Goal: Task Accomplishment & Management: Manage account settings

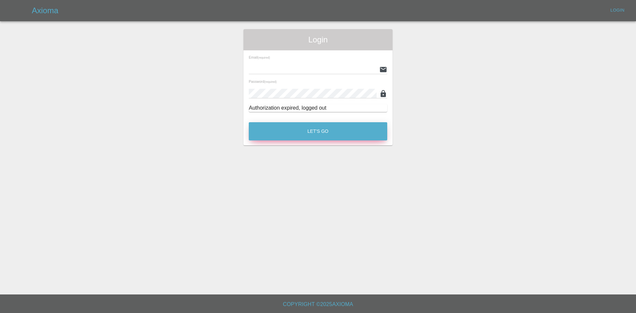
type input "[PERSON_NAME][EMAIL_ADDRESS][PERSON_NAME][DOMAIN_NAME]"
click at [317, 132] on button "Let's Go" at bounding box center [318, 131] width 139 height 18
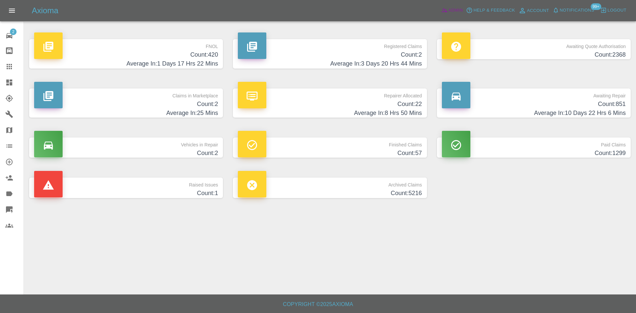
click at [444, 12] on icon at bounding box center [444, 10] width 7 height 7
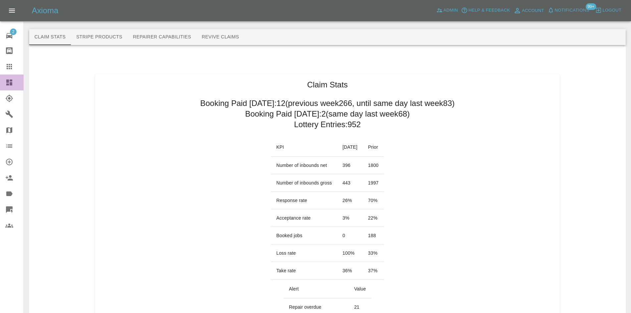
click at [7, 87] on link "Dashboard" at bounding box center [12, 83] width 24 height 16
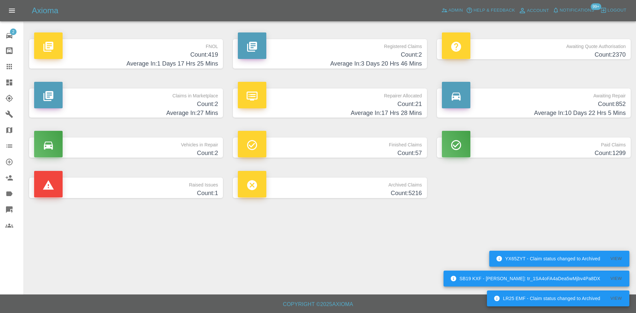
click at [556, 54] on h4 "Count: 2370" at bounding box center [534, 54] width 184 height 9
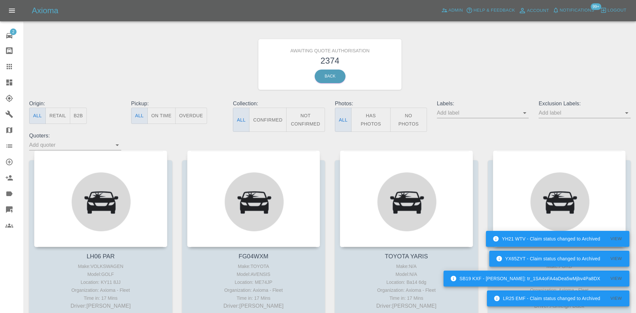
click at [191, 102] on p "Pickup:" at bounding box center [177, 104] width 92 height 8
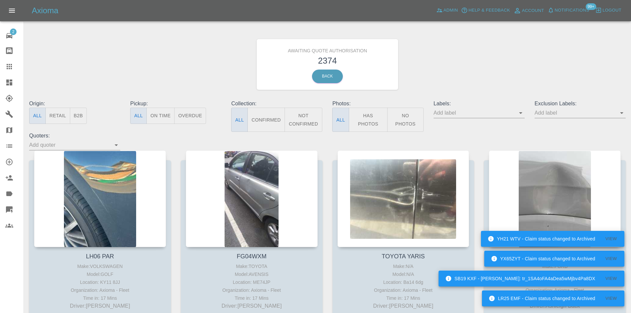
click at [82, 113] on button "B2B" at bounding box center [78, 116] width 17 height 16
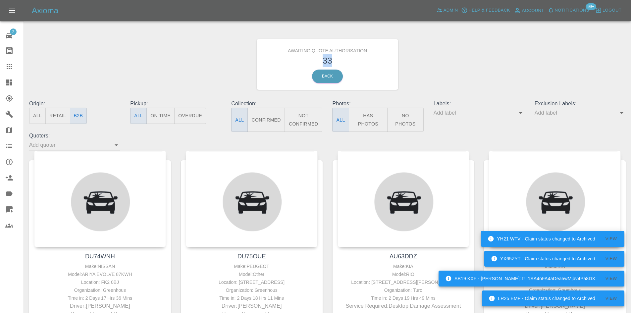
drag, startPoint x: 336, startPoint y: 63, endPoint x: 313, endPoint y: 63, distance: 23.2
click at [313, 63] on h3 "33" at bounding box center [328, 60] width 132 height 13
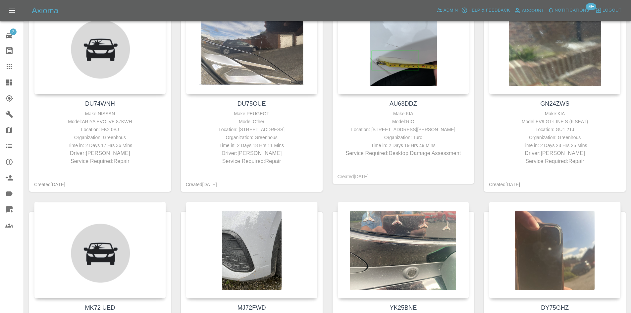
scroll to position [66, 0]
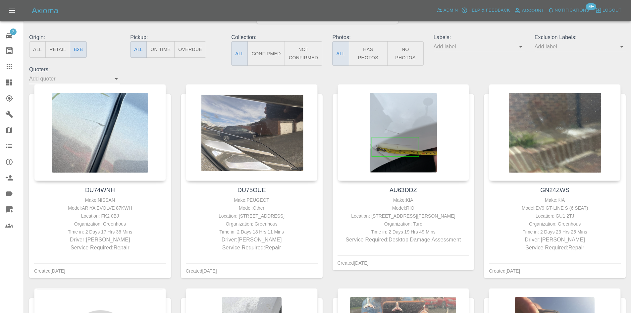
click at [9, 82] on icon at bounding box center [9, 83] width 6 height 6
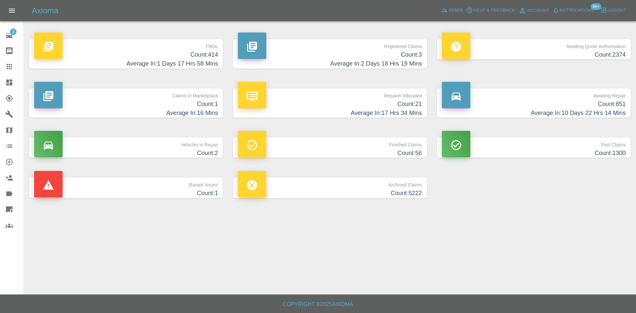
click at [403, 59] on h4 "Count: 3" at bounding box center [330, 54] width 184 height 9
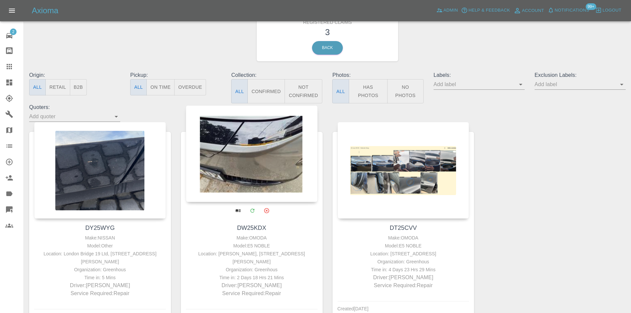
scroll to position [66, 0]
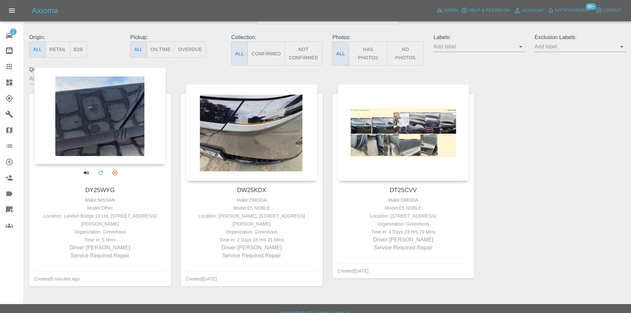
click at [120, 153] on div at bounding box center [100, 116] width 132 height 97
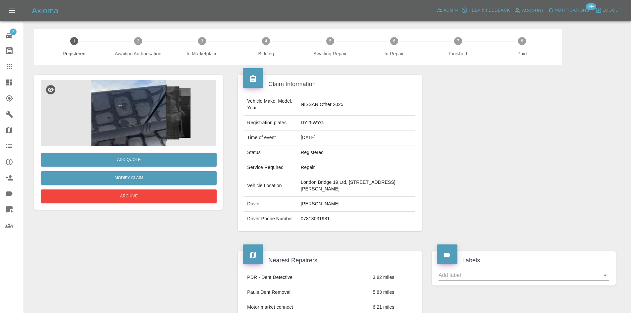
click at [145, 112] on img at bounding box center [129, 113] width 176 height 66
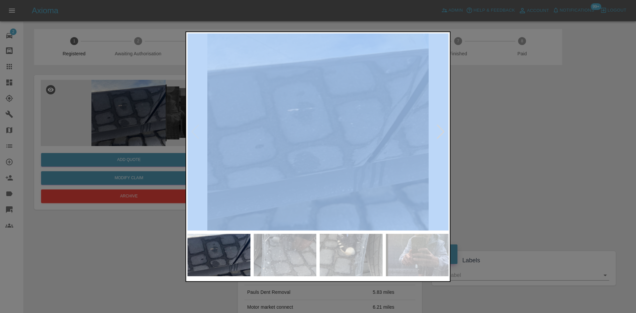
click at [435, 131] on div at bounding box center [318, 131] width 261 height 197
click at [438, 132] on div at bounding box center [441, 132] width 9 height 15
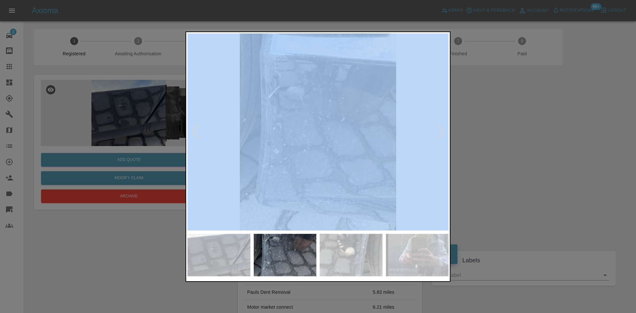
click at [320, 141] on img at bounding box center [318, 131] width 261 height 197
click at [189, 229] on img at bounding box center [318, 131] width 261 height 197
click at [212, 261] on img at bounding box center [219, 255] width 63 height 43
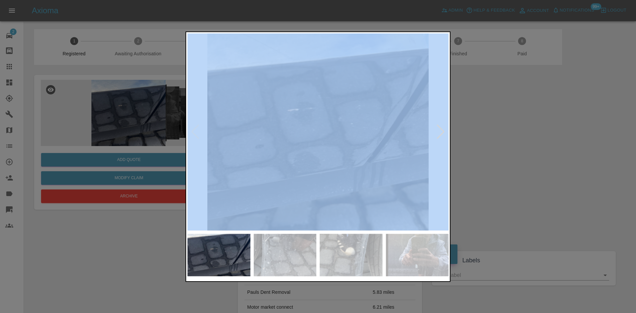
click at [440, 135] on div at bounding box center [441, 132] width 9 height 15
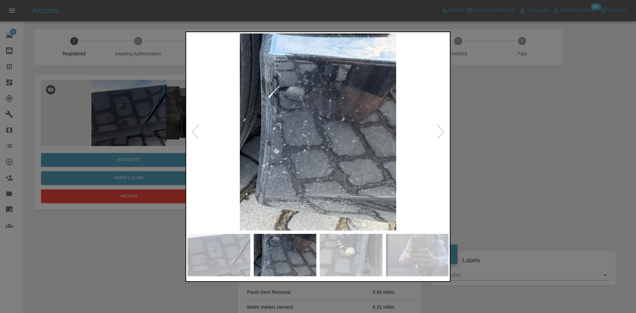
click at [440, 135] on div at bounding box center [441, 132] width 9 height 15
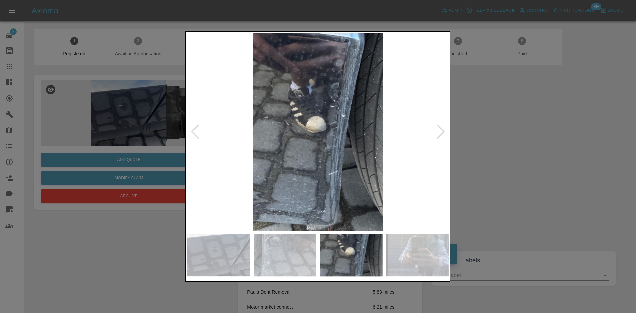
click at [440, 135] on div at bounding box center [441, 132] width 9 height 15
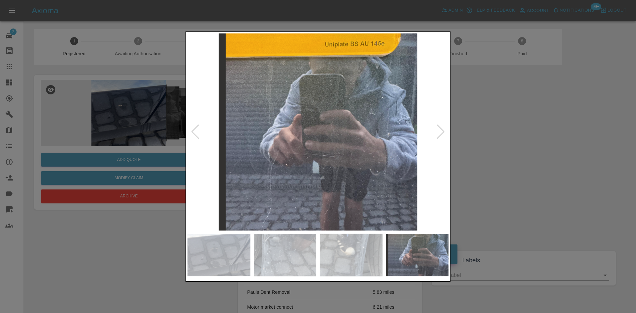
click at [537, 145] on div at bounding box center [318, 156] width 636 height 313
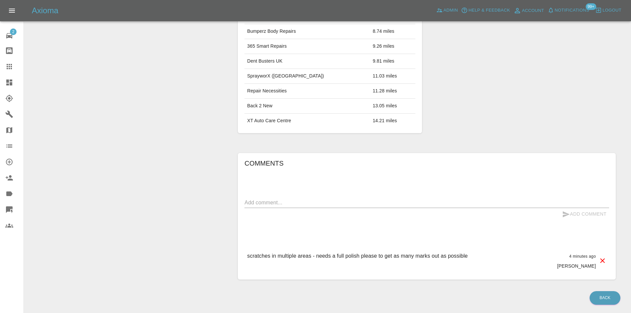
scroll to position [311, 0]
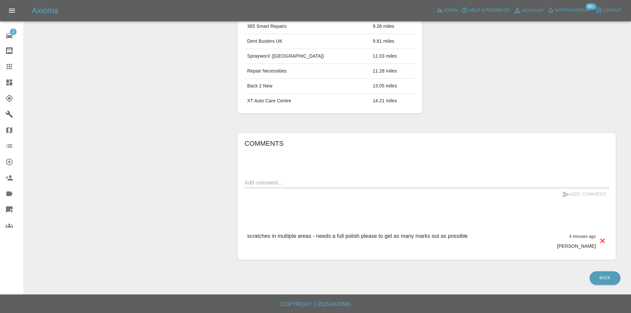
drag, startPoint x: 505, startPoint y: 236, endPoint x: 315, endPoint y: 235, distance: 190.9
click at [315, 235] on div "scratches in multiple areas - needs a full polish please to get as many marks o…" at bounding box center [427, 241] width 365 height 28
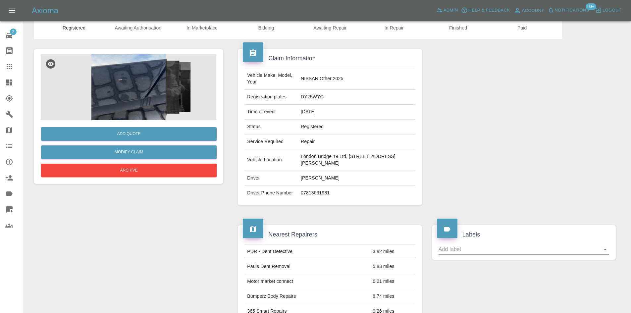
scroll to position [13, 0]
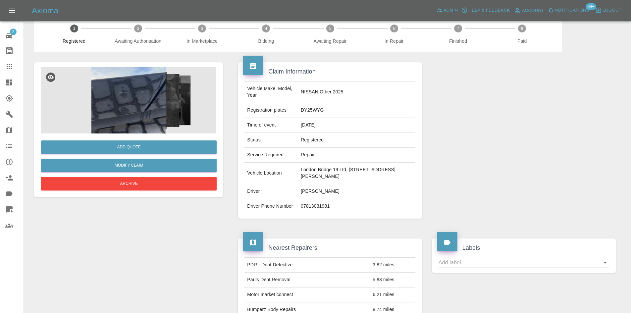
click at [174, 99] on img at bounding box center [129, 100] width 176 height 66
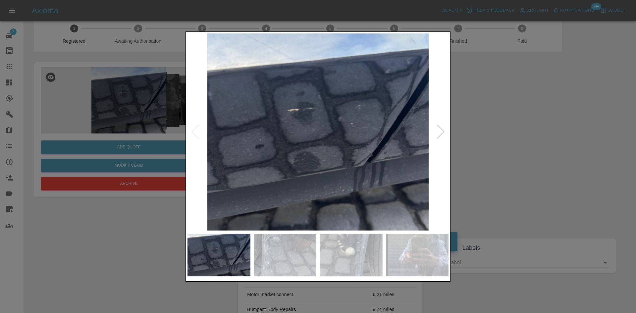
click at [353, 116] on img at bounding box center [318, 131] width 261 height 197
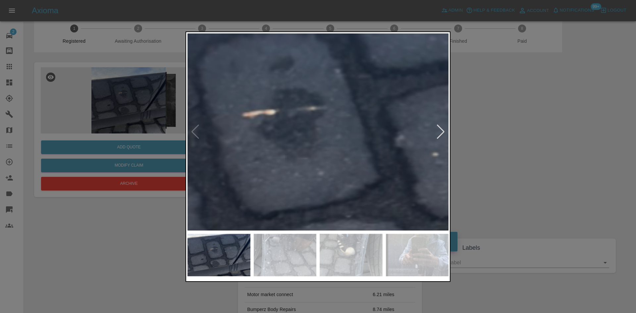
click at [374, 110] on img at bounding box center [334, 179] width 784 height 592
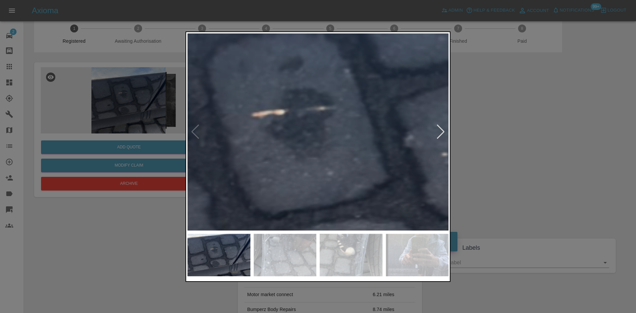
click at [443, 130] on div at bounding box center [441, 132] width 9 height 15
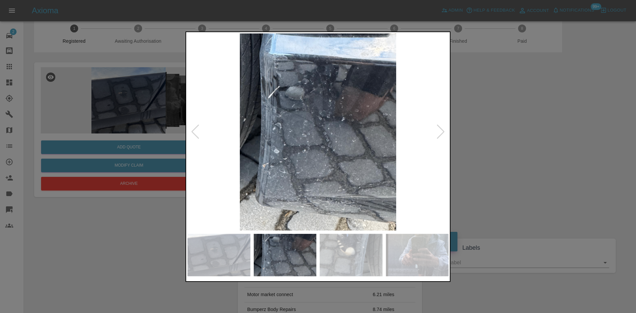
click at [275, 94] on img at bounding box center [318, 131] width 261 height 197
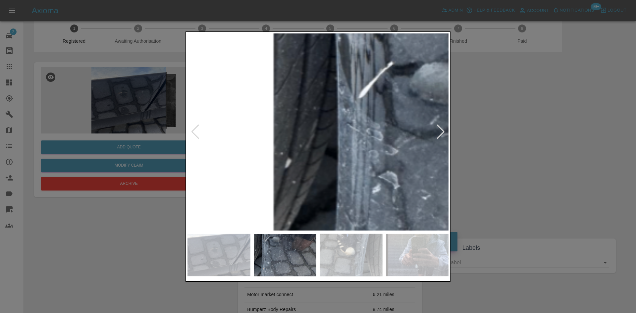
click at [370, 113] on img at bounding box center [509, 200] width 784 height 592
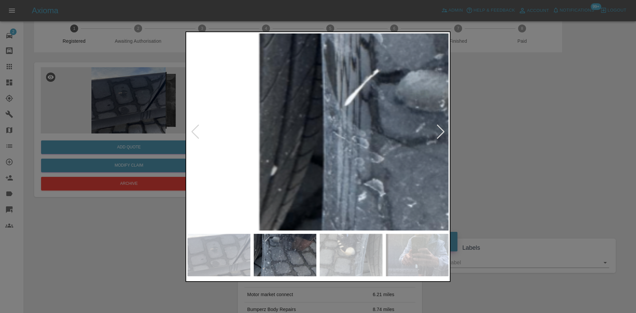
click at [369, 100] on img at bounding box center [494, 207] width 784 height 592
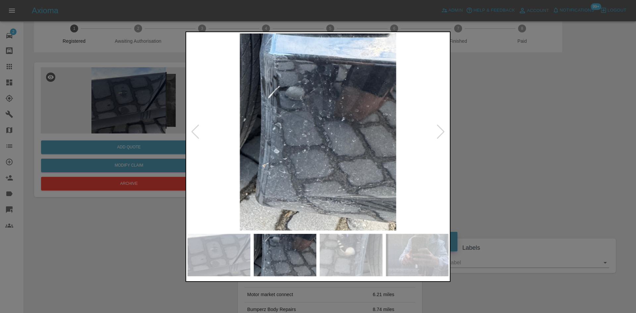
click at [369, 100] on img at bounding box center [318, 131] width 261 height 197
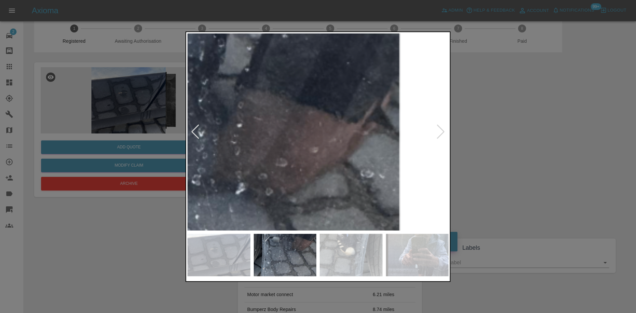
click at [367, 100] on img at bounding box center [165, 227] width 784 height 592
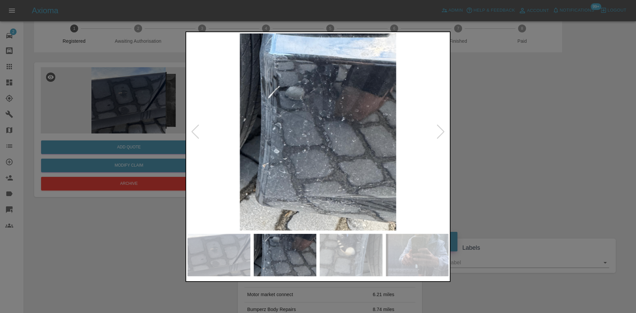
click at [280, 50] on img at bounding box center [318, 131] width 261 height 197
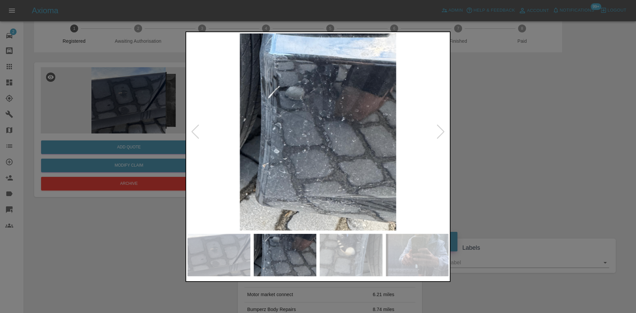
click at [442, 131] on div at bounding box center [441, 132] width 9 height 15
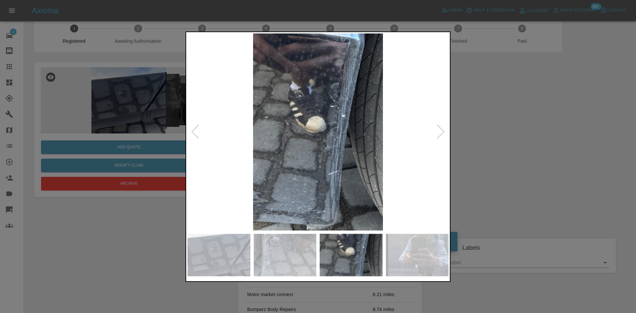
click at [340, 116] on img at bounding box center [318, 131] width 261 height 197
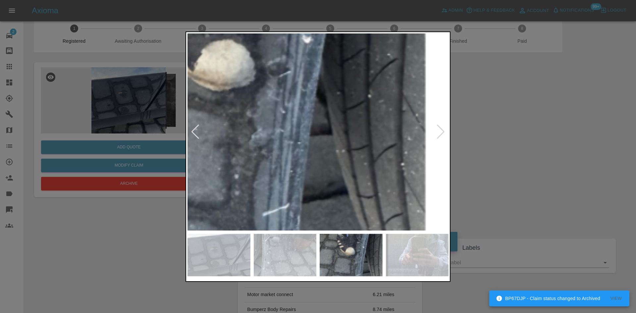
click at [318, 105] on img at bounding box center [231, 88] width 784 height 592
click at [282, 211] on img at bounding box center [231, 88] width 784 height 592
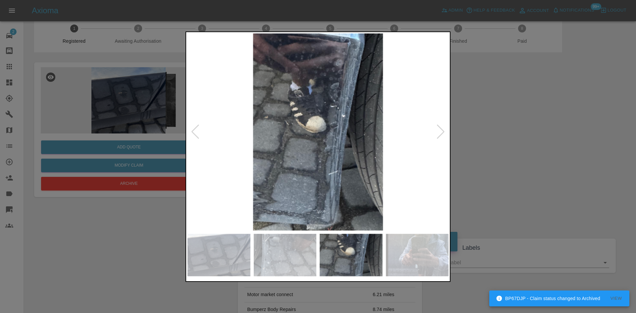
click at [439, 131] on div at bounding box center [441, 132] width 9 height 15
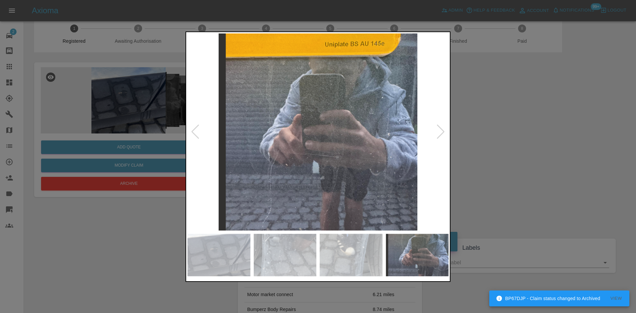
click at [316, 153] on img at bounding box center [318, 131] width 261 height 197
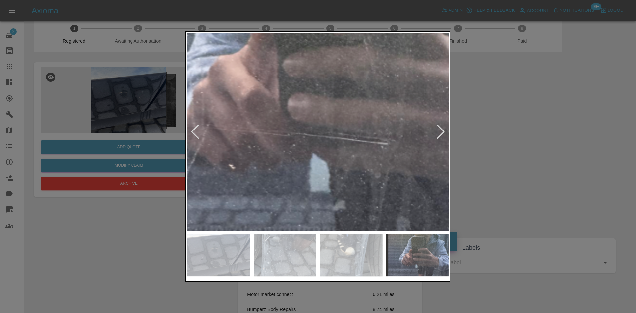
click at [438, 134] on div at bounding box center [441, 132] width 9 height 15
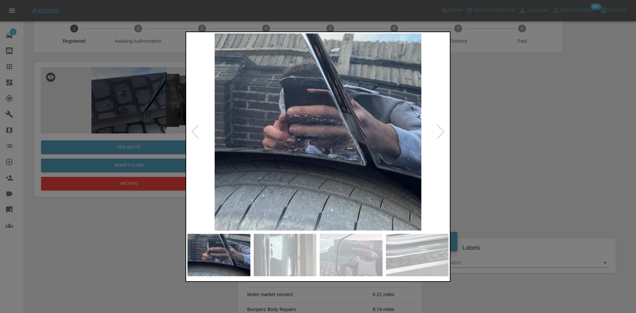
click at [397, 144] on img at bounding box center [318, 131] width 261 height 197
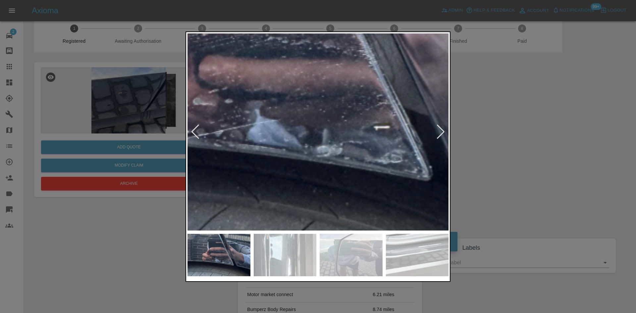
click at [356, 154] on img at bounding box center [286, 79] width 784 height 592
click at [404, 133] on img at bounding box center [286, 79] width 784 height 592
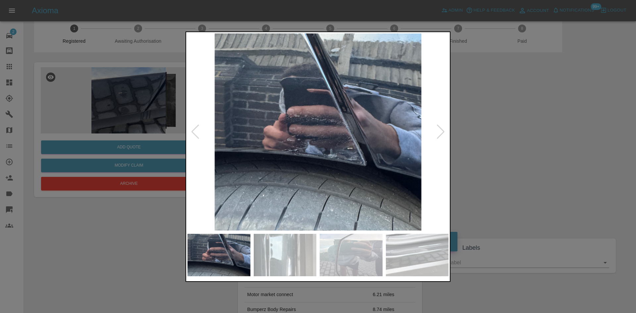
click at [442, 130] on div at bounding box center [441, 132] width 9 height 15
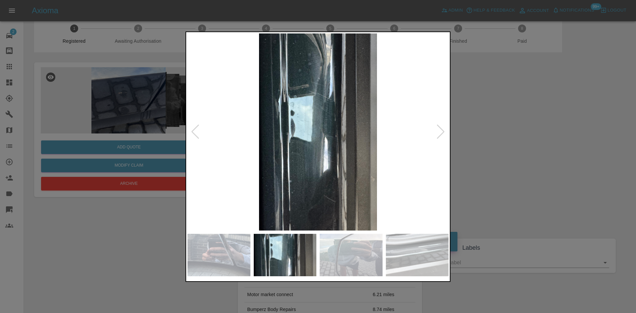
click at [442, 130] on div at bounding box center [441, 132] width 9 height 15
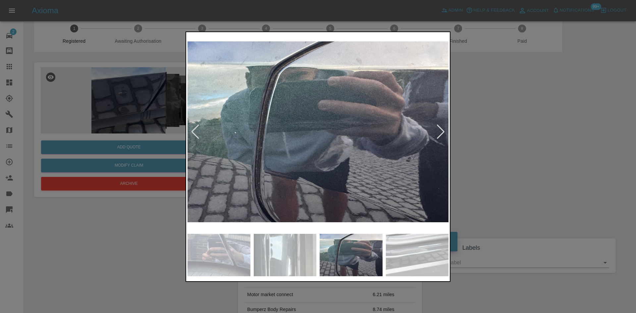
click at [442, 130] on div at bounding box center [441, 132] width 9 height 15
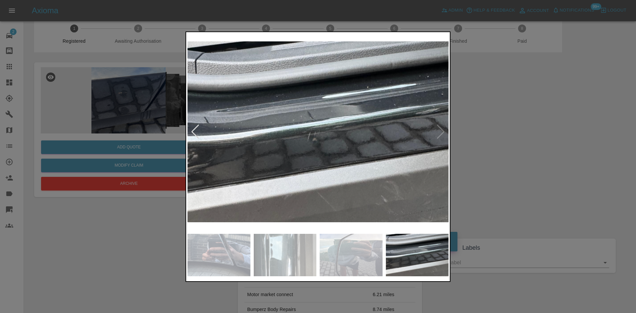
click at [442, 130] on img at bounding box center [318, 131] width 261 height 197
click at [444, 131] on img at bounding box center [318, 131] width 261 height 197
click at [482, 133] on div at bounding box center [318, 156] width 636 height 313
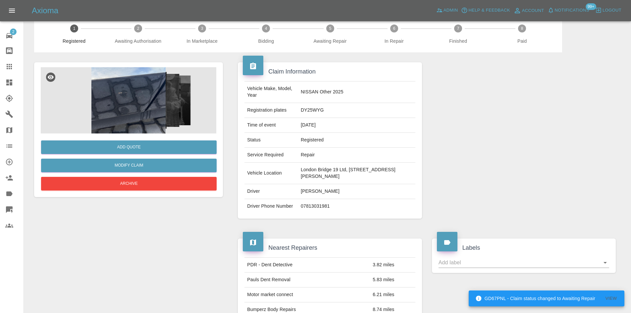
drag, startPoint x: 351, startPoint y: 179, endPoint x: 319, endPoint y: 175, distance: 32.4
click at [319, 175] on td "London Bridge 19 Ltd, 1 Lancey Close, Charlton, London, SE7 8DN" at bounding box center [356, 174] width 117 height 22
copy td "SE7 8DN"
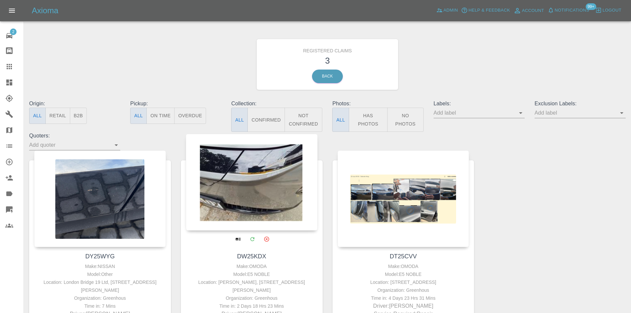
click at [246, 176] on div at bounding box center [252, 182] width 132 height 97
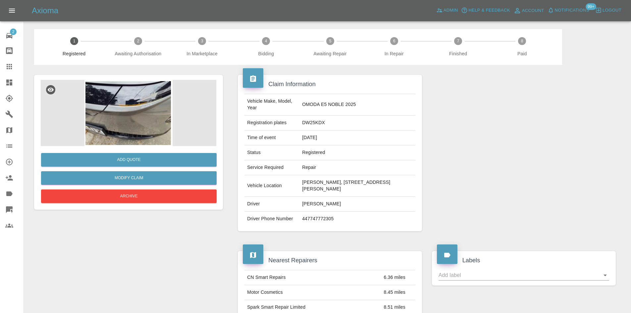
click at [90, 111] on img at bounding box center [129, 113] width 176 height 66
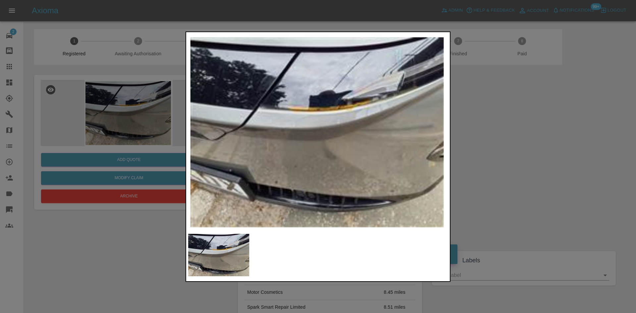
click at [324, 102] on img at bounding box center [318, 131] width 261 height 197
click at [503, 124] on div at bounding box center [318, 156] width 636 height 313
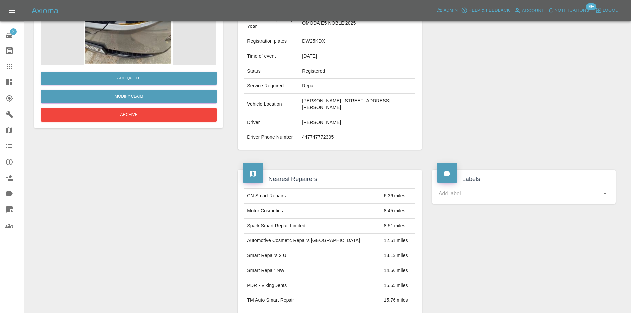
scroll to position [66, 0]
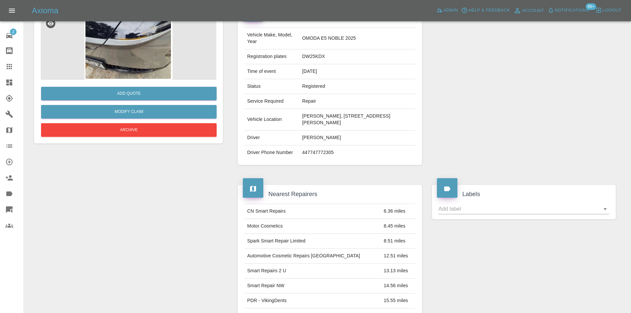
drag, startPoint x: 336, startPoint y: 123, endPoint x: 300, endPoint y: 113, distance: 37.4
click at [300, 113] on tr "Vehicle Location Alan Makinson, 62 Hoscar Moss Road, Ormskirk, L40 4BQ" at bounding box center [330, 120] width 171 height 22
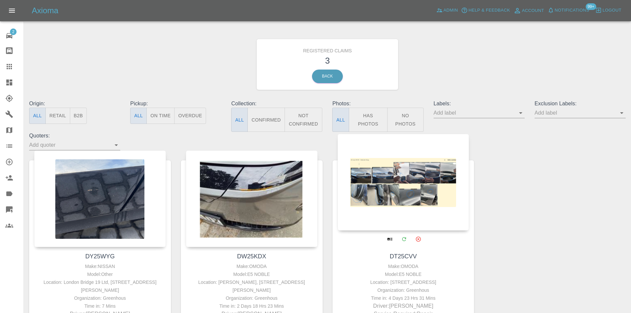
click at [426, 188] on div at bounding box center [404, 182] width 132 height 97
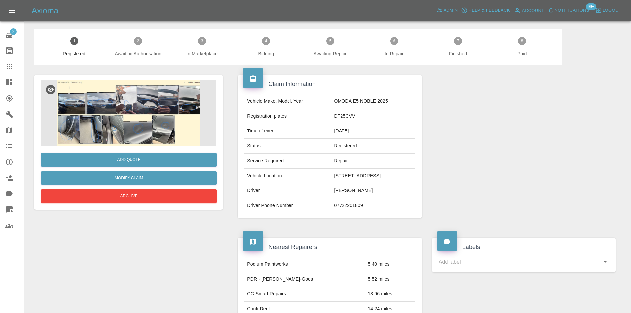
click at [143, 120] on img at bounding box center [129, 113] width 176 height 66
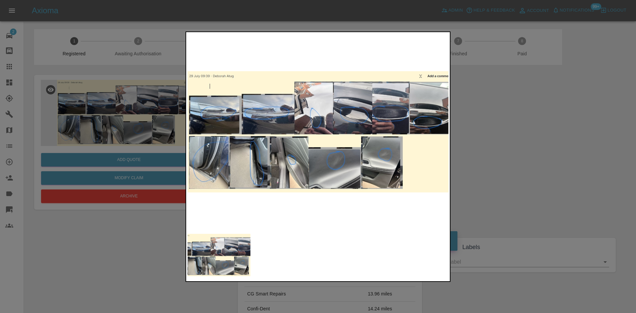
click at [518, 167] on div at bounding box center [318, 156] width 636 height 313
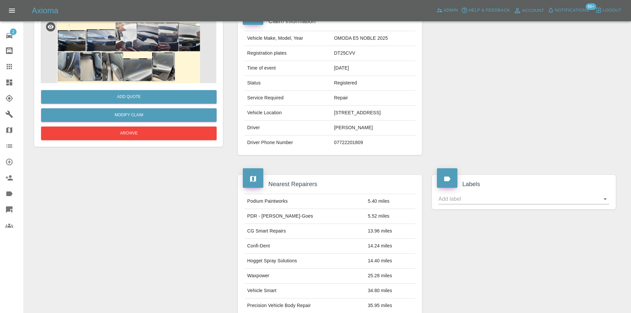
scroll to position [13, 0]
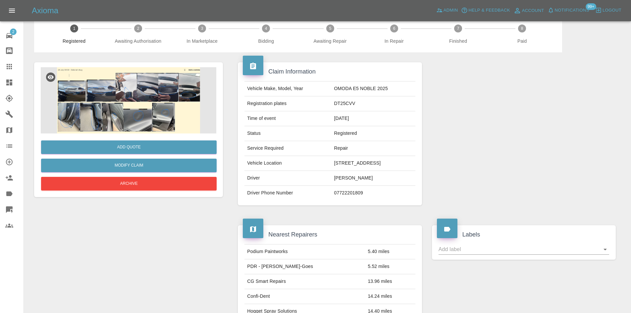
click at [167, 88] on img at bounding box center [129, 100] width 176 height 66
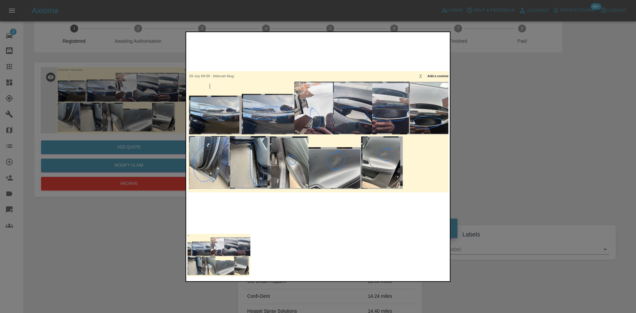
click at [608, 178] on div at bounding box center [318, 156] width 636 height 313
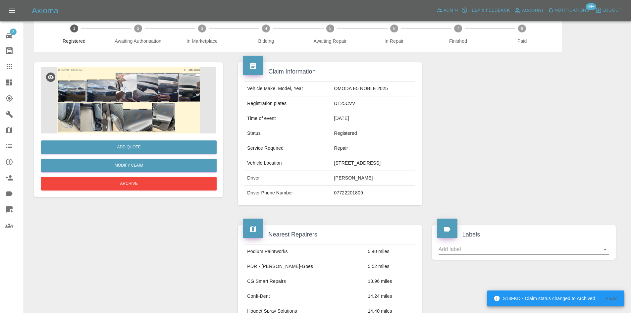
click at [148, 139] on div "Add Quote" at bounding box center [129, 147] width 176 height 17
click at [154, 124] on img at bounding box center [129, 100] width 176 height 66
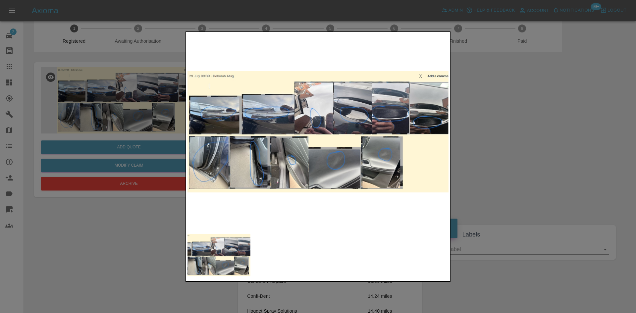
click at [514, 95] on div at bounding box center [318, 156] width 636 height 313
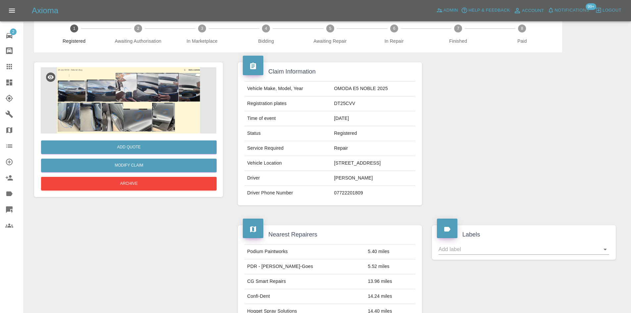
click at [7, 80] on icon at bounding box center [9, 83] width 6 height 6
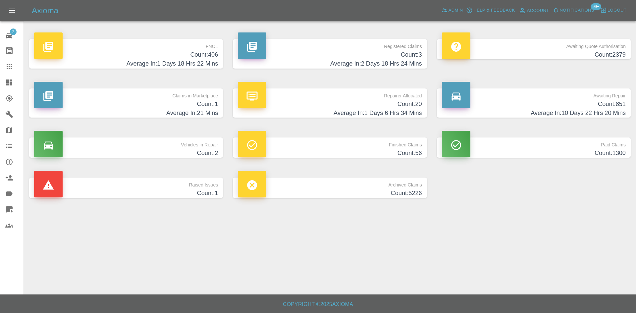
click at [302, 50] on h4 "Count: 3" at bounding box center [330, 54] width 184 height 9
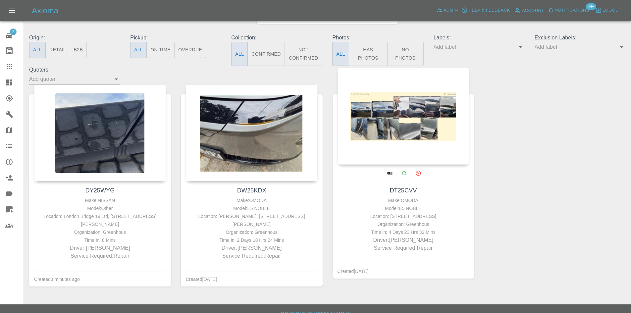
scroll to position [66, 0]
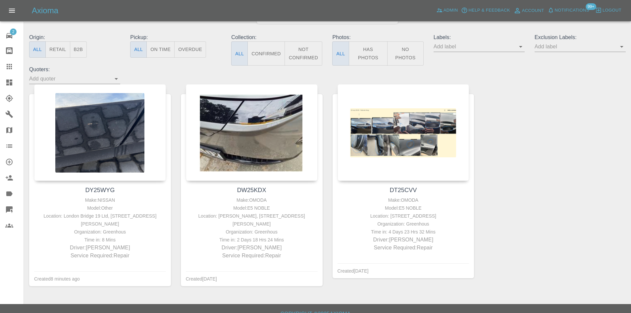
click at [0, 86] on link "Dashboard" at bounding box center [12, 83] width 24 height 16
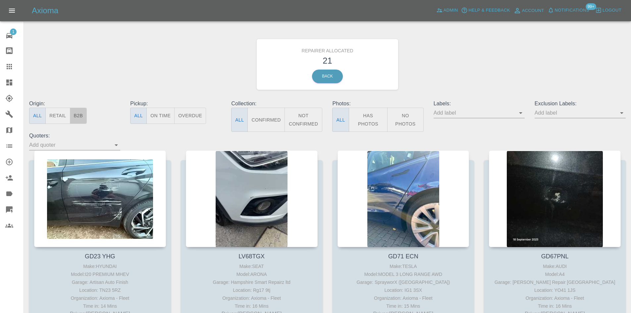
click at [82, 115] on button "B2B" at bounding box center [78, 116] width 17 height 16
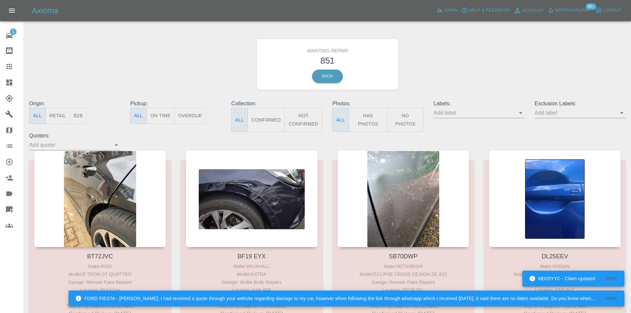
click at [74, 120] on button "B2B" at bounding box center [78, 116] width 17 height 16
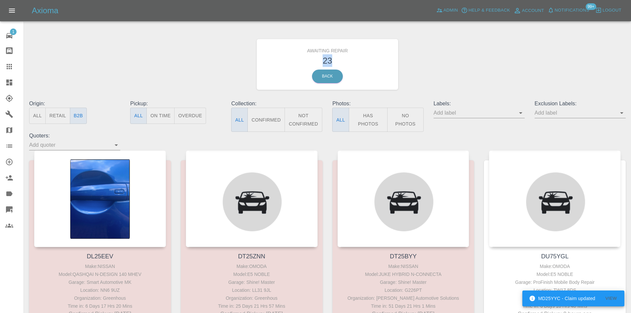
drag, startPoint x: 341, startPoint y: 59, endPoint x: 322, endPoint y: 60, distance: 19.3
click at [322, 60] on h3 "23" at bounding box center [328, 60] width 132 height 13
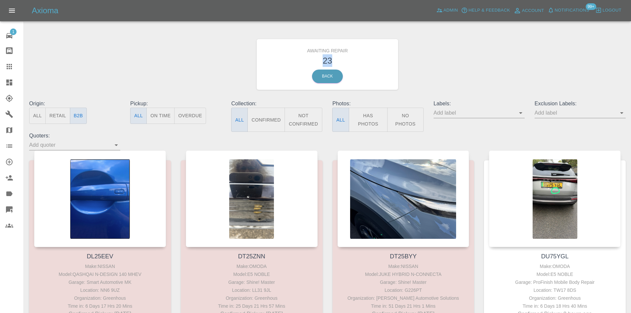
click at [342, 62] on h3 "23" at bounding box center [328, 60] width 132 height 13
drag, startPoint x: 342, startPoint y: 62, endPoint x: 303, endPoint y: 52, distance: 40.1
click at [303, 52] on div "Awaiting Repair 23 Back" at bounding box center [328, 64] width 142 height 51
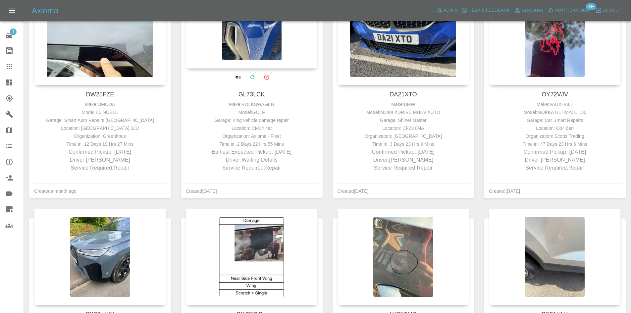
scroll to position [829, 0]
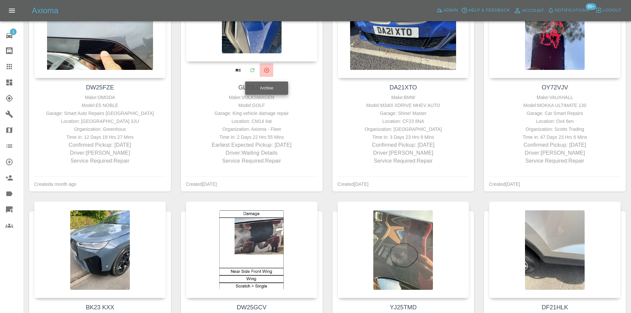
click at [266, 75] on button "Archive" at bounding box center [267, 70] width 14 height 14
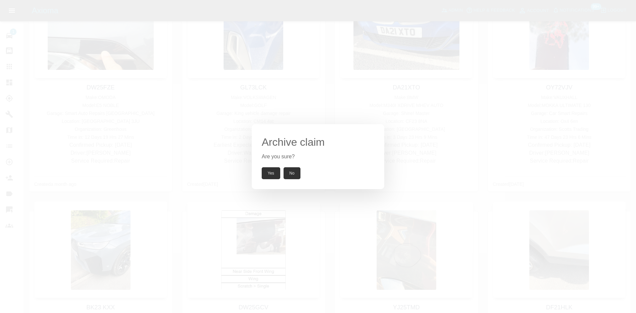
click at [272, 168] on button "Yes" at bounding box center [271, 173] width 19 height 12
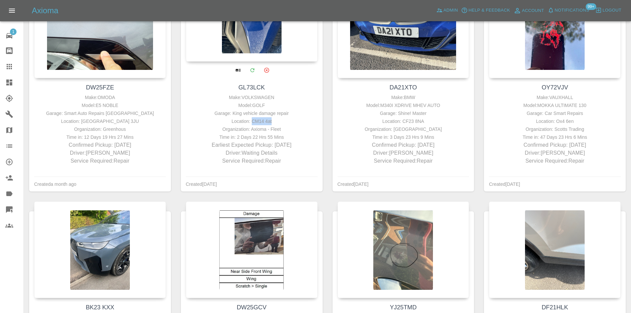
drag, startPoint x: 276, startPoint y: 120, endPoint x: 252, endPoint y: 118, distance: 23.9
click at [252, 118] on div "Location: CM14 4at" at bounding box center [252, 121] width 129 height 8
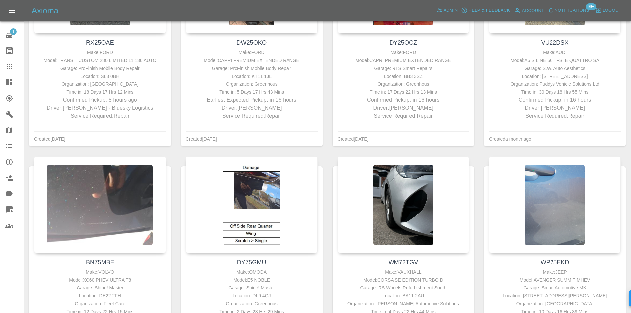
scroll to position [431, 0]
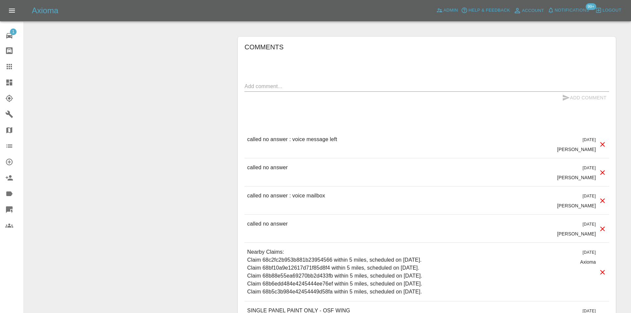
scroll to position [431, 0]
drag, startPoint x: 321, startPoint y: 175, endPoint x: 230, endPoint y: 170, distance: 91.0
click at [230, 170] on div "Claim Information Vehicle Make, Model, Year FORD CAPRI PREMIUM EXTENDED RANGE 2…" at bounding box center [427, 6] width 398 height 745
drag, startPoint x: 332, startPoint y: 153, endPoint x: 248, endPoint y: 152, distance: 84.5
click at [248, 152] on div "called no answer : voice message left 3 days ago Castro" at bounding box center [427, 144] width 365 height 28
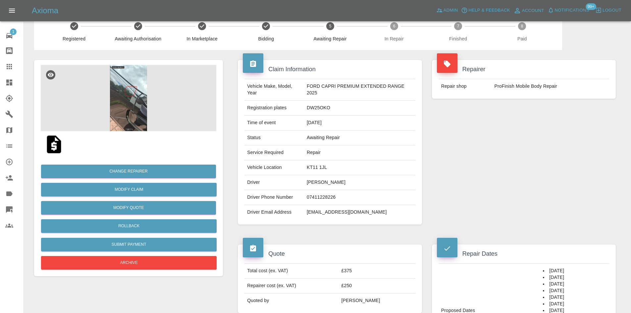
scroll to position [0, 0]
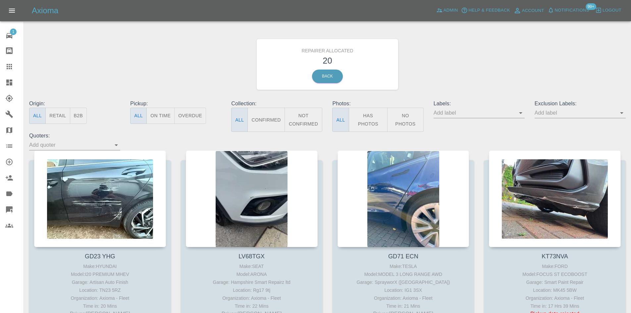
click at [82, 117] on button "B2B" at bounding box center [78, 116] width 17 height 16
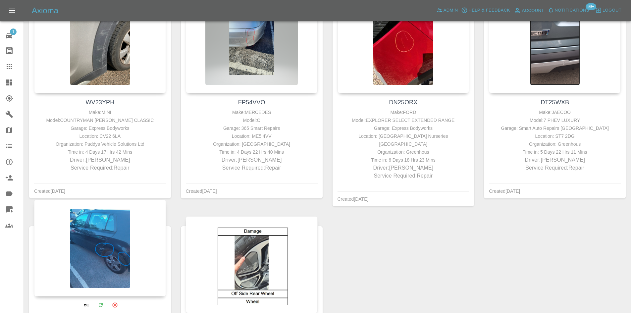
scroll to position [133, 0]
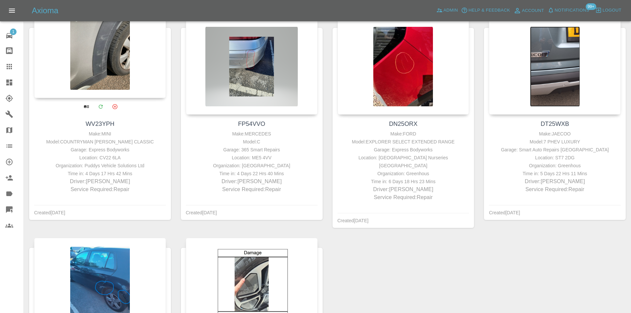
click at [126, 147] on div "Garage: Express Bodyworks" at bounding box center [100, 150] width 129 height 8
drag, startPoint x: 137, startPoint y: 150, endPoint x: 206, endPoint y: 151, distance: 69.3
click at [74, 149] on div "Garage: Express Bodyworks" at bounding box center [100, 150] width 129 height 8
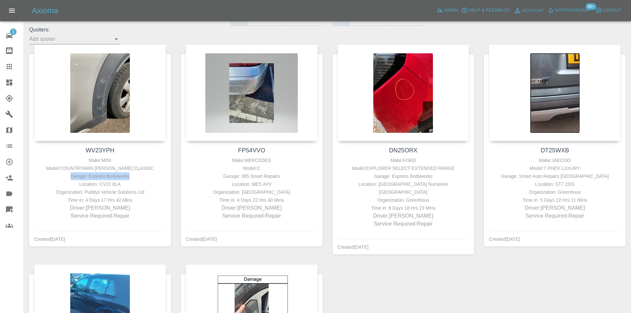
scroll to position [33, 0]
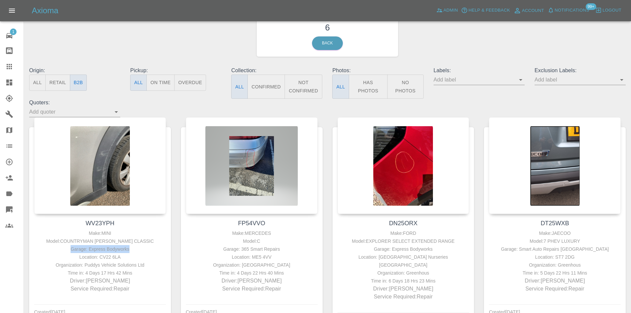
click at [0, 78] on link "Dashboard" at bounding box center [12, 83] width 24 height 16
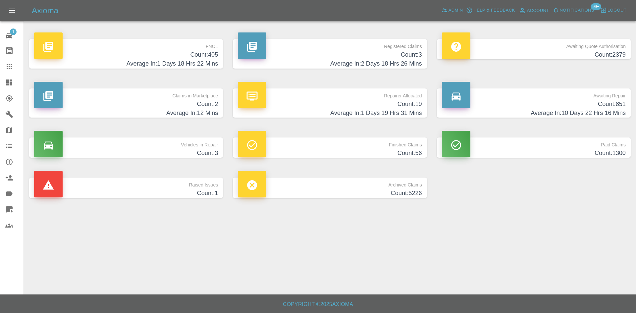
click at [178, 119] on div "Claims in Marketplace Count: 2 Average In: 12 Mins" at bounding box center [126, 103] width 204 height 49
click at [179, 114] on h4 "Average In: 12 Mins" at bounding box center [126, 113] width 184 height 9
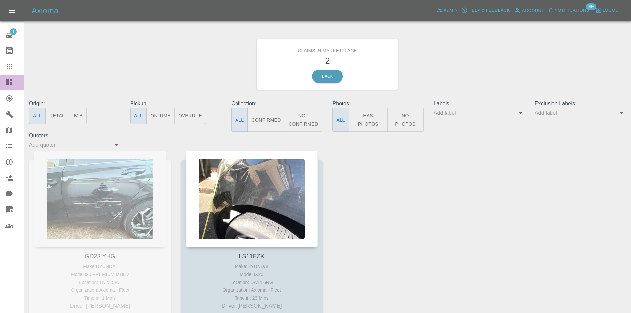
click at [10, 85] on icon at bounding box center [9, 83] width 6 height 6
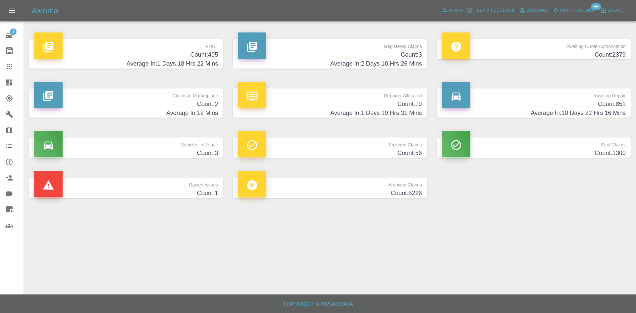
drag, startPoint x: 194, startPoint y: 75, endPoint x: 194, endPoint y: 69, distance: 5.3
click at [194, 75] on div "FNOL Count: 405 Average In: 1 Days 18 Hrs 22 Mins" at bounding box center [126, 53] width 204 height 49
click at [196, 63] on h4 "Average In: 1 Days 18 Hrs 22 Mins" at bounding box center [126, 63] width 184 height 9
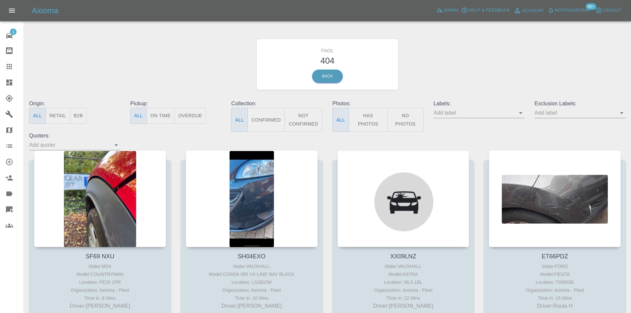
click at [524, 114] on icon "Open" at bounding box center [521, 113] width 8 height 8
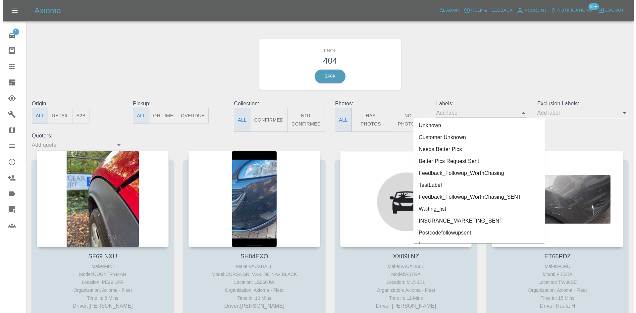
scroll to position [1443, 0]
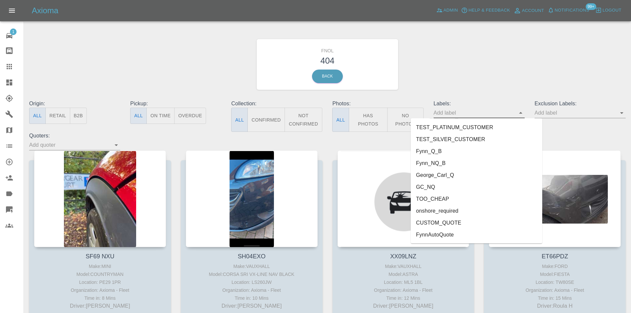
click at [447, 177] on li "George_Carl_Q" at bounding box center [477, 175] width 132 height 12
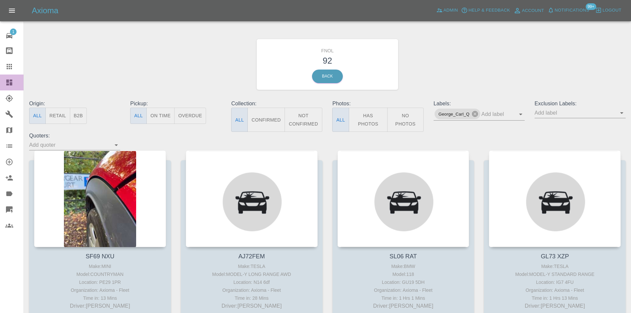
click at [2, 85] on link "Dashboard" at bounding box center [12, 83] width 24 height 16
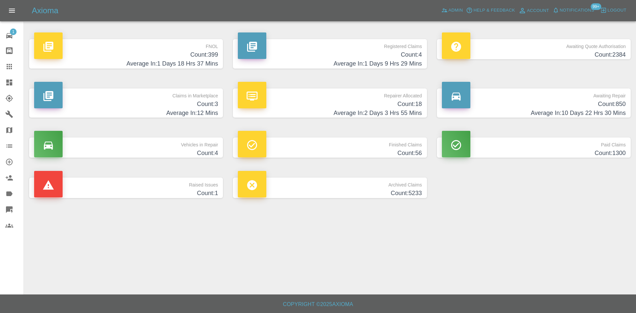
click at [172, 56] on h4 "Count: 399" at bounding box center [126, 54] width 184 height 9
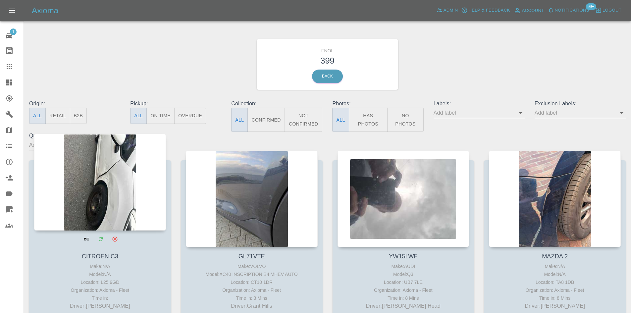
click at [127, 195] on div at bounding box center [100, 182] width 132 height 97
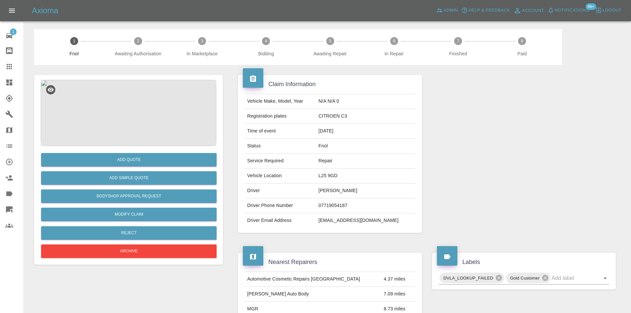
click at [177, 140] on img at bounding box center [129, 113] width 176 height 66
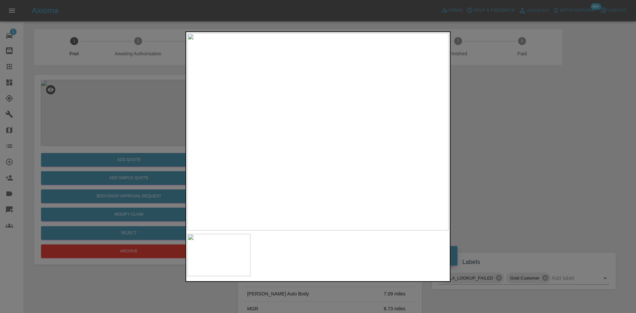
click at [472, 150] on div at bounding box center [318, 156] width 636 height 313
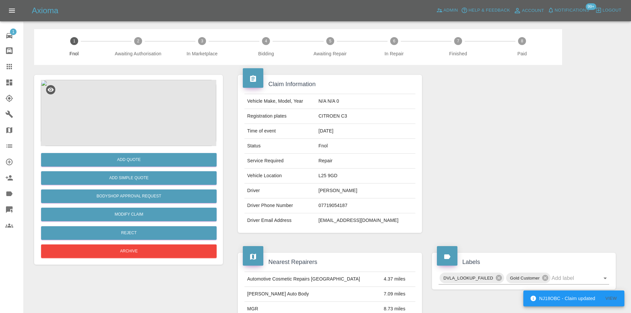
click at [14, 71] on link "Claims" at bounding box center [12, 67] width 24 height 16
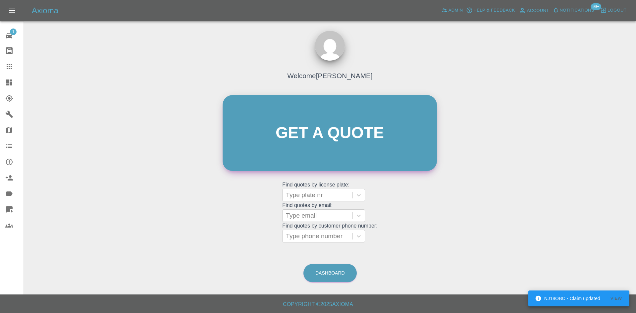
click at [317, 108] on link "Get a quote" at bounding box center [330, 133] width 214 height 76
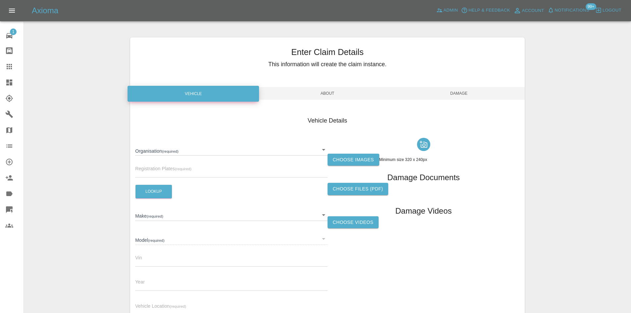
click at [236, 148] on body "NJ18OBC - Claim updated View Axioma Admin Help & Feedback Account Notifications…" at bounding box center [315, 189] width 631 height 379
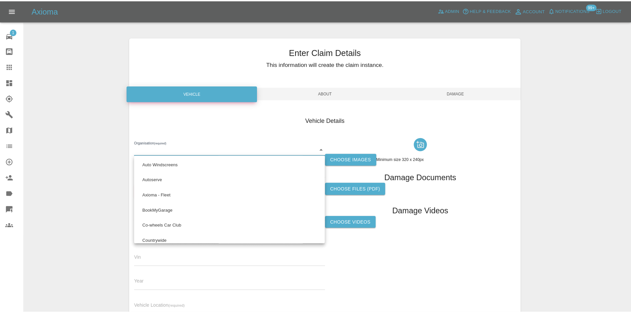
scroll to position [423, 0]
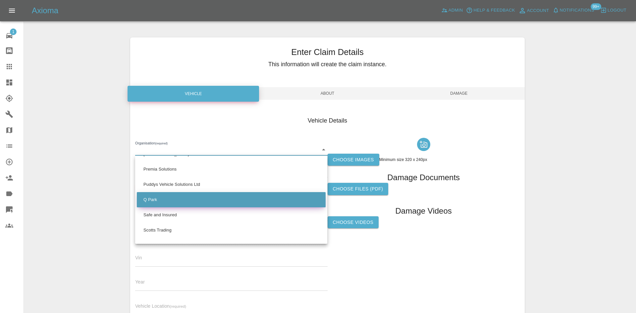
click at [192, 204] on li "Q Park" at bounding box center [231, 199] width 189 height 15
type input "636b7ea454cf410016ef4d2c"
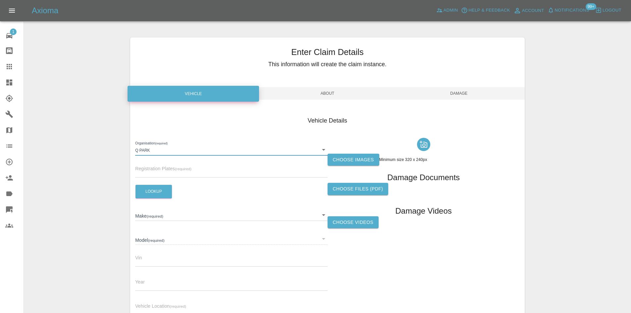
click at [135, 173] on div "Vehicle Details Organisation (required) Q Park 636b7ea454cf410016ef4d2c Registr…" at bounding box center [327, 216] width 395 height 221
click at [138, 172] on input "text" at bounding box center [231, 173] width 192 height 10
paste input "FX18JFK"
click at [144, 187] on button "Lookup" at bounding box center [154, 192] width 36 height 14
click at [181, 174] on input "FX18JFK" at bounding box center [231, 173] width 192 height 10
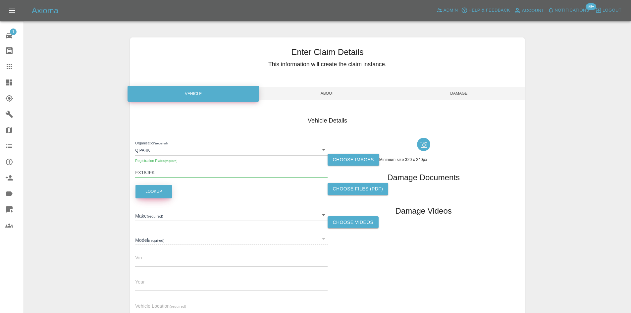
type input "FX18JFK"
click at [169, 191] on button "Lookup" at bounding box center [154, 192] width 36 height 14
type input "TOYOTA"
type input "RAV4"
type input "JTMWRREV00D063312"
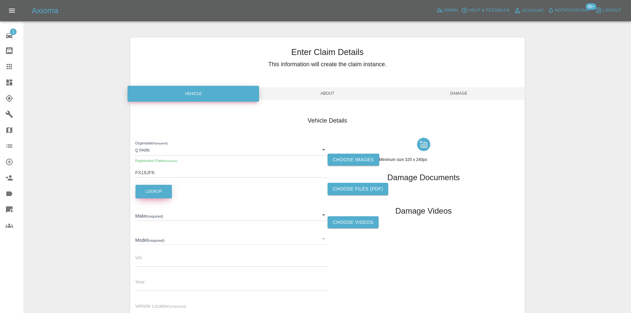
type input "2018"
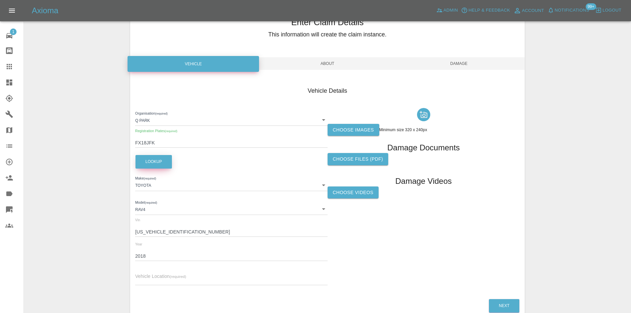
scroll to position [66, 0]
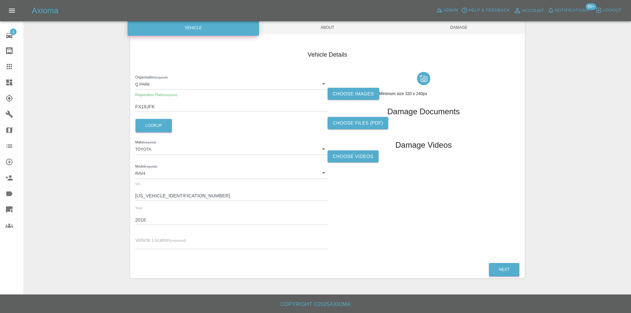
click at [145, 242] on input "text" at bounding box center [231, 245] width 192 height 10
paste input "CV82SB"
click at [146, 243] on input "CV82SB" at bounding box center [231, 245] width 192 height 10
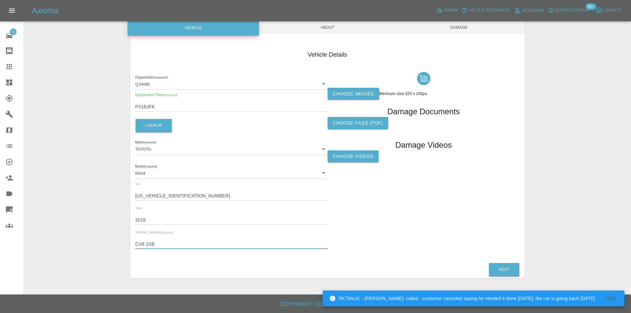
type input "CV8 2SB"
click at [353, 88] on label "Choose images" at bounding box center [354, 94] width 52 height 12
click at [0, 0] on input "Choose images" at bounding box center [0, 0] width 0 height 0
click at [328, 26] on span "About" at bounding box center [328, 27] width 132 height 13
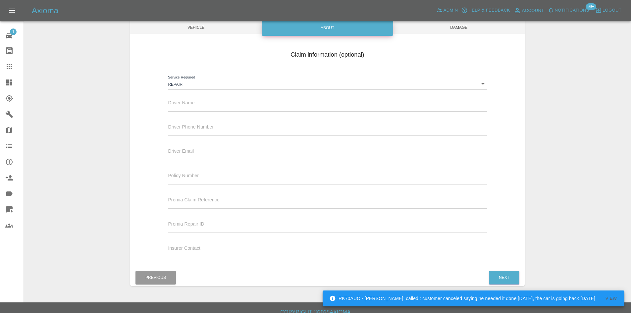
click at [222, 106] on input "text" at bounding box center [327, 107] width 319 height 10
paste input "MALONEY"
type input "MALONEY"
click at [211, 128] on input "text" at bounding box center [327, 131] width 319 height 10
click at [469, 36] on div "Enter Claim Details This information will create the claim instance. Vehicle Ab…" at bounding box center [327, 128] width 395 height 315
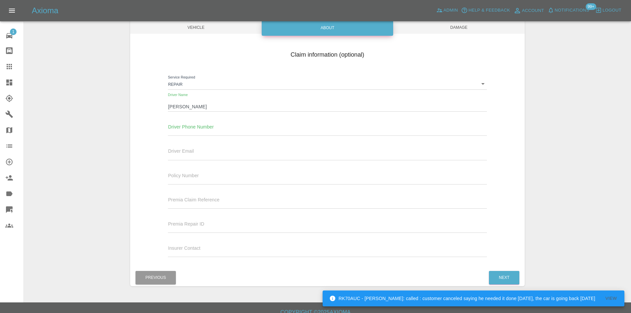
click at [467, 29] on span "Damage" at bounding box center [459, 27] width 132 height 13
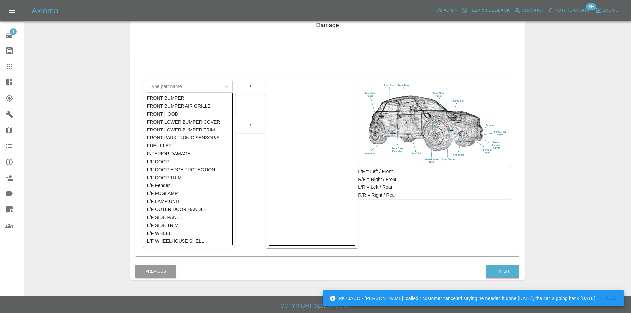
scroll to position [97, 0]
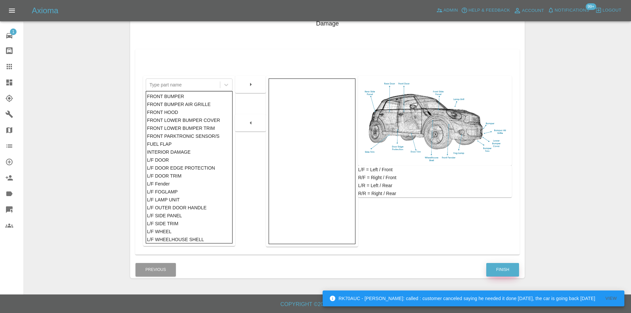
click at [518, 267] on button "Finish" at bounding box center [503, 270] width 33 height 14
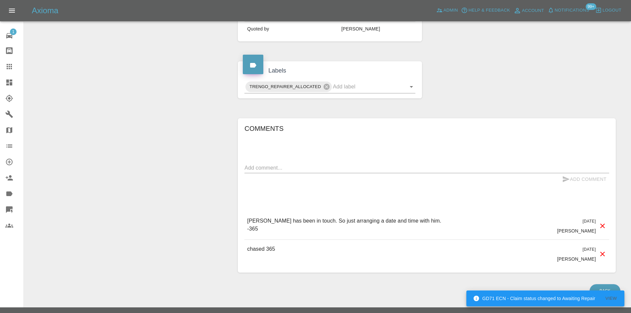
scroll to position [278, 0]
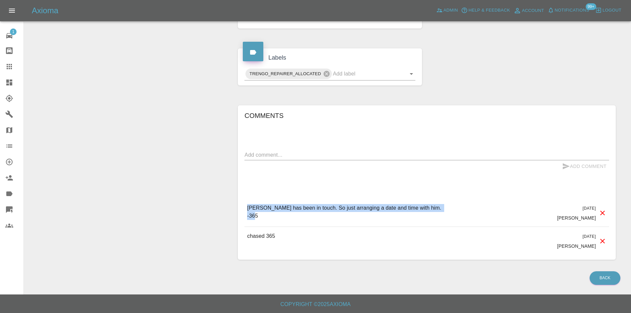
drag, startPoint x: 260, startPoint y: 219, endPoint x: 233, endPoint y: 203, distance: 30.8
click at [233, 203] on div "Comments x Add Comment [PERSON_NAME] has been in touch. So just arranging a dat…" at bounding box center [427, 182] width 388 height 175
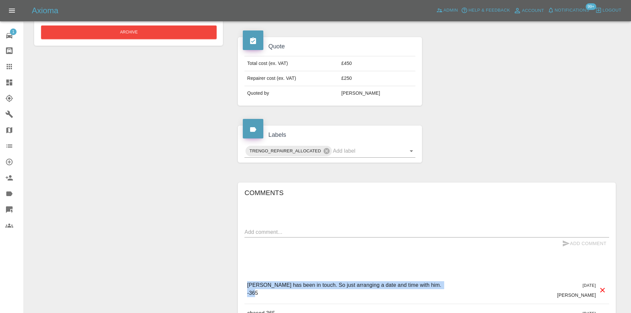
scroll to position [80, 0]
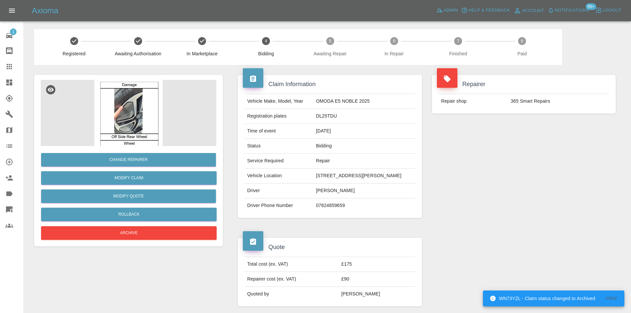
click at [10, 82] on icon at bounding box center [9, 83] width 8 height 8
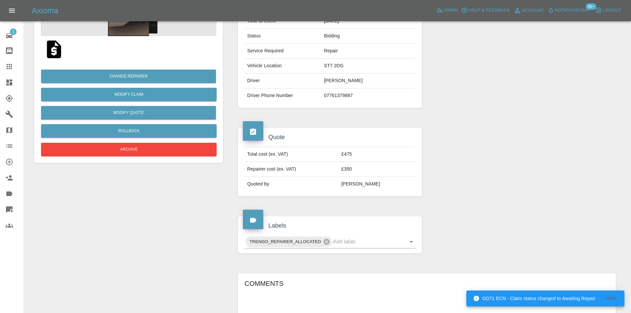
scroll to position [265, 0]
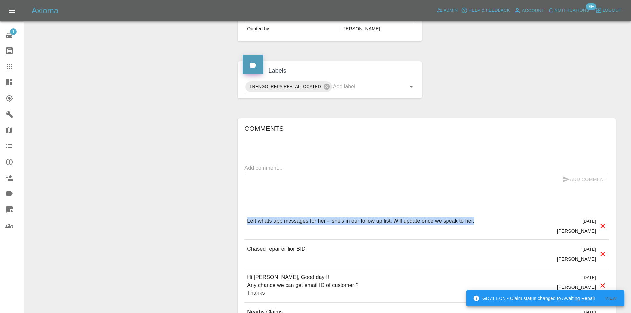
drag, startPoint x: 493, startPoint y: 223, endPoint x: 231, endPoint y: 221, distance: 261.8
click at [231, 221] on div "Claim Information Vehicle Make, Model, Year JAECOO 7 PHEV LUXURY 2025 Registrat…" at bounding box center [427, 132] width 398 height 665
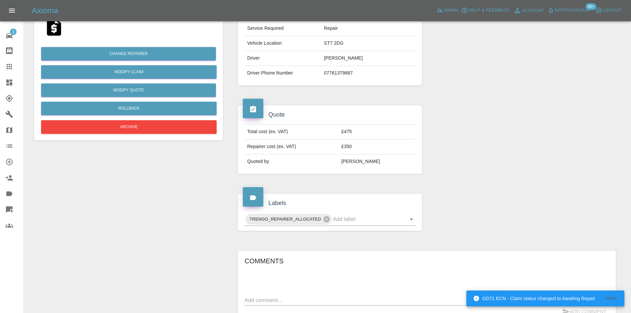
scroll to position [0, 0]
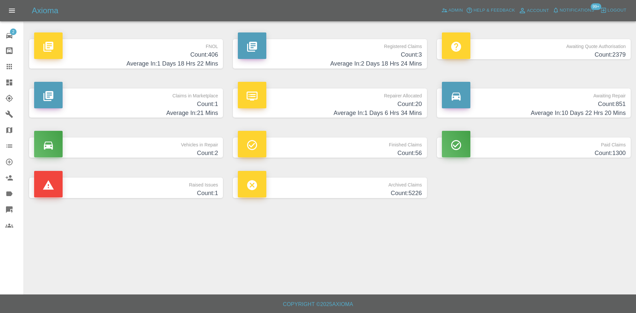
click at [7, 83] on icon at bounding box center [9, 83] width 8 height 8
click at [452, 7] on span "Admin" at bounding box center [456, 11] width 15 height 8
click at [398, 46] on p "Registered Claims" at bounding box center [330, 44] width 184 height 11
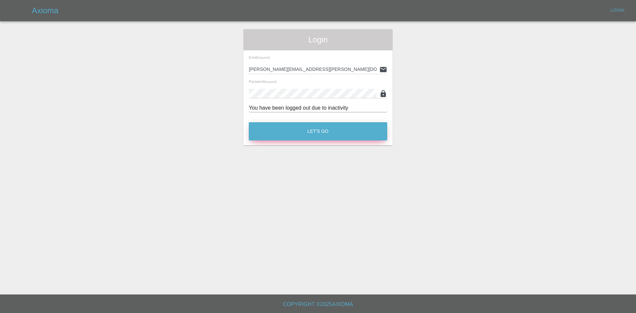
click at [316, 138] on button "Let's Go" at bounding box center [318, 131] width 139 height 18
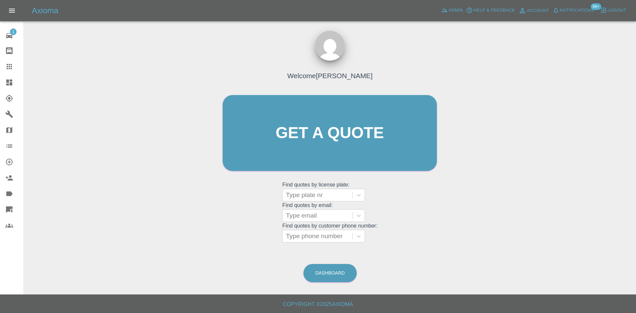
click at [0, 84] on link "Dashboard" at bounding box center [12, 83] width 24 height 16
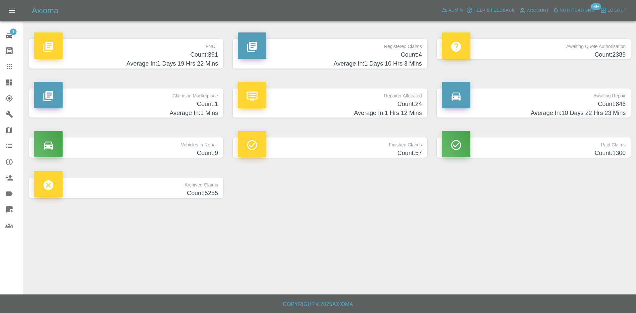
click at [333, 55] on h4 "Count: 4" at bounding box center [330, 54] width 184 height 9
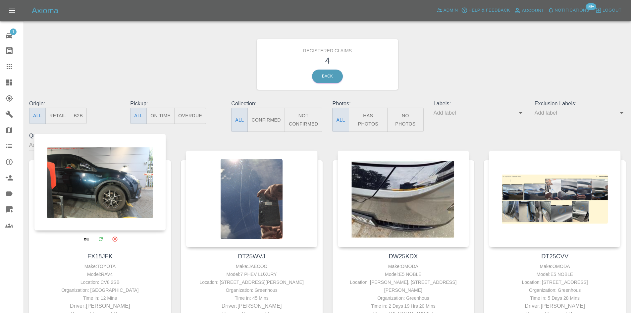
click at [101, 208] on div at bounding box center [100, 182] width 132 height 97
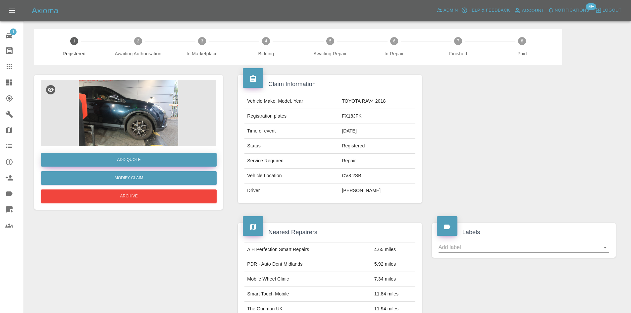
click at [123, 163] on button "Add Quote" at bounding box center [129, 160] width 176 height 14
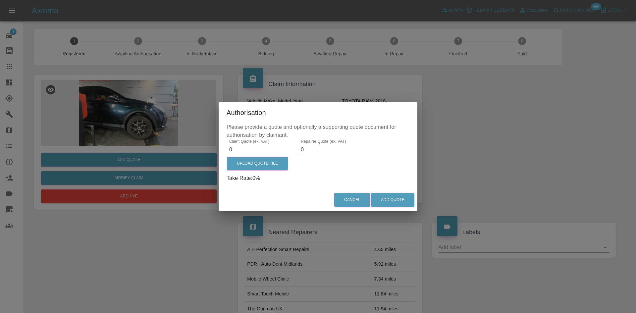
click at [260, 153] on input "0" at bounding box center [262, 150] width 66 height 11
type input "375"
type input "250"
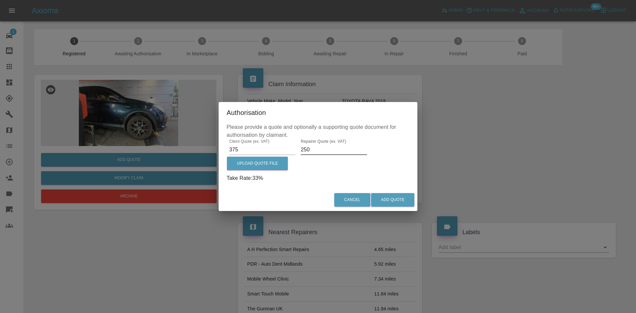
click at [405, 216] on div "Authorisation Please provide a quote and optionally a supporting quote document…" at bounding box center [318, 156] width 636 height 313
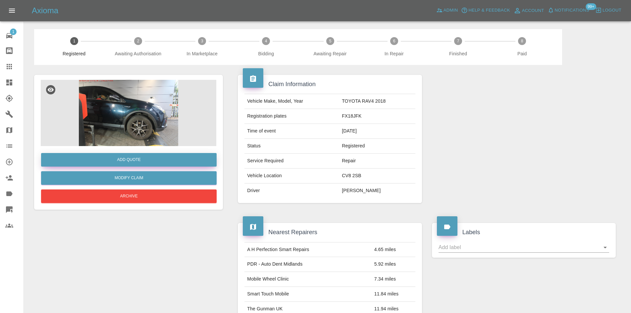
click at [166, 161] on button "Add Quote" at bounding box center [129, 160] width 176 height 14
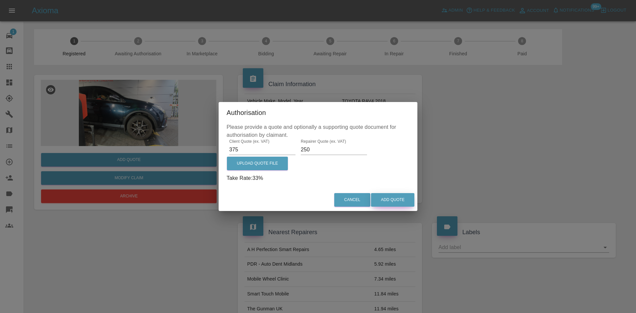
click at [380, 200] on button "Add Quote" at bounding box center [392, 200] width 43 height 14
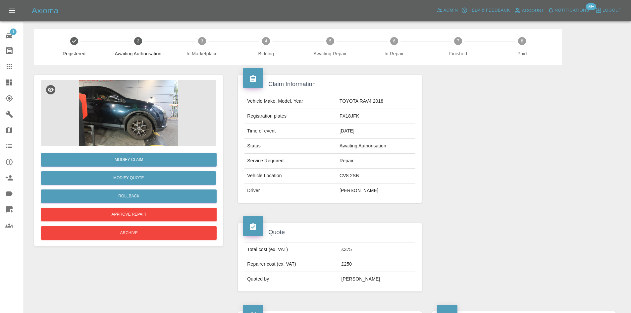
click at [7, 88] on link "Dashboard" at bounding box center [12, 83] width 24 height 16
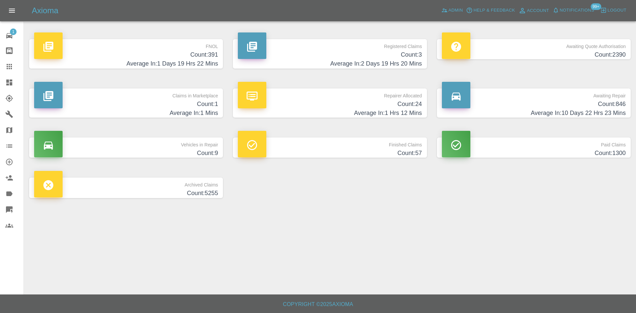
click at [434, 53] on div "Awaiting Quote Authorisation Count: 2390" at bounding box center [534, 53] width 204 height 49
drag, startPoint x: 422, startPoint y: 51, endPoint x: 419, endPoint y: 49, distance: 3.9
click at [422, 51] on link "Registered Claims Count: 3 Average In: 2 Days 19 Hrs 20 Mins" at bounding box center [330, 53] width 194 height 29
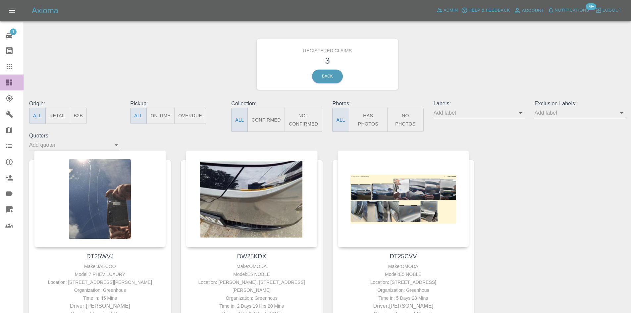
click at [4, 84] on link "Dashboard" at bounding box center [12, 83] width 24 height 16
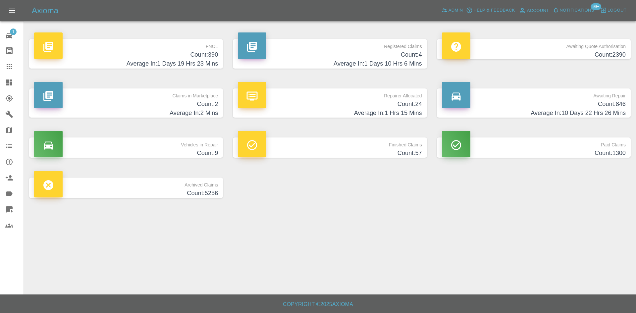
click at [1, 88] on link "Dashboard" at bounding box center [12, 83] width 24 height 16
click at [12, 208] on icon at bounding box center [9, 209] width 7 height 7
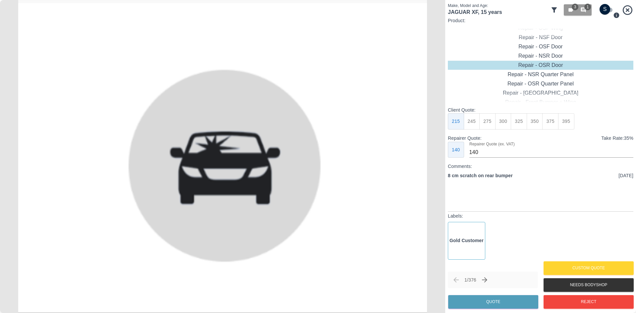
click at [554, 9] on icon at bounding box center [554, 9] width 5 height 5
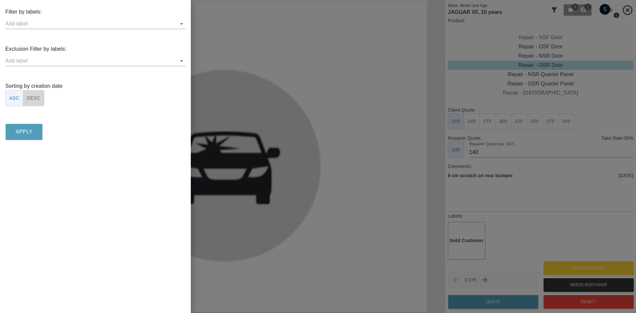
click at [28, 104] on button "DESC" at bounding box center [34, 98] width 22 height 16
click at [29, 135] on p "Apply" at bounding box center [24, 132] width 17 height 8
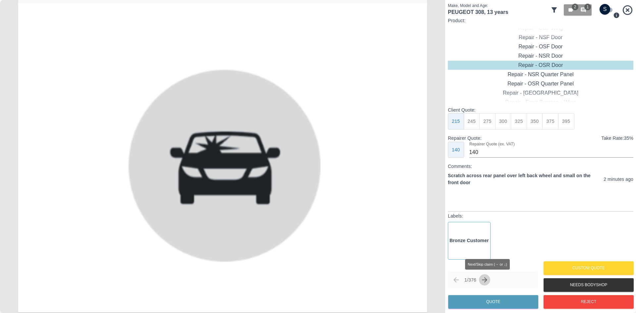
click at [484, 280] on icon "Next claim" at bounding box center [485, 280] width 8 height 8
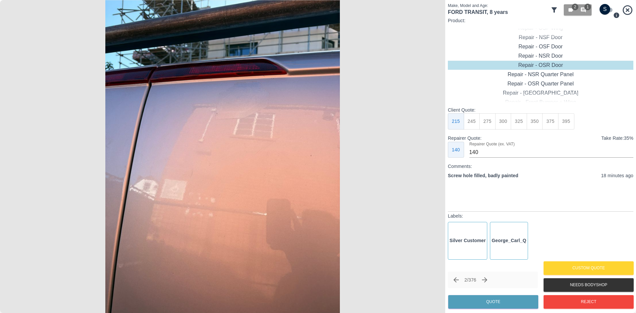
click at [236, 81] on img at bounding box center [222, 156] width 445 height 313
click at [535, 55] on div "Repair - NSR Door" at bounding box center [541, 55] width 186 height 9
click at [502, 121] on button "300" at bounding box center [504, 121] width 16 height 16
type input "190"
click at [493, 306] on button "Quote" at bounding box center [493, 302] width 90 height 14
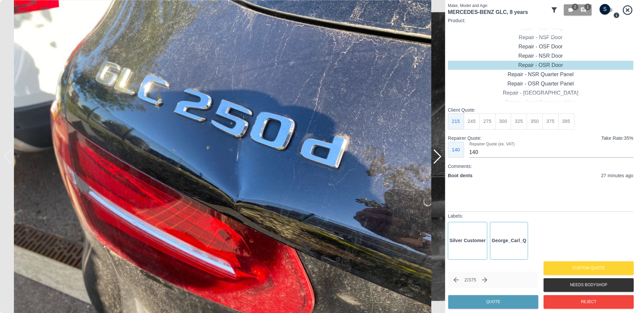
click at [438, 155] on div at bounding box center [437, 156] width 9 height 15
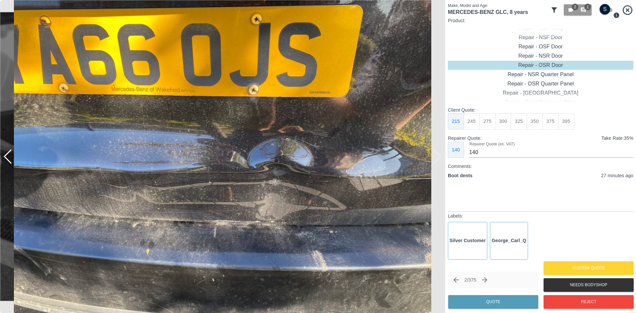
click at [438, 155] on img at bounding box center [222, 156] width 445 height 313
click at [550, 61] on div "Repair - Tailgate" at bounding box center [541, 65] width 186 height 9
click at [434, 161] on img at bounding box center [222, 156] width 445 height 313
click at [609, 11] on input "checkbox" at bounding box center [605, 9] width 32 height 11
checkbox input "true"
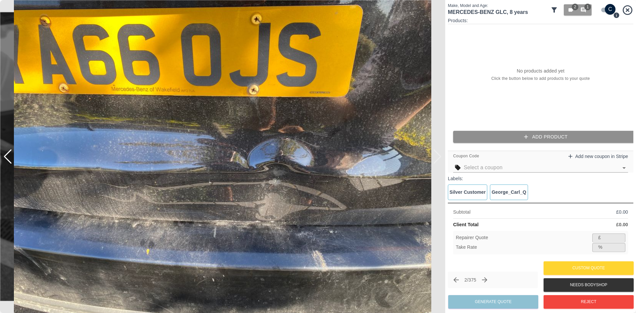
click at [514, 133] on button "Add Product" at bounding box center [546, 137] width 186 height 12
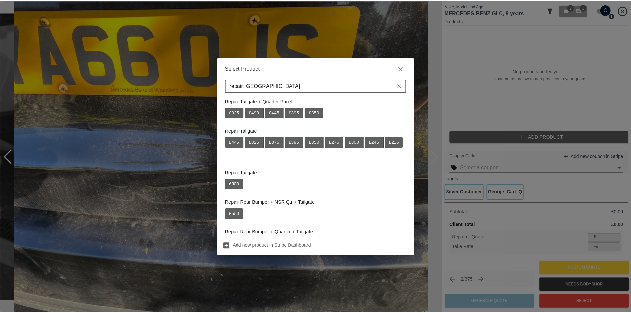
scroll to position [66, 0]
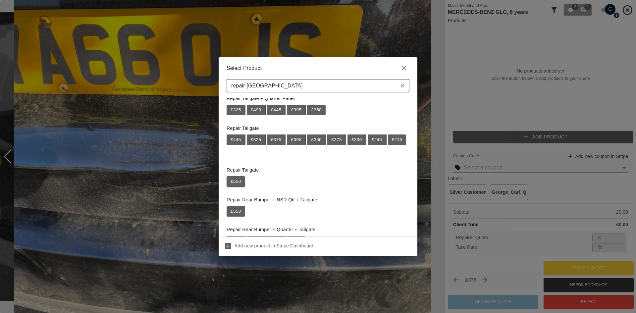
type input "repair tailgate"
click at [240, 180] on button "£ 550" at bounding box center [236, 181] width 19 height 11
type input "357"
type input "35.1"
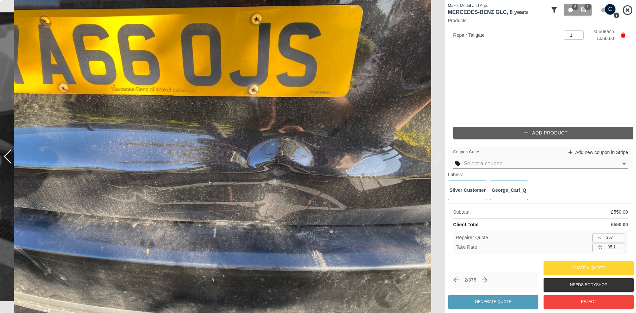
type input "356"
type input "35.3"
click at [620, 239] on input "356" at bounding box center [615, 238] width 22 height 8
type input "355"
type input "35.5"
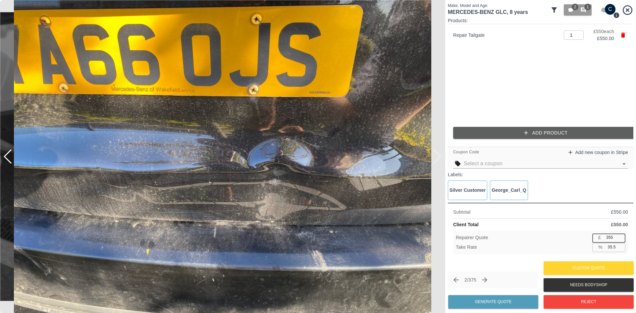
click at [620, 239] on input "355" at bounding box center [615, 238] width 22 height 8
type input "354"
type input "35.6"
click at [620, 239] on input "354" at bounding box center [615, 238] width 22 height 8
type input "353"
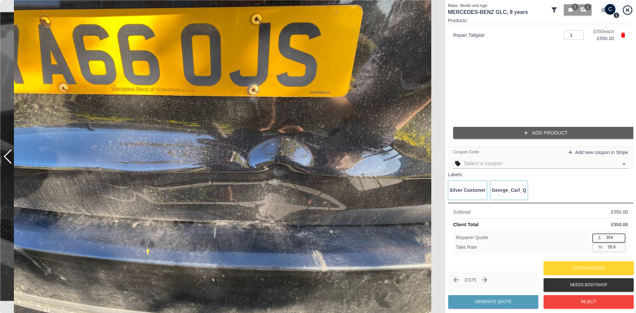
type input "35.8"
click at [620, 239] on input "353" at bounding box center [615, 238] width 22 height 8
type input "352"
type input "36.0"
click at [620, 239] on input "352" at bounding box center [615, 238] width 22 height 8
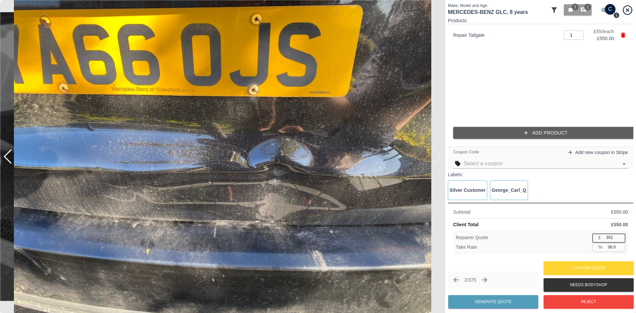
type input "351"
type input "36.2"
click at [620, 239] on input "351" at bounding box center [615, 238] width 22 height 8
type input "350"
type input "36.4"
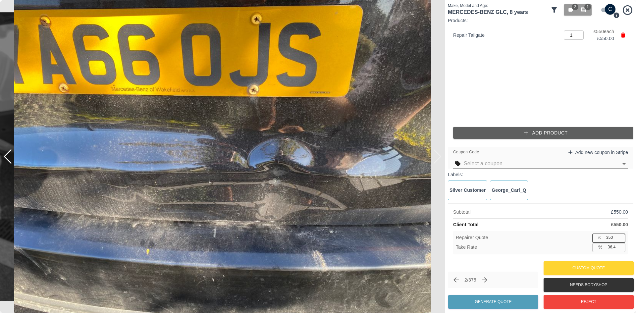
type input "350"
click at [620, 239] on input "350" at bounding box center [615, 238] width 22 height 8
click at [490, 301] on button "Generate Quote" at bounding box center [493, 302] width 90 height 14
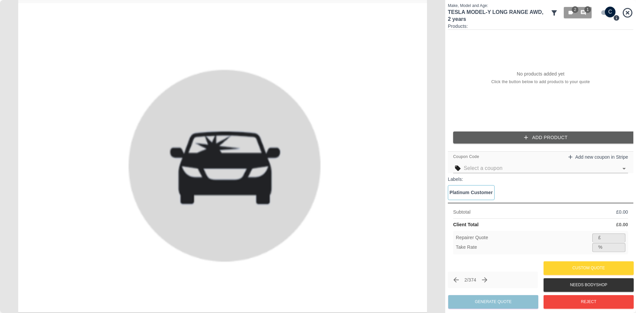
click at [606, 10] on input "checkbox" at bounding box center [611, 12] width 32 height 11
checkbox input "false"
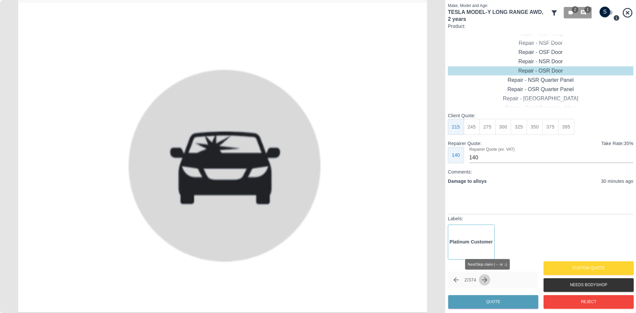
click at [486, 278] on icon "Next claim" at bounding box center [485, 280] width 8 height 8
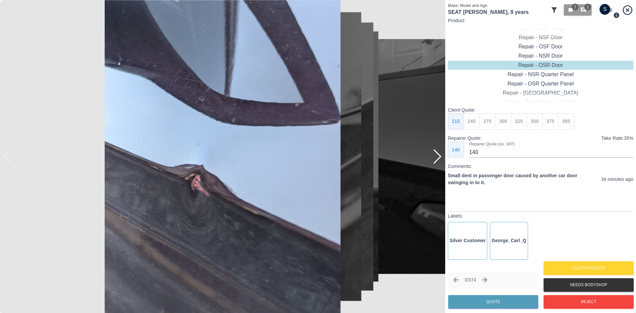
click at [440, 157] on div at bounding box center [437, 156] width 9 height 15
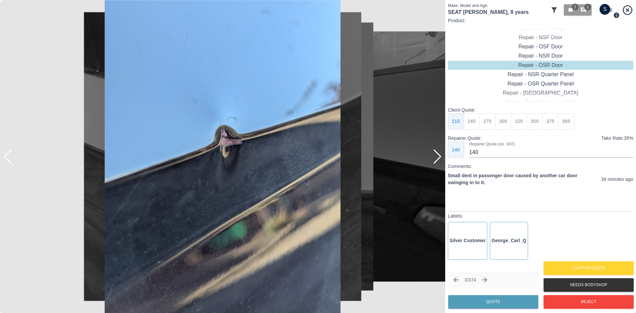
click at [440, 157] on div at bounding box center [437, 156] width 9 height 15
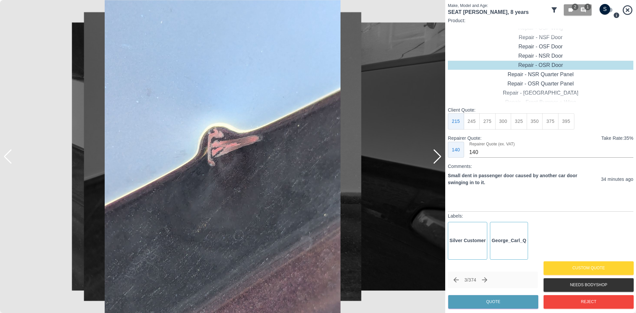
click at [440, 157] on div at bounding box center [437, 156] width 9 height 15
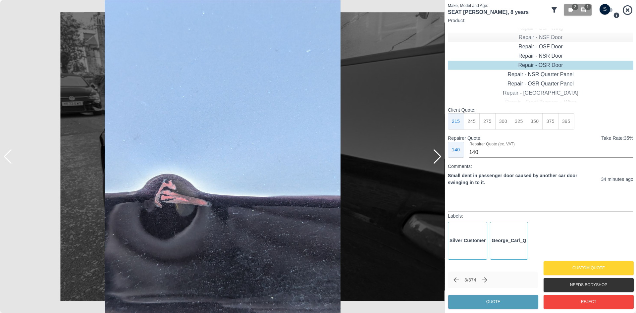
click at [547, 39] on div "Repair - NSF Door" at bounding box center [541, 37] width 186 height 9
click at [496, 121] on button "300" at bounding box center [504, 121] width 16 height 16
type input "190"
click at [494, 295] on div "3 / 374 Quote" at bounding box center [493, 291] width 90 height 39
click at [494, 297] on button "Quote" at bounding box center [493, 302] width 90 height 14
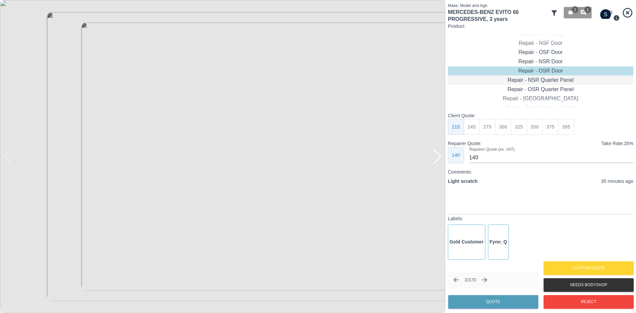
click at [527, 80] on div "Repair - NSR Quarter Panel" at bounding box center [541, 80] width 186 height 9
click at [496, 129] on button "300" at bounding box center [504, 127] width 16 height 16
type input "190"
click at [484, 299] on button "Quote" at bounding box center [493, 302] width 90 height 14
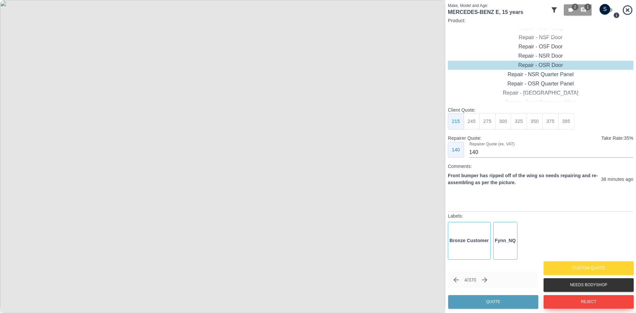
click at [591, 301] on button "Reject" at bounding box center [589, 302] width 90 height 14
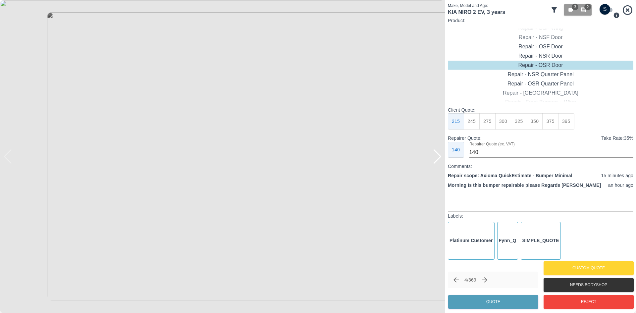
click at [439, 155] on div at bounding box center [437, 156] width 9 height 15
click at [439, 155] on img at bounding box center [222, 156] width 445 height 313
click at [267, 143] on img at bounding box center [222, 156] width 445 height 313
click at [267, 143] on img at bounding box center [89, 199] width 1336 height 940
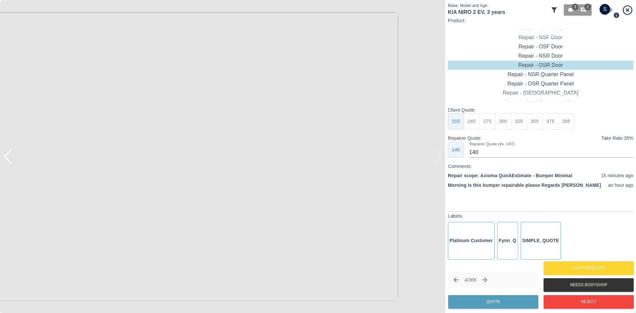
click at [267, 143] on img at bounding box center [89, 199] width 1336 height 940
click at [605, 301] on button "Reject" at bounding box center [589, 302] width 90 height 14
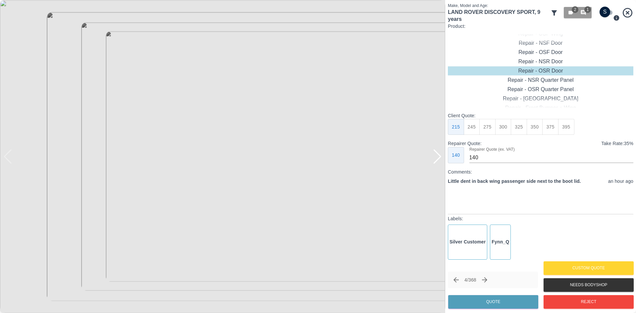
click at [434, 154] on div at bounding box center [437, 156] width 9 height 15
click at [553, 83] on div "Repair - NSR Quarter Panel" at bounding box center [541, 80] width 186 height 9
click at [493, 138] on div "Client Quote: 215 245 275 300 325 350 375 395 Repairer Quote: Take Rate: 35 % 1…" at bounding box center [541, 137] width 186 height 51
click at [492, 130] on button "275" at bounding box center [488, 127] width 16 height 16
click at [507, 131] on button "300" at bounding box center [504, 127] width 16 height 16
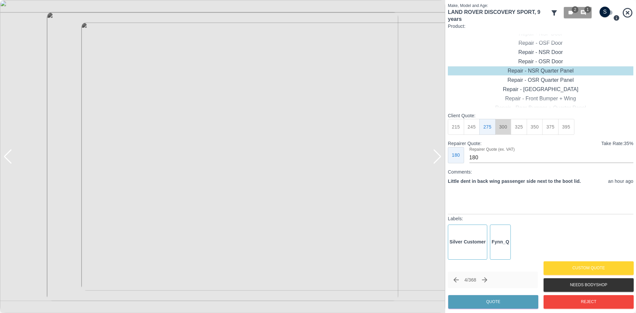
type input "190"
click at [498, 297] on button "Quote" at bounding box center [493, 302] width 90 height 14
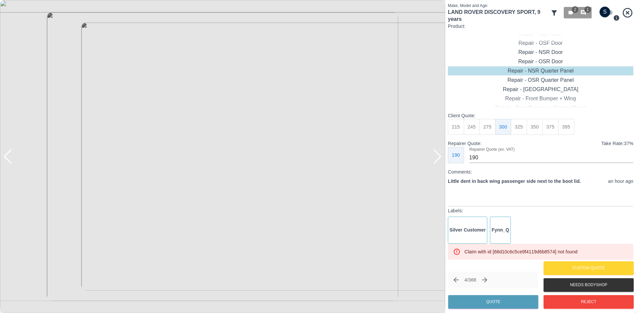
click at [629, 12] on icon at bounding box center [628, 13] width 10 height 10
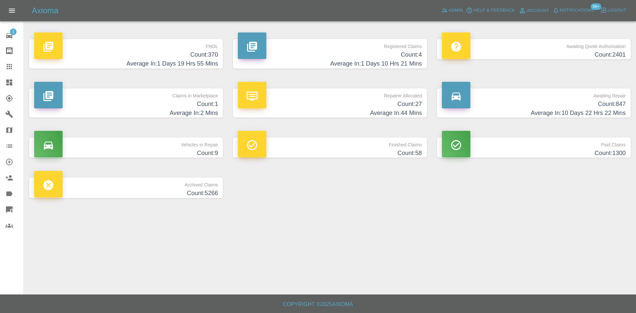
click at [131, 49] on p "FNOL" at bounding box center [126, 44] width 184 height 11
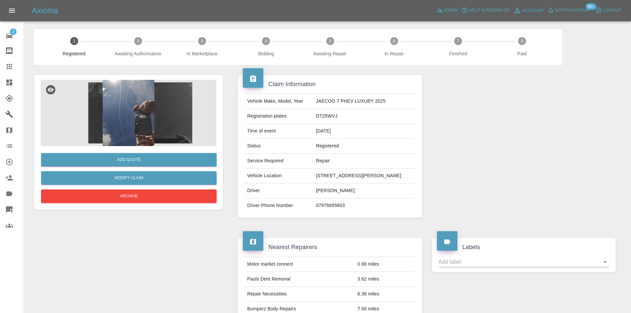
click at [104, 111] on img at bounding box center [129, 113] width 176 height 66
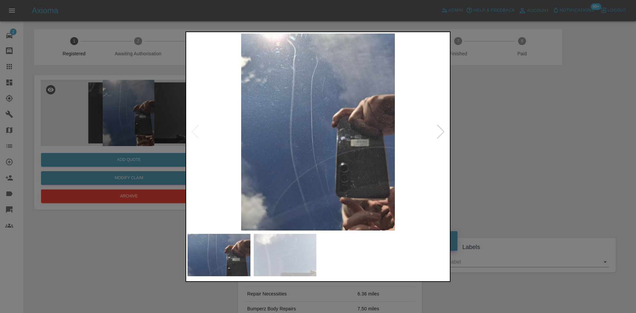
click at [442, 133] on div at bounding box center [441, 132] width 9 height 15
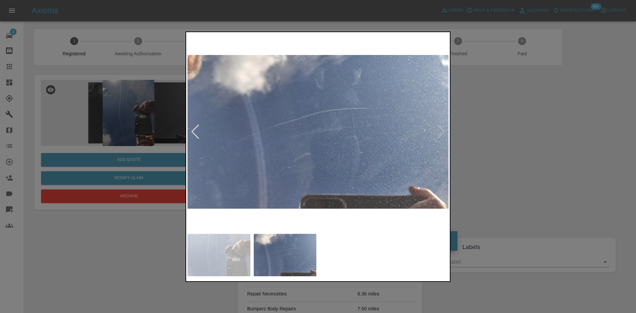
click at [442, 133] on img at bounding box center [318, 131] width 261 height 197
click at [524, 130] on div at bounding box center [318, 156] width 636 height 313
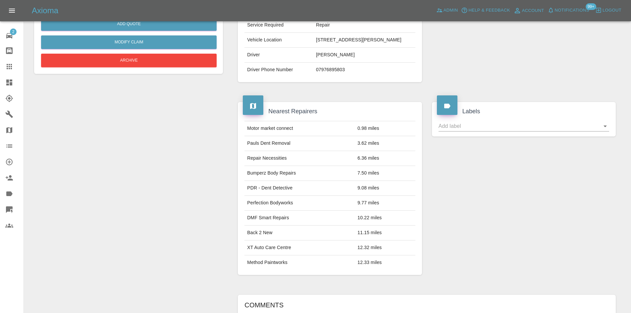
scroll to position [298, 0]
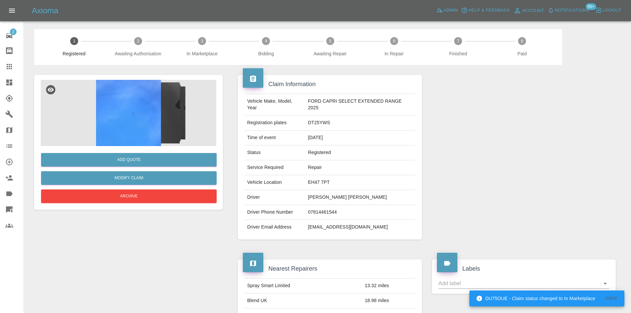
click at [127, 143] on img at bounding box center [129, 113] width 176 height 66
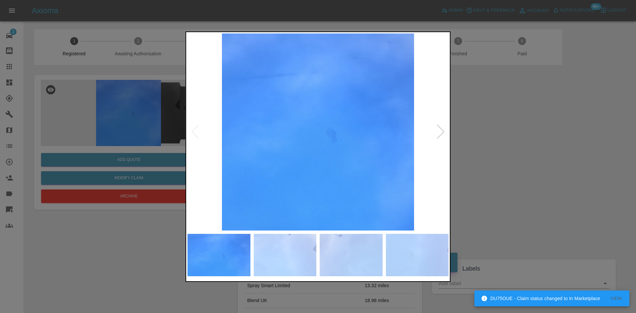
click at [442, 129] on div at bounding box center [441, 132] width 9 height 15
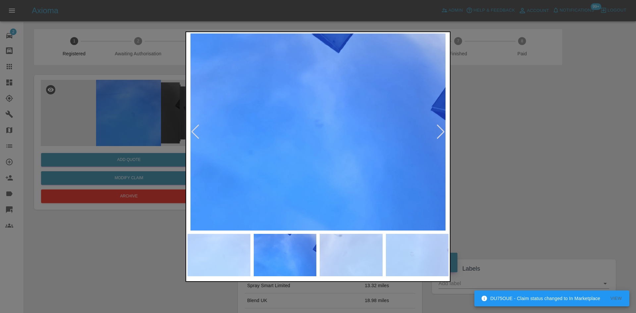
click at [442, 129] on div at bounding box center [441, 132] width 9 height 15
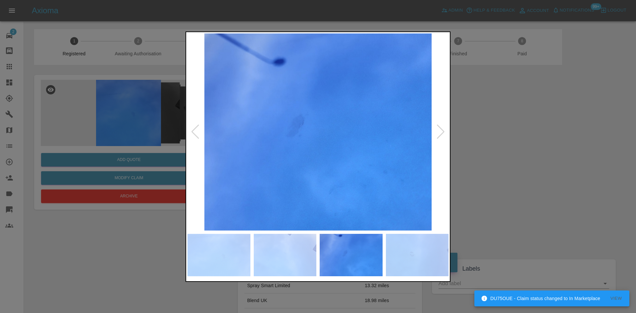
click at [442, 129] on div at bounding box center [441, 132] width 9 height 15
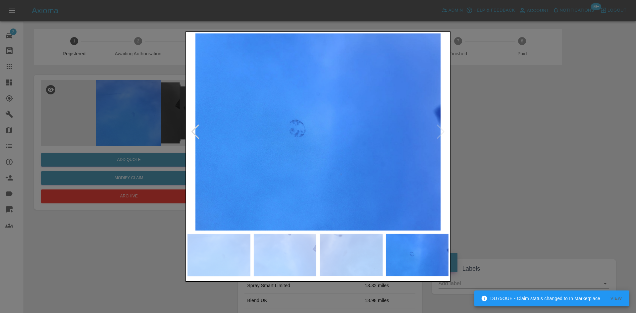
click at [442, 129] on img at bounding box center [318, 131] width 261 height 197
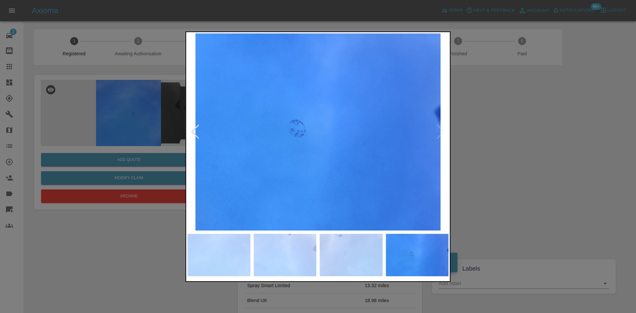
click at [534, 148] on div at bounding box center [318, 156] width 636 height 313
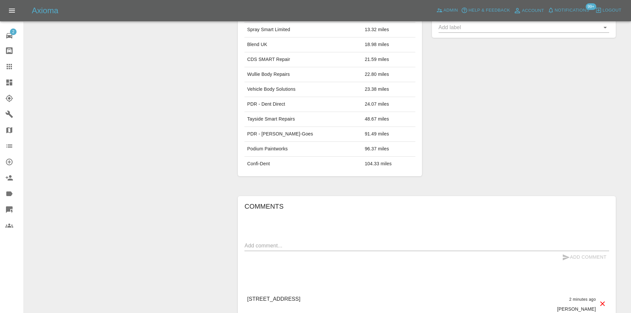
scroll to position [347, 0]
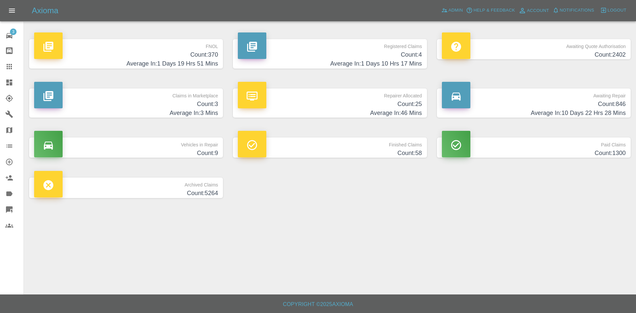
click at [150, 103] on h4 "Count: 3" at bounding box center [126, 104] width 184 height 9
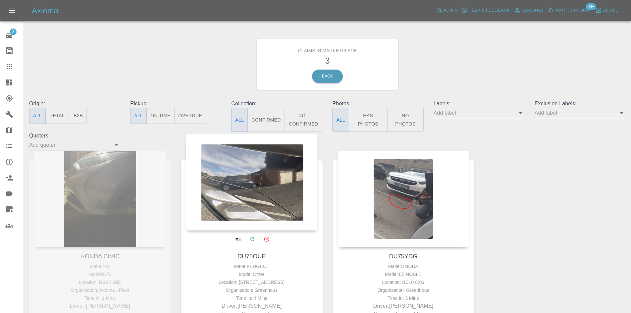
click at [230, 187] on div at bounding box center [252, 182] width 132 height 97
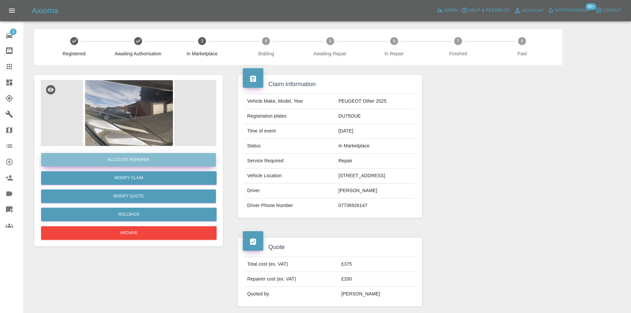
click at [172, 165] on button "Allocate Repairer" at bounding box center [128, 160] width 175 height 14
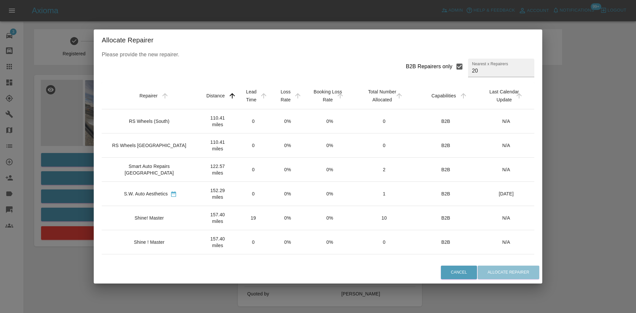
click at [453, 68] on input "B2B Repairers only" at bounding box center [460, 67] width 14 height 14
checkbox input "false"
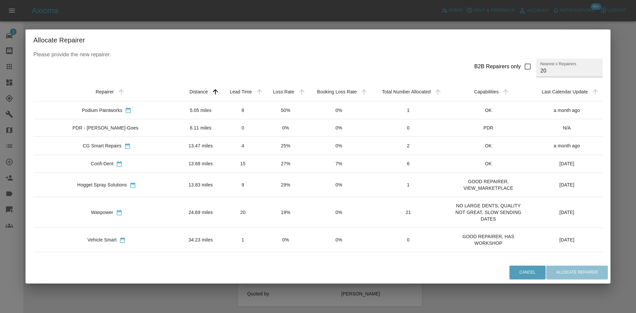
click at [110, 232] on td "Vehicle Smart" at bounding box center [106, 240] width 147 height 24
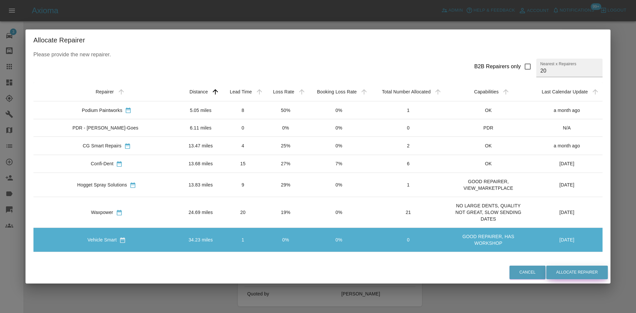
click at [557, 272] on button "Allocate Repairer" at bounding box center [578, 273] width 62 height 14
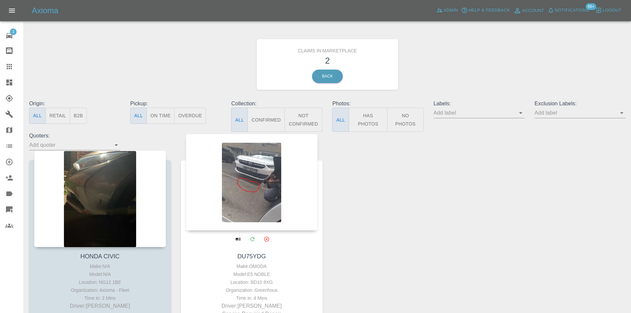
click at [230, 180] on div at bounding box center [252, 182] width 132 height 97
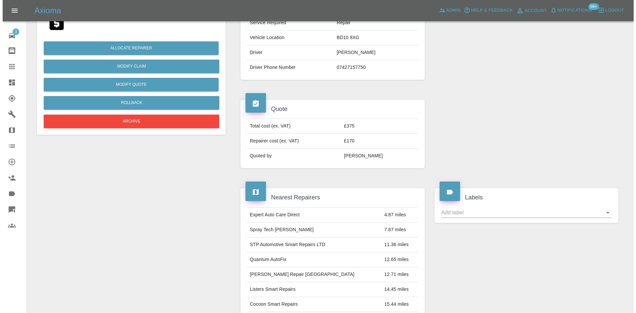
scroll to position [33, 0]
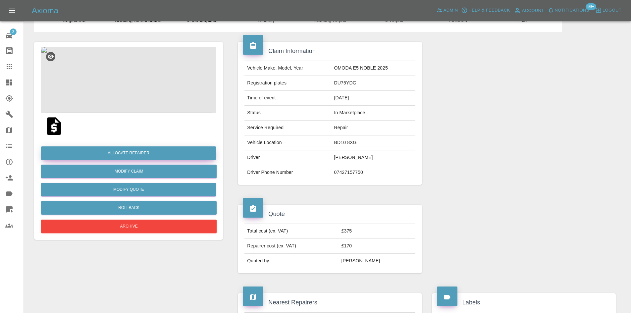
click at [155, 151] on button "Allocate Repairer" at bounding box center [128, 153] width 175 height 14
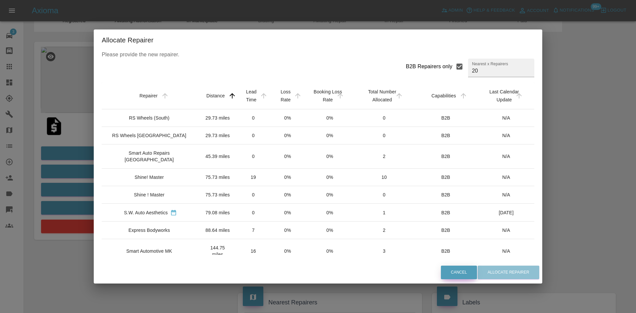
click at [449, 271] on button "Cancel" at bounding box center [459, 273] width 36 height 14
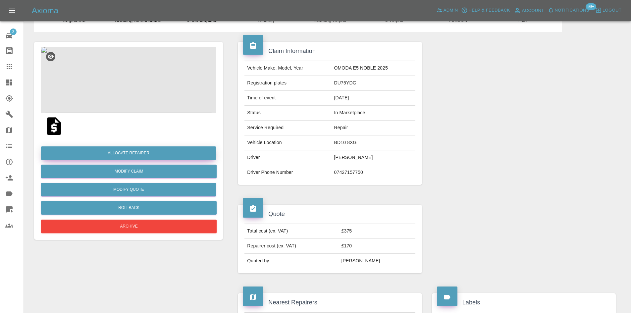
click at [130, 152] on button "Allocate Repairer" at bounding box center [128, 153] width 175 height 14
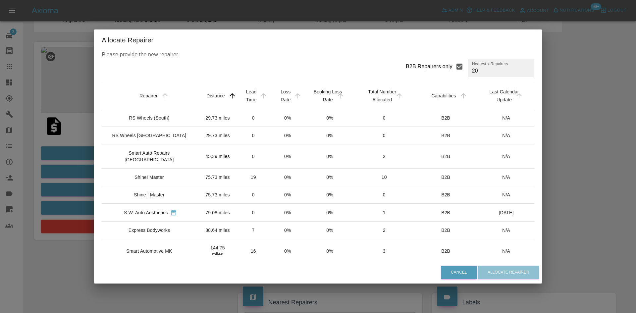
click at [130, 175] on div "Shine! Master" at bounding box center [150, 177] width 87 height 7
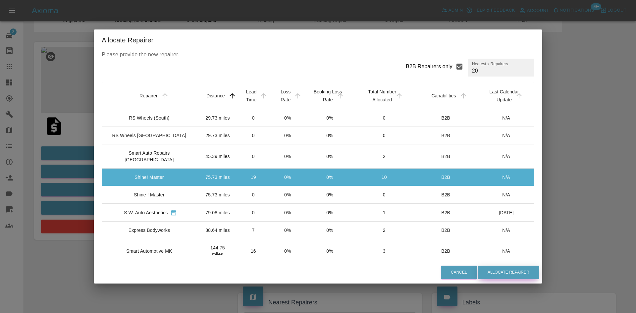
click at [519, 272] on button "Allocate Repairer" at bounding box center [509, 273] width 62 height 14
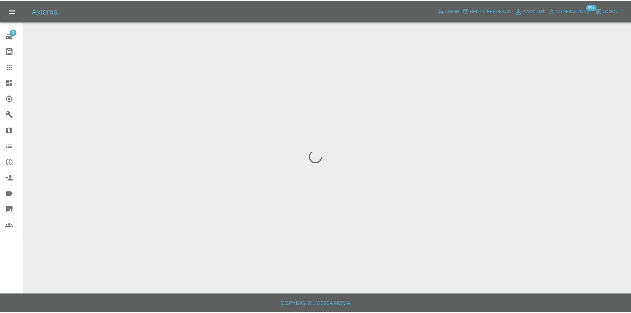
scroll to position [0, 0]
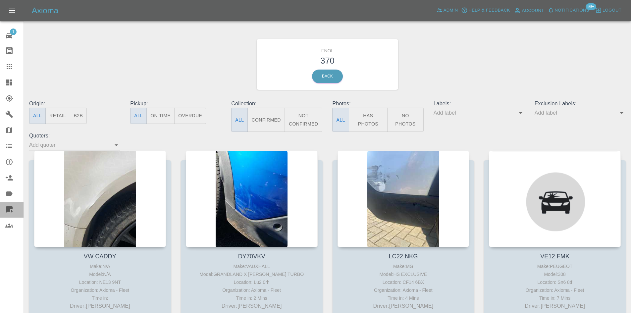
click at [5, 209] on link "Quick Quote" at bounding box center [12, 210] width 24 height 16
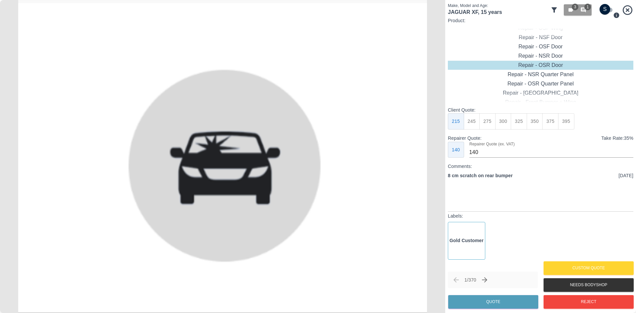
click at [556, 10] on icon at bounding box center [555, 10] width 8 height 8
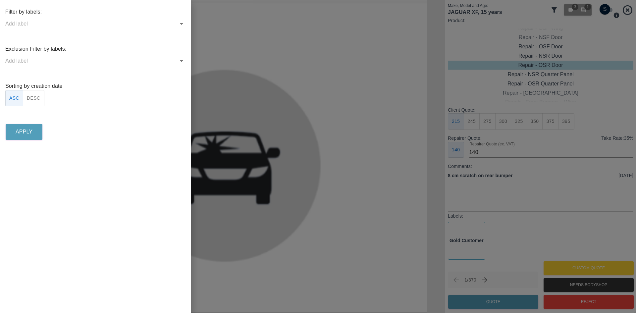
click at [29, 94] on button "DESC" at bounding box center [34, 98] width 22 height 16
click at [34, 133] on button "Apply" at bounding box center [24, 132] width 37 height 16
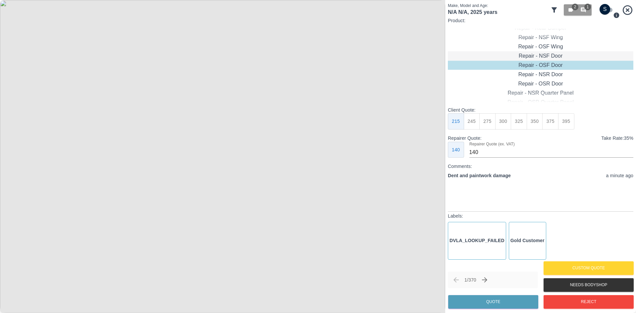
click at [546, 53] on div "Repair - NSF Door" at bounding box center [541, 55] width 186 height 9
click at [546, 46] on div "Repair - NSF Wing" at bounding box center [541, 46] width 186 height 9
click at [515, 116] on button "325" at bounding box center [519, 121] width 16 height 16
type input "210"
click at [471, 305] on button "Quote" at bounding box center [493, 302] width 90 height 14
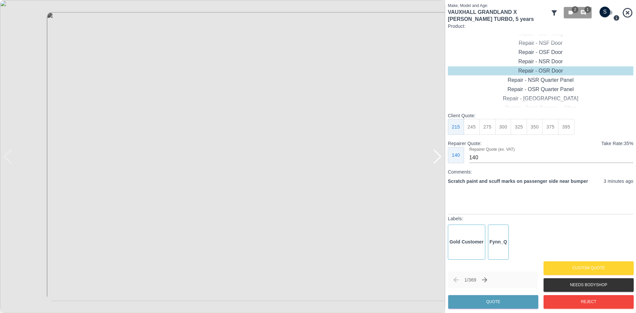
click at [437, 158] on div at bounding box center [437, 156] width 9 height 15
click at [437, 158] on img at bounding box center [222, 156] width 445 height 313
click at [549, 38] on div "Repair - Front Bumper" at bounding box center [541, 33] width 186 height 9
click at [542, 77] on div "Repair - Rear Bumper Corner" at bounding box center [541, 80] width 186 height 9
click at [482, 129] on button "215" at bounding box center [488, 127] width 16 height 16
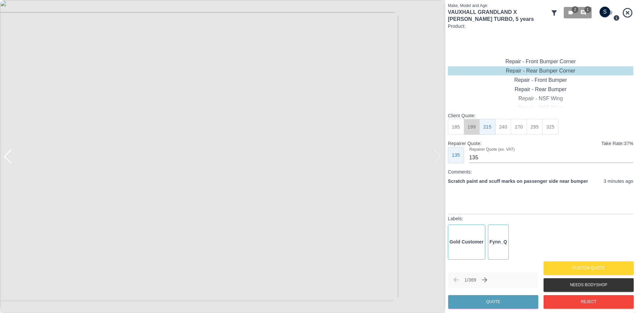
click at [476, 130] on button "199" at bounding box center [472, 127] width 16 height 16
type input "120"
click at [473, 302] on button "Quote" at bounding box center [493, 302] width 90 height 14
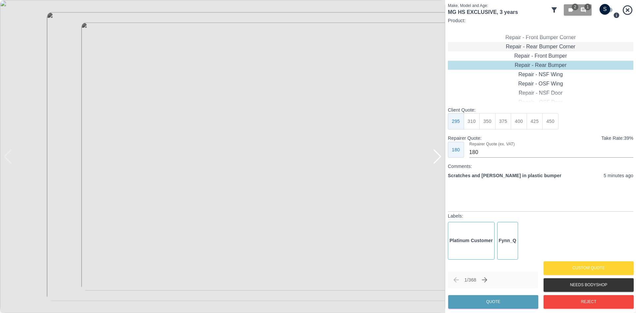
click at [551, 47] on div "Repair - Rear Bumper Corner" at bounding box center [541, 46] width 186 height 9
type input "120"
click at [472, 129] on button "199" at bounding box center [472, 121] width 16 height 16
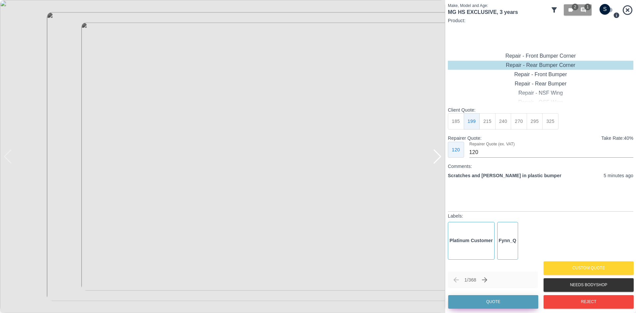
click at [486, 299] on button "Quote" at bounding box center [493, 302] width 90 height 14
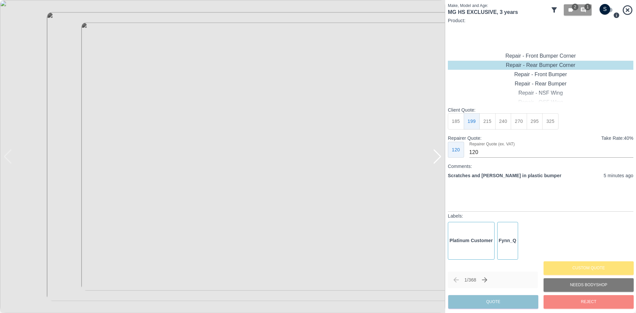
click at [250, 146] on img at bounding box center [222, 156] width 445 height 313
click at [250, 146] on img at bounding box center [140, 190] width 1336 height 940
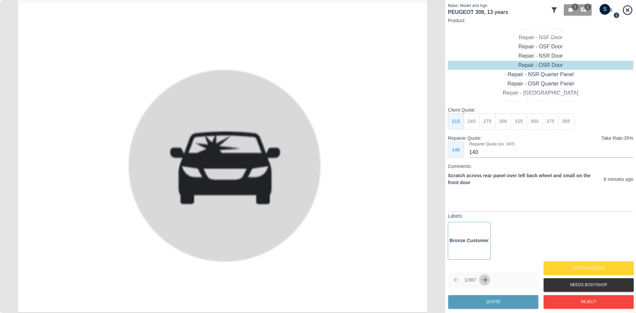
click at [486, 281] on icon "Next claim" at bounding box center [485, 280] width 8 height 8
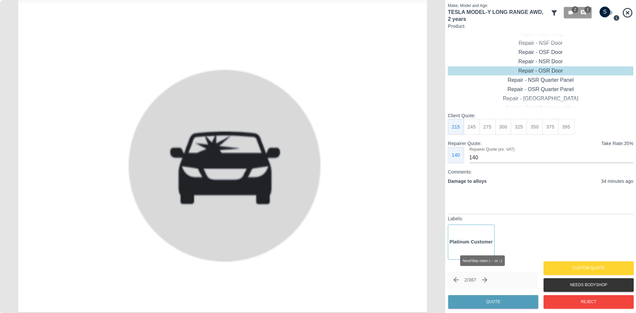
click at [486, 281] on icon "Next claim" at bounding box center [485, 280] width 8 height 8
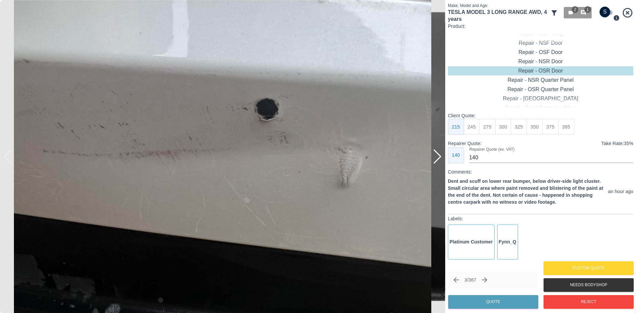
click at [434, 158] on div at bounding box center [437, 156] width 9 height 15
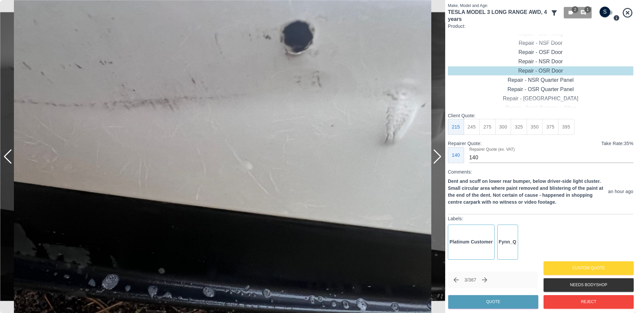
click at [434, 158] on div at bounding box center [437, 156] width 9 height 15
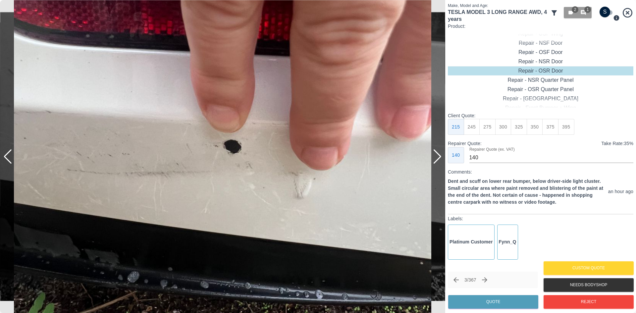
click at [434, 158] on div at bounding box center [437, 156] width 9 height 15
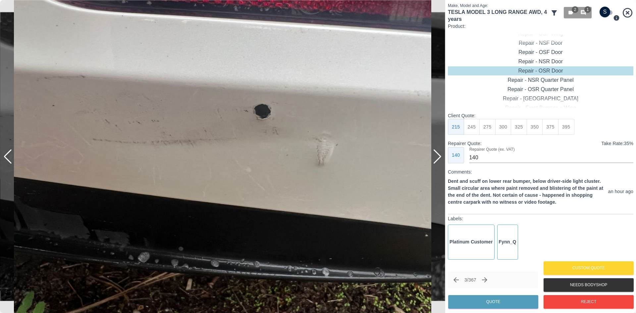
click at [434, 158] on div at bounding box center [437, 156] width 9 height 15
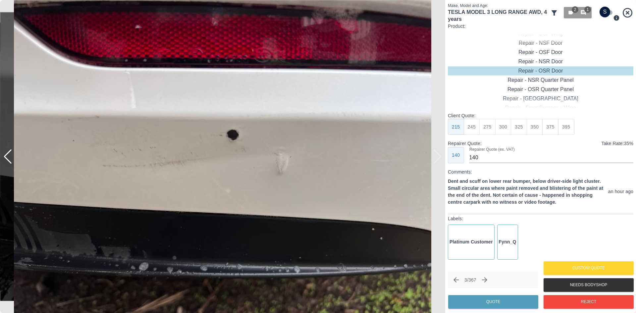
click at [434, 158] on img at bounding box center [222, 156] width 445 height 313
click at [533, 54] on div "Repair - Rear Bumper Corner" at bounding box center [541, 52] width 186 height 9
click at [502, 127] on button "240" at bounding box center [504, 127] width 16 height 16
type input "150"
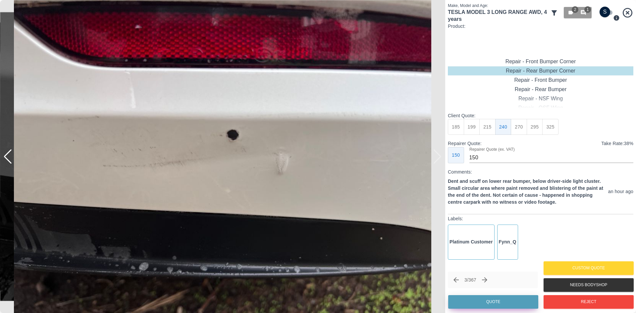
click at [471, 300] on button "Quote" at bounding box center [493, 302] width 90 height 14
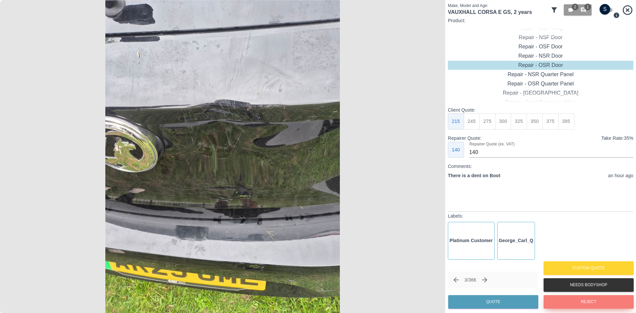
click at [568, 298] on button "Reject" at bounding box center [589, 302] width 90 height 14
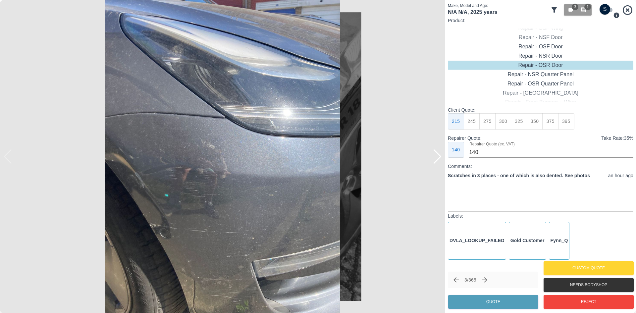
click at [437, 158] on div at bounding box center [437, 156] width 9 height 15
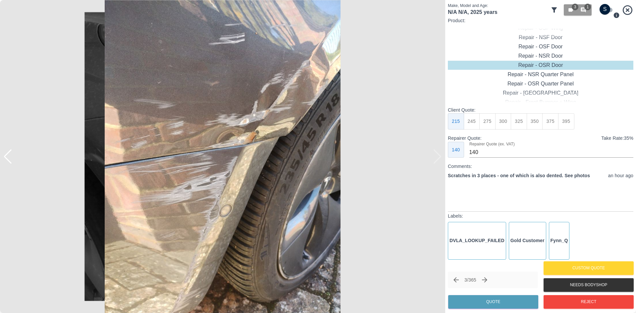
click at [437, 158] on img at bounding box center [222, 156] width 445 height 313
click at [441, 159] on img at bounding box center [222, 156] width 445 height 313
click at [439, 158] on img at bounding box center [222, 156] width 445 height 313
click at [10, 158] on div at bounding box center [7, 156] width 9 height 15
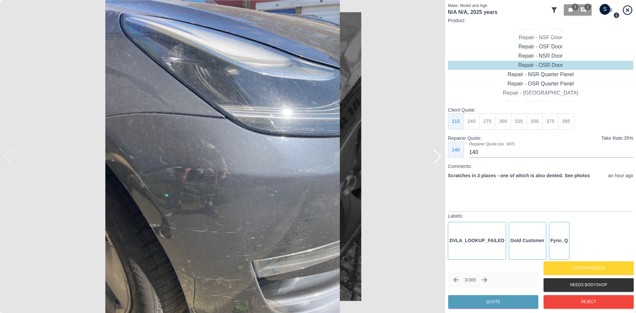
click at [10, 158] on img at bounding box center [222, 156] width 445 height 313
click at [607, 9] on input "checkbox" at bounding box center [605, 9] width 32 height 11
checkbox input "true"
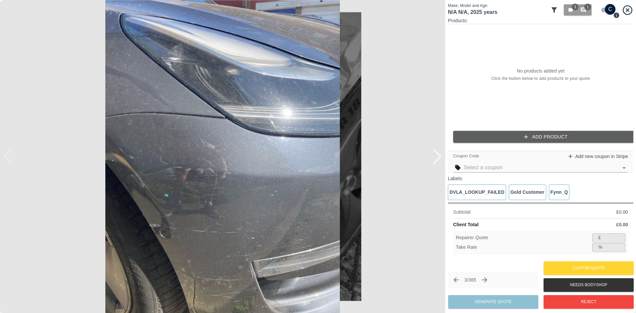
click at [535, 140] on button "Add Product" at bounding box center [546, 137] width 186 height 12
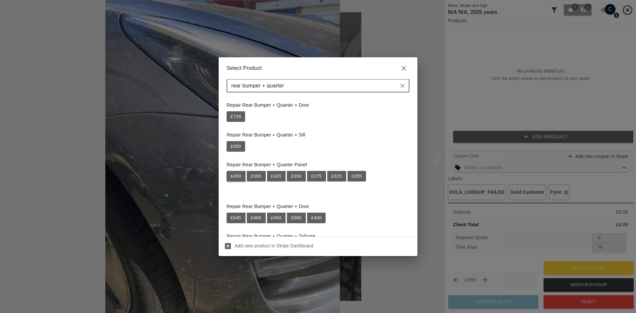
type input "rear bumper + quarter"
click at [237, 176] on button "£ 450" at bounding box center [236, 176] width 19 height 11
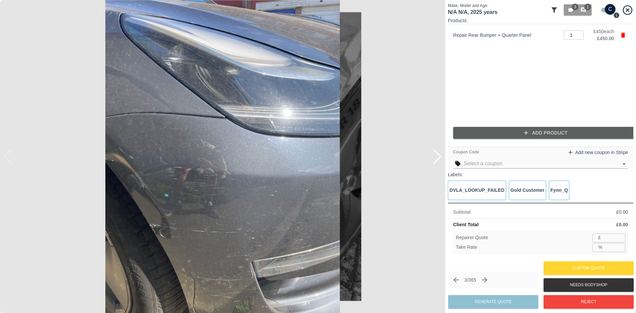
type input "292"
type input "35.1"
click at [440, 157] on div at bounding box center [437, 156] width 9 height 15
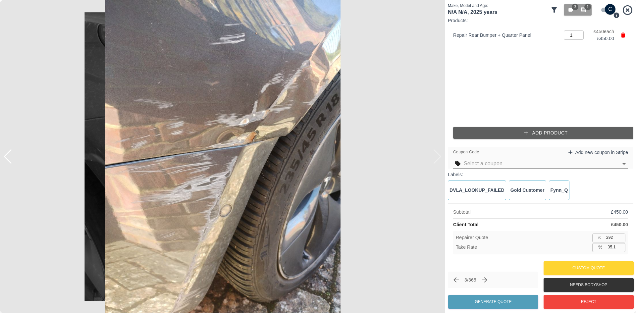
click at [440, 157] on img at bounding box center [222, 156] width 445 height 313
click at [7, 161] on div at bounding box center [7, 156] width 9 height 15
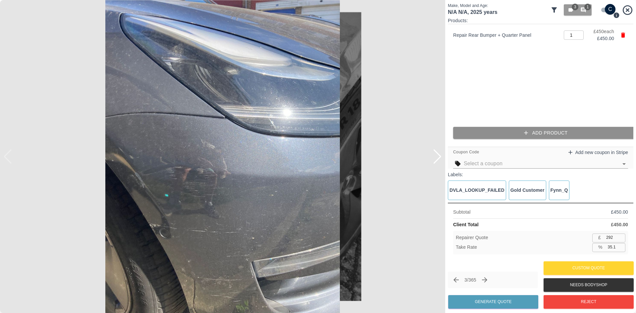
click at [496, 127] on button "Add Product" at bounding box center [546, 133] width 186 height 12
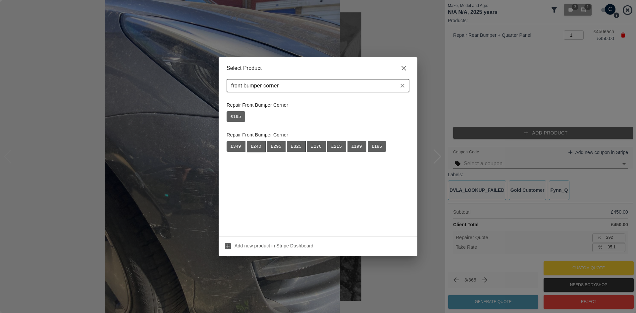
type input "front bumper corner"
click at [252, 144] on button "£ 240" at bounding box center [256, 146] width 19 height 11
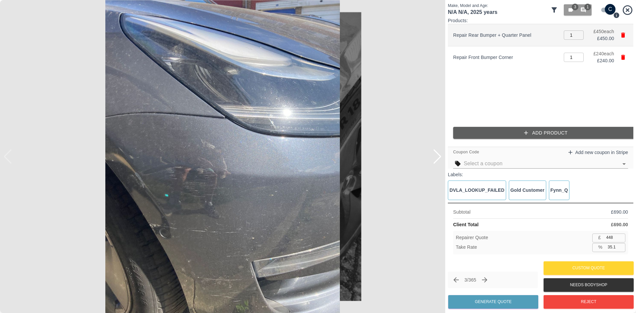
click at [627, 34] on button "button" at bounding box center [623, 35] width 10 height 10
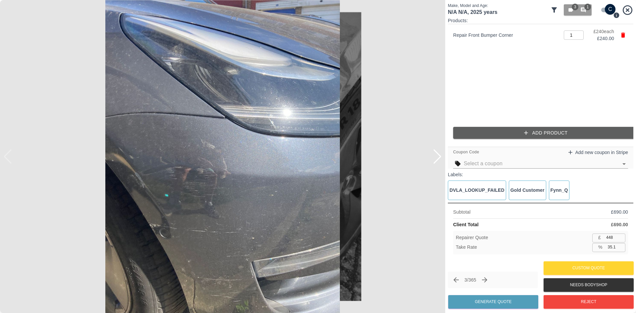
type input "156"
type input "35.0"
click at [527, 136] on icon "button" at bounding box center [526, 133] width 7 height 7
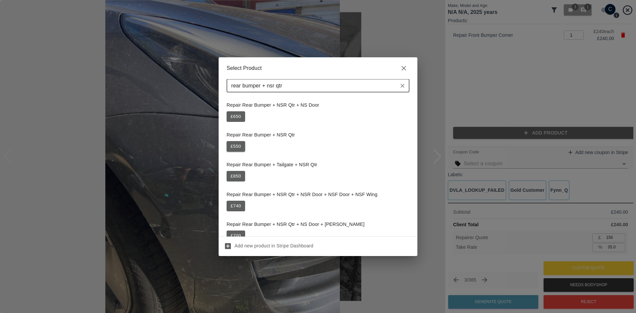
type input "rear bumper + nsr qtr"
click at [237, 147] on button "£ 550" at bounding box center [236, 146] width 19 height 11
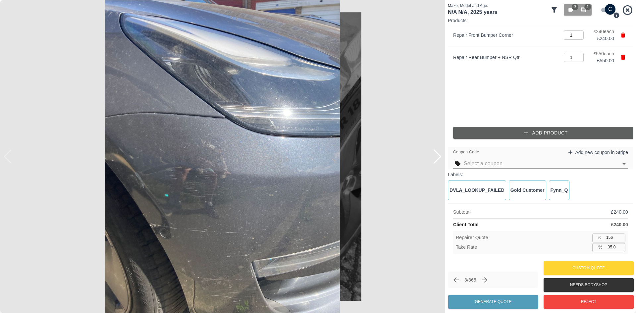
type input "513"
type input "35.1"
click at [612, 240] on input "513" at bounding box center [615, 238] width 22 height 8
type input "4"
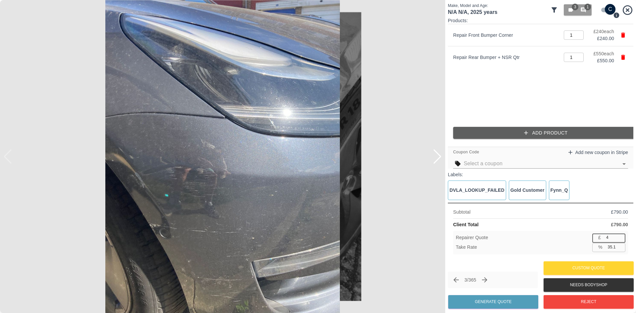
type input "99.5"
type input "47"
type input "94.1"
type input "475"
type input "39.9"
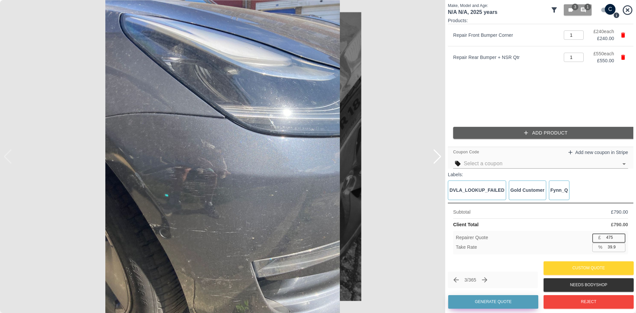
type input "475"
click at [505, 305] on button "Generate Quote" at bounding box center [493, 302] width 90 height 14
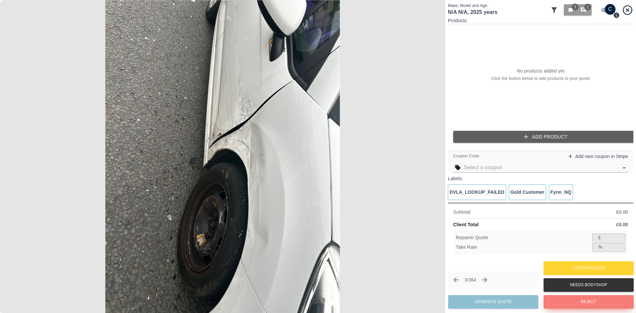
click at [571, 301] on button "Reject" at bounding box center [589, 302] width 90 height 14
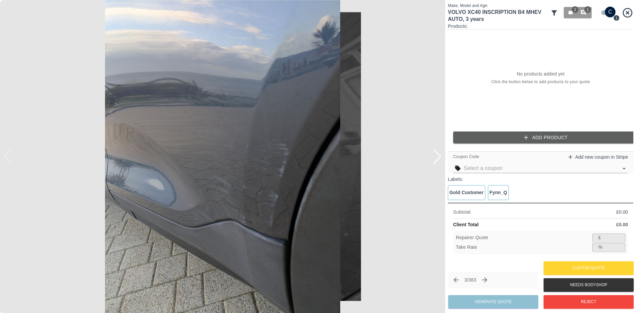
click at [604, 16] on input "checkbox" at bounding box center [611, 12] width 32 height 11
checkbox input "false"
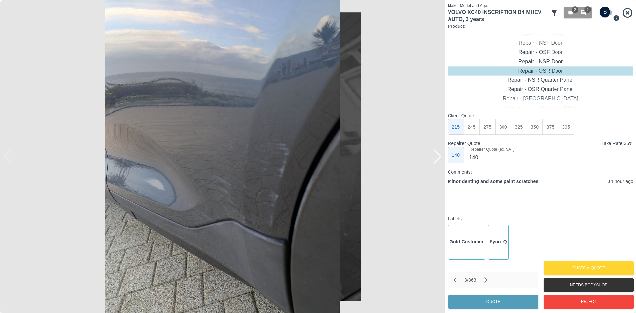
click at [440, 163] on div at bounding box center [437, 156] width 9 height 15
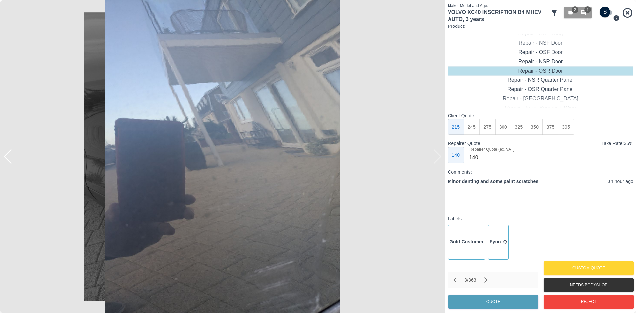
click at [437, 160] on img at bounding box center [222, 156] width 445 height 313
click at [436, 158] on img at bounding box center [222, 156] width 445 height 313
click at [2, 157] on div at bounding box center [3, 156] width 7 height 313
click at [6, 158] on div at bounding box center [3, 156] width 7 height 313
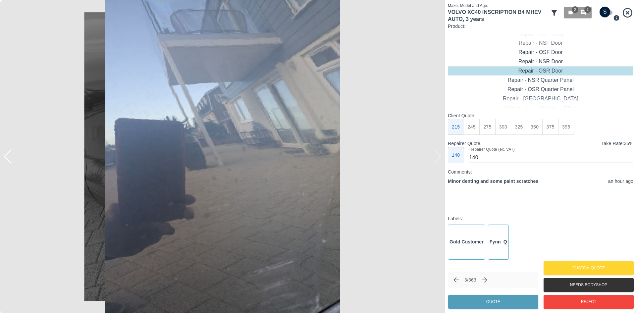
click at [9, 156] on div at bounding box center [7, 156] width 9 height 15
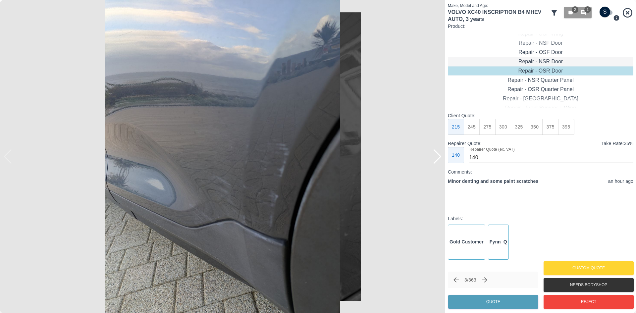
click at [532, 64] on div "Repair - NSR Door" at bounding box center [541, 61] width 186 height 9
click at [489, 129] on button "270" at bounding box center [488, 127] width 16 height 16
type input "180"
click at [508, 300] on button "Quote" at bounding box center [493, 302] width 90 height 14
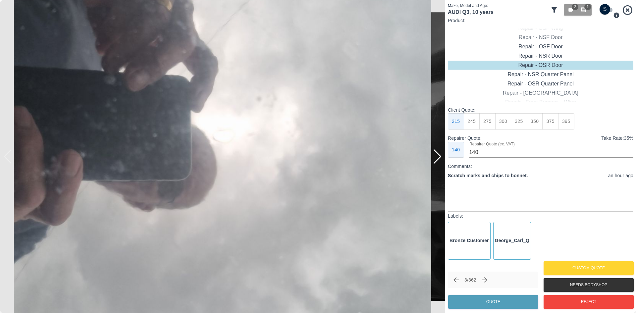
click at [443, 159] on img at bounding box center [222, 156] width 445 height 313
click at [439, 157] on div at bounding box center [437, 156] width 9 height 15
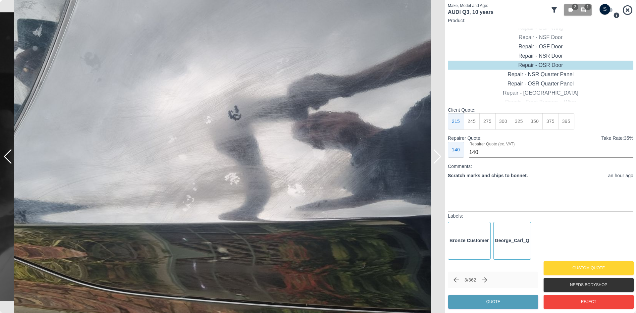
click at [435, 155] on div at bounding box center [437, 156] width 9 height 15
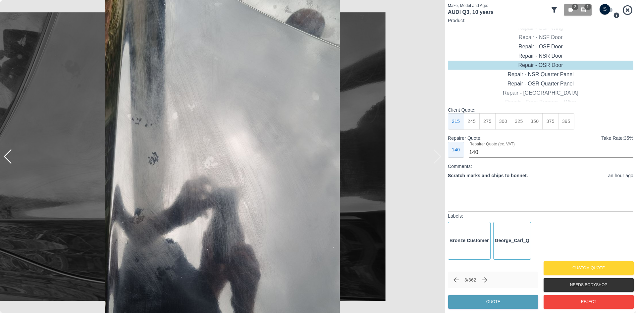
click at [435, 155] on img at bounding box center [222, 156] width 445 height 313
click at [595, 300] on button "Reject" at bounding box center [589, 302] width 90 height 14
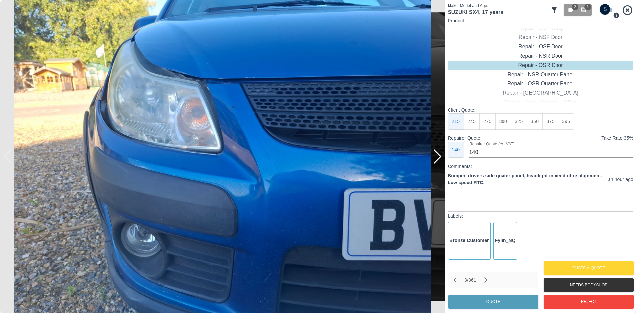
click at [438, 157] on div at bounding box center [437, 156] width 9 height 15
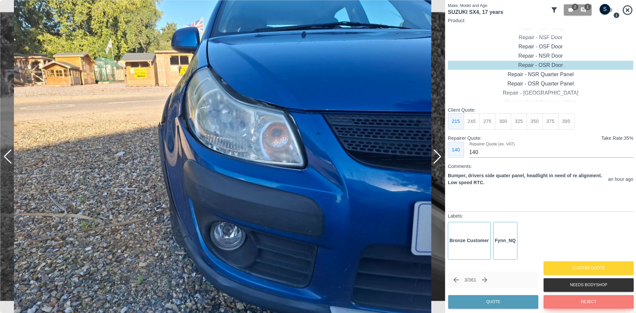
click at [566, 301] on button "Reject" at bounding box center [589, 302] width 90 height 14
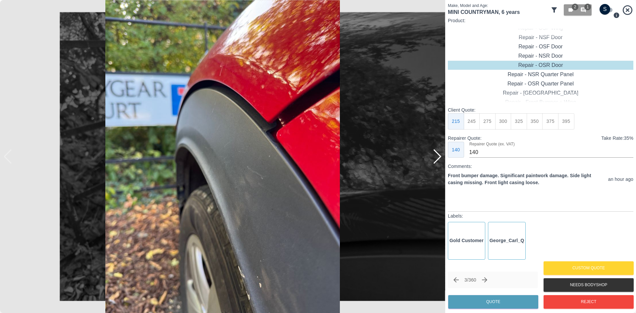
click at [437, 157] on div at bounding box center [437, 156] width 9 height 15
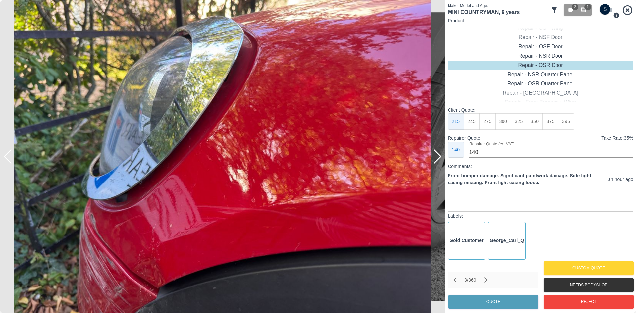
click at [437, 157] on div at bounding box center [437, 156] width 9 height 15
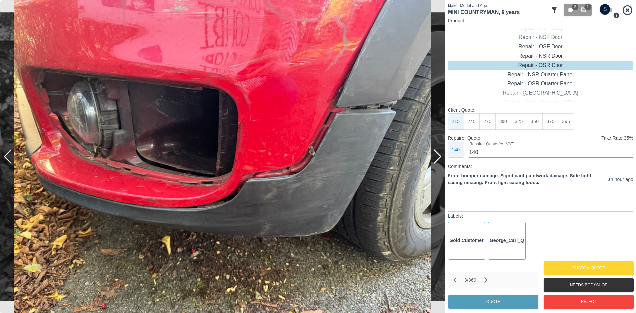
click at [437, 157] on div at bounding box center [437, 156] width 9 height 15
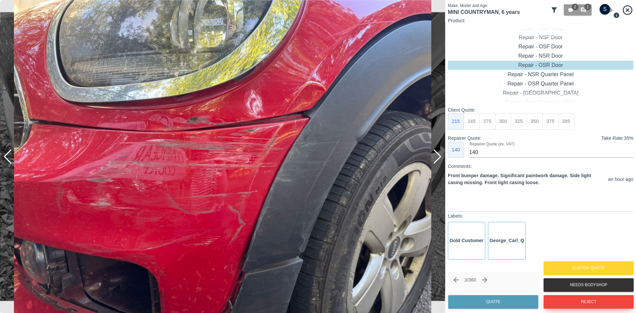
click at [560, 296] on button "Reject" at bounding box center [589, 302] width 90 height 14
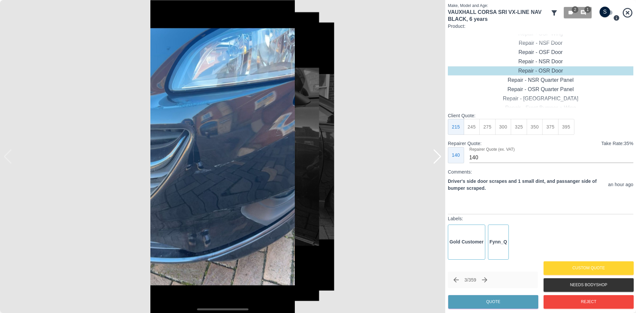
click at [430, 165] on img at bounding box center [222, 156] width 445 height 313
click at [426, 162] on img at bounding box center [222, 156] width 445 height 313
click at [435, 160] on div at bounding box center [437, 156] width 9 height 15
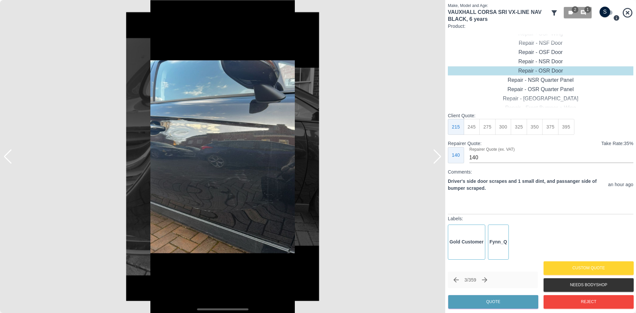
click at [438, 160] on div at bounding box center [437, 156] width 9 height 15
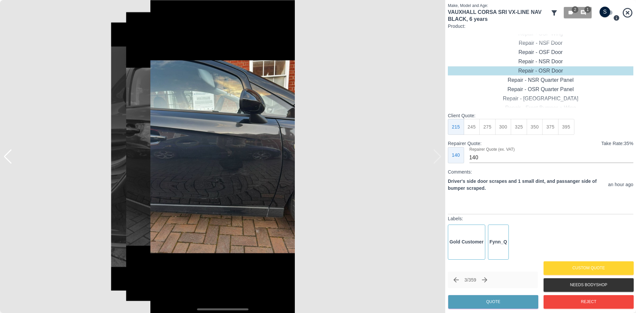
click at [438, 160] on img at bounding box center [222, 156] width 445 height 313
click at [268, 157] on img at bounding box center [222, 156] width 445 height 313
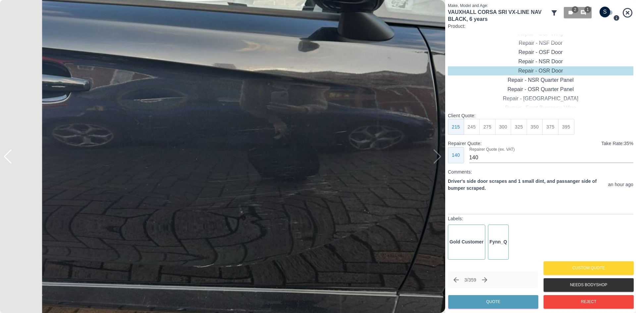
click at [356, 165] on img at bounding box center [259, 141] width 1336 height 940
click at [438, 158] on img at bounding box center [259, 141] width 1336 height 940
click at [8, 157] on div at bounding box center [7, 156] width 9 height 15
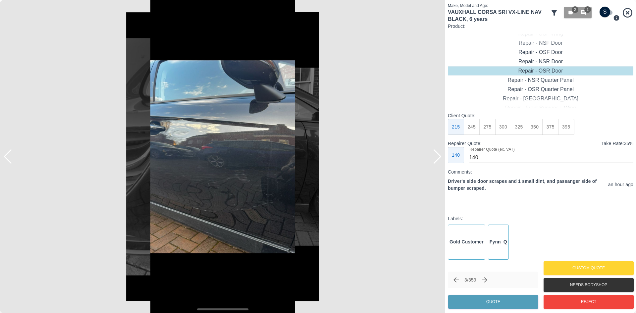
click at [172, 128] on img at bounding box center [222, 156] width 445 height 313
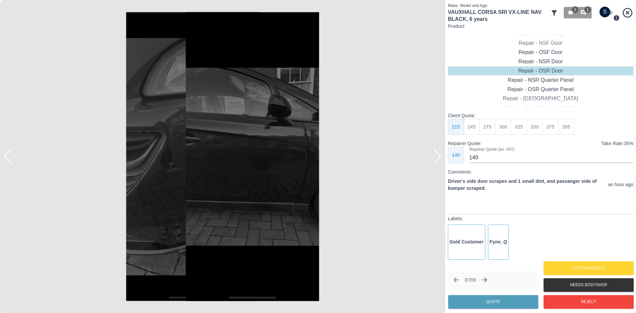
click at [0, 155] on div at bounding box center [3, 156] width 7 height 313
click at [4, 156] on div at bounding box center [3, 156] width 7 height 313
click at [602, 15] on input "checkbox" at bounding box center [605, 12] width 32 height 11
checkbox input "true"
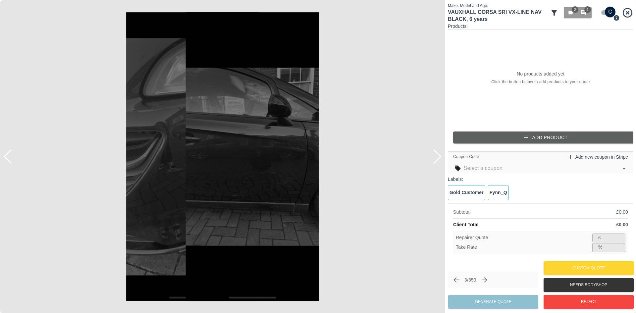
click at [562, 140] on button "Add Product" at bounding box center [546, 138] width 186 height 12
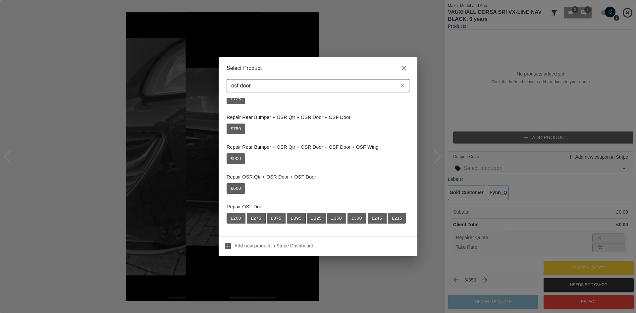
scroll to position [33, 0]
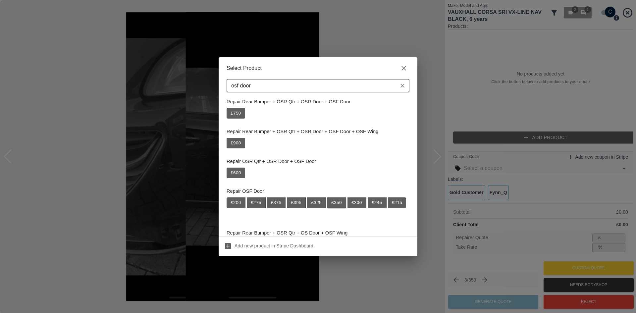
type input "osf door"
click at [330, 203] on button "£ 350" at bounding box center [336, 203] width 19 height 11
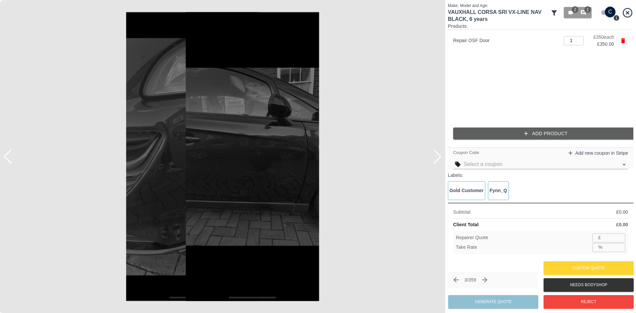
type input "227"
type input "35.1"
click at [11, 161] on div at bounding box center [7, 156] width 9 height 15
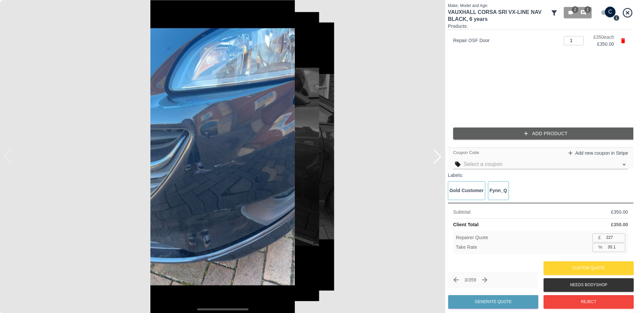
click at [10, 161] on img at bounding box center [222, 156] width 445 height 313
click at [157, 148] on img at bounding box center [222, 156] width 445 height 313
click at [237, 143] on img at bounding box center [222, 156] width 445 height 313
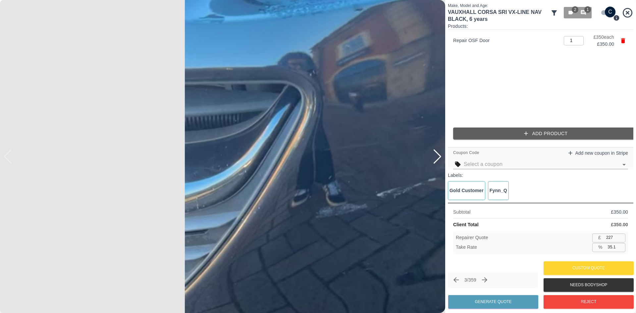
click at [237, 143] on img at bounding box center [402, 166] width 1336 height 940
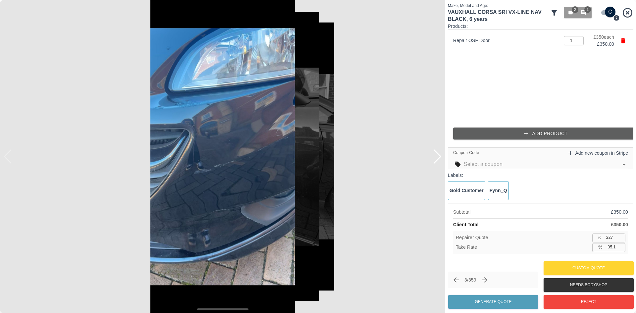
click at [261, 169] on img at bounding box center [222, 156] width 445 height 313
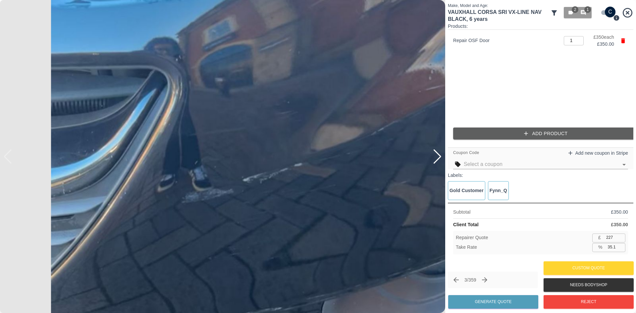
click at [406, 223] on img at bounding box center [268, 151] width 1336 height 940
click at [357, 215] on img at bounding box center [268, 151] width 1336 height 940
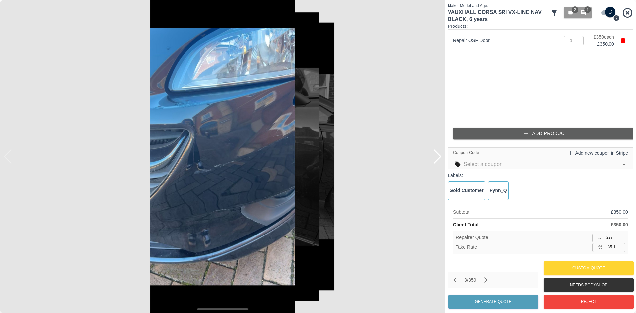
click at [504, 130] on button "Add Product" at bounding box center [546, 134] width 186 height 12
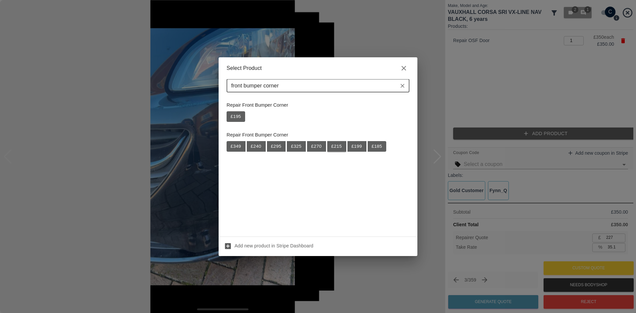
type input "front bumper corner"
click at [336, 148] on button "£ 215" at bounding box center [336, 146] width 19 height 11
type input "367"
type input "35.0"
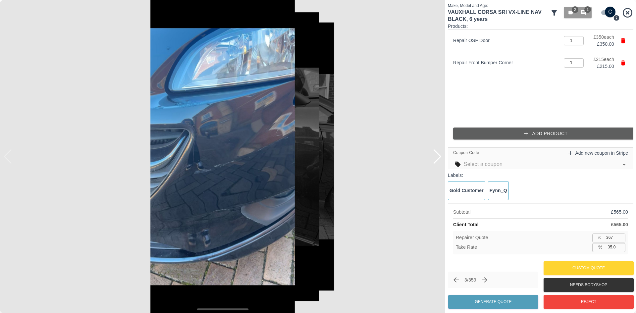
click at [613, 237] on input "367" at bounding box center [615, 238] width 22 height 8
type input "3"
type input "99.5"
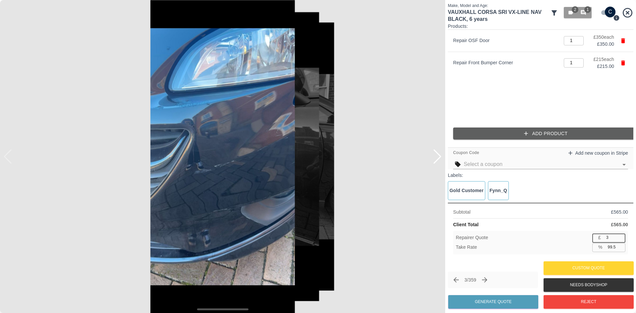
type input "35"
type input "93.8"
type input "350"
type input "38.1"
type input "350"
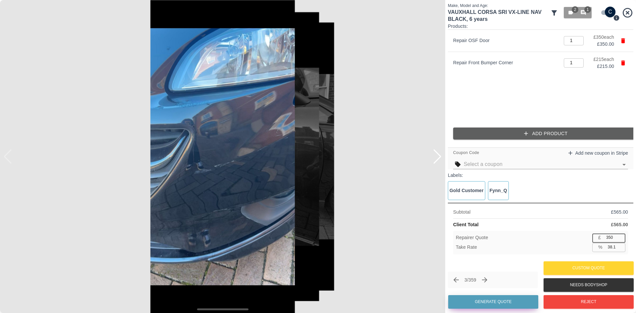
click at [518, 299] on button "Generate Quote" at bounding box center [493, 302] width 90 height 14
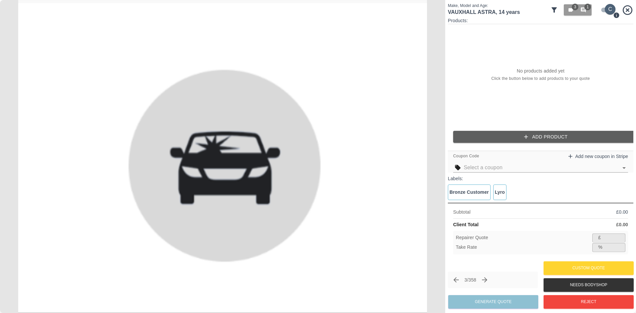
click at [605, 10] on input "checkbox" at bounding box center [611, 9] width 32 height 11
checkbox input "false"
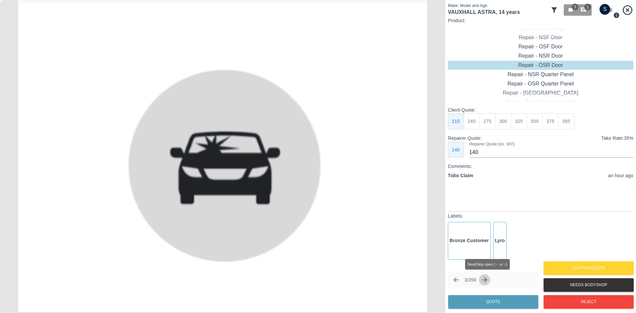
click at [489, 280] on icon "Next claim" at bounding box center [485, 280] width 8 height 8
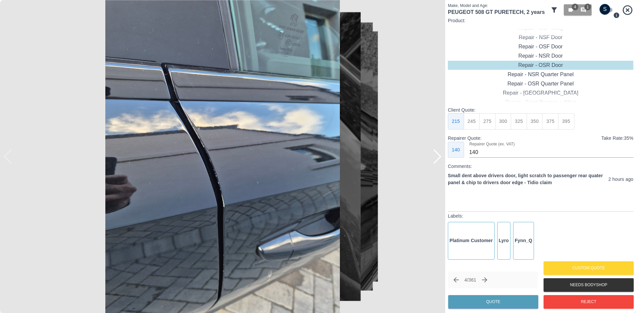
click at [443, 155] on img at bounding box center [222, 156] width 445 height 313
click at [439, 156] on div at bounding box center [437, 156] width 9 height 15
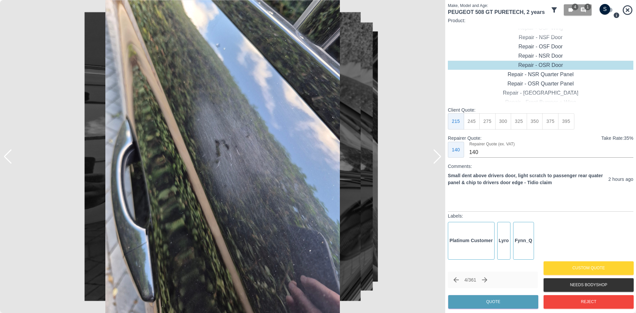
click at [439, 156] on div at bounding box center [437, 156] width 9 height 15
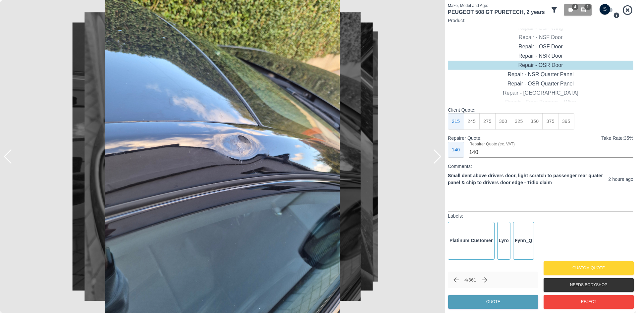
click at [439, 156] on div at bounding box center [437, 156] width 9 height 15
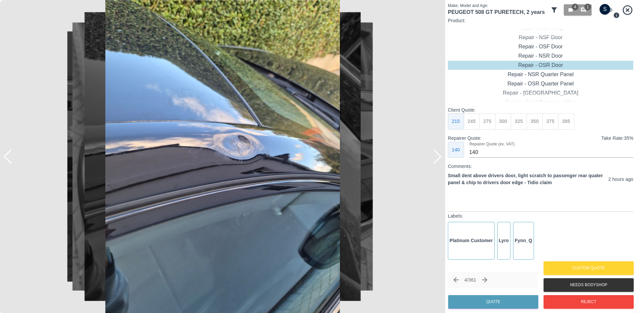
click at [439, 156] on div at bounding box center [437, 156] width 9 height 15
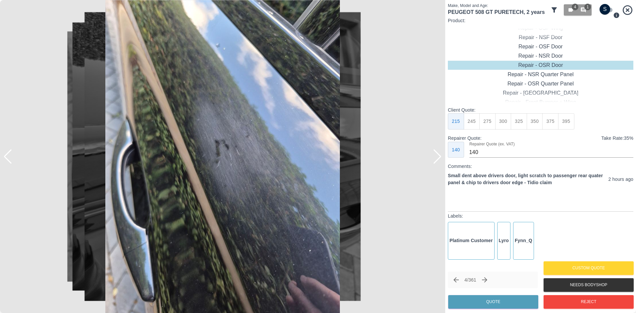
click at [439, 156] on div at bounding box center [437, 156] width 9 height 15
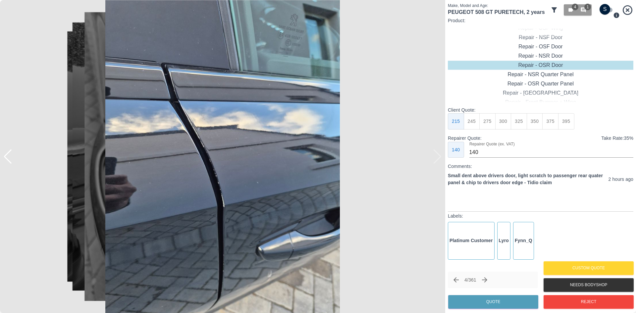
click at [439, 156] on img at bounding box center [222, 156] width 445 height 313
click at [10, 161] on div at bounding box center [7, 156] width 9 height 15
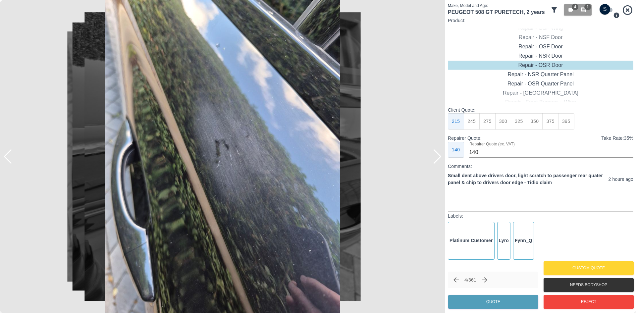
click at [10, 161] on div at bounding box center [7, 156] width 9 height 15
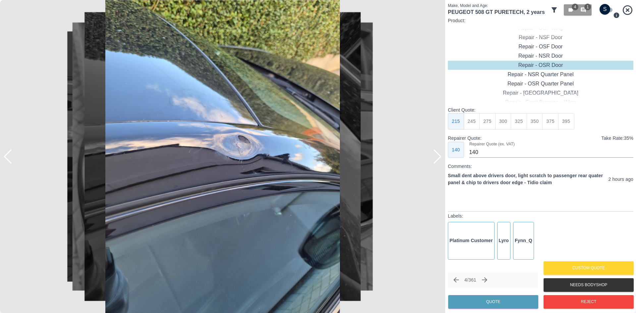
click at [10, 161] on div at bounding box center [7, 156] width 9 height 15
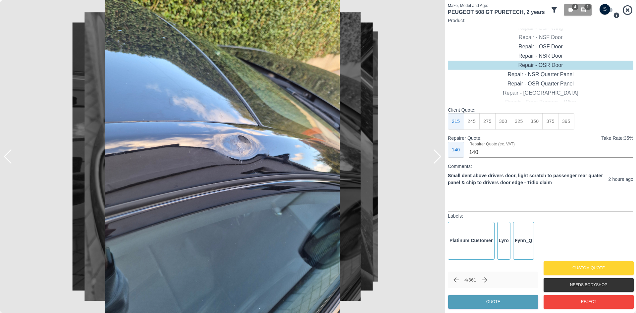
click at [10, 161] on div at bounding box center [7, 156] width 9 height 15
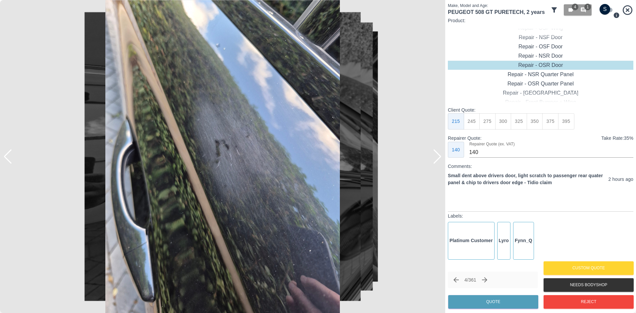
click at [10, 161] on div at bounding box center [7, 156] width 9 height 15
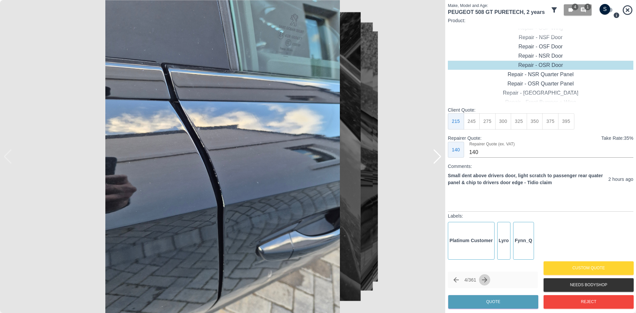
click at [487, 278] on icon "Next claim" at bounding box center [484, 279] width 5 height 5
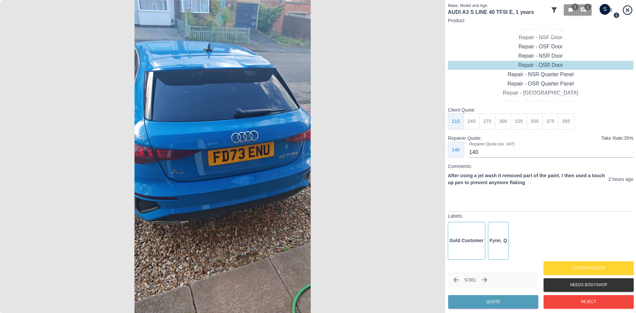
click at [211, 162] on img at bounding box center [222, 156] width 445 height 313
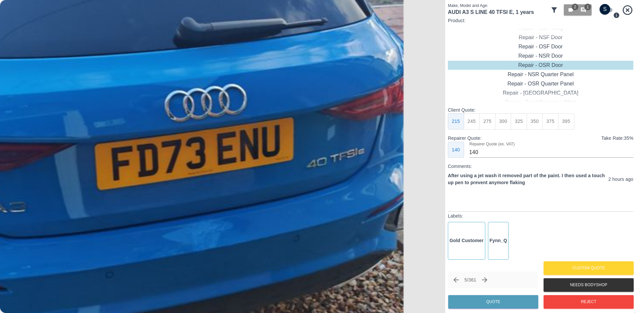
click at [288, 208] on img at bounding box center [139, 162] width 1336 height 940
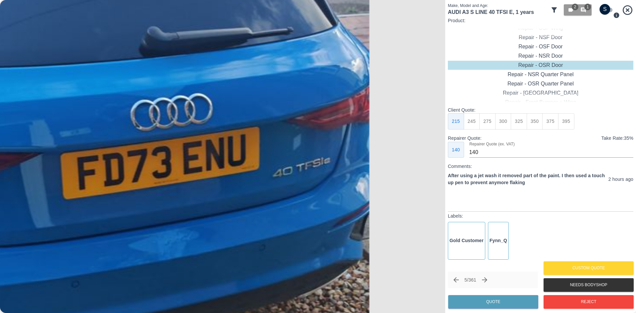
click at [430, 169] on img at bounding box center [105, 172] width 1336 height 940
click at [273, 179] on img at bounding box center [105, 172] width 1336 height 940
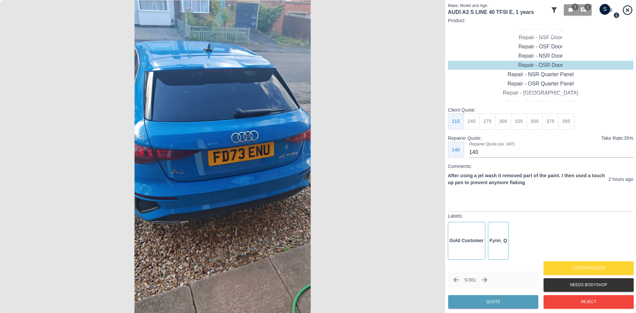
click at [229, 70] on img at bounding box center [222, 156] width 445 height 313
click at [228, 70] on img at bounding box center [222, 156] width 445 height 313
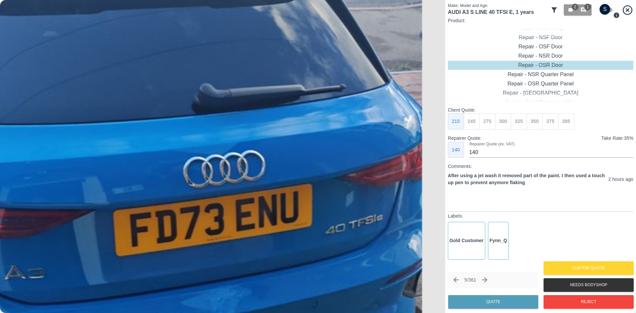
click at [222, 49] on img at bounding box center [158, 229] width 1336 height 940
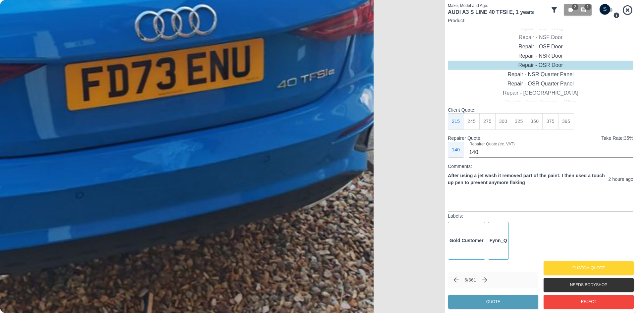
click at [229, 98] on img at bounding box center [109, 83] width 1336 height 940
click at [192, 148] on img at bounding box center [109, 83] width 1336 height 940
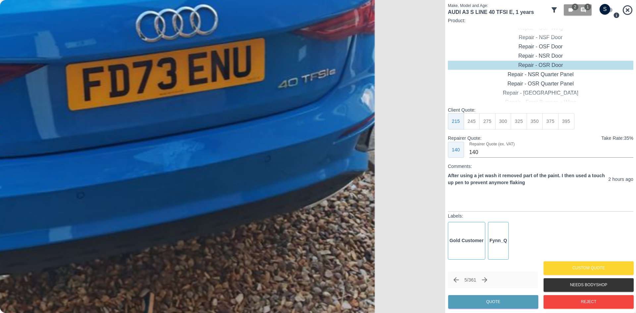
click at [192, 148] on img at bounding box center [110, 83] width 1336 height 940
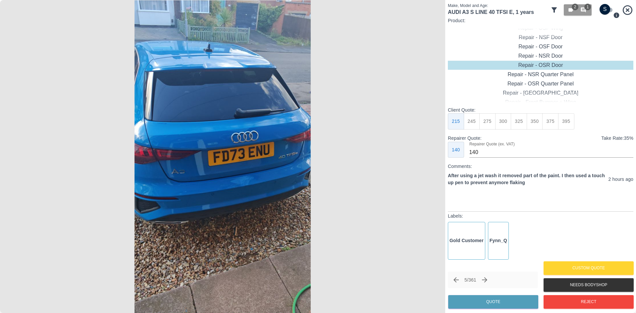
click at [268, 182] on img at bounding box center [222, 156] width 445 height 313
click at [264, 184] on img at bounding box center [222, 156] width 445 height 313
click at [263, 184] on img at bounding box center [222, 156] width 445 height 313
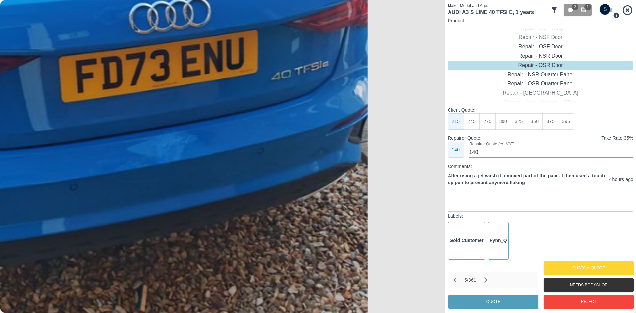
click at [263, 184] on img at bounding box center [103, 75] width 1336 height 940
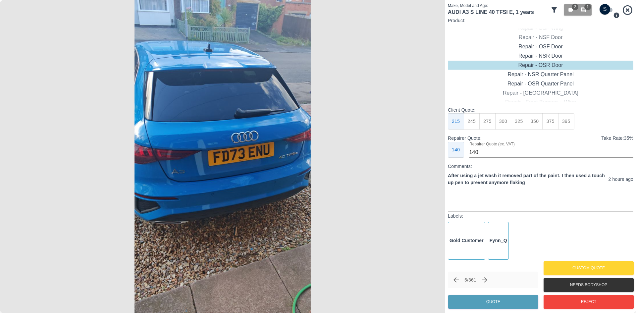
click at [263, 184] on img at bounding box center [222, 156] width 445 height 313
click at [262, 184] on img at bounding box center [222, 156] width 445 height 313
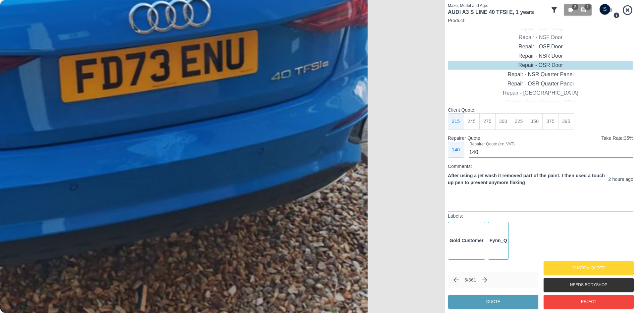
click at [261, 184] on img at bounding box center [103, 75] width 1336 height 940
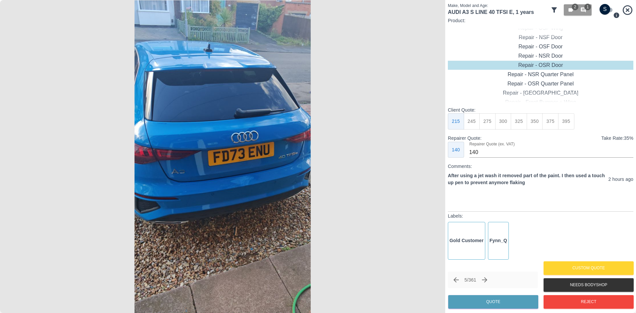
click at [605, 10] on input "checkbox" at bounding box center [605, 9] width 32 height 11
checkbox input "true"
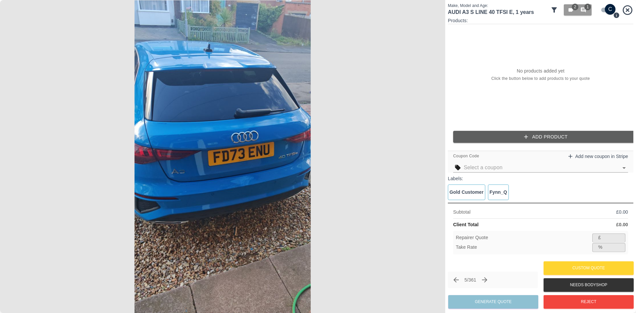
click at [528, 131] on button "Add Product" at bounding box center [546, 137] width 186 height 12
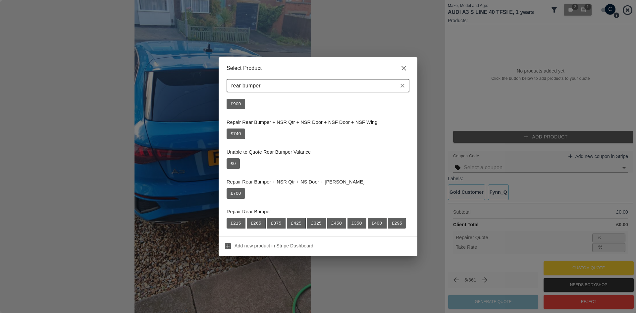
scroll to position [398, 0]
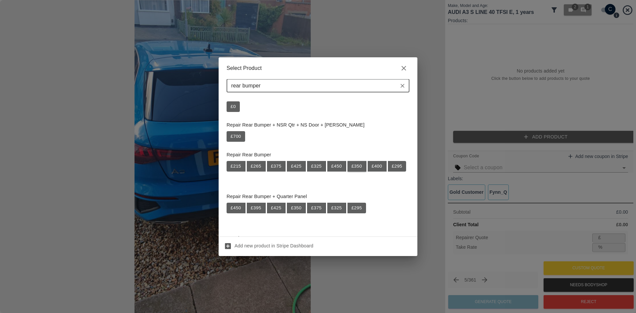
type input "rear bumper"
click at [360, 167] on button "£ 350" at bounding box center [357, 166] width 19 height 11
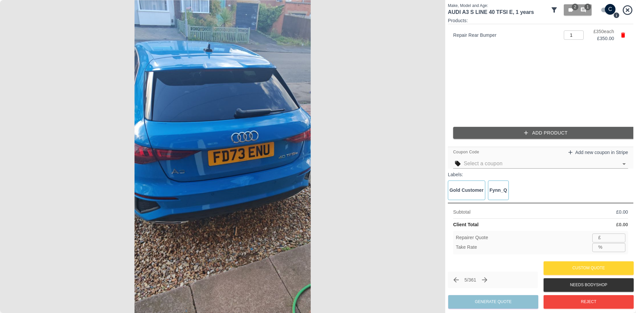
type input "227"
type input "35.1"
click at [504, 130] on button "Add Product" at bounding box center [546, 133] width 186 height 12
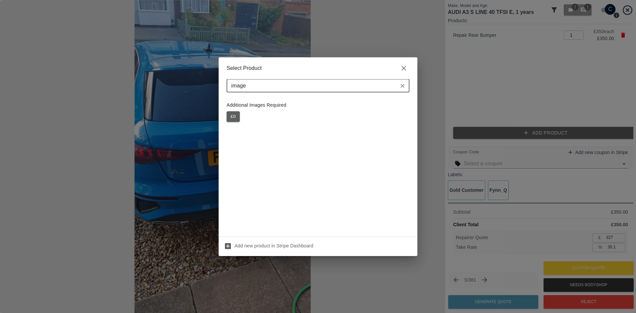
type input "image"
click at [238, 115] on button "£ 0" at bounding box center [233, 116] width 13 height 11
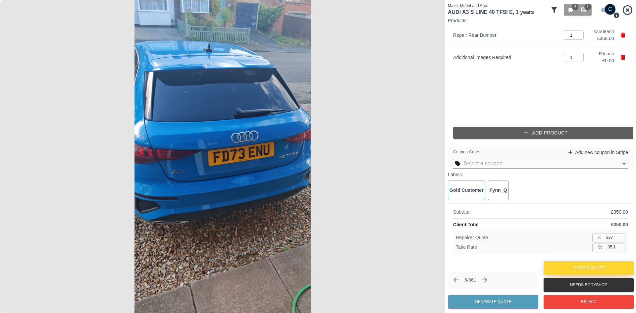
click at [579, 267] on button "Custom Quote" at bounding box center [589, 269] width 90 height 14
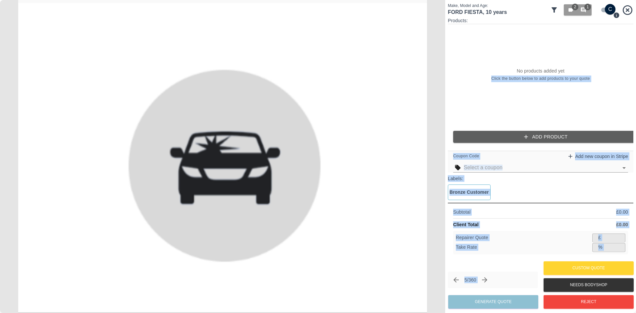
drag, startPoint x: 579, startPoint y: 267, endPoint x: 493, endPoint y: 118, distance: 172.1
click at [505, 105] on div "No products added yet Click the button below to add products to your quote" at bounding box center [541, 74] width 186 height 101
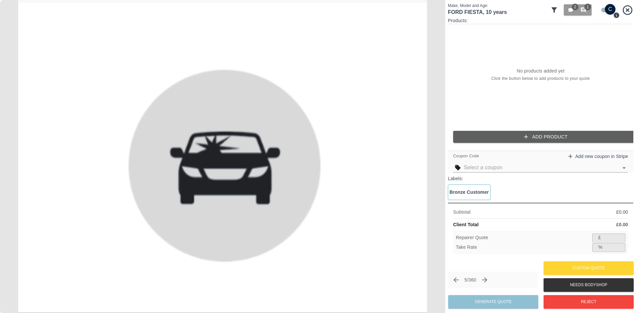
click at [607, 7] on input "checkbox" at bounding box center [611, 9] width 32 height 11
checkbox input "false"
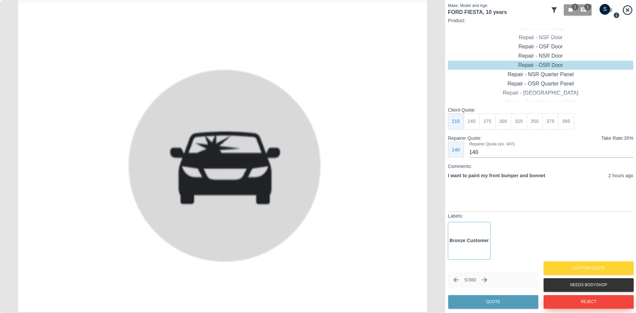
click at [585, 301] on button "Reject" at bounding box center [589, 302] width 90 height 14
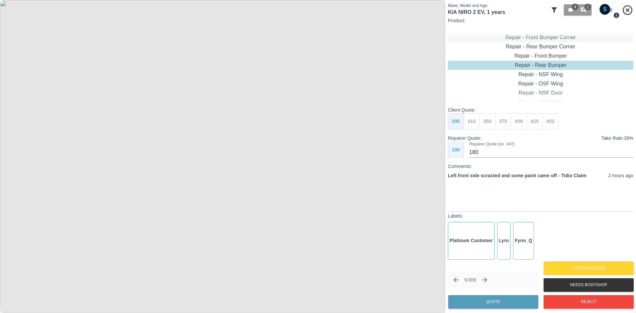
click at [539, 36] on div "Repair - Front Bumper Corner" at bounding box center [541, 37] width 186 height 9
type input "120"
click at [475, 122] on button "199" at bounding box center [472, 121] width 16 height 16
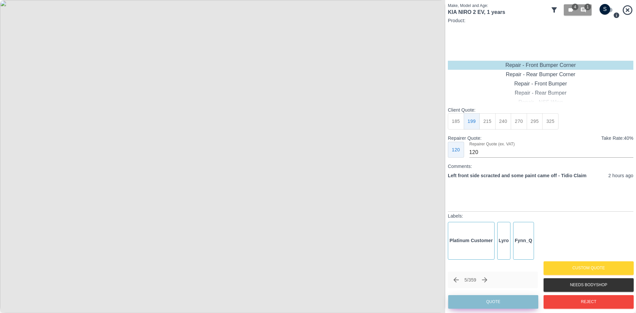
click at [506, 305] on button "Quote" at bounding box center [493, 302] width 90 height 14
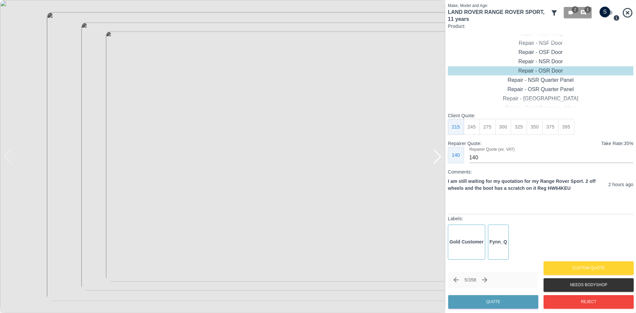
click at [434, 167] on img at bounding box center [222, 156] width 445 height 313
click at [437, 161] on div at bounding box center [437, 156] width 9 height 15
click at [437, 161] on img at bounding box center [222, 156] width 445 height 313
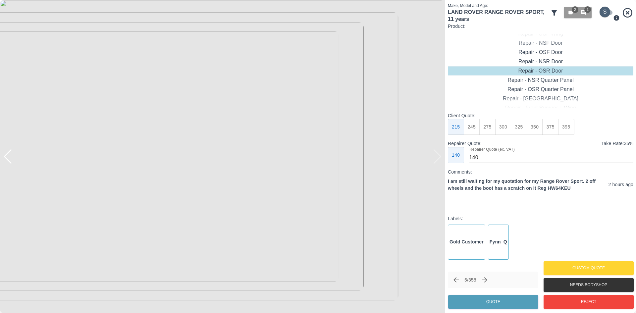
click at [609, 16] on input "checkbox" at bounding box center [605, 12] width 32 height 11
checkbox input "true"
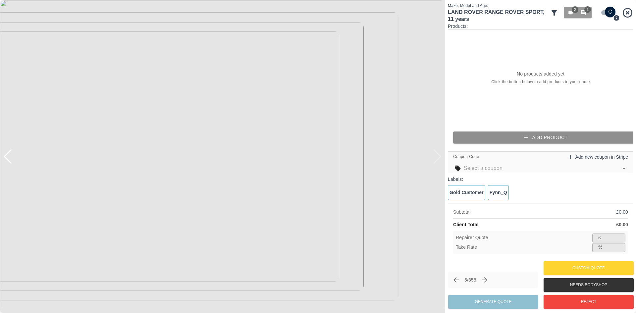
click at [554, 140] on button "Add Product" at bounding box center [546, 138] width 186 height 12
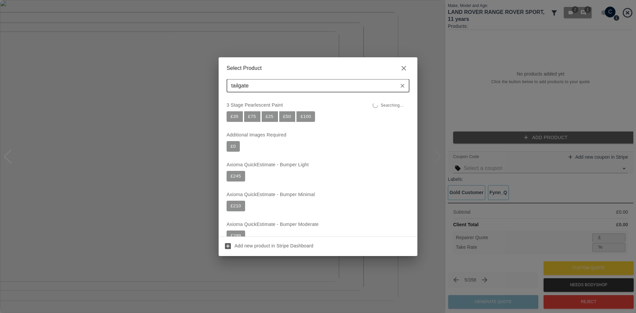
type input "tailgate"
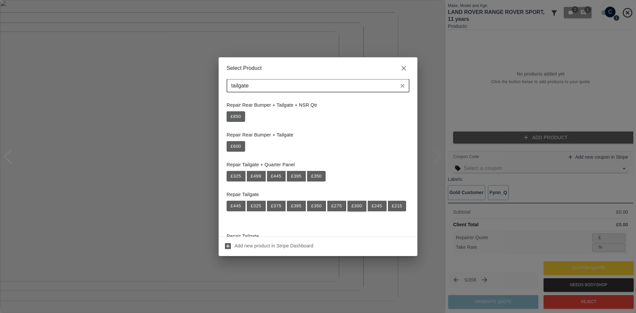
click at [350, 206] on button "£ 300" at bounding box center [357, 206] width 19 height 11
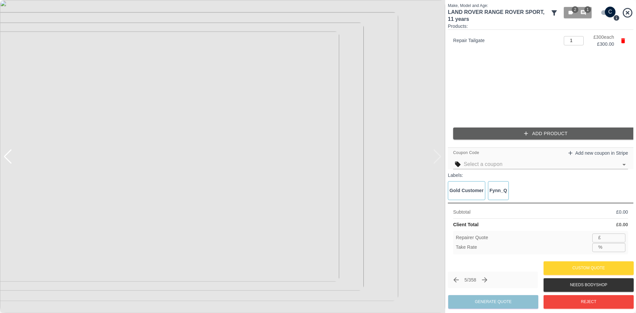
type input "195"
type input "35.0"
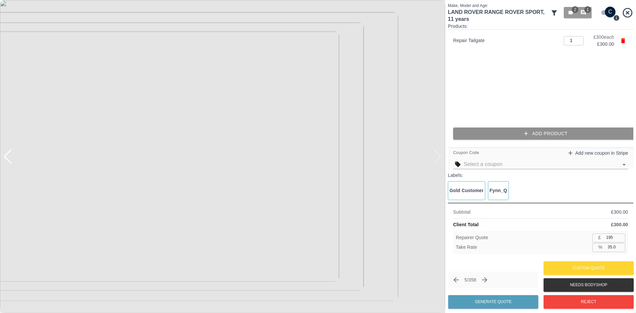
click at [470, 136] on button "Add Product" at bounding box center [546, 134] width 186 height 12
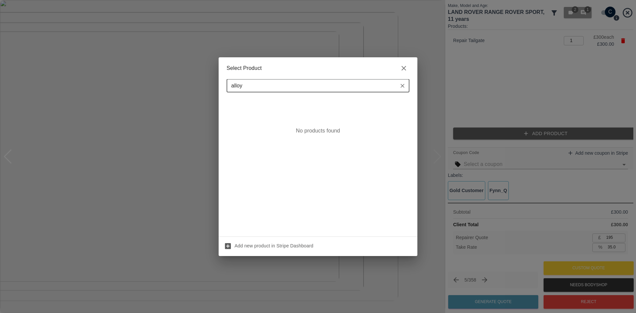
click at [258, 87] on input "alloy" at bounding box center [313, 85] width 168 height 9
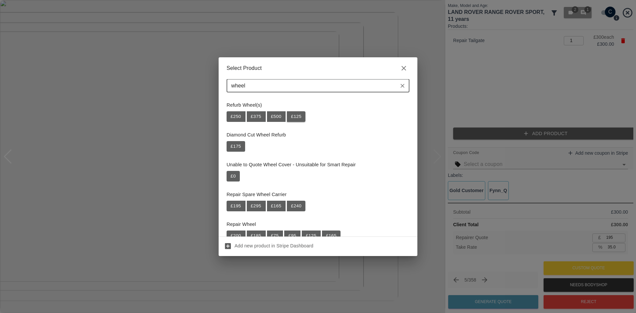
type input "wheel"
click at [300, 114] on button "£ 125" at bounding box center [296, 116] width 19 height 11
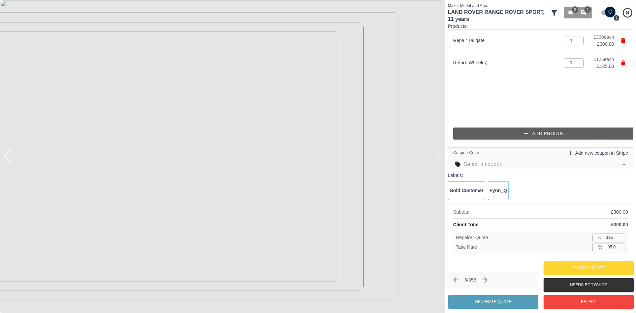
type input "276"
type input "35.1"
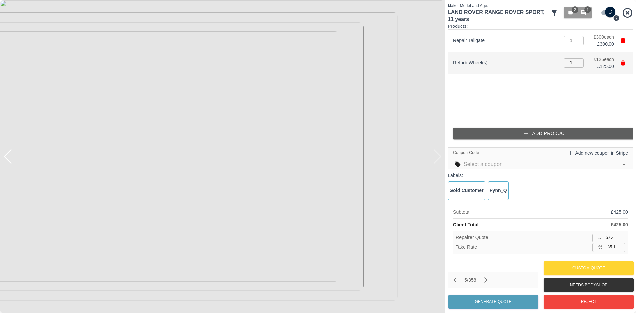
click at [570, 63] on input "1" at bounding box center [574, 62] width 20 height 9
type input "2"
type input "357"
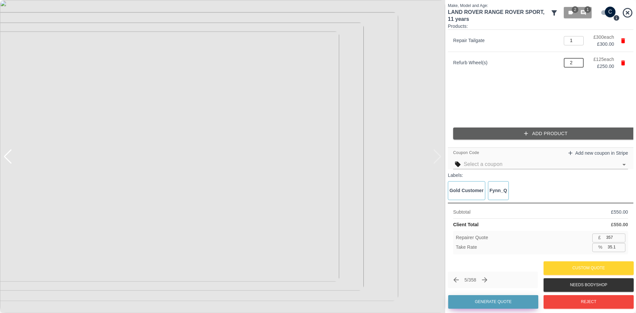
type input "2"
click at [509, 298] on button "Generate Quote" at bounding box center [493, 302] width 90 height 14
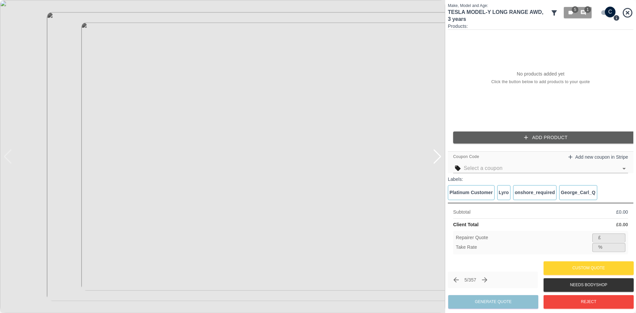
click at [436, 160] on div at bounding box center [437, 156] width 9 height 15
click at [436, 160] on img at bounding box center [222, 156] width 445 height 313
click at [8, 154] on div at bounding box center [7, 156] width 9 height 15
click at [370, 166] on img at bounding box center [222, 156] width 445 height 313
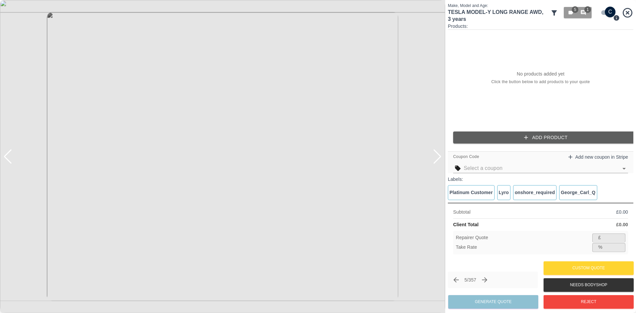
click at [370, 165] on img at bounding box center [222, 156] width 445 height 313
click at [434, 159] on div at bounding box center [437, 156] width 9 height 15
click at [434, 158] on img at bounding box center [222, 156] width 445 height 313
click at [604, 11] on input "checkbox" at bounding box center [611, 12] width 32 height 11
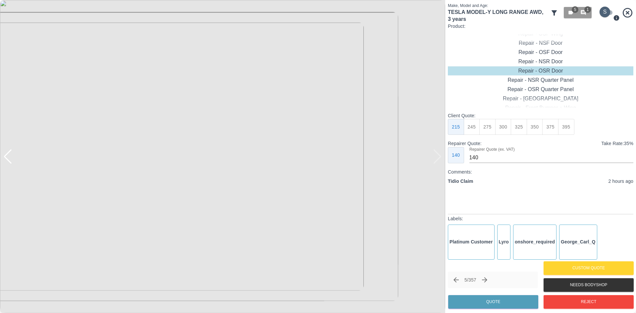
click at [608, 16] on input "checkbox" at bounding box center [605, 12] width 32 height 11
checkbox input "true"
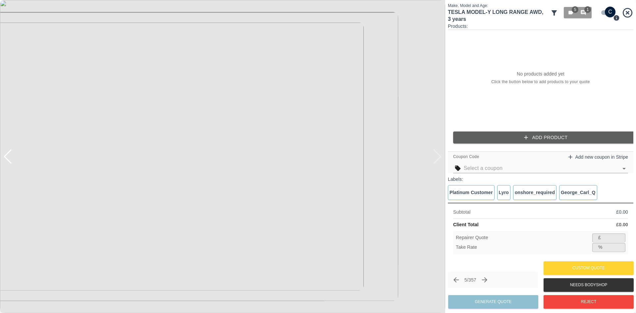
click at [487, 140] on button "Add Product" at bounding box center [546, 138] width 186 height 12
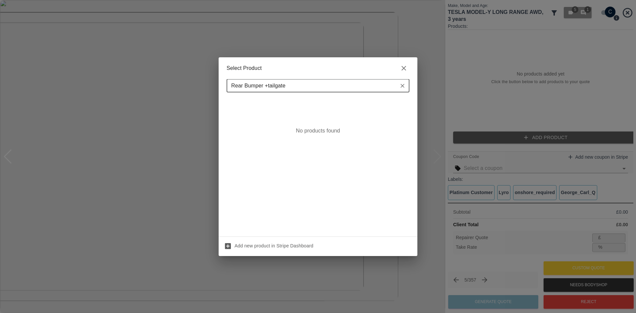
click at [267, 85] on input "Rear Bumper +tailgate" at bounding box center [313, 85] width 168 height 9
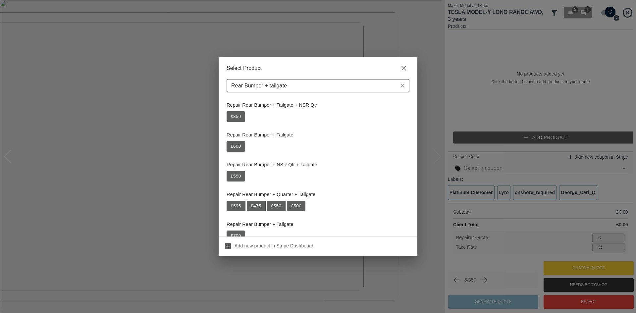
type input "Rear Bumper + tailgate"
click at [237, 145] on button "£ 600" at bounding box center [236, 146] width 19 height 11
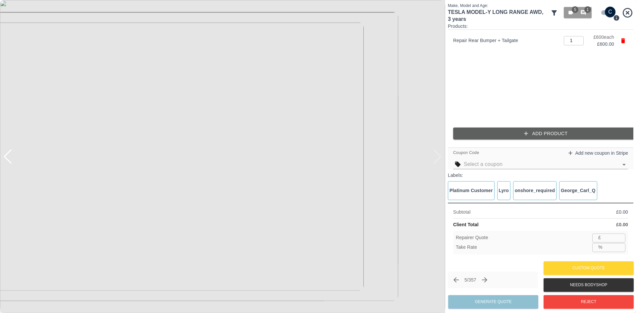
type input "390"
type input "35.0"
click at [437, 159] on img at bounding box center [222, 156] width 445 height 313
click at [441, 158] on img at bounding box center [222, 156] width 445 height 313
click at [8, 161] on div at bounding box center [7, 156] width 9 height 15
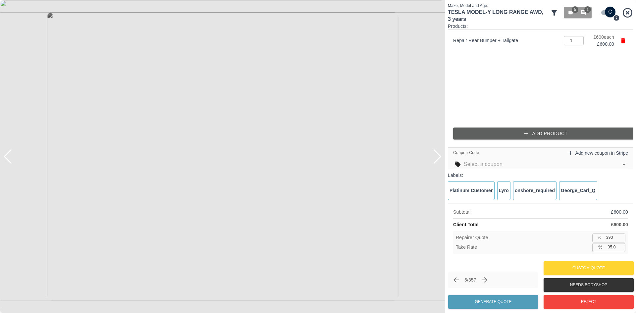
click at [8, 161] on div at bounding box center [7, 156] width 9 height 15
click at [8, 161] on img at bounding box center [222, 156] width 445 height 313
click at [623, 41] on icon "button" at bounding box center [623, 40] width 4 height 5
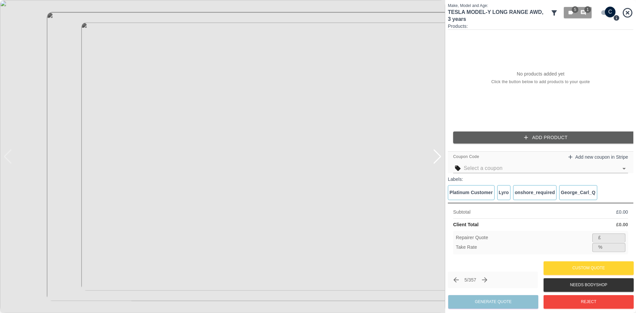
drag, startPoint x: 610, startPoint y: 11, endPoint x: 575, endPoint y: 114, distance: 109.0
click at [575, 114] on div "Make, Model and Age: TESLA MODEL-Y LONG RANGE AWD , 3 years 5 1 Products: No pr…" at bounding box center [541, 157] width 186 height 308
click at [568, 130] on div "Products: No products added yet Click the button below to add products to your …" at bounding box center [541, 86] width 186 height 126
click at [562, 134] on button "Add Product" at bounding box center [546, 138] width 186 height 12
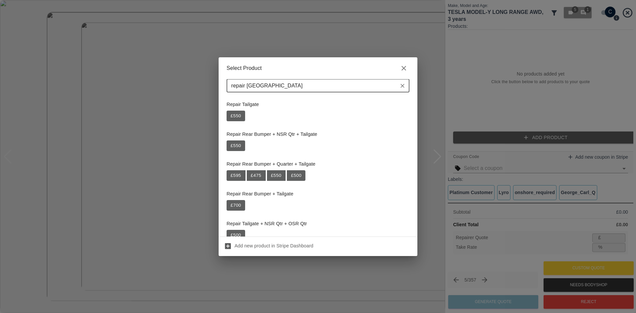
scroll to position [133, 0]
type input "repair tailgate"
click at [237, 202] on button "£ 700" at bounding box center [236, 205] width 19 height 11
type input "455"
type input "35.0"
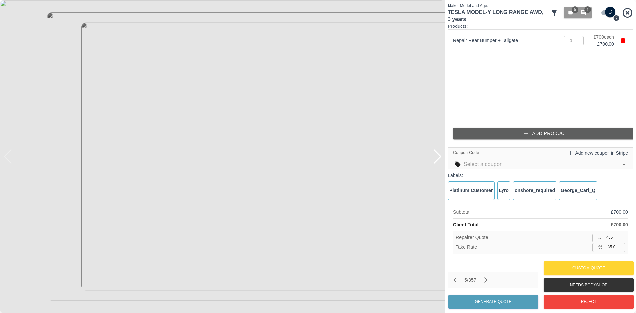
click at [609, 239] on input "455" at bounding box center [615, 238] width 22 height 8
type input "4"
type input "99.4"
type input "45"
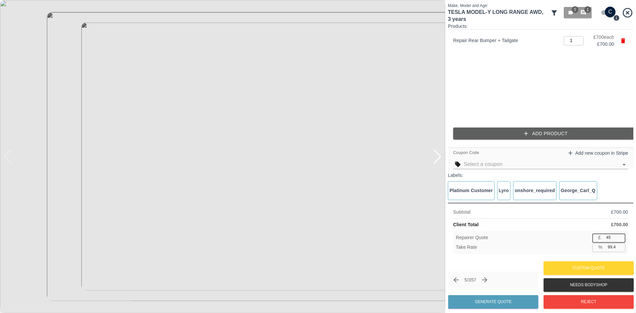
type input "93.6"
type input "450"
type input "35.7"
type input "450"
click at [496, 302] on button "Generate Quote" at bounding box center [493, 302] width 90 height 14
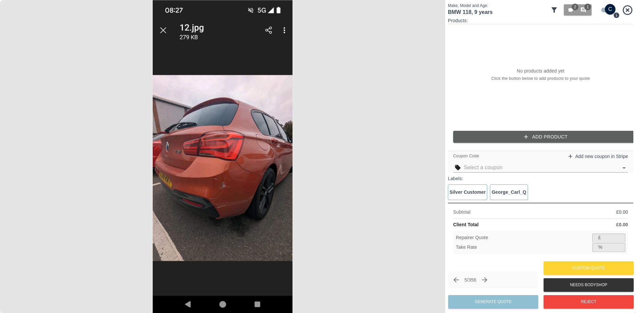
click at [602, 9] on input "checkbox" at bounding box center [611, 9] width 32 height 11
checkbox input "false"
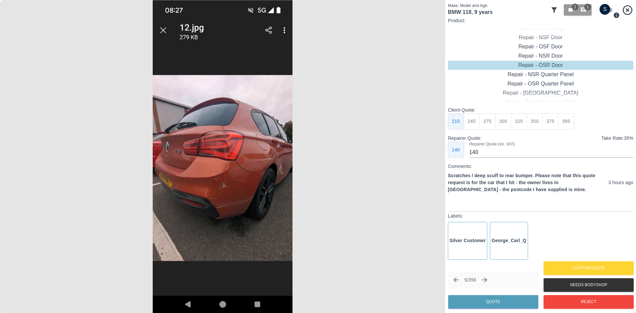
click at [214, 160] on img at bounding box center [222, 156] width 445 height 313
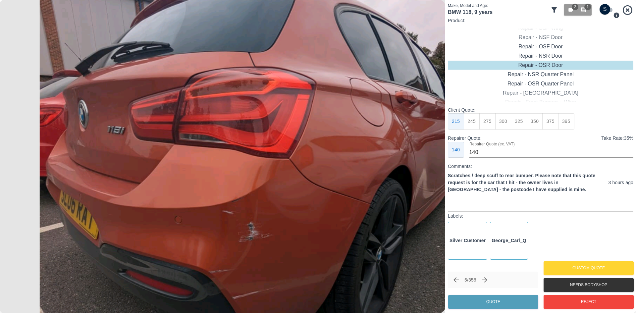
click at [214, 160] on img at bounding box center [249, 146] width 1336 height 940
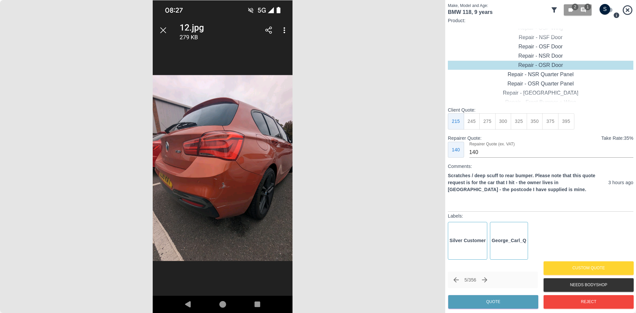
click at [221, 215] on img at bounding box center [222, 156] width 445 height 313
click at [220, 214] on img at bounding box center [222, 156] width 445 height 313
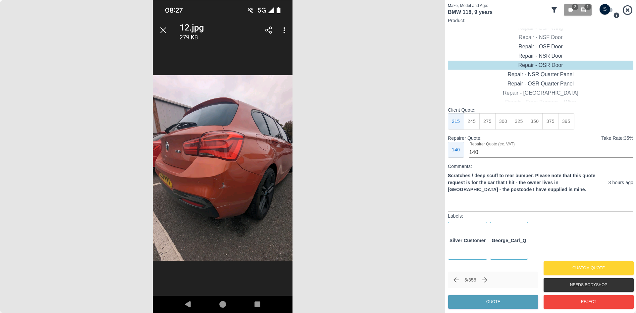
click at [220, 214] on img at bounding box center [222, 156] width 445 height 313
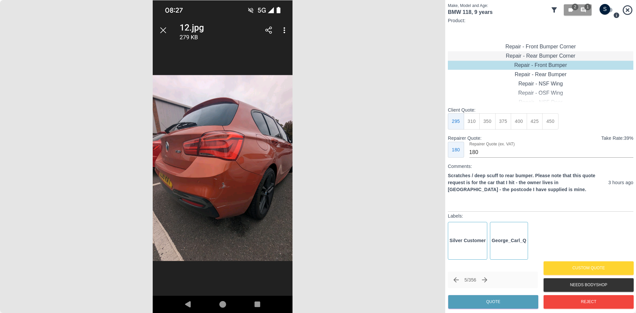
click at [545, 55] on div "Repair - Rear Bumper Corner" at bounding box center [541, 55] width 186 height 9
click at [491, 118] on button "215" at bounding box center [488, 121] width 16 height 16
click at [499, 119] on button "240" at bounding box center [504, 121] width 16 height 16
type input "150"
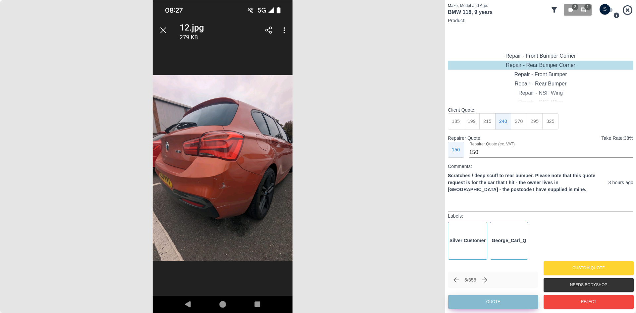
click at [506, 298] on button "Quote" at bounding box center [493, 302] width 90 height 14
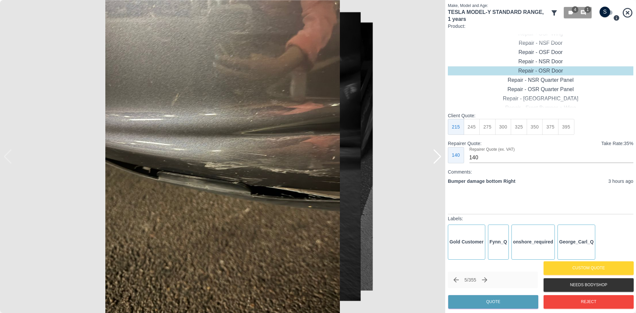
click at [437, 159] on div at bounding box center [437, 156] width 9 height 15
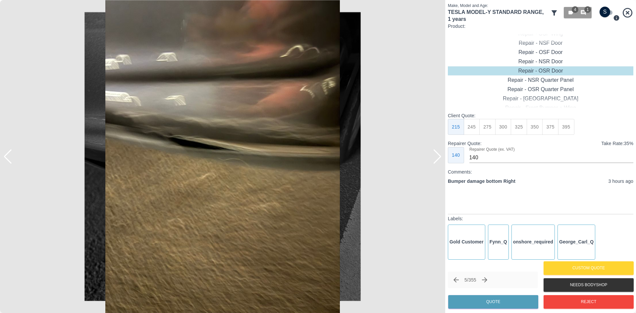
click at [437, 159] on div at bounding box center [437, 156] width 9 height 15
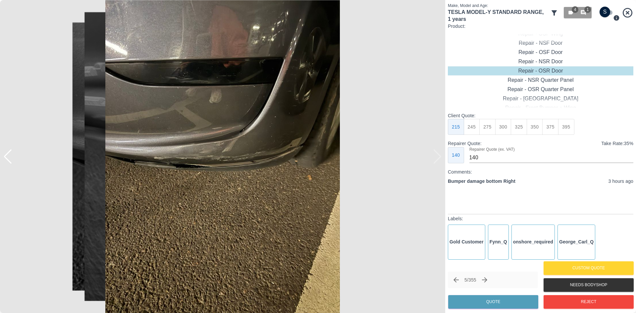
click at [437, 159] on img at bounding box center [222, 156] width 445 height 313
click at [160, 120] on img at bounding box center [222, 156] width 445 height 313
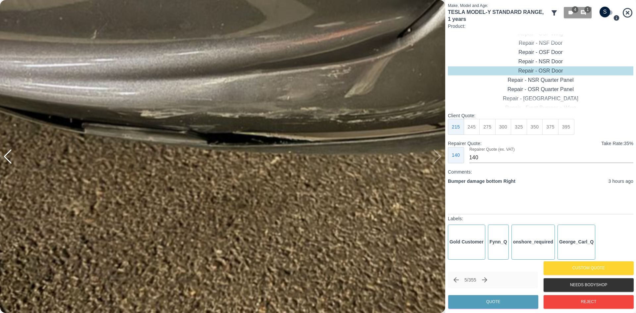
click at [197, 68] on img at bounding box center [347, 111] width 1336 height 940
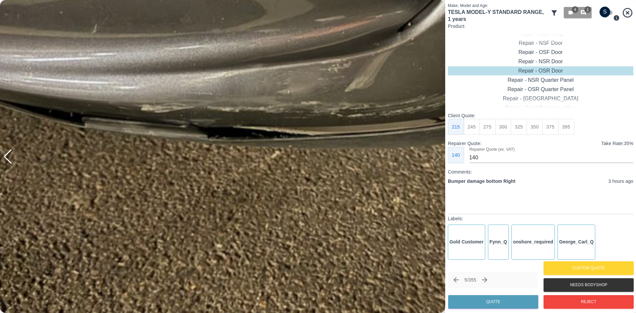
click at [240, 96] on img at bounding box center [347, 105] width 1336 height 940
click at [241, 99] on img at bounding box center [347, 105] width 1336 height 940
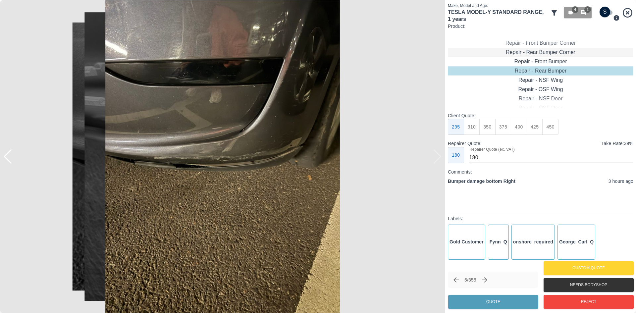
click at [540, 49] on div "Repair - Rear Bumper Corner" at bounding box center [541, 52] width 186 height 9
click at [509, 126] on button "240" at bounding box center [504, 127] width 16 height 16
type input "150"
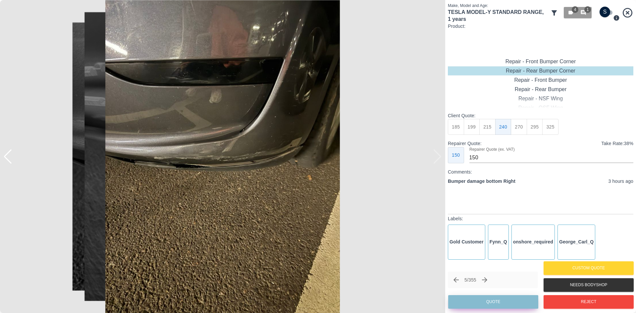
click at [501, 296] on button "Quote" at bounding box center [493, 302] width 90 height 14
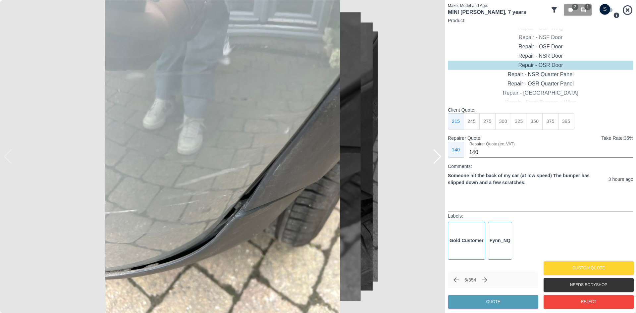
click at [440, 156] on div at bounding box center [437, 156] width 9 height 15
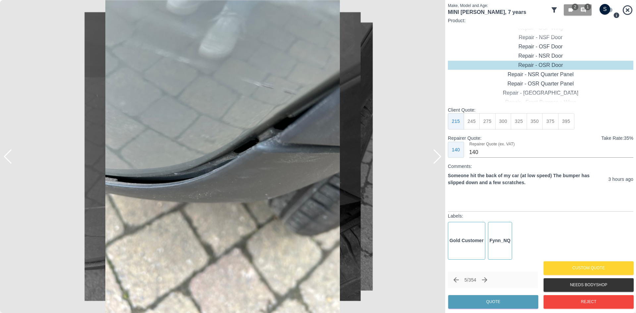
click at [438, 157] on div at bounding box center [437, 156] width 9 height 15
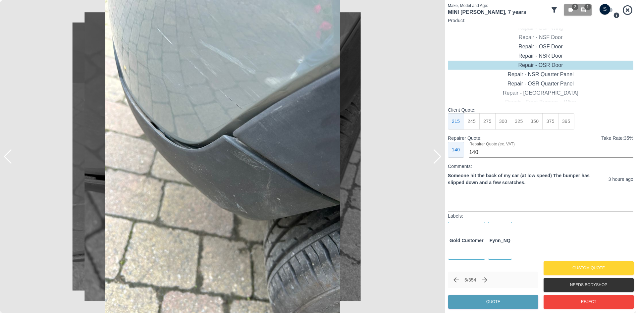
click at [438, 157] on div at bounding box center [437, 156] width 9 height 15
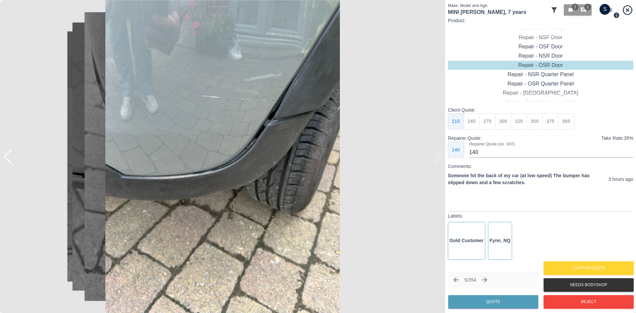
click at [441, 156] on img at bounding box center [222, 156] width 445 height 313
click at [524, 126] on button "270" at bounding box center [519, 121] width 16 height 16
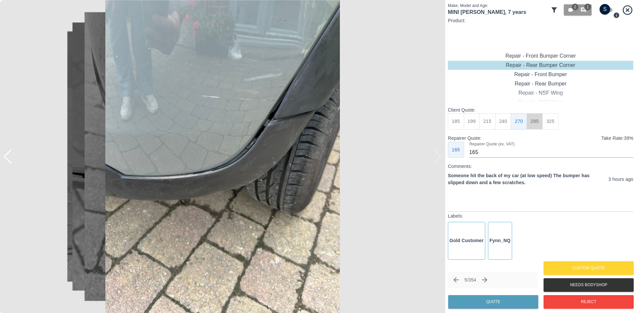
click at [533, 120] on button "295" at bounding box center [535, 121] width 16 height 16
type input "180"
click at [496, 305] on button "Quote" at bounding box center [493, 302] width 90 height 14
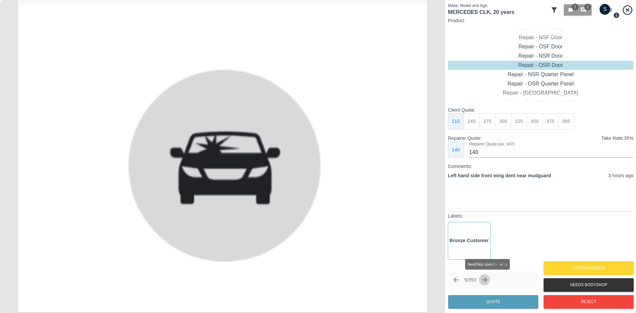
click at [486, 280] on icon "Next claim" at bounding box center [484, 279] width 5 height 5
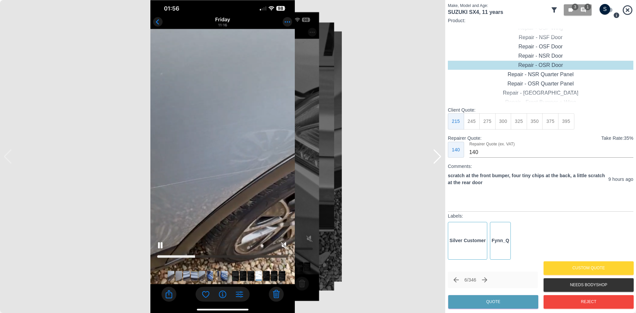
click at [446, 158] on div "Make, Model and Age: SUZUKI SX4 , 11 years 3 1 Product: Repair - Front Bumper C…" at bounding box center [540, 156] width 191 height 313
click at [438, 158] on div at bounding box center [437, 156] width 9 height 15
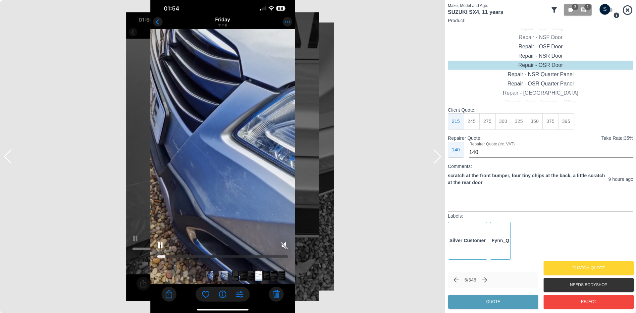
click at [437, 158] on div at bounding box center [437, 156] width 9 height 15
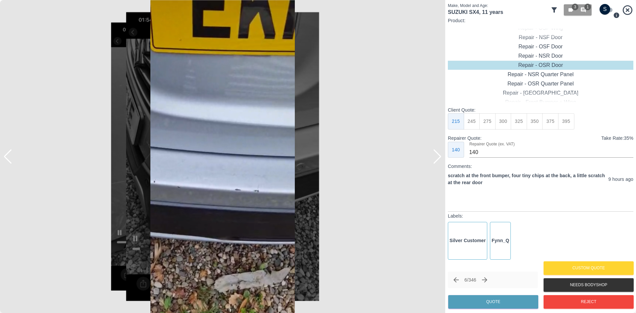
click at [437, 158] on div at bounding box center [437, 156] width 9 height 15
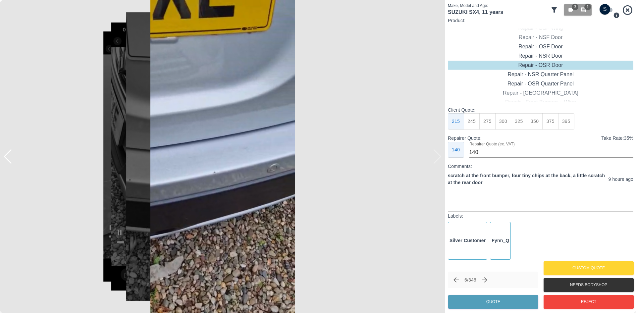
click at [437, 158] on img at bounding box center [222, 156] width 445 height 313
click at [489, 283] on icon "Next claim" at bounding box center [485, 280] width 8 height 8
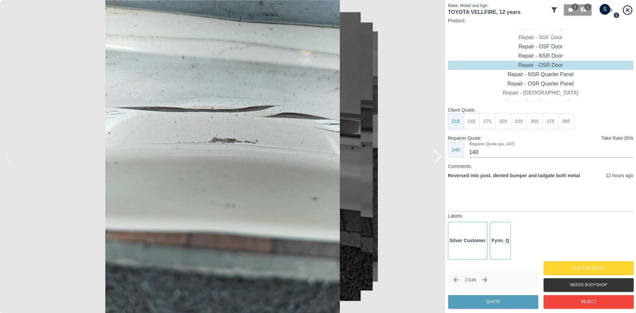
click at [438, 161] on div at bounding box center [437, 156] width 9 height 15
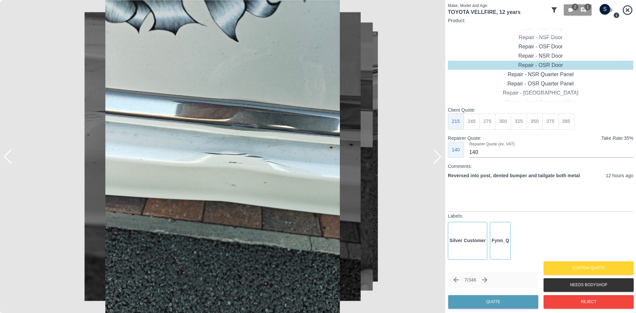
click at [438, 161] on div at bounding box center [437, 156] width 9 height 15
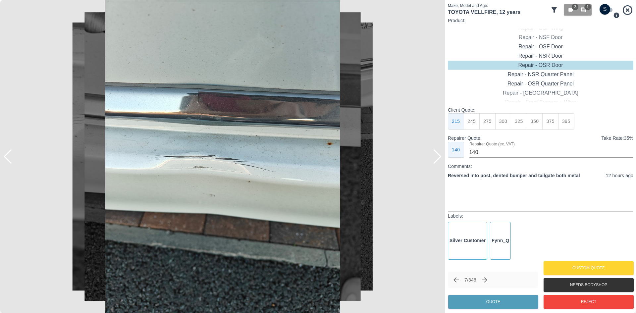
click at [438, 160] on div at bounding box center [437, 156] width 9 height 15
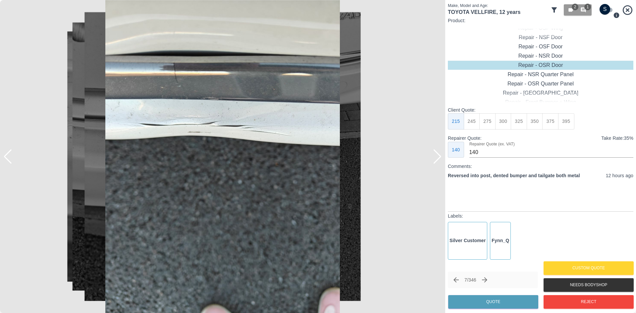
click at [438, 160] on div at bounding box center [437, 156] width 9 height 15
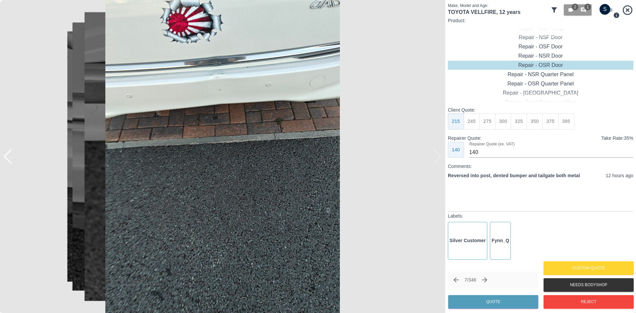
click at [438, 160] on img at bounding box center [222, 156] width 445 height 313
click at [487, 279] on icon "Next claim" at bounding box center [485, 280] width 8 height 8
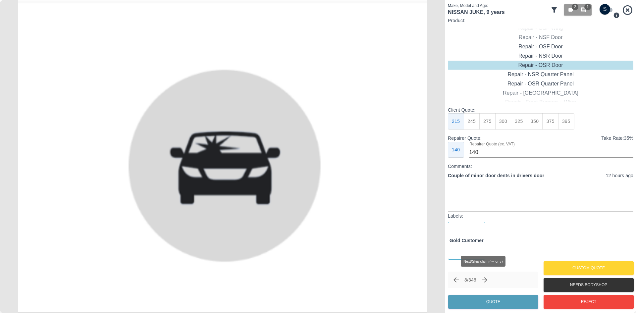
click at [487, 279] on icon "Next claim" at bounding box center [485, 280] width 8 height 8
click at [572, 304] on button "Reject" at bounding box center [589, 302] width 90 height 14
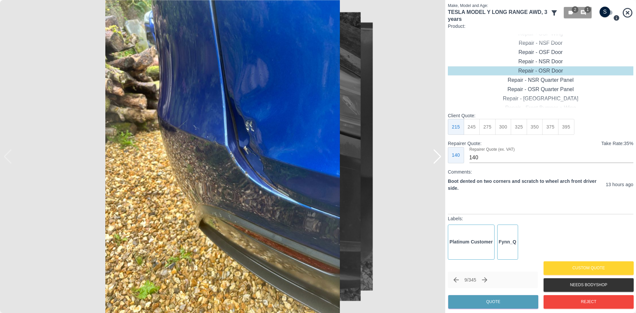
click at [439, 157] on div at bounding box center [437, 156] width 9 height 15
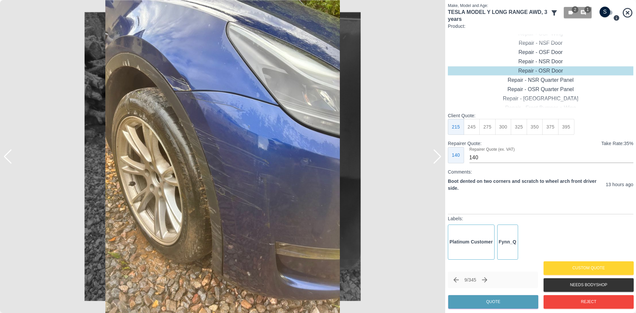
click at [439, 157] on div at bounding box center [437, 156] width 9 height 15
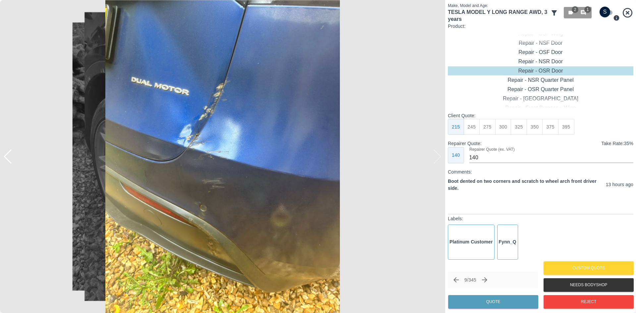
click at [439, 157] on img at bounding box center [222, 156] width 445 height 313
click at [14, 164] on img at bounding box center [222, 156] width 445 height 313
click at [10, 162] on div at bounding box center [7, 156] width 9 height 15
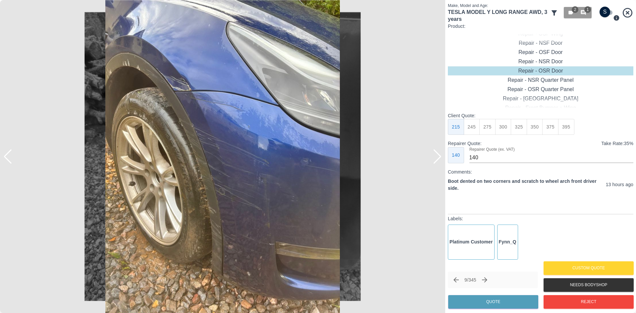
click at [10, 162] on div at bounding box center [7, 156] width 9 height 15
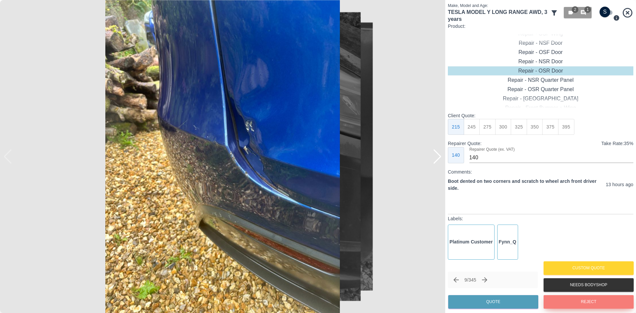
click at [569, 299] on button "Reject" at bounding box center [589, 302] width 90 height 14
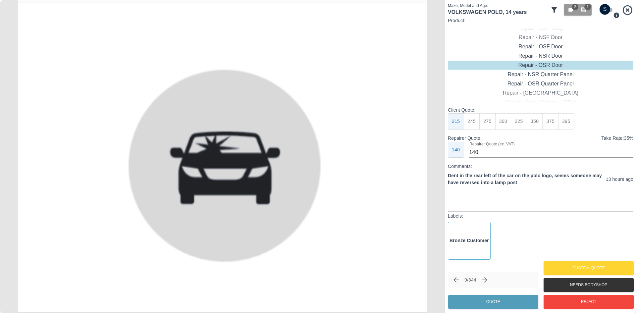
click at [480, 280] on div "9 / 344" at bounding box center [471, 279] width 40 height 11
click at [488, 278] on icon "Next claim" at bounding box center [484, 279] width 5 height 5
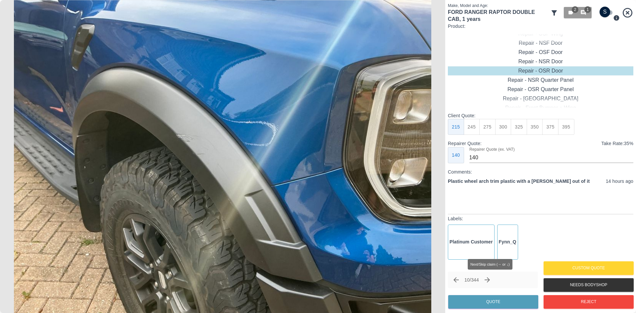
click at [493, 280] on button "Next claim" at bounding box center [487, 279] width 11 height 11
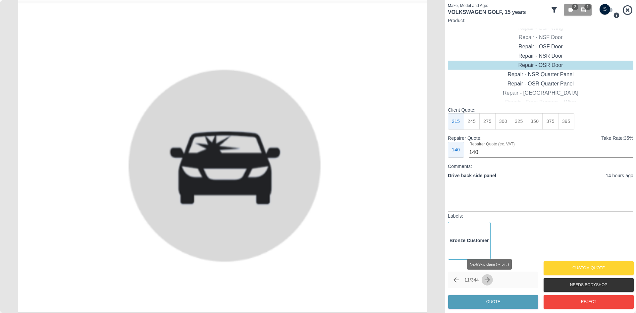
click at [490, 277] on icon "Next claim" at bounding box center [488, 280] width 8 height 8
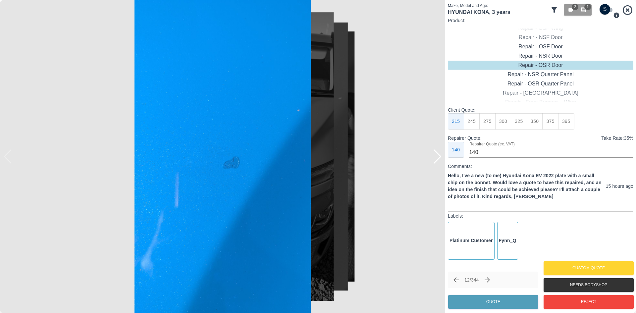
click at [439, 159] on div at bounding box center [437, 156] width 9 height 15
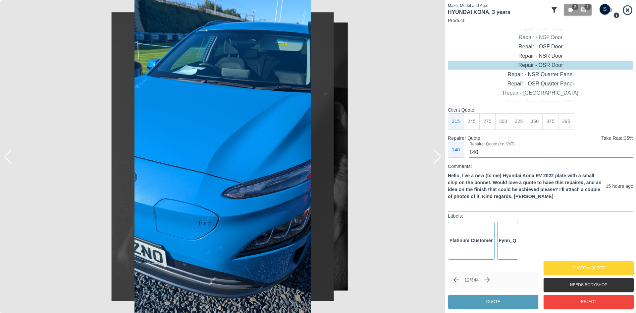
click at [439, 159] on div at bounding box center [437, 156] width 9 height 15
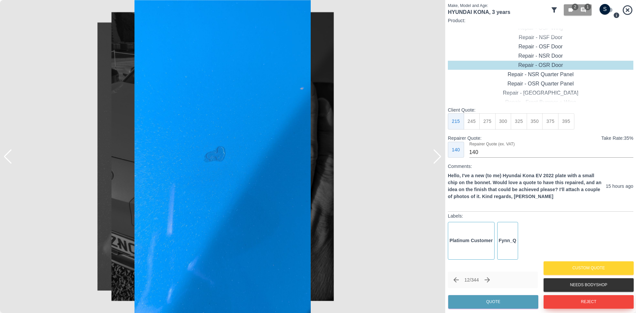
click at [570, 299] on button "Reject" at bounding box center [589, 302] width 90 height 14
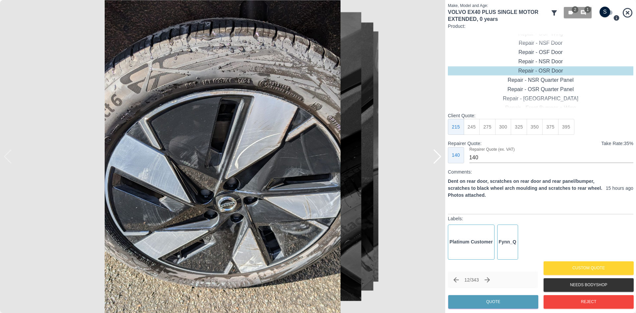
click at [438, 158] on div at bounding box center [437, 156] width 9 height 15
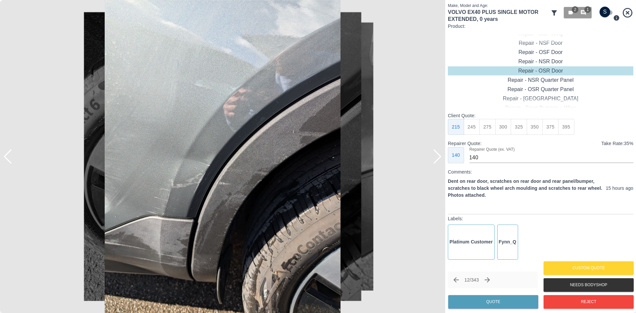
click at [438, 158] on div at bounding box center [437, 156] width 9 height 15
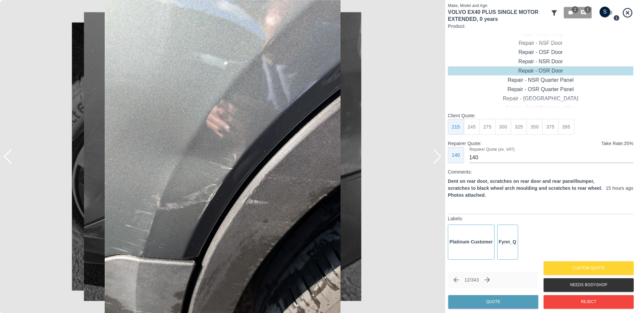
click at [438, 158] on div at bounding box center [437, 156] width 9 height 15
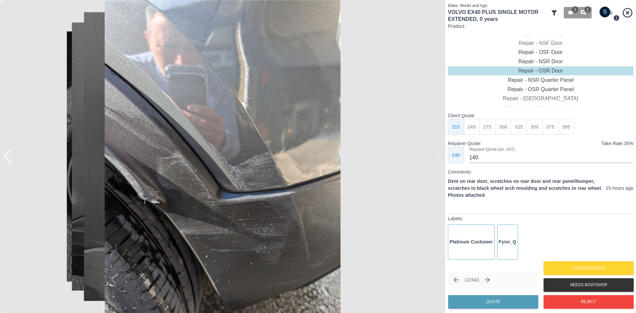
click at [438, 158] on img at bounding box center [222, 156] width 445 height 313
click at [6, 162] on div at bounding box center [3, 156] width 7 height 313
click at [7, 161] on div at bounding box center [7, 156] width 9 height 15
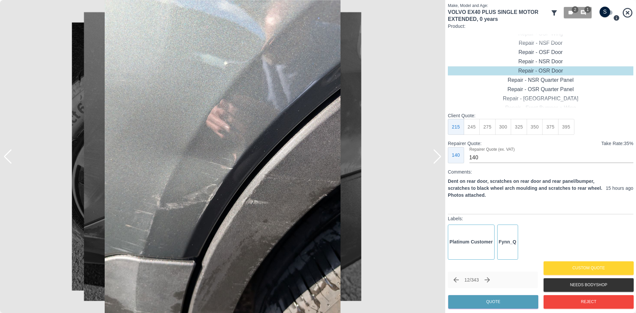
click at [7, 159] on div at bounding box center [7, 156] width 9 height 15
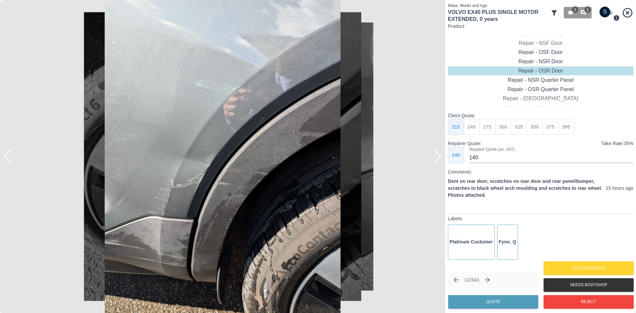
click at [7, 159] on div at bounding box center [7, 156] width 9 height 15
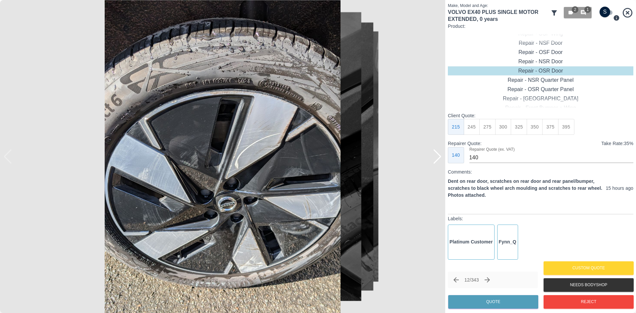
click at [7, 159] on img at bounding box center [222, 156] width 445 height 313
click at [489, 280] on icon "Next claim" at bounding box center [487, 279] width 5 height 5
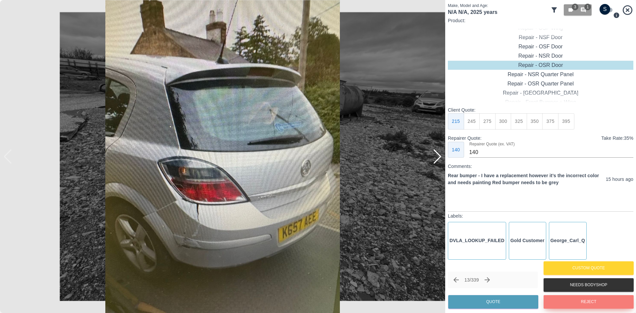
click at [571, 303] on button "Reject" at bounding box center [589, 302] width 90 height 14
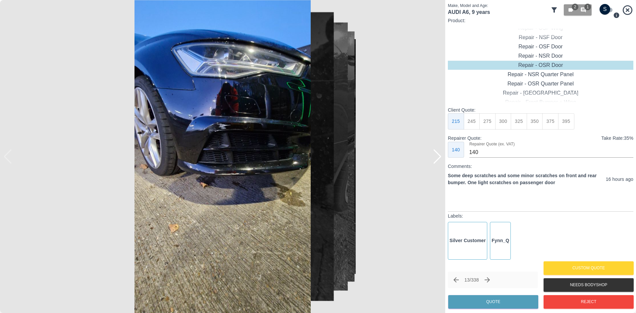
click at [440, 161] on div at bounding box center [437, 156] width 9 height 15
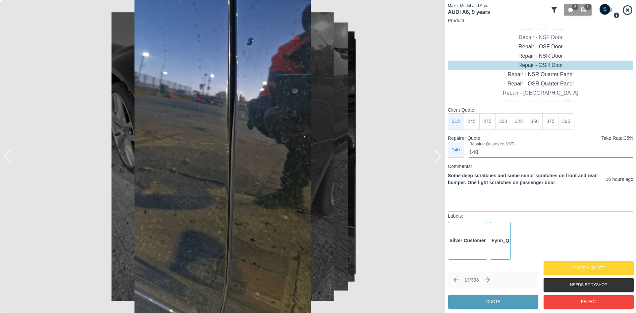
click at [440, 161] on div at bounding box center [437, 156] width 9 height 15
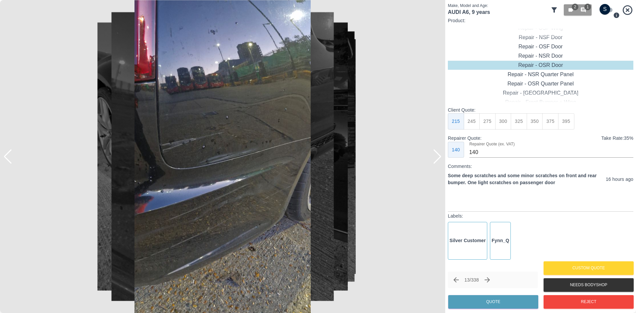
click at [440, 161] on div at bounding box center [437, 156] width 9 height 15
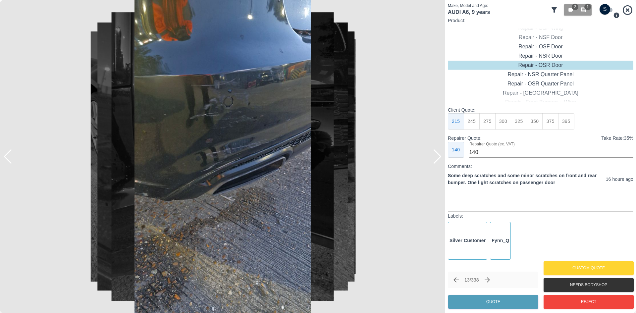
click at [440, 161] on div at bounding box center [437, 156] width 9 height 15
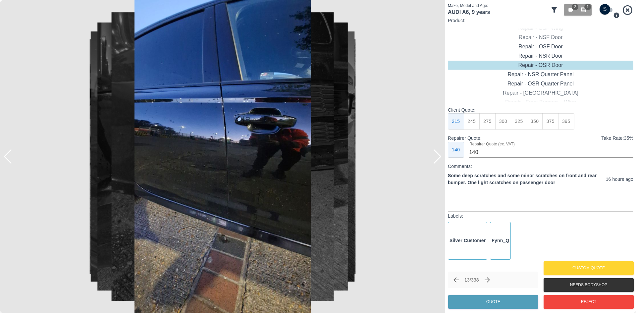
click at [440, 161] on div at bounding box center [437, 156] width 9 height 15
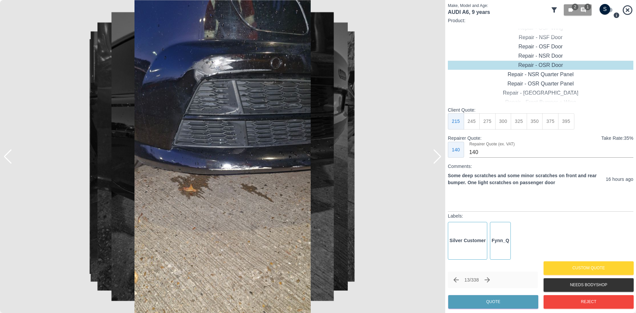
click at [436, 159] on div at bounding box center [437, 156] width 9 height 15
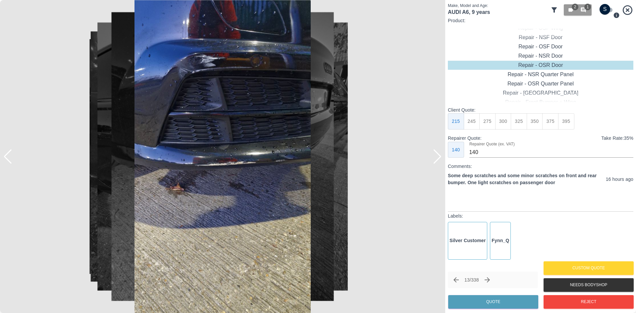
click at [436, 159] on div at bounding box center [437, 156] width 9 height 15
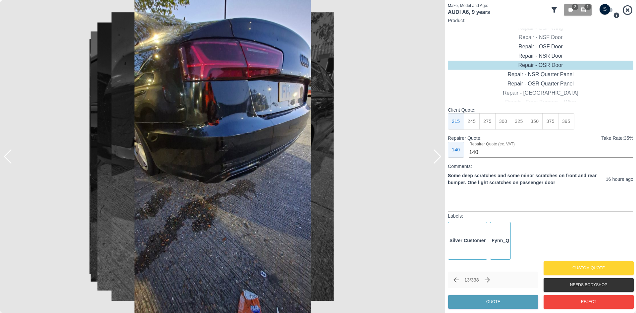
click at [435, 159] on div at bounding box center [437, 156] width 9 height 15
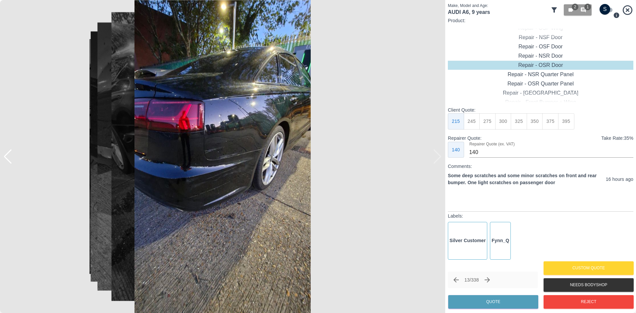
click at [434, 158] on img at bounding box center [222, 156] width 445 height 313
click at [434, 157] on img at bounding box center [222, 156] width 445 height 313
click at [490, 280] on icon "Next claim" at bounding box center [487, 279] width 5 height 5
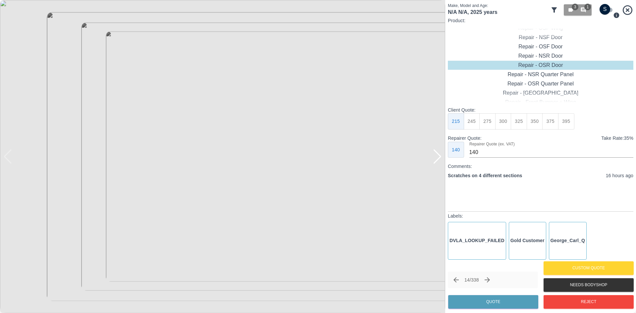
click at [437, 162] on div at bounding box center [437, 156] width 9 height 15
click at [438, 158] on div at bounding box center [437, 156] width 9 height 15
click at [438, 157] on img at bounding box center [222, 156] width 445 height 313
click at [586, 303] on button "Reject" at bounding box center [589, 302] width 90 height 14
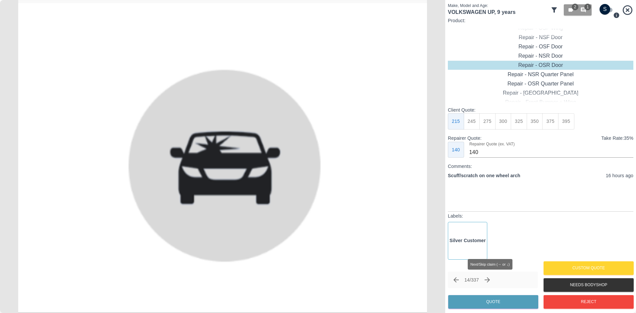
click at [490, 281] on icon "Next claim" at bounding box center [487, 279] width 5 height 5
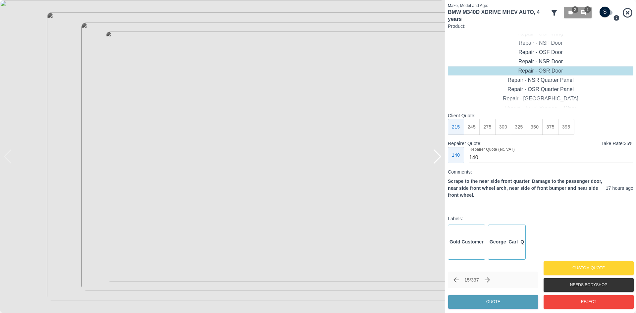
click at [438, 160] on div at bounding box center [437, 156] width 9 height 15
click at [435, 158] on div at bounding box center [437, 156] width 9 height 15
click at [435, 158] on img at bounding box center [222, 156] width 445 height 313
click at [13, 163] on img at bounding box center [222, 156] width 445 height 313
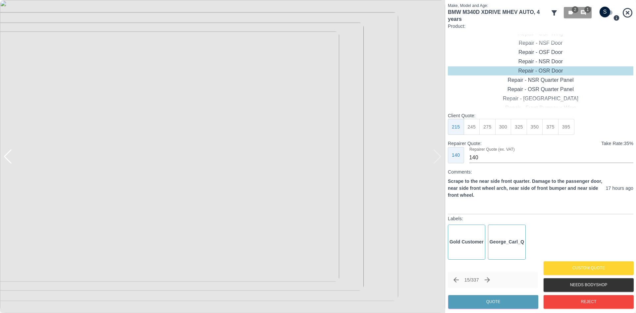
click at [13, 157] on img at bounding box center [222, 156] width 445 height 313
click at [11, 152] on div at bounding box center [7, 156] width 9 height 15
click at [11, 152] on img at bounding box center [222, 156] width 445 height 313
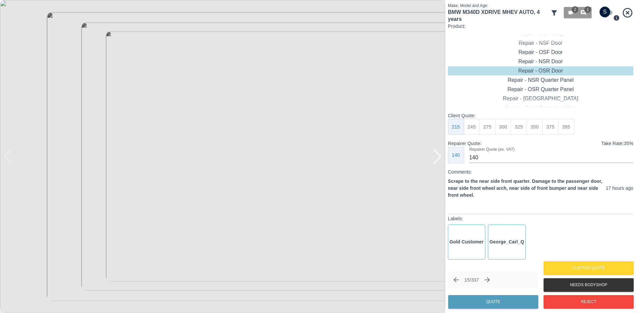
click at [608, 14] on input "checkbox" at bounding box center [605, 12] width 32 height 11
checkbox input "true"
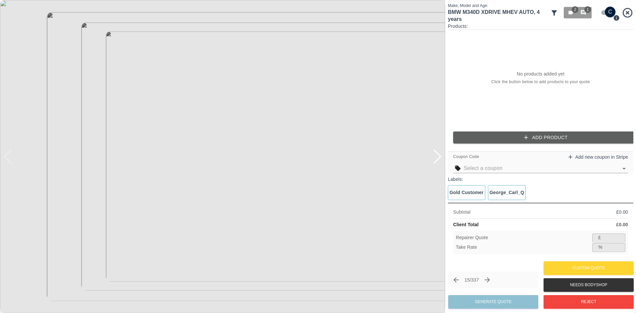
click at [543, 132] on button "Add Product" at bounding box center [546, 138] width 186 height 12
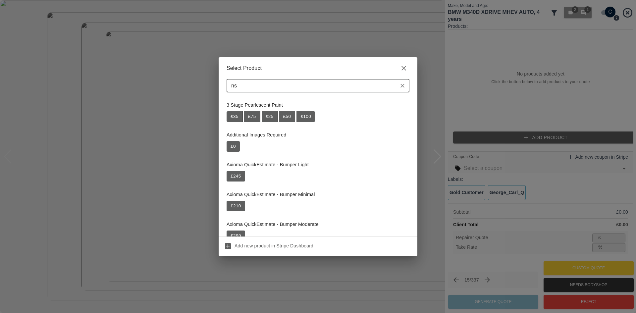
type input "n"
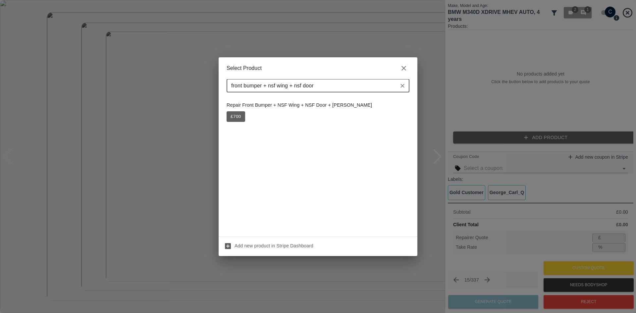
click at [264, 86] on input "front bumper + nsf wing + nsf door" at bounding box center [313, 85] width 168 height 9
click at [263, 85] on input "front bumper + nsf wing + nsf door" at bounding box center [313, 85] width 168 height 9
drag, startPoint x: 267, startPoint y: 85, endPoint x: 165, endPoint y: 106, distance: 103.5
click at [166, 106] on div "Select Product front bumper + nsf wing + nsf door ​ Repair Front Bumper + NSF W…" at bounding box center [318, 156] width 636 height 313
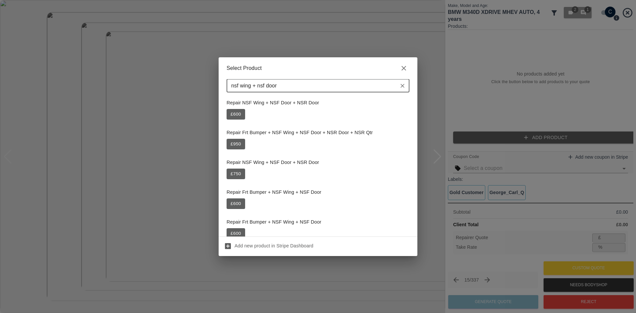
scroll to position [365, 0]
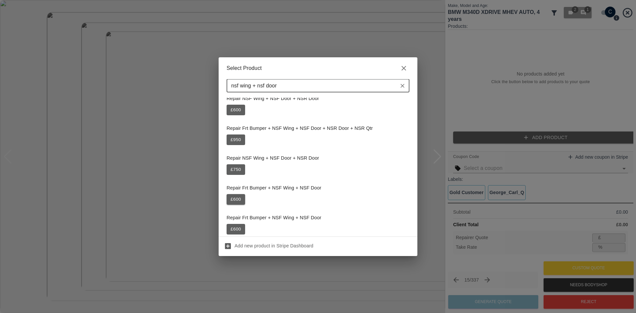
type input "nsf wing + nsf door"
click at [245, 199] on button "£ 600" at bounding box center [236, 199] width 19 height 11
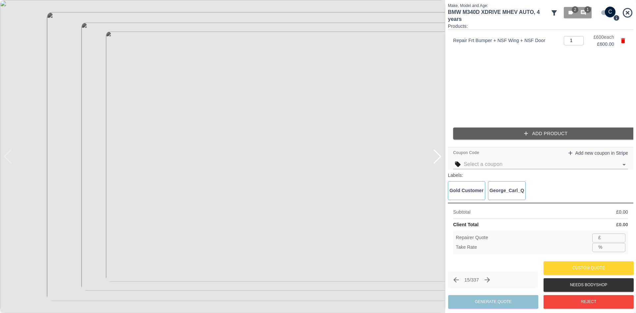
type input "390"
type input "35.0"
click at [523, 137] on button "Add Product" at bounding box center [546, 134] width 186 height 12
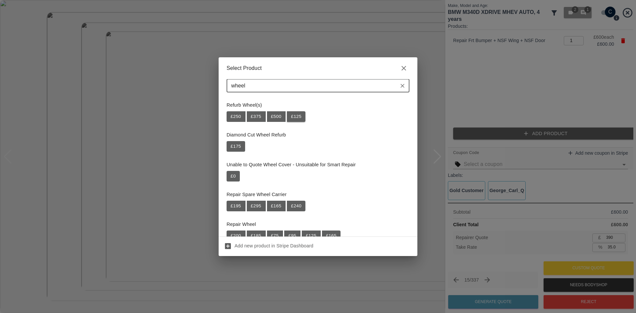
type input "wheel"
click at [304, 115] on button "£ 125" at bounding box center [296, 116] width 19 height 11
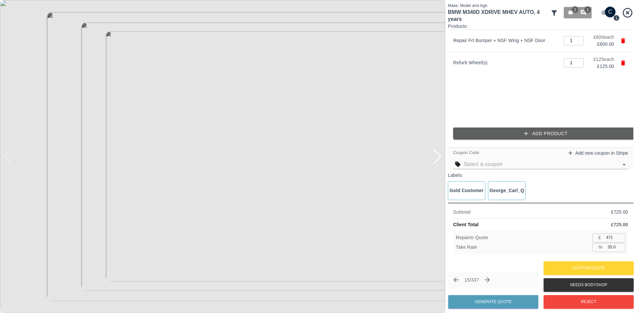
click at [608, 240] on input "471" at bounding box center [615, 238] width 22 height 8
type input "4"
type input "99.4"
type input "40"
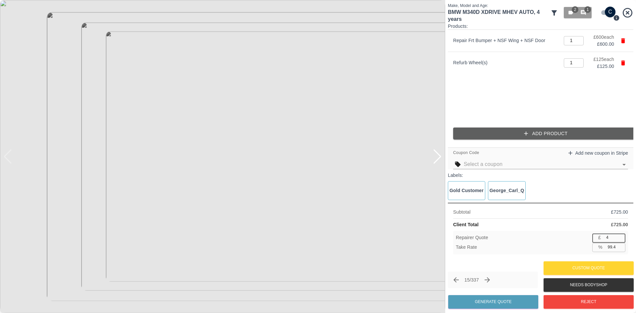
type input "94.5"
type input "400"
type input "44.8"
type input "400"
click at [489, 306] on button "Generate Quote" at bounding box center [493, 302] width 90 height 14
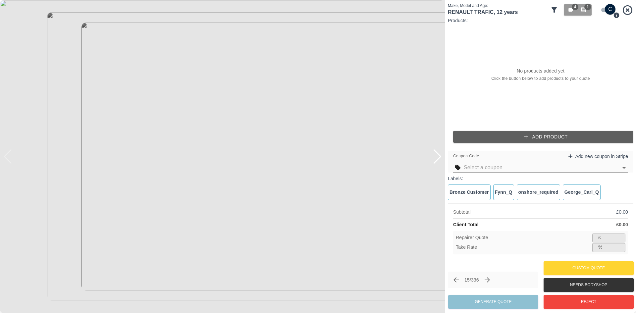
click at [437, 155] on div at bounding box center [437, 156] width 9 height 15
click at [443, 160] on img at bounding box center [222, 156] width 445 height 313
click at [440, 158] on img at bounding box center [222, 156] width 445 height 313
click at [490, 283] on icon "Next claim" at bounding box center [488, 280] width 8 height 8
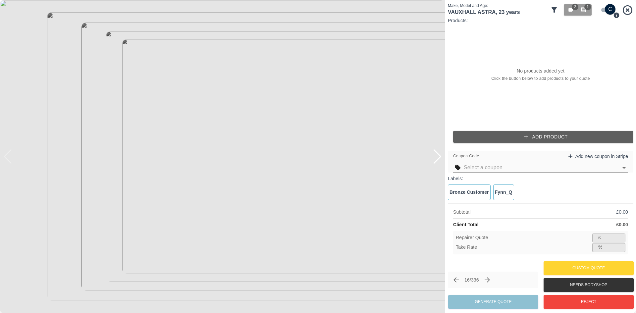
click at [607, 10] on input "checkbox" at bounding box center [611, 9] width 32 height 11
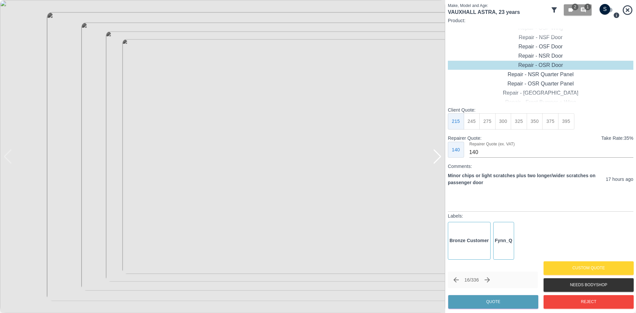
click at [607, 10] on input "checkbox" at bounding box center [605, 9] width 32 height 11
checkbox input "true"
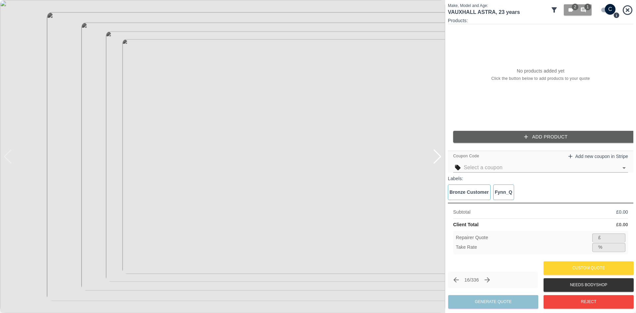
click at [492, 278] on icon "Next claim" at bounding box center [488, 280] width 8 height 8
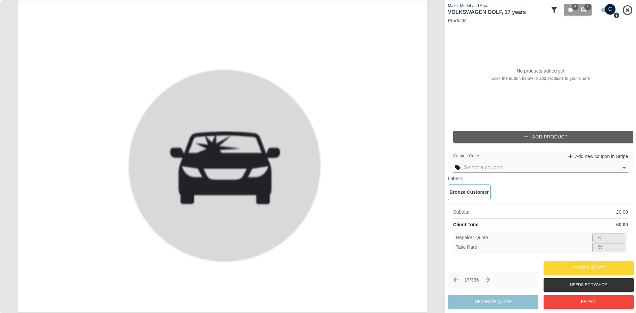
click at [609, 7] on input "checkbox" at bounding box center [611, 9] width 32 height 11
checkbox input "false"
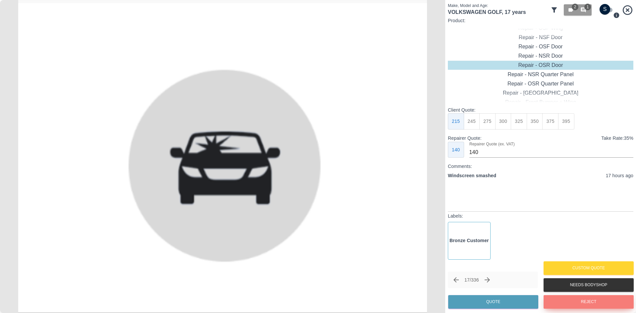
click at [600, 302] on button "Reject" at bounding box center [589, 302] width 90 height 14
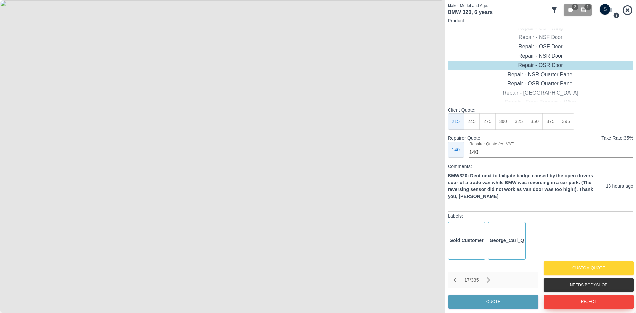
click at [573, 308] on button "Reject" at bounding box center [589, 302] width 90 height 14
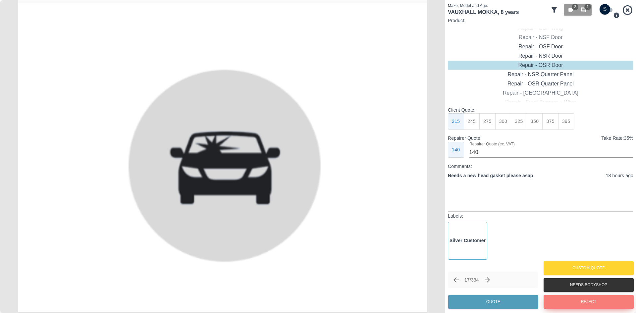
click at [564, 296] on button "Reject" at bounding box center [589, 302] width 90 height 14
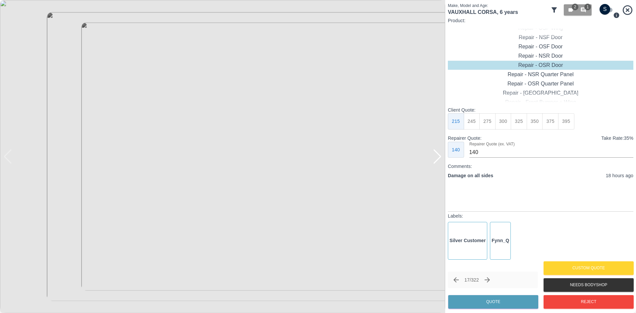
click at [436, 153] on div at bounding box center [437, 156] width 9 height 15
click at [436, 153] on img at bounding box center [222, 156] width 445 height 313
click at [585, 299] on button "Reject" at bounding box center [589, 302] width 90 height 14
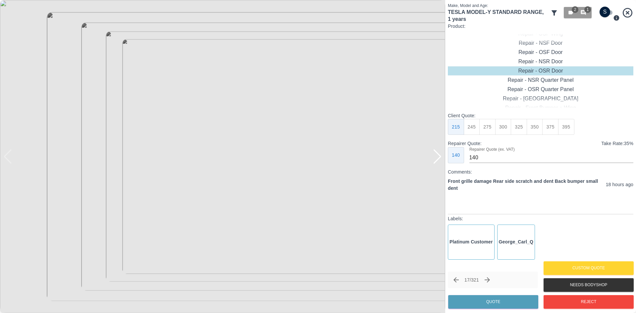
click at [437, 159] on div at bounding box center [437, 156] width 9 height 15
click at [437, 159] on img at bounding box center [222, 156] width 445 height 313
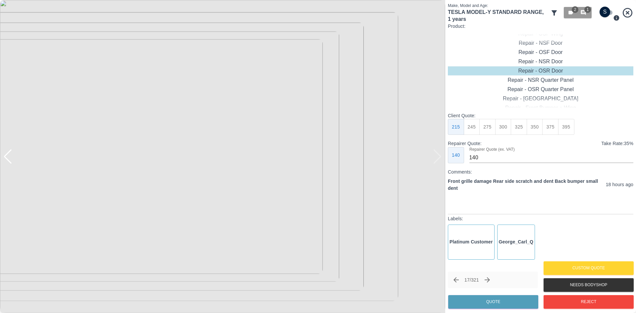
click at [487, 279] on icon "Next claim" at bounding box center [488, 280] width 8 height 8
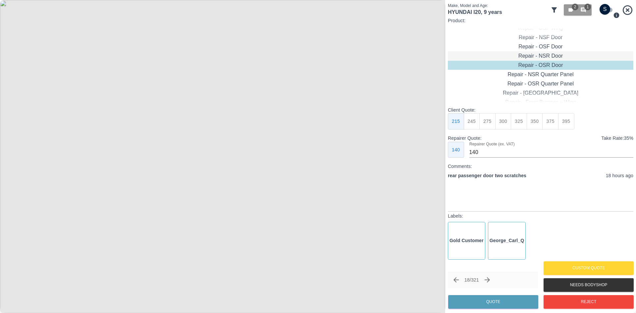
click at [540, 56] on div "Repair - NSR Door" at bounding box center [541, 55] width 186 height 9
click at [484, 124] on button "270" at bounding box center [488, 121] width 16 height 16
type input "180"
click at [480, 302] on button "Quote" at bounding box center [493, 302] width 90 height 14
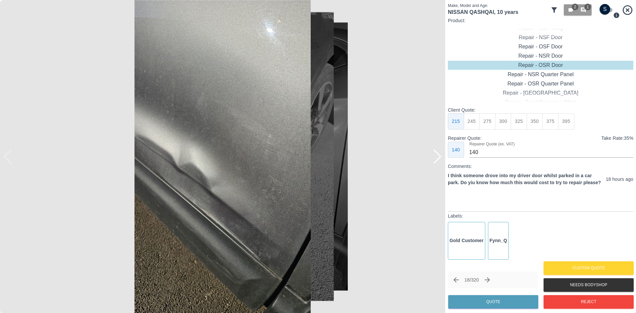
click at [437, 154] on div at bounding box center [437, 156] width 9 height 15
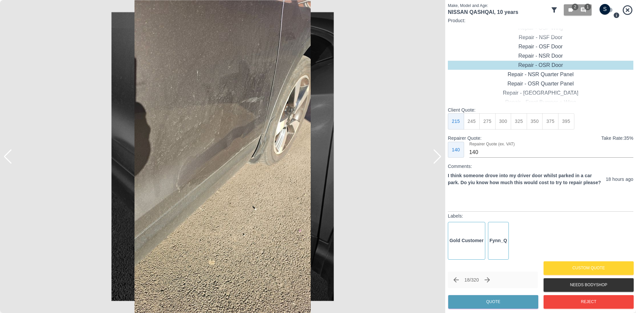
click at [437, 154] on div at bounding box center [437, 156] width 9 height 15
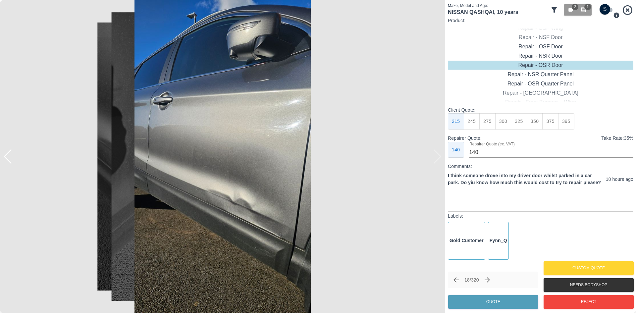
click at [437, 154] on img at bounding box center [222, 156] width 445 height 313
click at [572, 298] on button "Reject" at bounding box center [589, 302] width 90 height 14
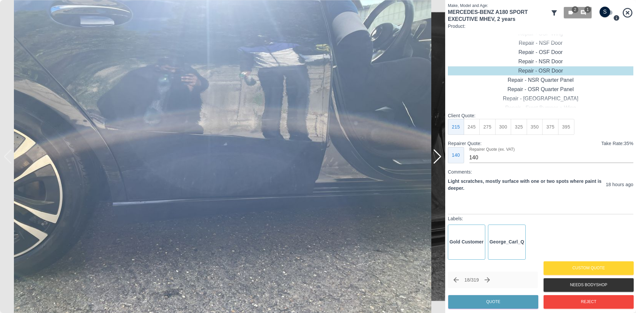
click at [436, 158] on div at bounding box center [437, 156] width 9 height 15
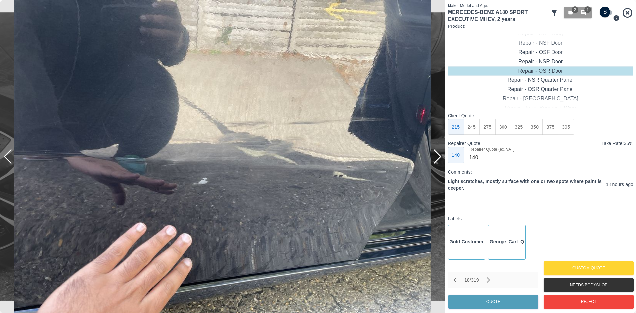
click at [443, 158] on img at bounding box center [222, 156] width 445 height 313
click at [10, 157] on div at bounding box center [7, 156] width 9 height 15
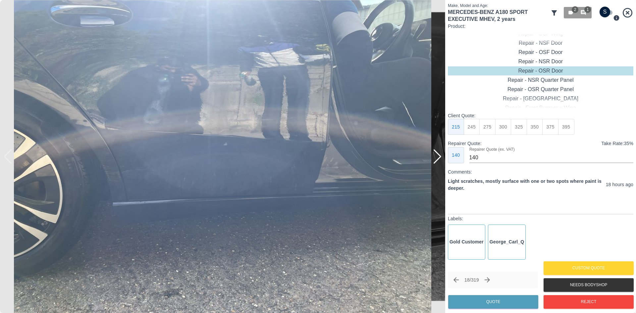
click at [9, 158] on img at bounding box center [222, 156] width 445 height 313
click at [543, 97] on div "Repair - Door + Quarter Panel" at bounding box center [541, 98] width 186 height 9
click at [538, 129] on button "450" at bounding box center [535, 127] width 16 height 16
type input "280"
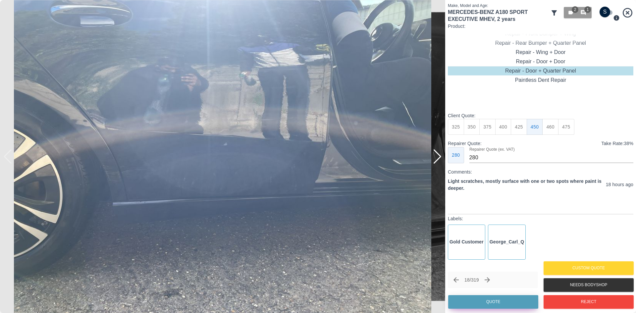
click at [484, 304] on button "Quote" at bounding box center [493, 302] width 90 height 14
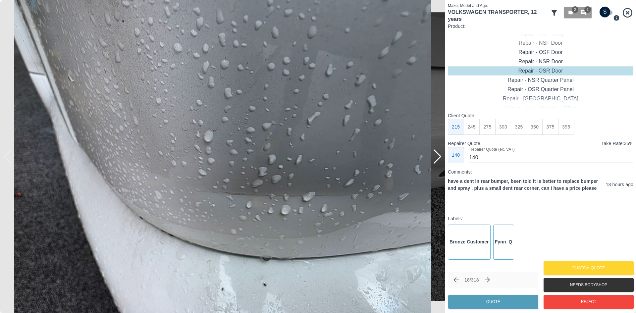
click at [438, 161] on div at bounding box center [437, 156] width 9 height 15
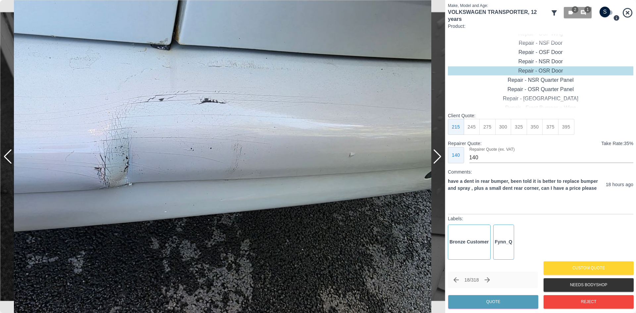
click at [438, 161] on div at bounding box center [437, 156] width 9 height 15
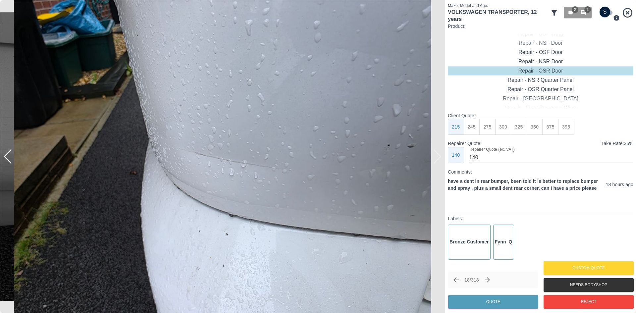
click at [438, 161] on img at bounding box center [222, 156] width 445 height 313
click at [12, 159] on div at bounding box center [7, 156] width 9 height 15
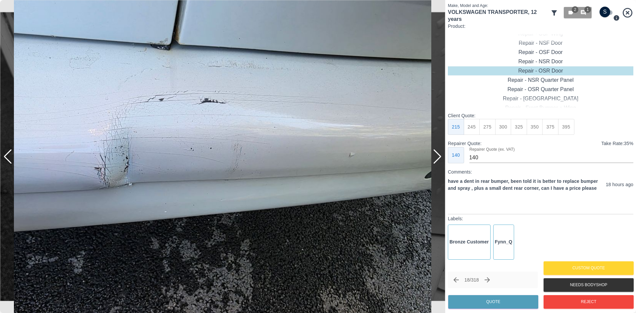
click at [13, 159] on img at bounding box center [222, 156] width 445 height 313
click at [11, 155] on div at bounding box center [7, 156] width 9 height 15
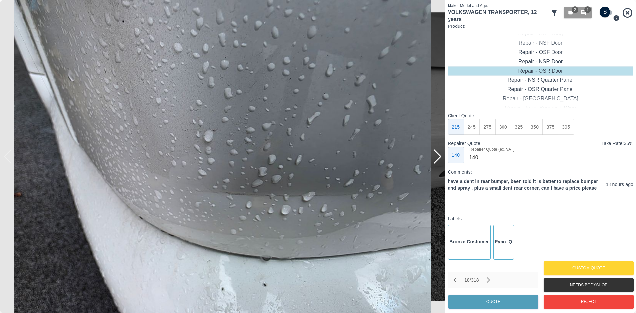
click at [11, 156] on img at bounding box center [222, 156] width 445 height 313
click at [440, 154] on div at bounding box center [437, 156] width 9 height 15
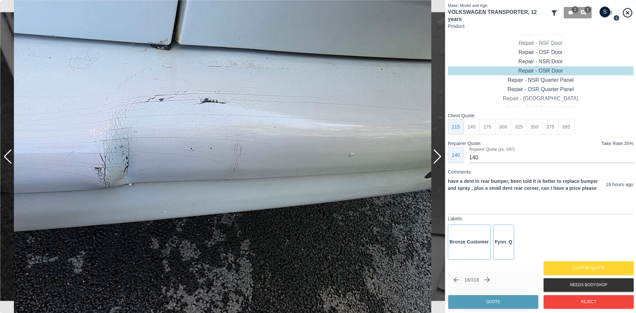
click at [440, 154] on div at bounding box center [437, 156] width 9 height 15
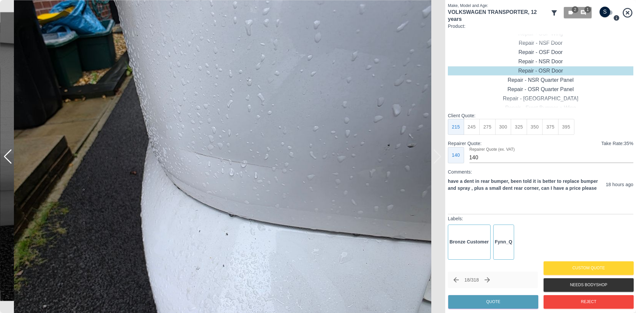
click at [440, 154] on img at bounding box center [222, 156] width 445 height 313
click at [552, 126] on button "450" at bounding box center [551, 127] width 16 height 16
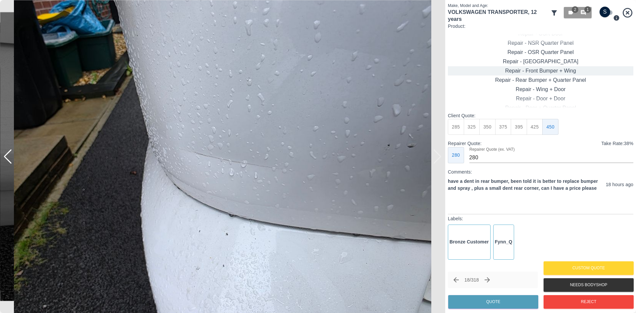
type input "140"
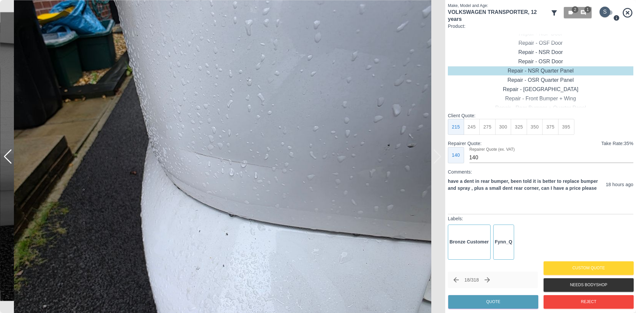
click at [608, 14] on input "checkbox" at bounding box center [605, 12] width 32 height 11
checkbox input "true"
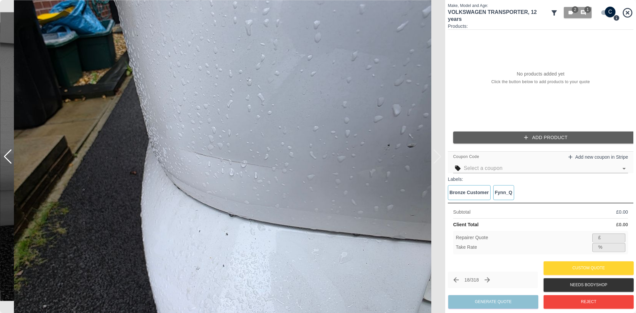
click at [489, 168] on input "text" at bounding box center [541, 168] width 154 height 9
type input "rear bumper"
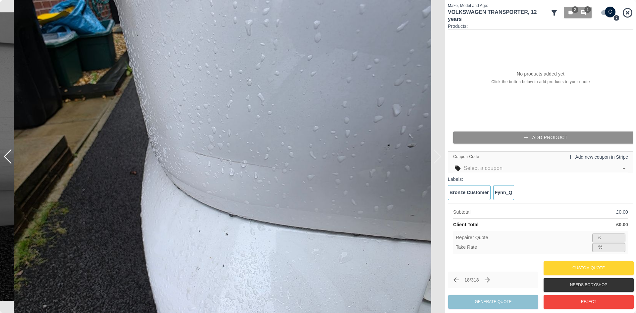
click at [524, 136] on icon "button" at bounding box center [526, 137] width 7 height 7
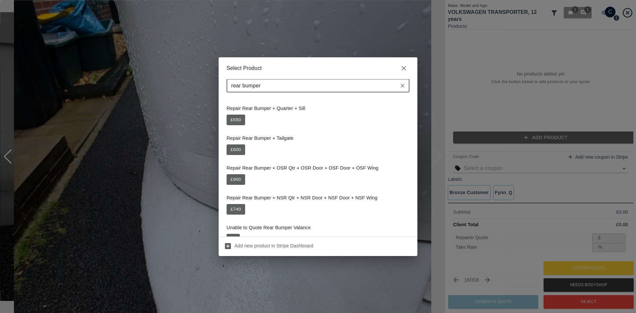
scroll to position [431, 0]
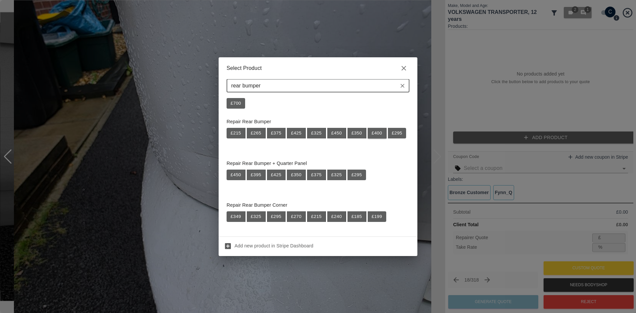
type input "rear bumper"
click at [381, 133] on button "£ 400" at bounding box center [377, 133] width 19 height 11
type input "260"
type input "35.0"
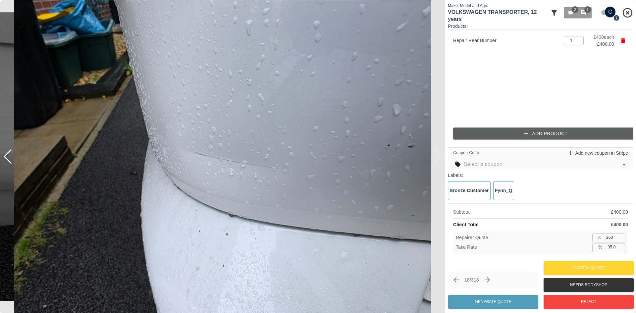
click at [535, 134] on button "Add Product" at bounding box center [546, 134] width 186 height 12
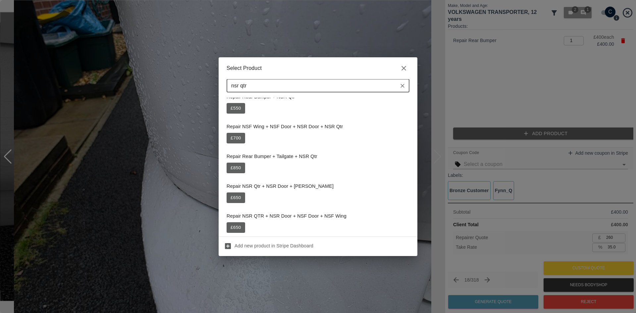
scroll to position [0, 0]
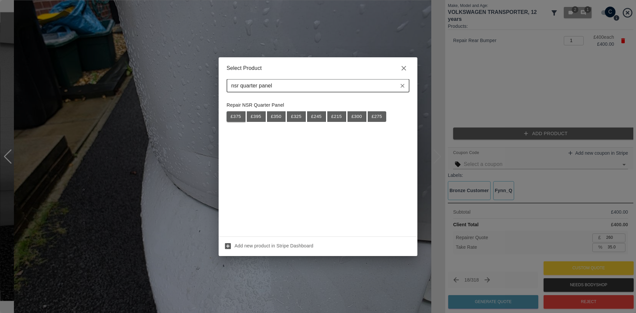
type input "nsr quarter panel"
click at [233, 116] on button "£ 375" at bounding box center [236, 116] width 19 height 11
type input "503"
type input "35.1"
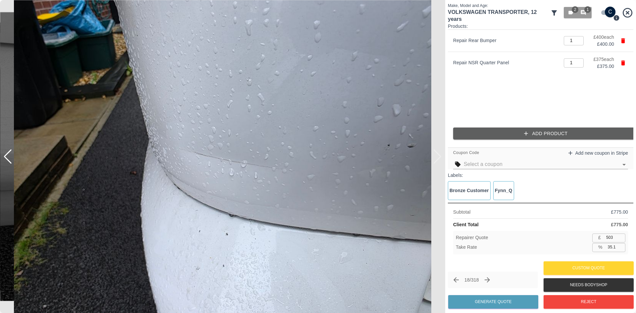
drag, startPoint x: 292, startPoint y: 234, endPoint x: 612, endPoint y: 238, distance: 319.2
click at [612, 238] on input "503" at bounding box center [615, 238] width 22 height 8
type input "4"
type input "99.5"
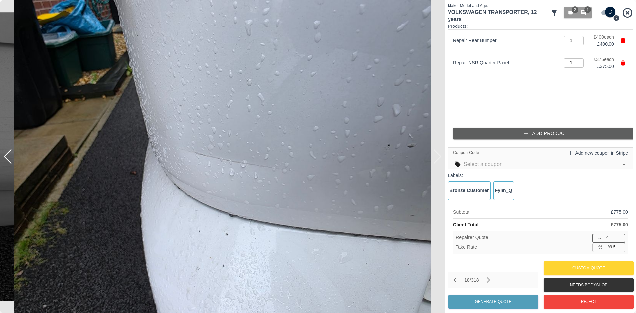
type input "45"
type input "94.2"
type input "450"
type input "41.9"
type input "450"
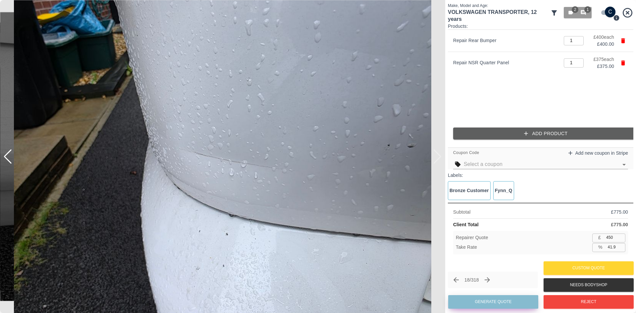
click at [503, 302] on button "Generate Quote" at bounding box center [493, 302] width 90 height 14
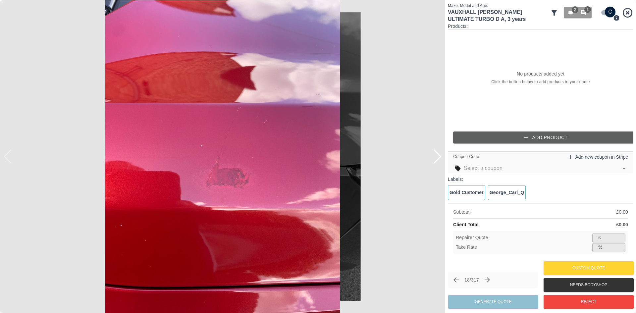
click at [437, 157] on div at bounding box center [437, 156] width 9 height 15
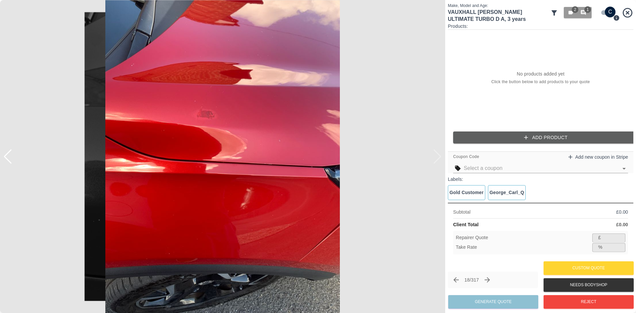
click at [437, 157] on img at bounding box center [222, 156] width 445 height 313
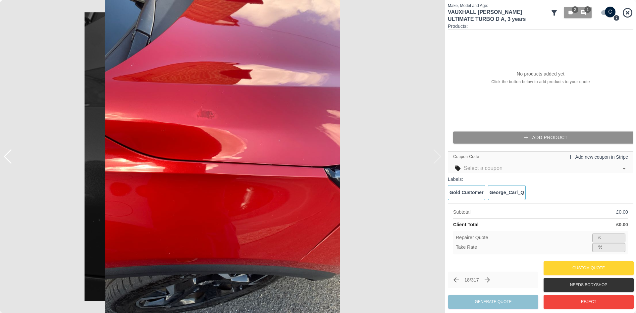
click at [537, 141] on button "Add Product" at bounding box center [546, 138] width 186 height 12
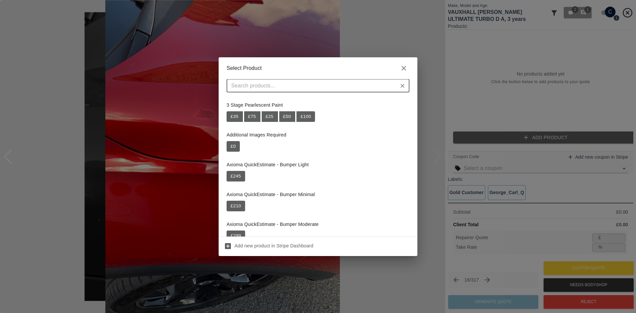
type input "v"
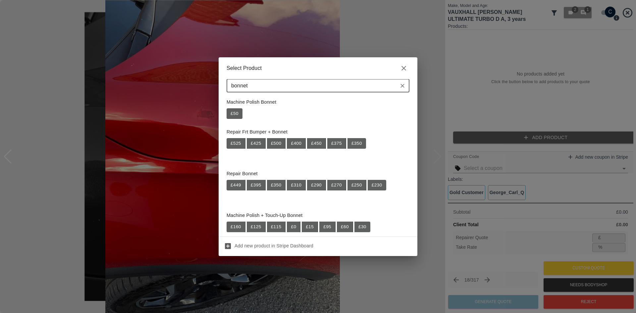
scroll to position [133, 0]
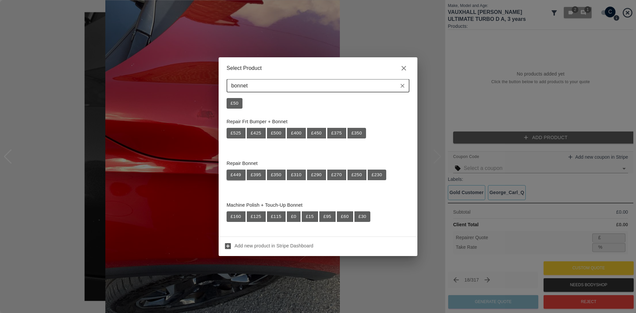
type input "bonnet"
click at [240, 178] on button "£ 449" at bounding box center [236, 175] width 19 height 11
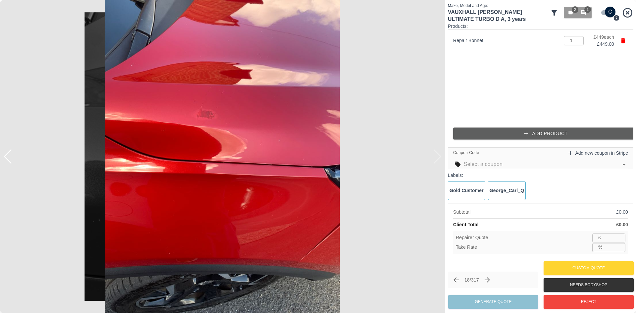
type input "291"
type input "35.2"
click at [618, 234] on input "291" at bounding box center [615, 238] width 22 height 8
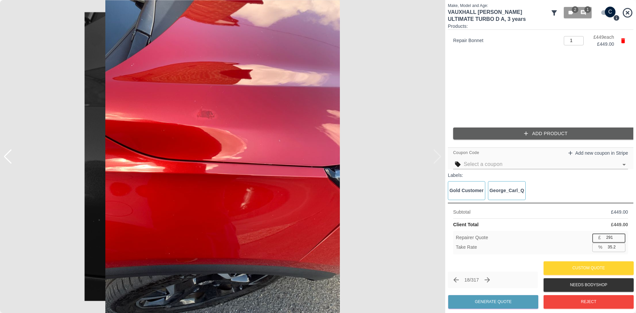
type input "2"
type input "99.6"
type input "27"
type input "94.0"
type input "275"
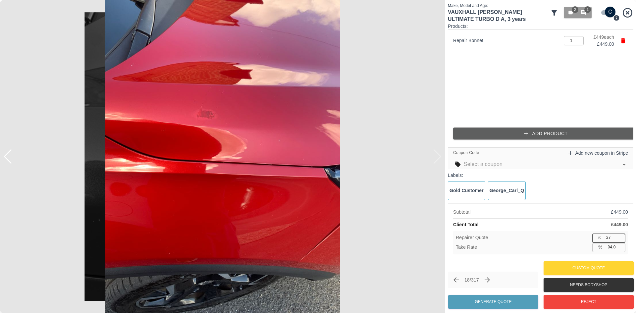
type input "38.8"
type input "275"
click at [474, 299] on button "Generate Quote" at bounding box center [493, 302] width 90 height 14
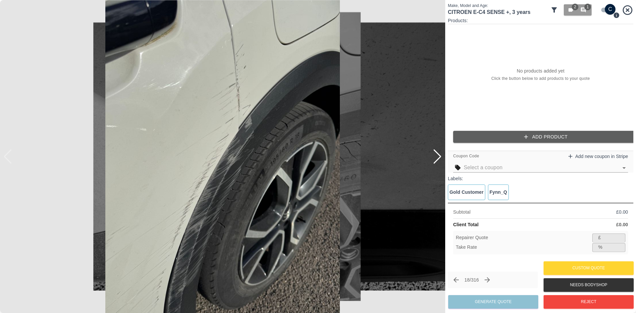
click at [437, 160] on div at bounding box center [437, 156] width 9 height 15
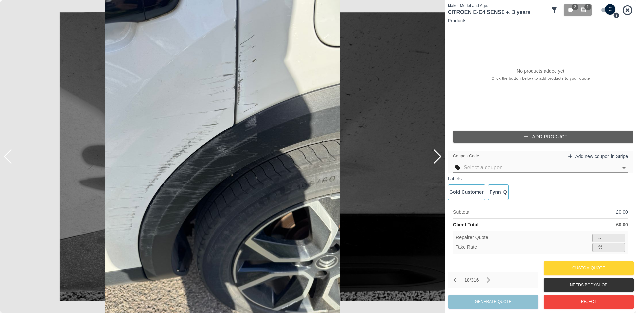
click at [437, 160] on div at bounding box center [437, 156] width 9 height 15
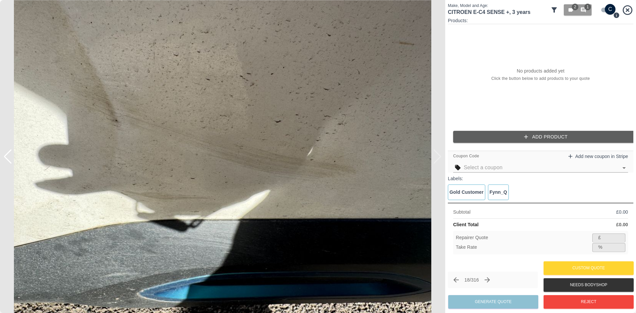
click at [437, 160] on img at bounding box center [222, 156] width 445 height 313
click at [436, 162] on img at bounding box center [222, 156] width 445 height 313
click at [7, 157] on div at bounding box center [7, 156] width 9 height 15
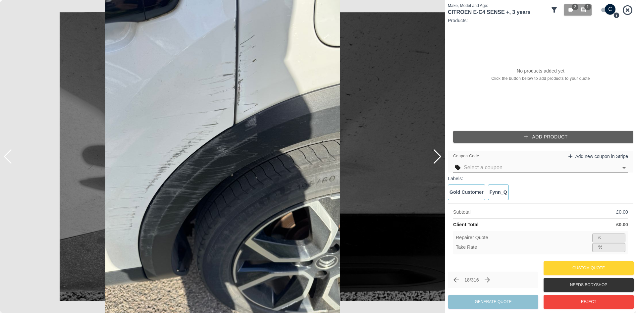
click at [7, 157] on div at bounding box center [7, 156] width 9 height 15
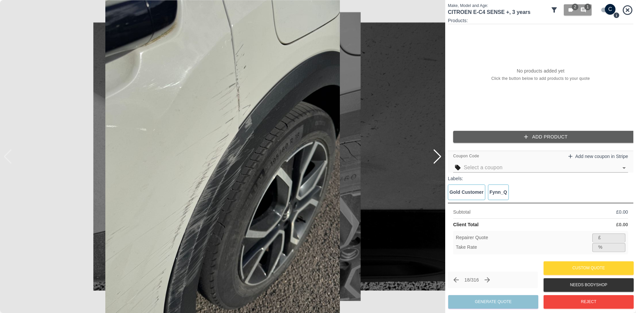
click at [7, 157] on img at bounding box center [222, 156] width 445 height 313
click at [444, 157] on img at bounding box center [222, 156] width 445 height 313
click at [441, 157] on div at bounding box center [437, 156] width 9 height 15
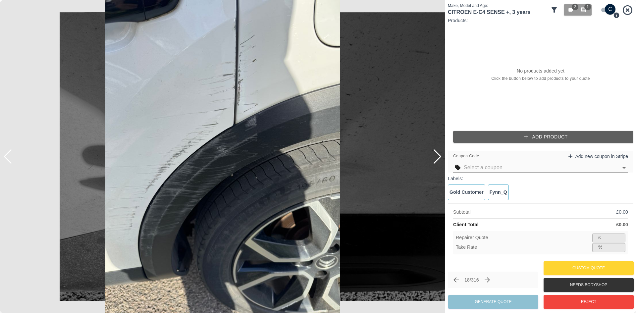
click at [439, 162] on div at bounding box center [437, 156] width 9 height 15
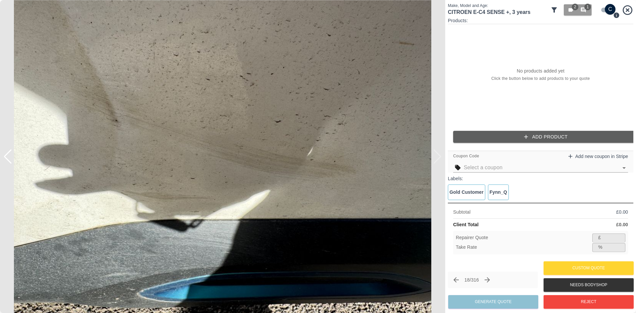
click at [439, 162] on img at bounding box center [222, 156] width 445 height 313
click at [434, 161] on img at bounding box center [222, 156] width 445 height 313
click at [438, 159] on img at bounding box center [222, 156] width 445 height 313
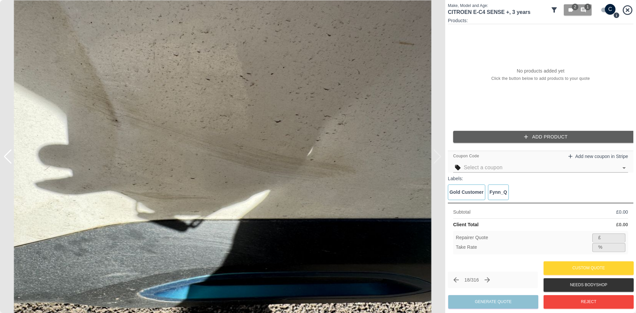
click at [490, 282] on icon "Next claim" at bounding box center [487, 279] width 5 height 5
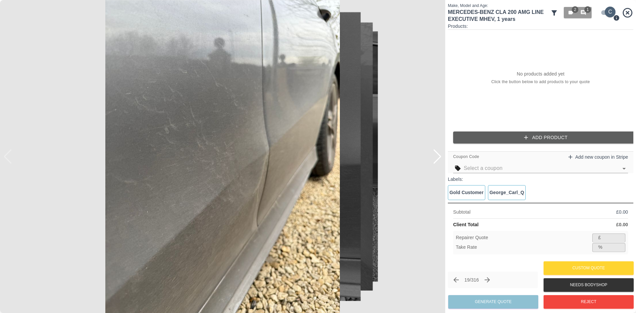
click at [608, 13] on input "checkbox" at bounding box center [611, 12] width 32 height 11
checkbox input "false"
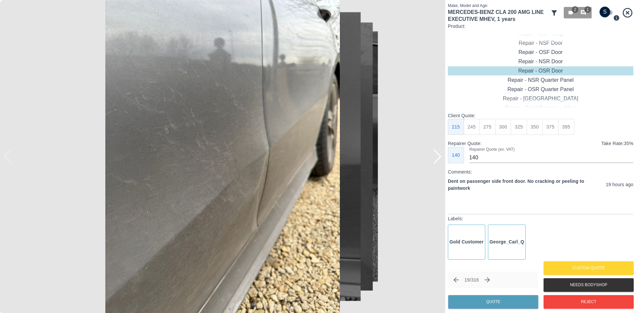
click at [438, 159] on div at bounding box center [437, 156] width 9 height 15
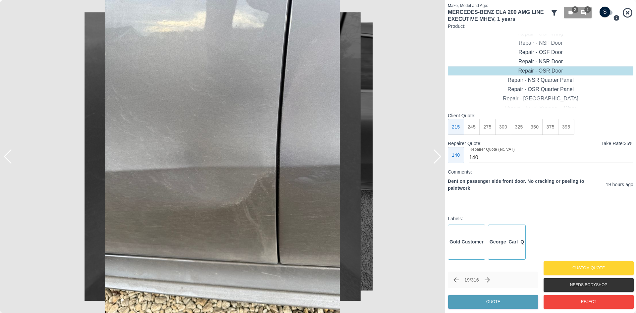
click at [438, 158] on div at bounding box center [437, 156] width 9 height 15
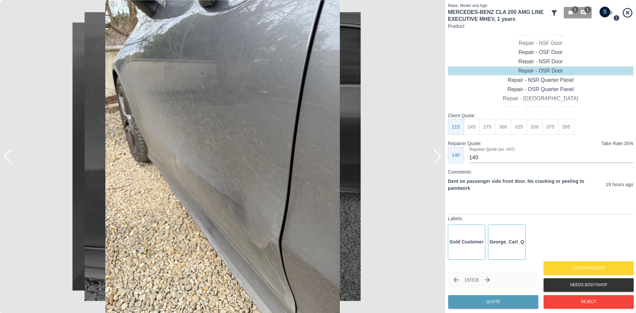
click at [438, 158] on div at bounding box center [437, 156] width 9 height 15
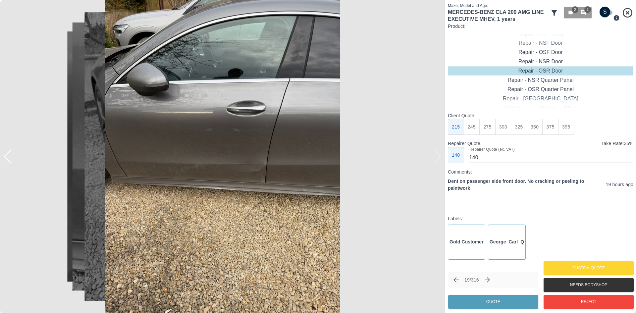
click at [438, 158] on img at bounding box center [222, 156] width 445 height 313
click at [7, 158] on div at bounding box center [7, 156] width 9 height 15
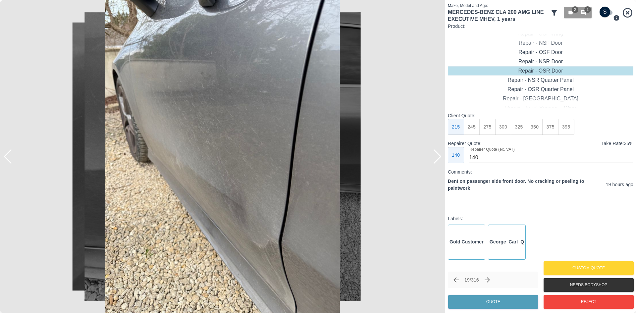
click at [440, 163] on div at bounding box center [437, 156] width 9 height 15
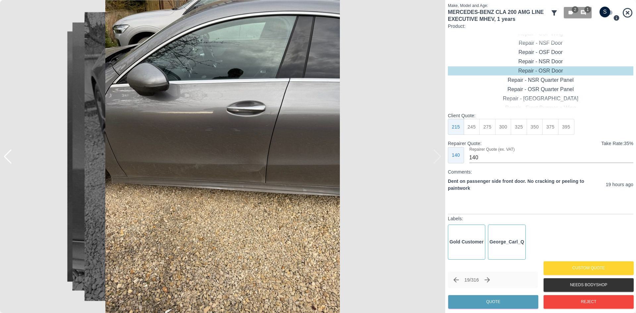
click at [439, 159] on img at bounding box center [222, 156] width 445 height 313
click at [540, 45] on div "Repair - NSF Door" at bounding box center [541, 42] width 186 height 9
click at [572, 125] on button "395" at bounding box center [566, 127] width 16 height 16
type input "265"
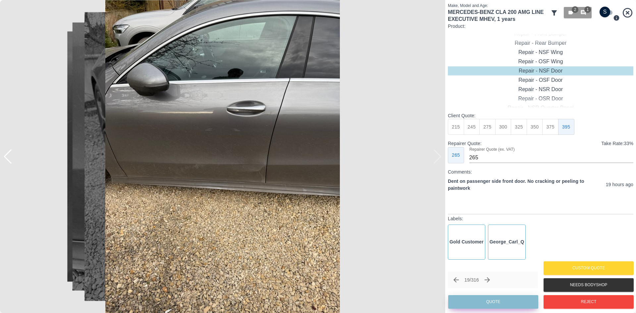
click at [493, 296] on button "Quote" at bounding box center [493, 302] width 90 height 14
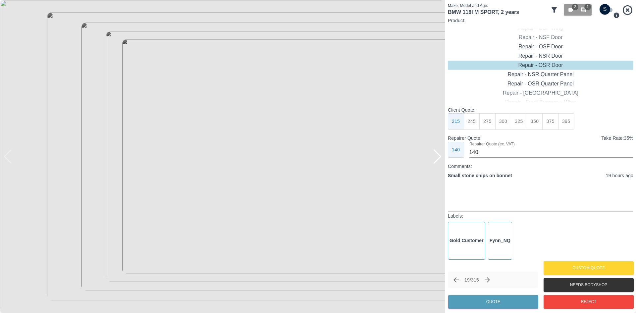
click at [438, 158] on div at bounding box center [437, 156] width 9 height 15
click at [562, 302] on button "Reject" at bounding box center [589, 302] width 90 height 14
click at [438, 159] on div at bounding box center [437, 156] width 9 height 15
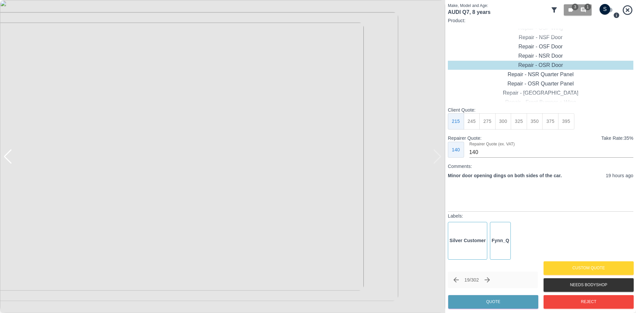
click at [438, 159] on img at bounding box center [222, 156] width 445 height 313
click at [486, 279] on icon "Next claim" at bounding box center [488, 280] width 8 height 8
click at [437, 160] on div at bounding box center [437, 156] width 9 height 15
click at [437, 160] on img at bounding box center [222, 156] width 445 height 313
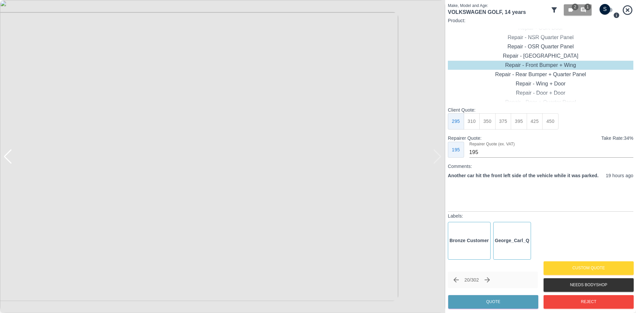
click at [546, 125] on button "450" at bounding box center [551, 121] width 16 height 16
type input "280"
click at [463, 303] on button "Quote" at bounding box center [493, 302] width 90 height 14
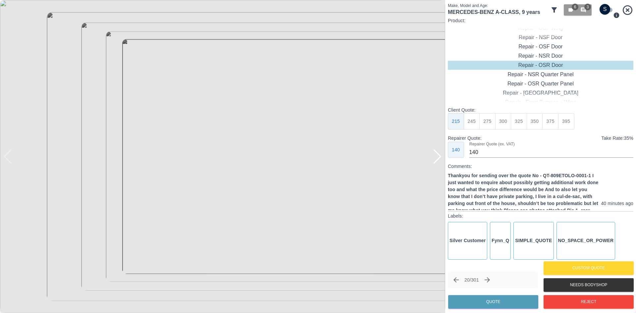
click at [433, 161] on div at bounding box center [437, 156] width 9 height 15
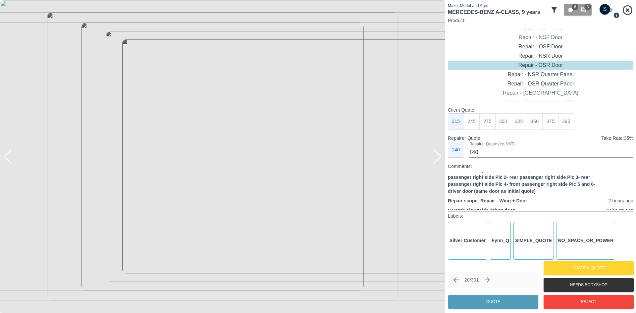
scroll to position [44, 0]
click at [432, 157] on img at bounding box center [222, 156] width 445 height 313
click at [438, 157] on div at bounding box center [437, 156] width 9 height 15
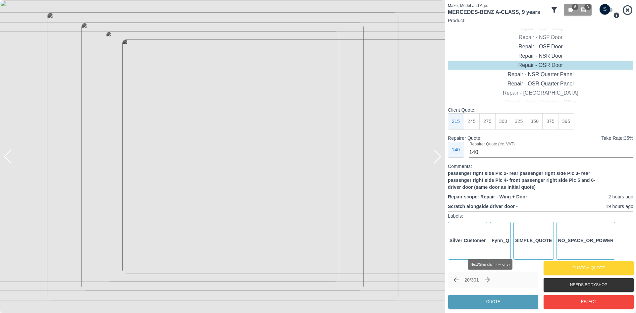
click at [492, 279] on icon "Next claim" at bounding box center [488, 280] width 8 height 8
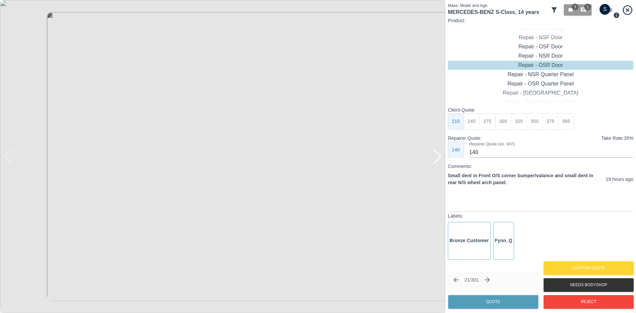
click at [436, 155] on div at bounding box center [437, 156] width 9 height 15
click at [436, 155] on img at bounding box center [222, 156] width 445 height 313
click at [487, 280] on icon "Next claim" at bounding box center [488, 280] width 8 height 8
click at [440, 157] on div at bounding box center [437, 156] width 9 height 15
click at [440, 156] on div at bounding box center [437, 156] width 9 height 15
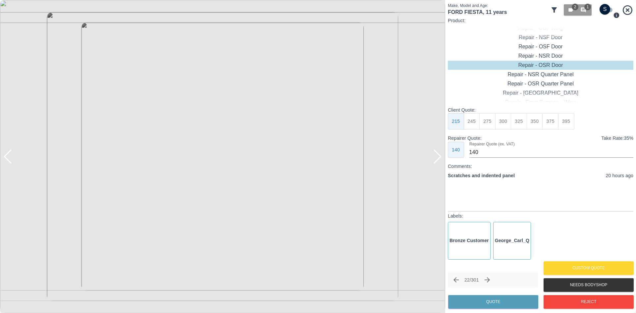
click at [440, 156] on div at bounding box center [437, 156] width 9 height 15
click at [438, 155] on div at bounding box center [437, 156] width 9 height 15
click at [438, 155] on img at bounding box center [222, 156] width 445 height 313
click at [10, 166] on img at bounding box center [222, 156] width 445 height 313
click at [7, 158] on div at bounding box center [7, 156] width 9 height 15
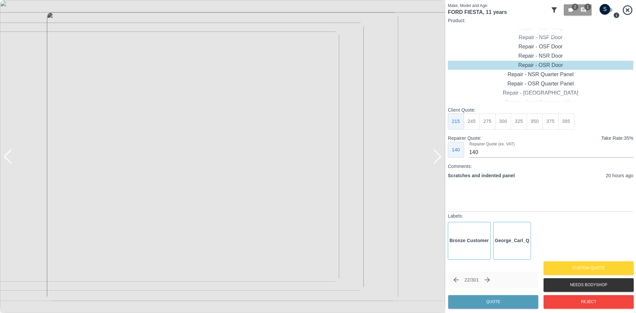
click at [10, 157] on div at bounding box center [7, 156] width 9 height 15
click at [9, 157] on img at bounding box center [222, 156] width 445 height 313
click at [541, 73] on div "Repair - NSR Quarter Panel" at bounding box center [541, 74] width 186 height 9
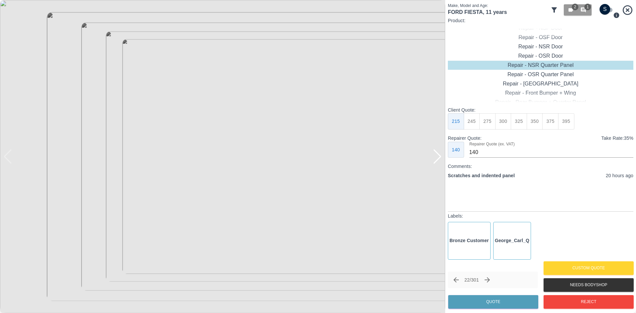
click at [542, 121] on button "350" at bounding box center [535, 121] width 16 height 16
drag, startPoint x: 528, startPoint y: 121, endPoint x: 524, endPoint y: 121, distance: 4.0
click at [527, 121] on button "350" at bounding box center [535, 121] width 16 height 16
click at [523, 120] on button "325" at bounding box center [519, 121] width 16 height 16
click at [531, 122] on button "350" at bounding box center [535, 121] width 16 height 16
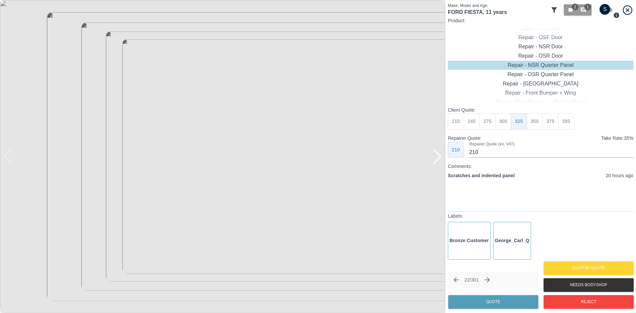
type input "230"
click at [483, 303] on button "Quote" at bounding box center [493, 302] width 90 height 14
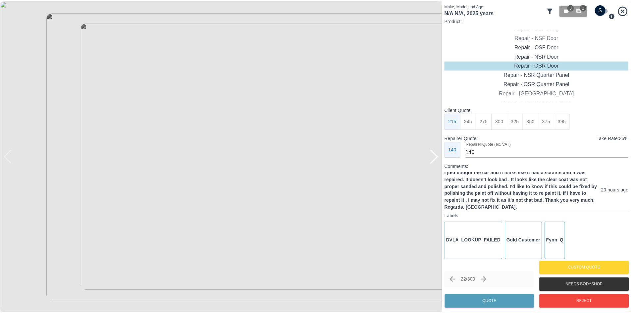
scroll to position [4, 0]
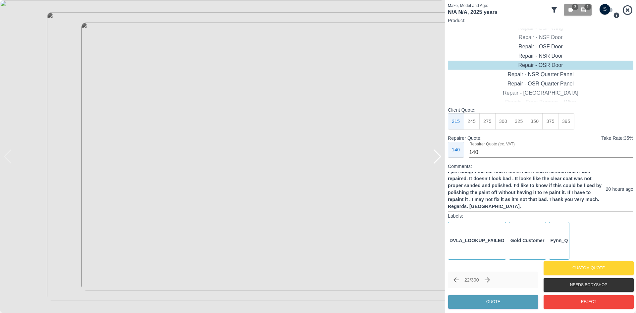
click at [439, 152] on div at bounding box center [437, 156] width 9 height 15
click at [438, 156] on div at bounding box center [437, 156] width 9 height 15
click at [438, 156] on img at bounding box center [222, 156] width 445 height 313
click at [490, 280] on icon "Next claim" at bounding box center [487, 279] width 5 height 5
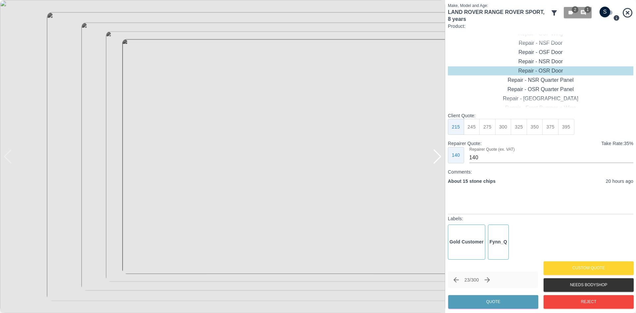
click at [436, 154] on div at bounding box center [437, 156] width 9 height 15
click at [493, 278] on button "Next claim" at bounding box center [487, 279] width 11 height 11
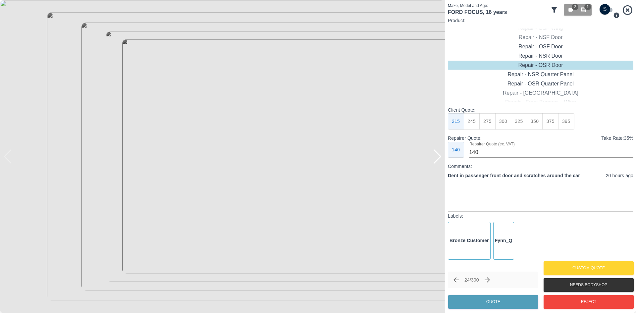
click at [439, 157] on div at bounding box center [437, 156] width 9 height 15
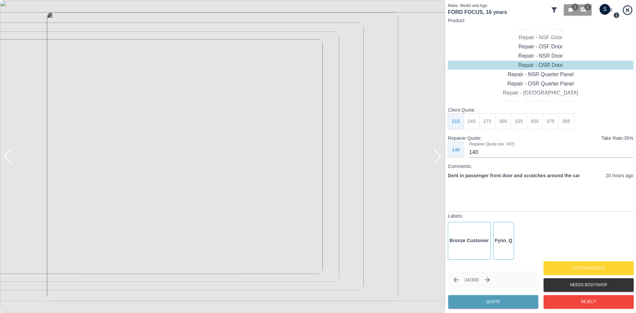
click at [439, 157] on div at bounding box center [437, 156] width 9 height 15
click at [492, 283] on icon "Next claim" at bounding box center [488, 280] width 8 height 8
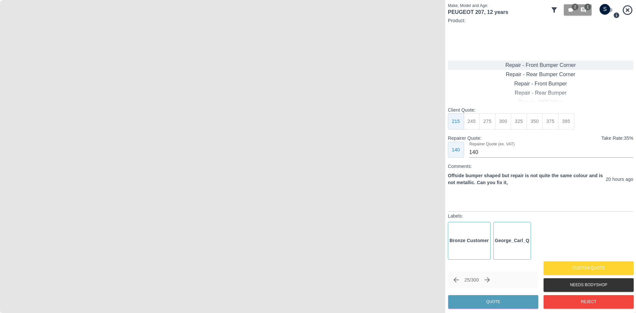
type input "120"
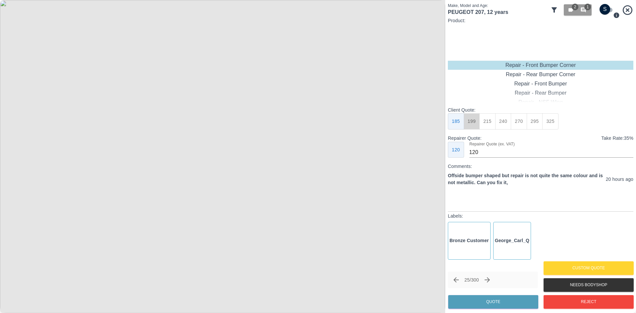
click at [471, 123] on button "199" at bounding box center [472, 121] width 16 height 16
click at [496, 302] on button "Quote" at bounding box center [493, 302] width 90 height 14
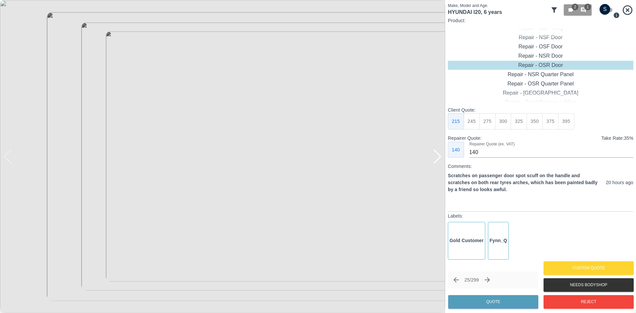
click at [439, 162] on div at bounding box center [437, 156] width 9 height 15
click at [438, 162] on div at bounding box center [437, 156] width 9 height 15
click at [438, 162] on img at bounding box center [222, 156] width 445 height 313
click at [437, 158] on img at bounding box center [222, 156] width 445 height 313
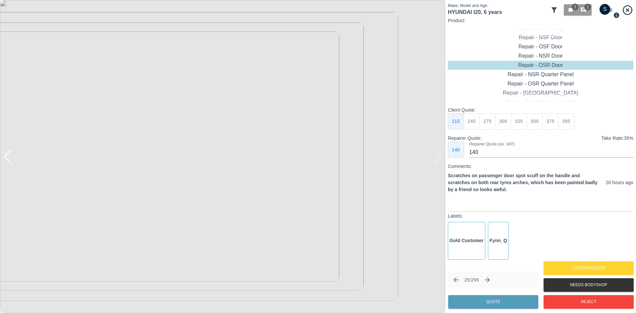
click at [439, 159] on img at bounding box center [222, 156] width 445 height 313
click at [441, 159] on img at bounding box center [222, 156] width 445 height 313
click at [6, 159] on div at bounding box center [3, 156] width 7 height 313
click at [7, 157] on div at bounding box center [7, 156] width 9 height 15
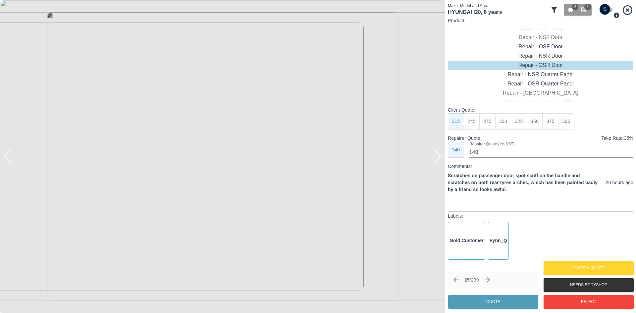
click at [6, 153] on div at bounding box center [3, 156] width 7 height 313
click at [6, 154] on div at bounding box center [3, 156] width 7 height 313
click at [486, 281] on button "Next claim" at bounding box center [487, 279] width 11 height 11
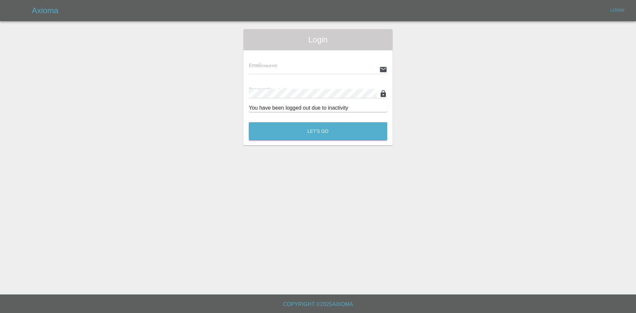
type input "[PERSON_NAME][EMAIL_ADDRESS][PERSON_NAME][DOMAIN_NAME]"
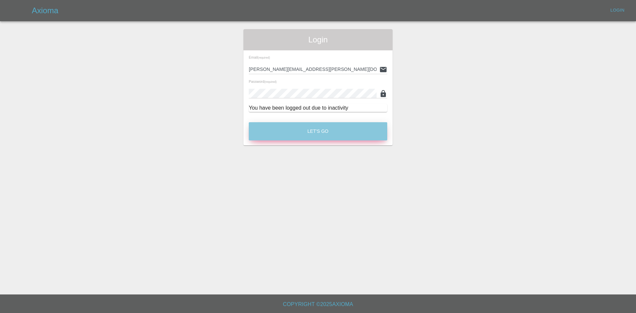
click at [353, 135] on button "Let's Go" at bounding box center [318, 131] width 139 height 18
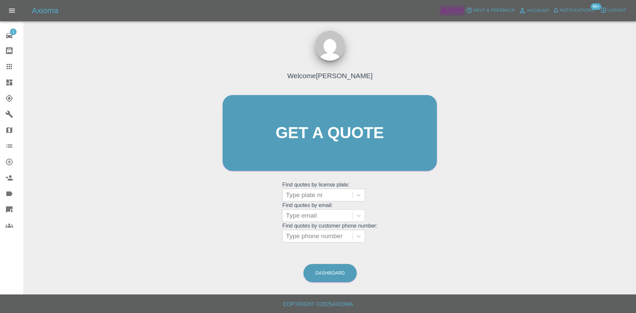
click at [447, 14] on link "Admin" at bounding box center [452, 10] width 25 height 10
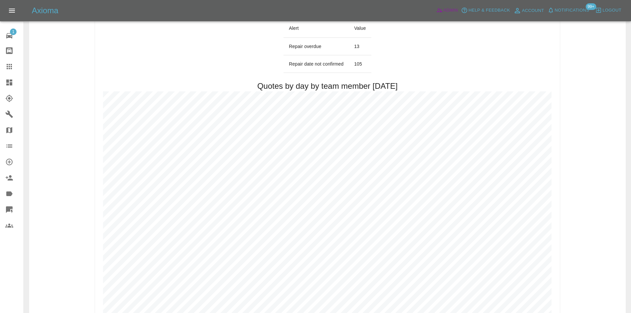
scroll to position [298, 0]
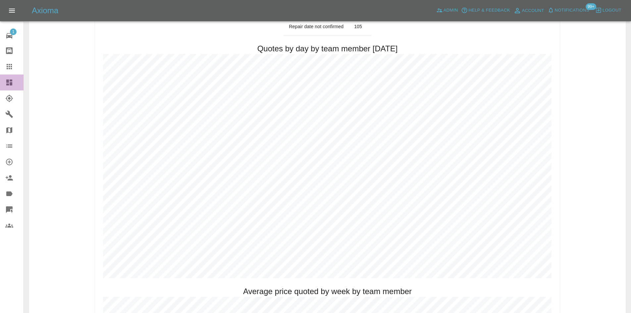
click at [4, 84] on link "Dashboard" at bounding box center [12, 83] width 24 height 16
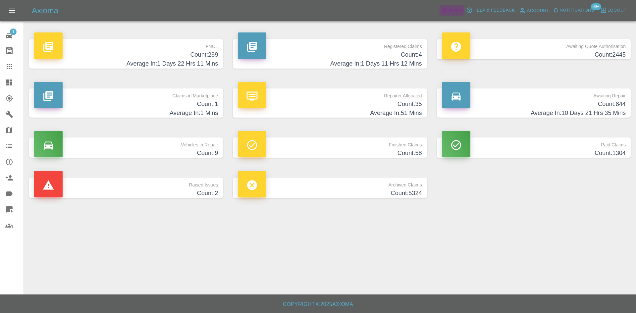
click at [452, 11] on span "Admin" at bounding box center [456, 11] width 15 height 8
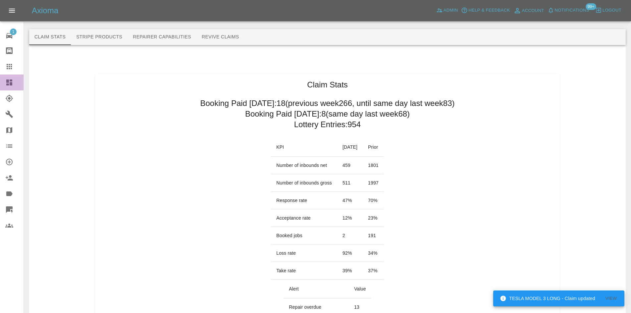
click at [4, 82] on link "Dashboard" at bounding box center [12, 83] width 24 height 16
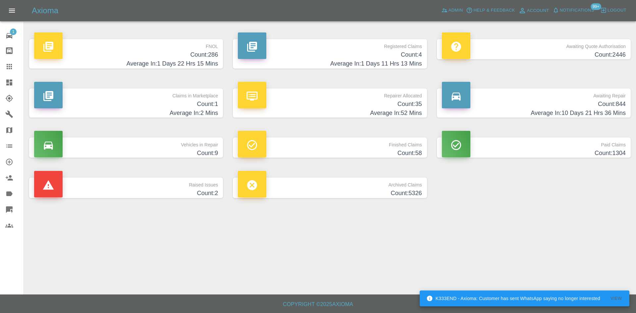
click at [170, 54] on h4 "Count: 286" at bounding box center [126, 54] width 184 height 9
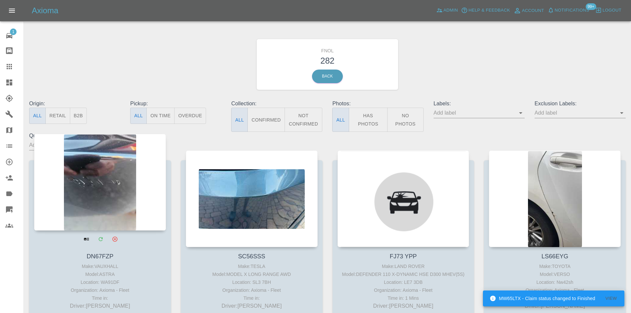
click at [116, 176] on div at bounding box center [100, 182] width 132 height 97
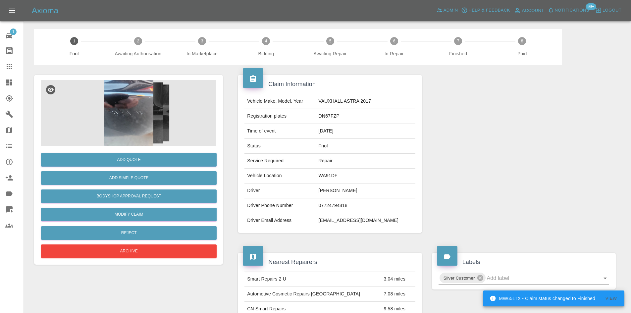
click at [144, 132] on img at bounding box center [129, 113] width 176 height 66
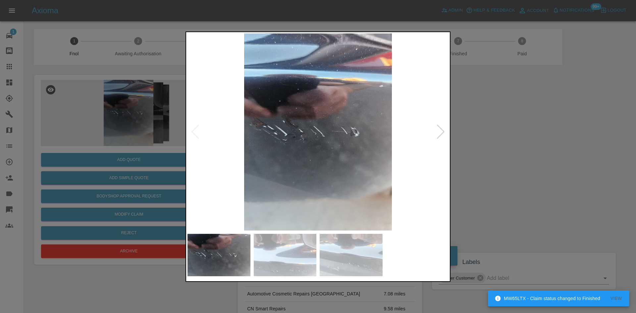
click at [442, 129] on div at bounding box center [441, 132] width 9 height 15
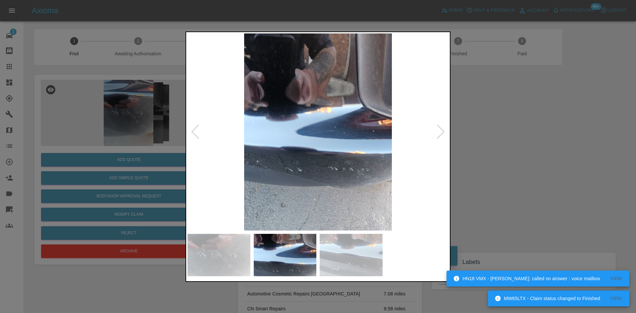
click at [442, 129] on div at bounding box center [441, 132] width 9 height 15
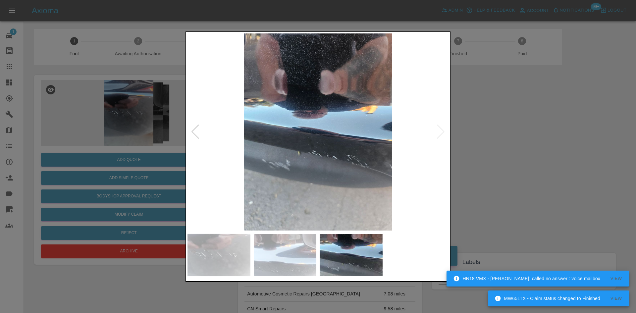
drag, startPoint x: 586, startPoint y: 128, endPoint x: 568, endPoint y: 128, distance: 17.2
click at [583, 128] on div at bounding box center [318, 156] width 636 height 313
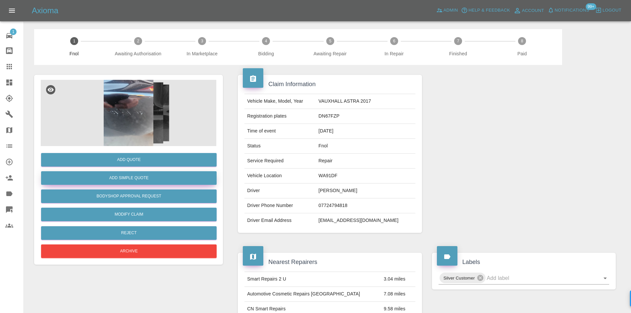
click at [136, 176] on button "Add Simple Quote" at bounding box center [129, 178] width 176 height 14
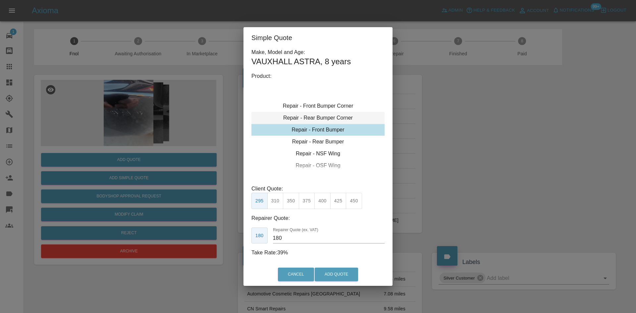
click at [317, 116] on div "Repair - Rear Bumper Corner" at bounding box center [318, 118] width 133 height 12
click at [278, 203] on button "199" at bounding box center [275, 201] width 16 height 16
click at [289, 204] on button "215" at bounding box center [291, 201] width 16 height 16
click at [275, 203] on button "199" at bounding box center [275, 201] width 16 height 16
type input "120"
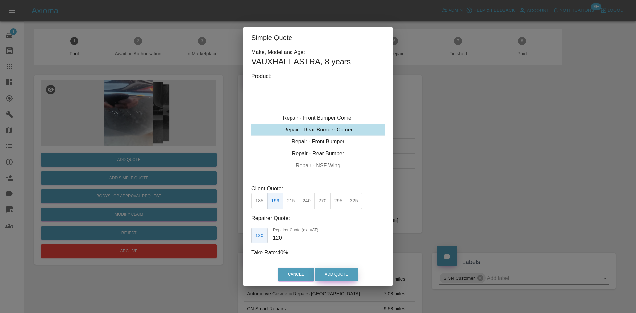
click at [335, 274] on button "Add Quote" at bounding box center [336, 275] width 43 height 14
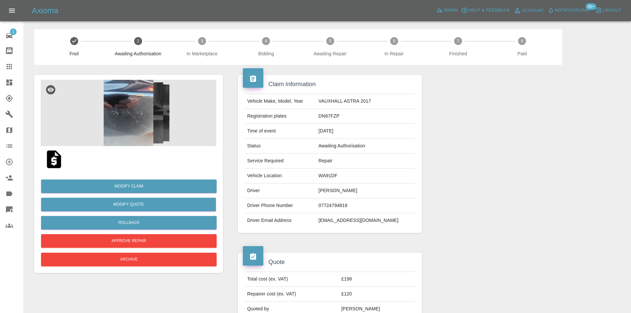
click at [12, 85] on icon at bounding box center [9, 83] width 6 height 6
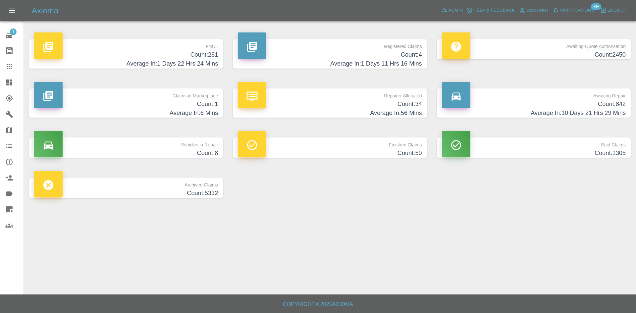
click at [388, 50] on p "Registered Claims" at bounding box center [330, 44] width 184 height 11
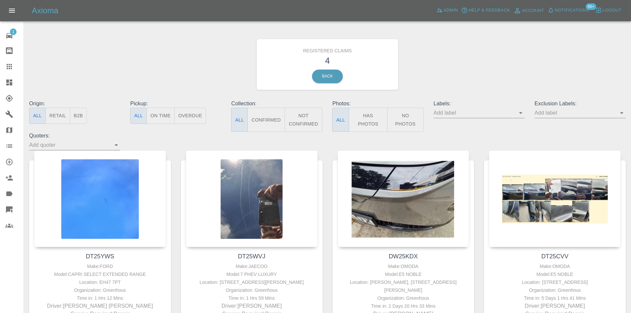
click at [0, 81] on link "Dashboard" at bounding box center [12, 83] width 24 height 16
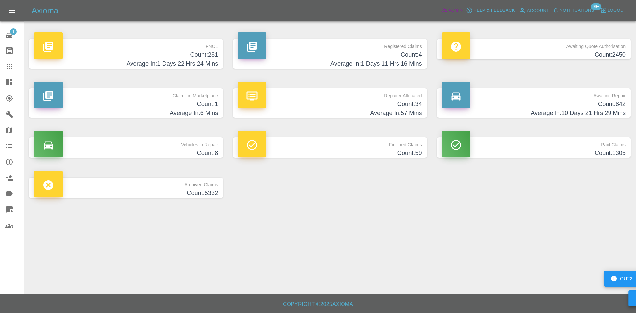
click at [456, 11] on span "Admin" at bounding box center [456, 11] width 15 height 8
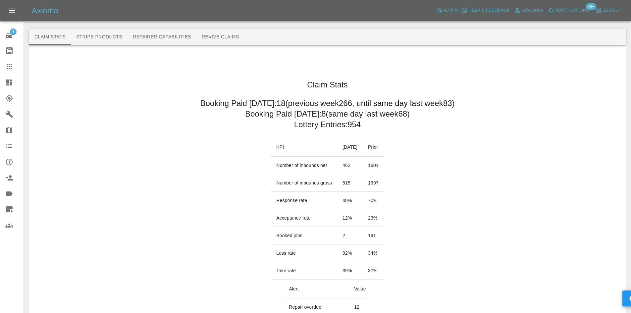
click at [8, 82] on icon at bounding box center [9, 83] width 6 height 6
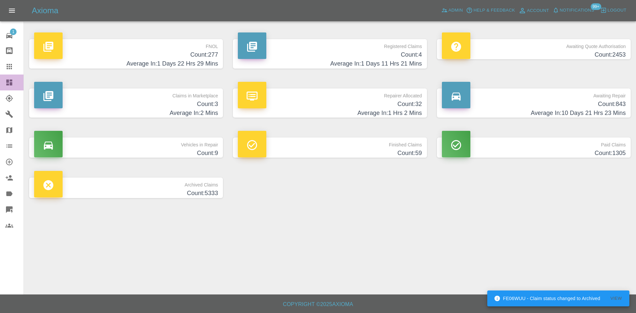
click at [1, 76] on link "Dashboard" at bounding box center [12, 83] width 24 height 16
click at [1, 78] on link "Dashboard" at bounding box center [12, 83] width 24 height 16
click at [453, 13] on span "Admin" at bounding box center [456, 11] width 15 height 8
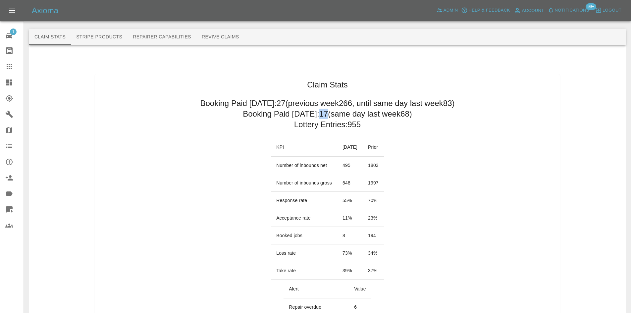
drag, startPoint x: 316, startPoint y: 113, endPoint x: 324, endPoint y: 113, distance: 8.6
click at [324, 113] on h2 "Booking Paid today: 17 (same day last week 68 )" at bounding box center [327, 114] width 169 height 11
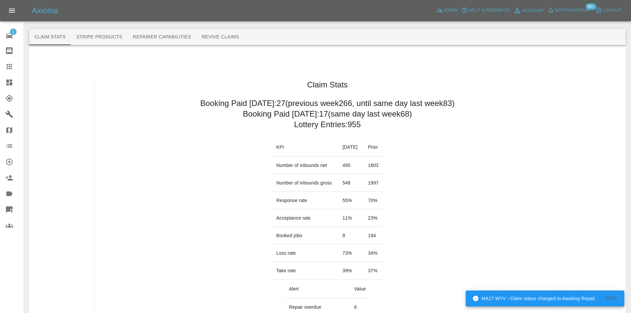
click at [340, 117] on h2 "Booking Paid today: 17 (same day last week 68 )" at bounding box center [327, 114] width 169 height 11
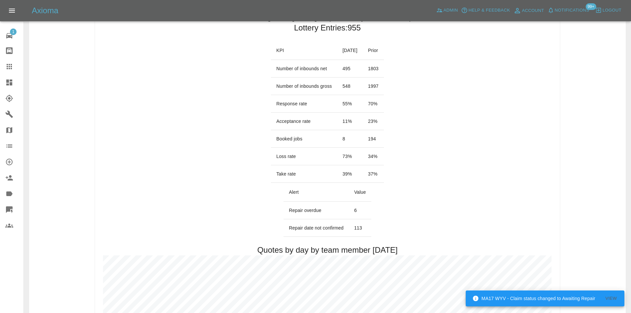
scroll to position [99, 0]
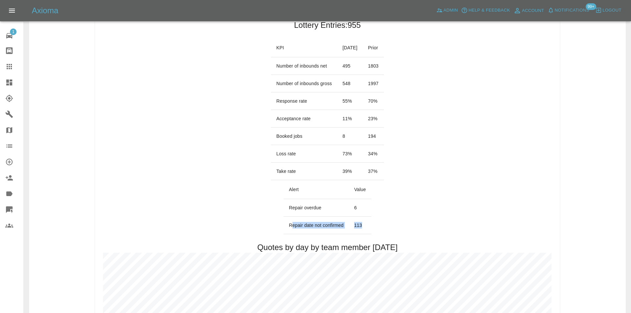
drag, startPoint x: 365, startPoint y: 223, endPoint x: 292, endPoint y: 224, distance: 73.3
click at [292, 224] on tr "Repair date not confirmed 113" at bounding box center [328, 226] width 88 height 18
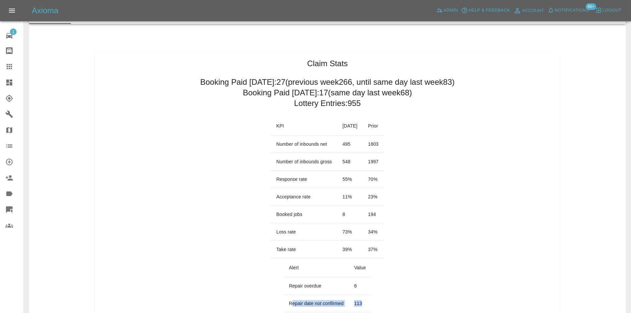
scroll to position [0, 0]
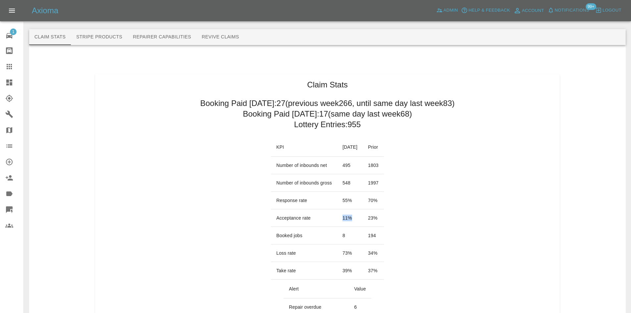
drag, startPoint x: 342, startPoint y: 219, endPoint x: 321, endPoint y: 220, distance: 21.2
click at [321, 220] on tr "Acceptance rate 11 % 23 %" at bounding box center [327, 218] width 113 height 18
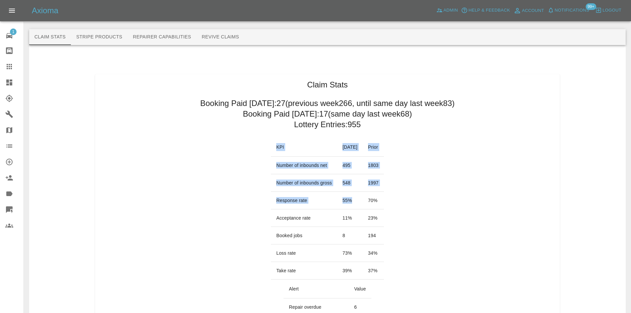
drag, startPoint x: 393, startPoint y: 197, endPoint x: 372, endPoint y: 201, distance: 21.0
drag, startPoint x: 372, startPoint y: 201, endPoint x: 378, endPoint y: 199, distance: 6.2
click at [372, 201] on td "70 %" at bounding box center [373, 201] width 21 height 18
click at [379, 199] on td "70 %" at bounding box center [373, 201] width 21 height 18
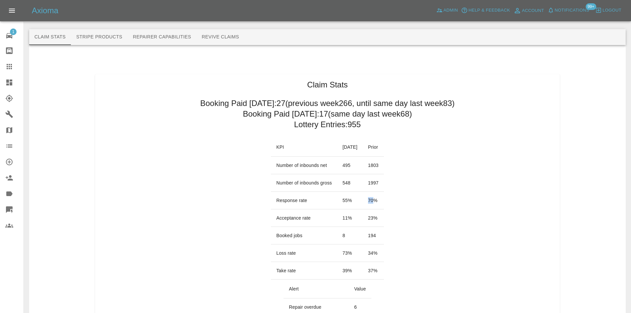
click at [379, 199] on td "70 %" at bounding box center [373, 201] width 21 height 18
click at [3, 80] on link "Dashboard" at bounding box center [12, 83] width 24 height 16
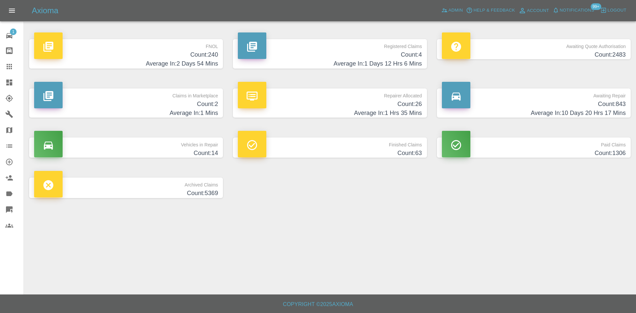
click at [137, 53] on h4 "Count: 240" at bounding box center [126, 54] width 184 height 9
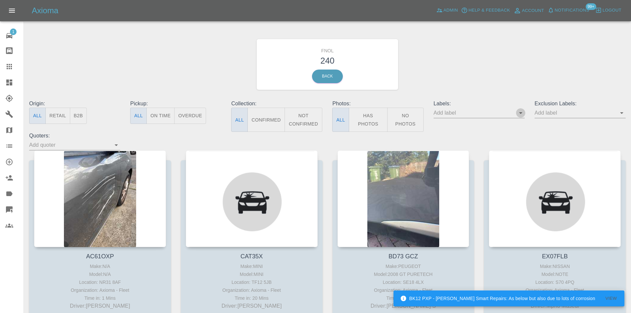
click at [519, 111] on icon "Open" at bounding box center [521, 113] width 8 height 8
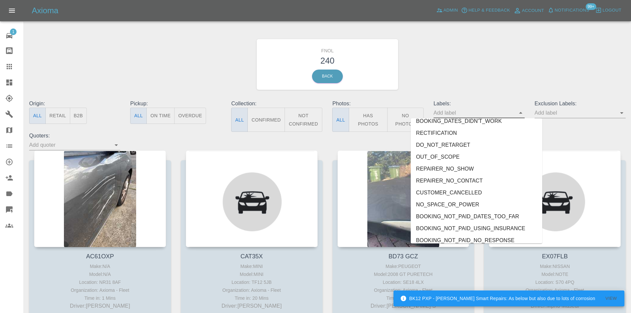
scroll to position [1443, 0]
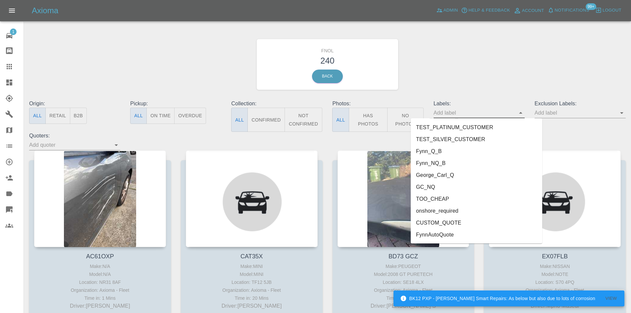
click at [442, 180] on li "George_Carl_Q" at bounding box center [477, 175] width 132 height 12
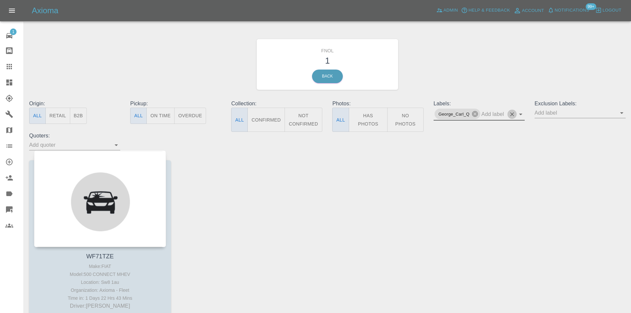
click at [515, 111] on icon "Clear" at bounding box center [512, 114] width 7 height 7
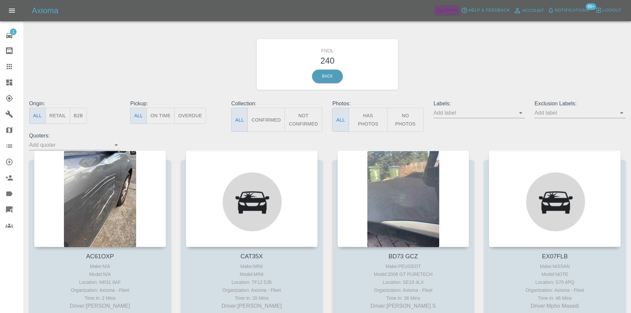
click at [453, 11] on span "Admin" at bounding box center [451, 11] width 15 height 8
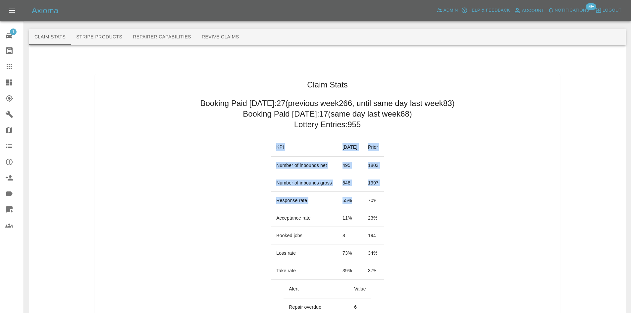
drag, startPoint x: 398, startPoint y: 203, endPoint x: 374, endPoint y: 201, distance: 24.3
click at [376, 201] on td "70 %" at bounding box center [373, 201] width 21 height 18
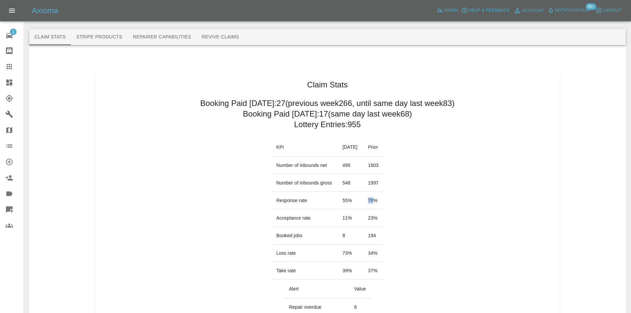
click at [373, 201] on td "70 %" at bounding box center [373, 201] width 21 height 18
click at [376, 200] on td "70 %" at bounding box center [373, 201] width 21 height 18
click at [378, 199] on td "70 %" at bounding box center [373, 201] width 21 height 18
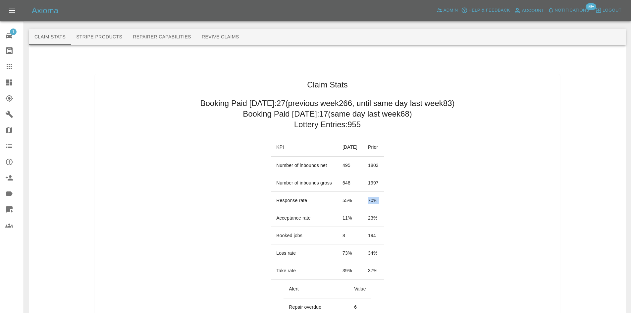
click at [378, 199] on td "70 %" at bounding box center [373, 201] width 21 height 18
click at [374, 198] on td "70 %" at bounding box center [373, 201] width 21 height 18
click at [380, 198] on td "70 %" at bounding box center [373, 201] width 21 height 18
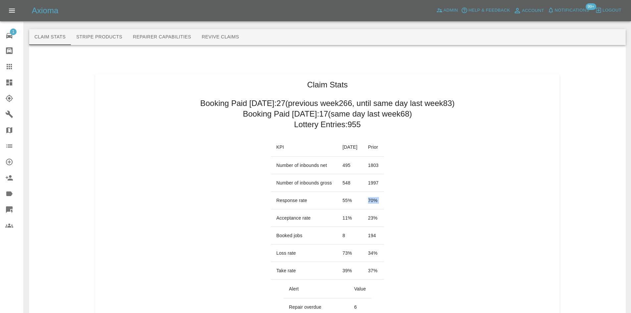
click at [380, 198] on td "70 %" at bounding box center [373, 201] width 21 height 18
click at [7, 75] on link "Dashboard" at bounding box center [12, 83] width 24 height 16
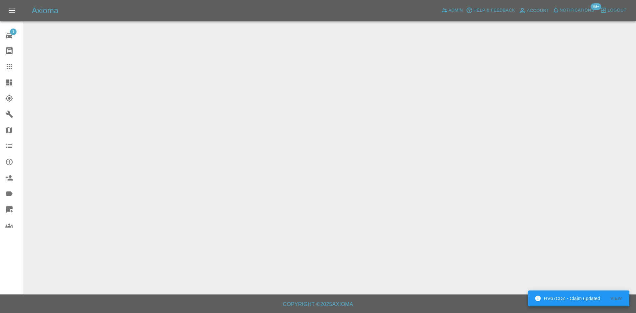
click at [7, 71] on main at bounding box center [318, 147] width 636 height 295
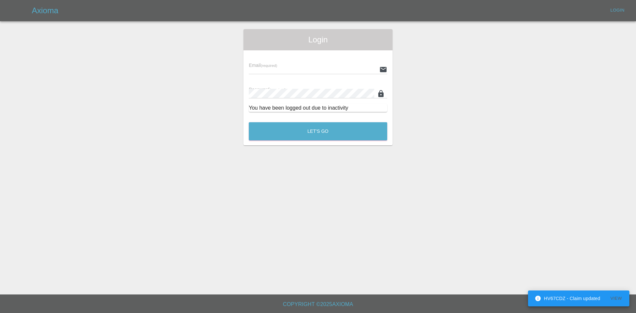
type input "[PERSON_NAME][EMAIL_ADDRESS][PERSON_NAME][DOMAIN_NAME]"
click at [292, 130] on button "Let's Go" at bounding box center [318, 131] width 139 height 18
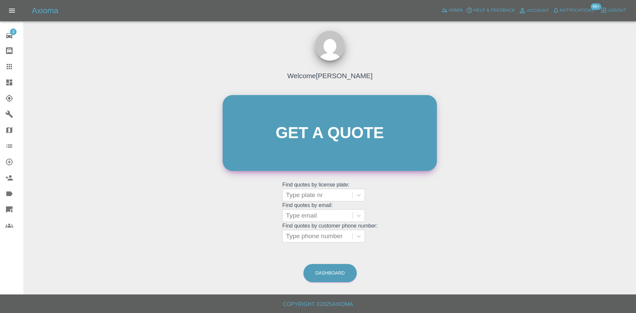
click at [344, 132] on link "Get a quote" at bounding box center [330, 133] width 214 height 76
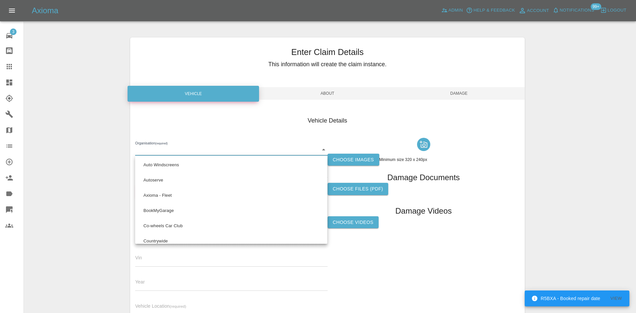
click at [206, 151] on body "R5BXA - Booked repair date View Axioma Admin Help & Feedback Account Notificati…" at bounding box center [318, 189] width 636 height 379
click at [11, 191] on div at bounding box center [318, 156] width 636 height 313
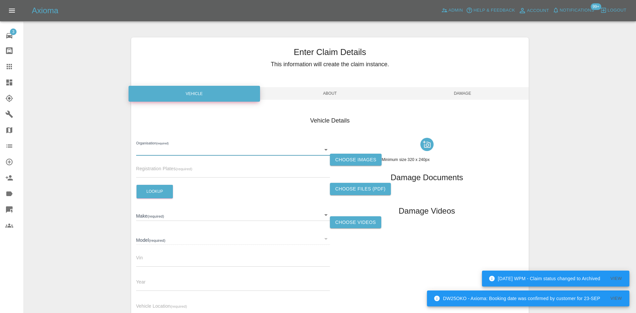
click at [316, 146] on body "DW25OKO - Axioma: Booking date was confirmed by customer for 23-SEP View CE23 W…" at bounding box center [318, 189] width 636 height 379
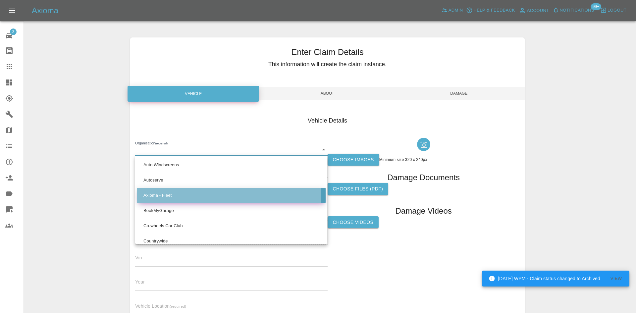
click at [182, 195] on li "Axioma - Fleet" at bounding box center [231, 195] width 189 height 15
type input "5e6b5a8122cd0a001728b604"
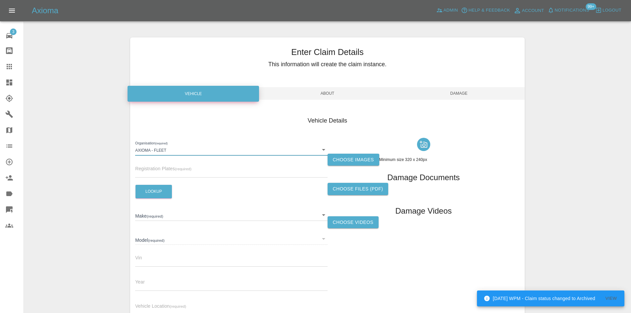
click at [148, 172] on input "text" at bounding box center [231, 173] width 192 height 10
paste input "YE25XPF"
type input "YE25XPF"
click at [168, 186] on button "Lookup" at bounding box center [154, 192] width 36 height 14
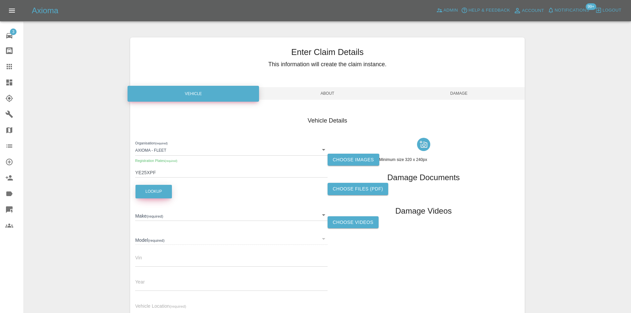
type input "VOLKSWAGEN"
type input "ID 4 PRO MATCH"
type input "[US_VEHICLE_IDENTIFICATION_NUMBER]"
type input "2025"
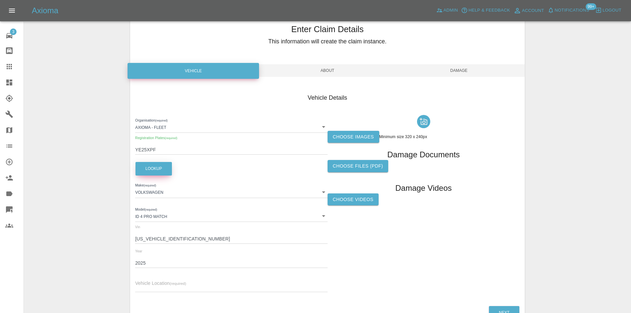
scroll to position [33, 0]
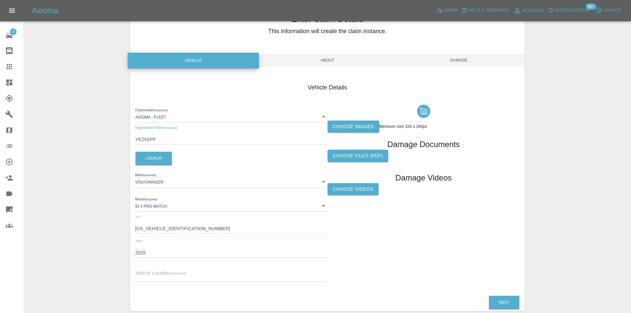
click at [160, 275] on input "text" at bounding box center [231, 277] width 192 height 10
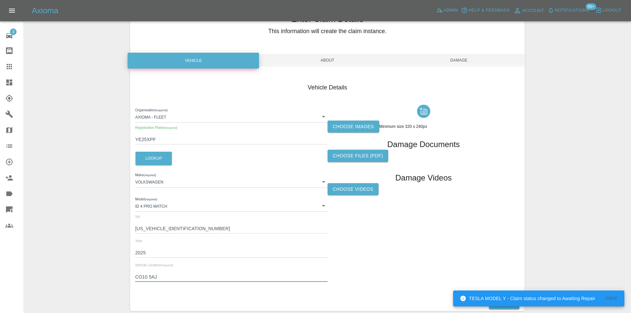
type input "CO10 5AJ"
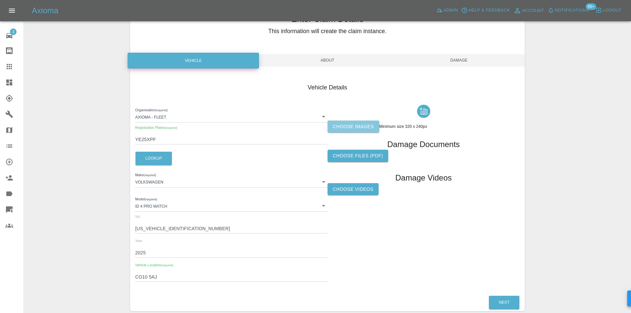
click at [371, 133] on label "Choose images" at bounding box center [354, 127] width 52 height 12
click at [0, 0] on input "Choose images" at bounding box center [0, 0] width 0 height 0
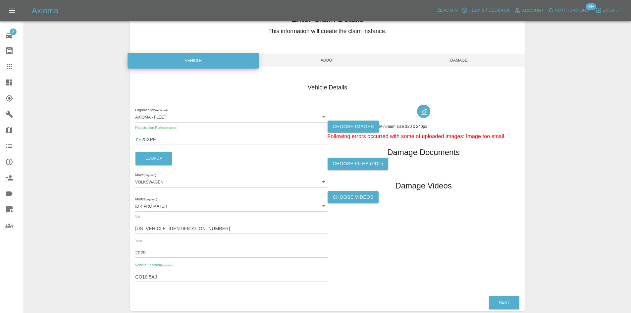
click at [366, 124] on label "Choose images" at bounding box center [354, 127] width 52 height 12
click at [0, 0] on input "Choose images" at bounding box center [0, 0] width 0 height 0
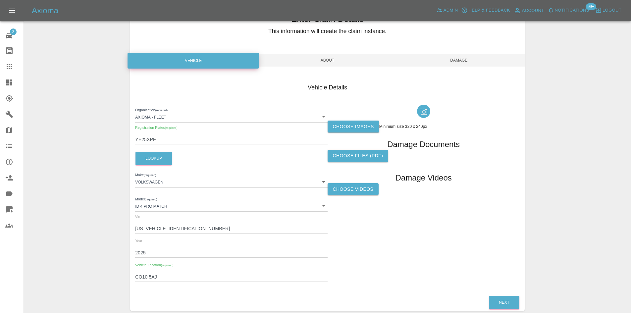
click at [313, 56] on span "About" at bounding box center [328, 60] width 132 height 13
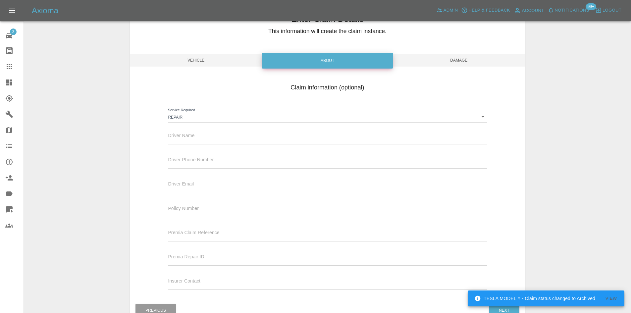
click at [193, 159] on input "text" at bounding box center [327, 164] width 319 height 10
paste input "07514 621144"
type input "07514 621144"
click at [184, 186] on input "text" at bounding box center [327, 188] width 319 height 10
paste input "[EMAIL_ADDRESS][PERSON_NAME][DOMAIN_NAME]"
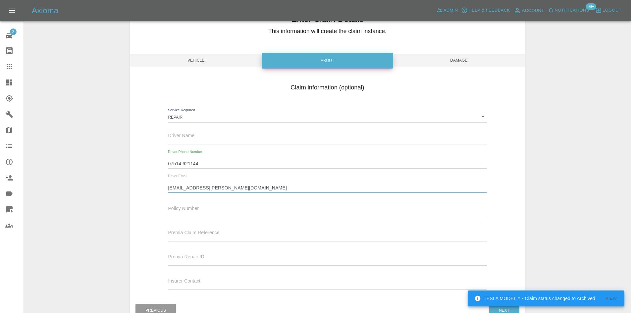
type input "[EMAIL_ADDRESS][PERSON_NAME][DOMAIN_NAME]"
click at [195, 129] on div "Driver Name" at bounding box center [327, 135] width 319 height 19
click at [196, 134] on div "Driver Name" at bounding box center [327, 135] width 319 height 19
click at [208, 137] on input "text" at bounding box center [327, 140] width 319 height 10
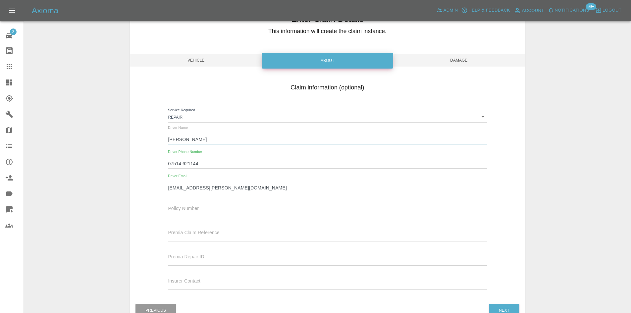
type input "[PERSON_NAME]"
click at [460, 63] on span "Damage" at bounding box center [459, 60] width 132 height 13
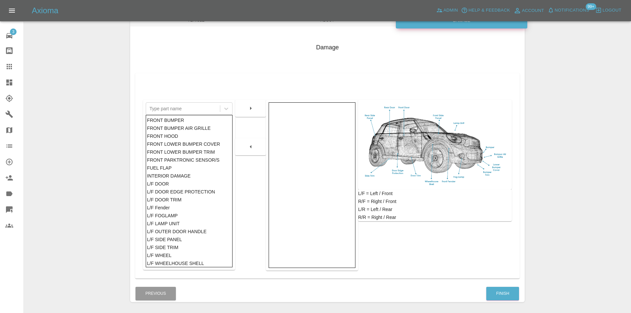
scroll to position [97, 0]
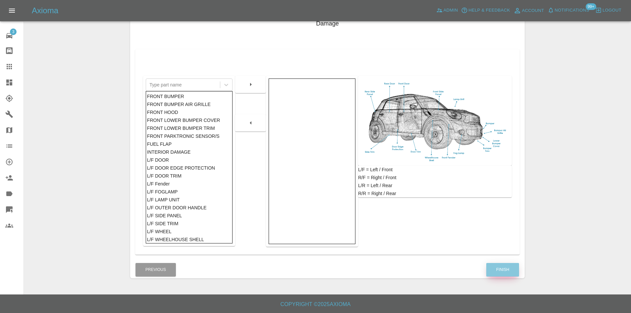
click at [509, 273] on button "Finish" at bounding box center [503, 270] width 33 height 14
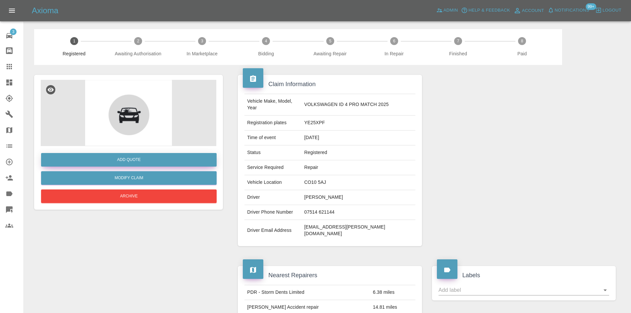
click at [120, 153] on div "Add Quote" at bounding box center [129, 159] width 176 height 17
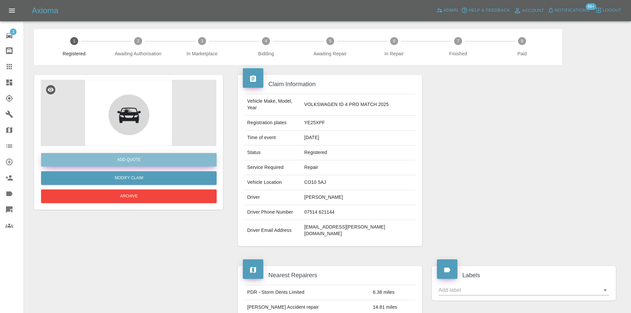
click at [187, 156] on button "Add Quote" at bounding box center [129, 160] width 176 height 14
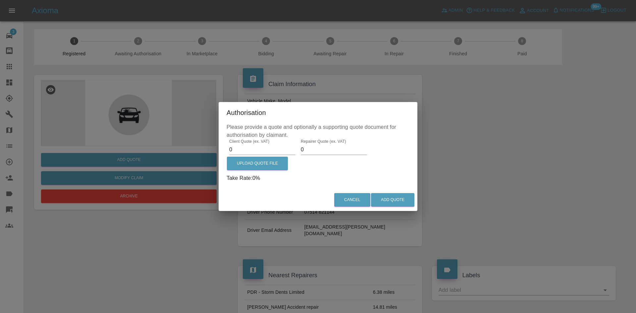
click at [224, 153] on div "Please provide a quote and optionally a supporting quote document for authorisa…" at bounding box center [318, 156] width 199 height 66
click at [244, 151] on input "0" at bounding box center [262, 150] width 66 height 11
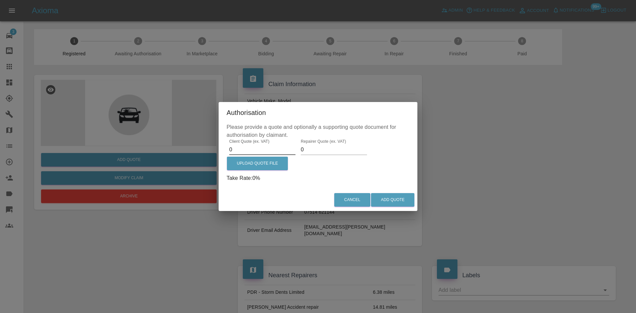
click at [244, 151] on input "0" at bounding box center [262, 150] width 66 height 11
type input "250"
type input "150"
click at [393, 198] on button "Add Quote" at bounding box center [392, 200] width 43 height 14
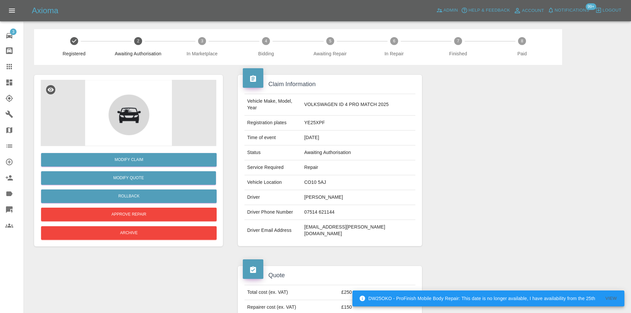
click at [387, 232] on div "Vehicle Make, Model, Year VOLKSWAGEN ID 4 PRO MATCH 2025 Registration plates YE…" at bounding box center [330, 167] width 184 height 157
click at [326, 175] on td "CO10 5AJ" at bounding box center [359, 182] width 114 height 15
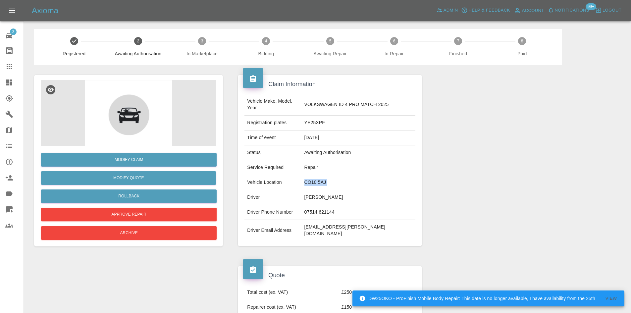
copy td "CO10 5AJ"
click at [327, 117] on td "YE25XPF" at bounding box center [359, 123] width 114 height 15
copy td "YE25XPF"
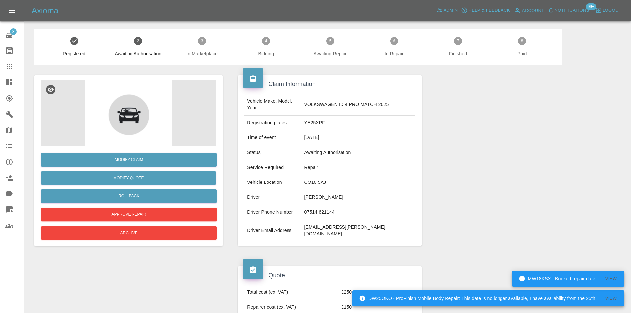
click at [331, 209] on td "07514 621144" at bounding box center [359, 212] width 114 height 15
copy td "07514 621144"
click at [335, 211] on td "07514 621144" at bounding box center [359, 212] width 114 height 15
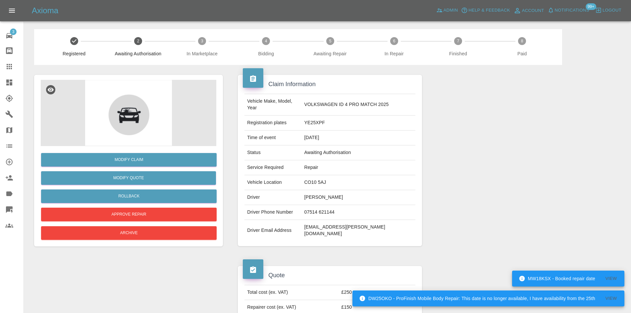
click at [331, 205] on td "07514 621144" at bounding box center [359, 212] width 114 height 15
copy td "07514 621144"
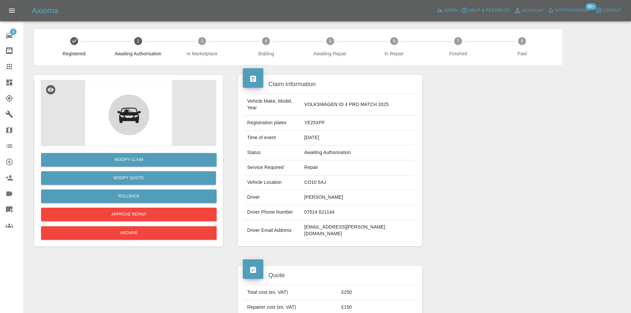
click at [370, 256] on div "Quote Total cost (ex. VAT) £250 Repairer cost (ex. VAT) £150 Quoted by Alex Ken…" at bounding box center [330, 300] width 194 height 88
drag, startPoint x: 317, startPoint y: 205, endPoint x: 346, endPoint y: 204, distance: 29.2
click at [346, 205] on td "07514 621144" at bounding box center [359, 212] width 114 height 15
copy td "07514 621144"
drag, startPoint x: 320, startPoint y: 222, endPoint x: 364, endPoint y: 223, distance: 44.1
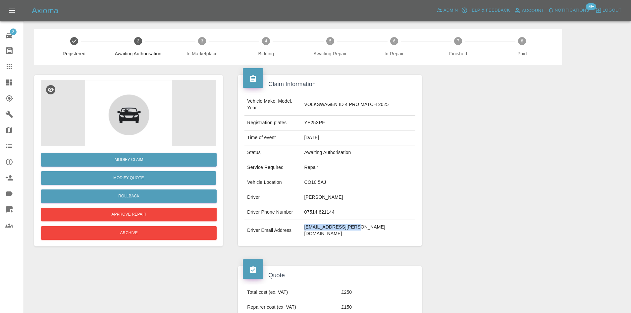
click at [364, 223] on td "[EMAIL_ADDRESS][PERSON_NAME][DOMAIN_NAME]" at bounding box center [359, 230] width 114 height 21
click at [370, 223] on td "[EMAIL_ADDRESS][PERSON_NAME][DOMAIN_NAME]" at bounding box center [359, 230] width 114 height 21
drag, startPoint x: 368, startPoint y: 221, endPoint x: 317, endPoint y: 222, distance: 50.7
click at [317, 222] on td "[EMAIL_ADDRESS][PERSON_NAME][DOMAIN_NAME]" at bounding box center [359, 230] width 114 height 21
copy td "[EMAIL_ADDRESS][PERSON_NAME][DOMAIN_NAME]"
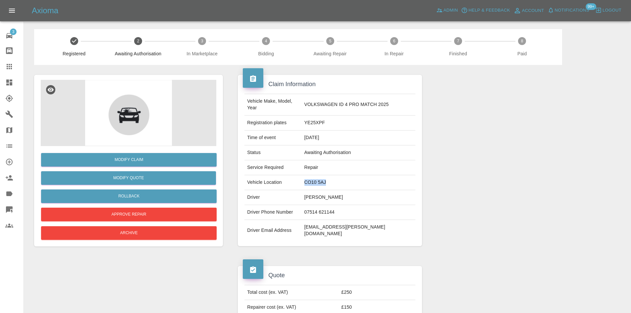
drag, startPoint x: 317, startPoint y: 176, endPoint x: 339, endPoint y: 174, distance: 21.6
click at [339, 175] on td "CO10 5AJ" at bounding box center [359, 182] width 114 height 15
copy td "CO10 5AJ"
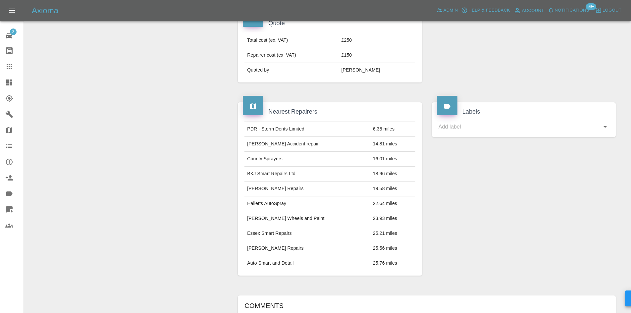
scroll to position [365, 0]
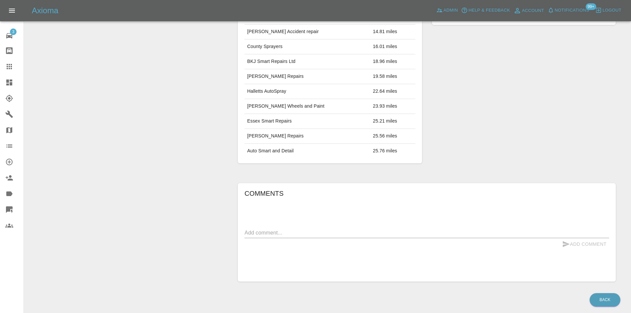
click at [273, 228] on div "x" at bounding box center [427, 233] width 365 height 11
click at [271, 229] on textarea at bounding box center [427, 233] width 365 height 8
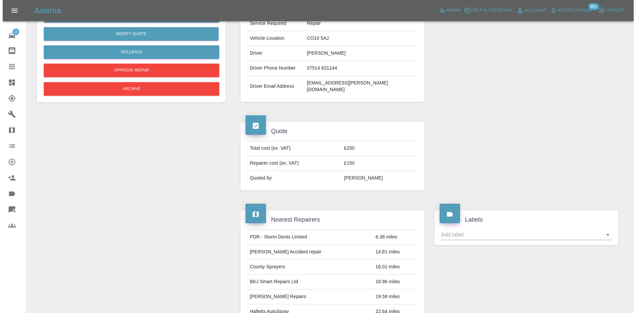
scroll to position [133, 0]
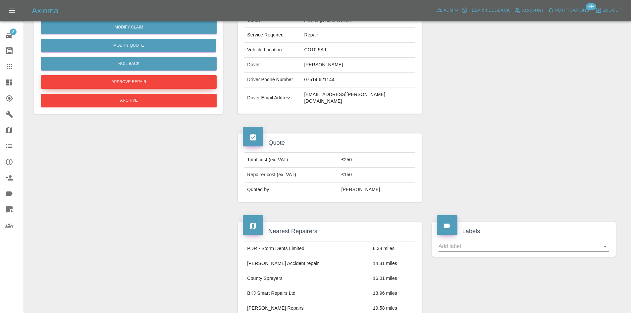
click at [169, 86] on button "Approve Repair" at bounding box center [129, 82] width 176 height 14
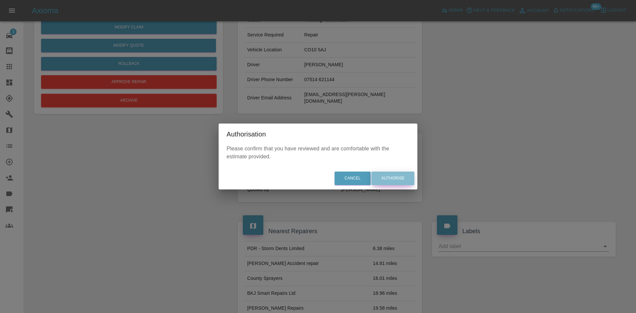
click at [380, 181] on button "Authorise" at bounding box center [393, 179] width 43 height 14
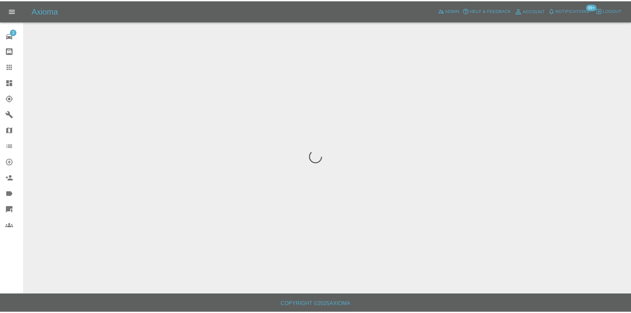
scroll to position [0, 0]
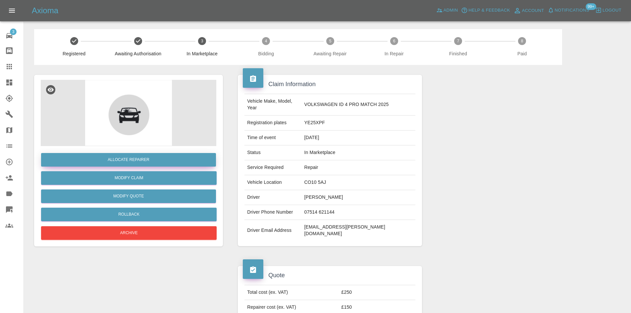
click at [126, 155] on button "Allocate Repairer" at bounding box center [128, 160] width 175 height 14
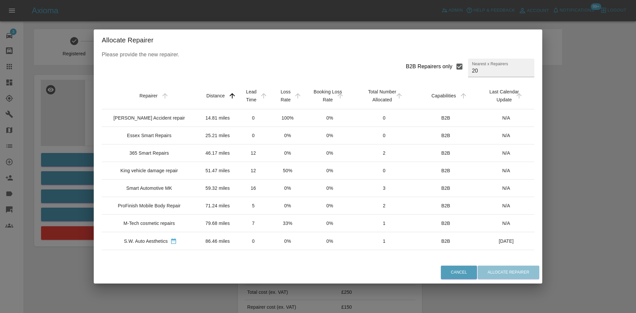
click at [166, 185] on td "Smart Automotive MK" at bounding box center [150, 189] width 97 height 18
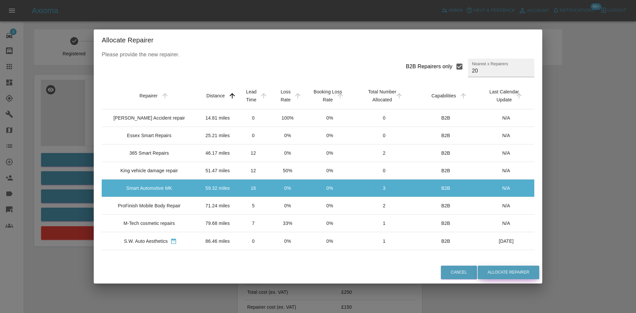
click at [497, 271] on button "Allocate Repairer" at bounding box center [509, 273] width 62 height 14
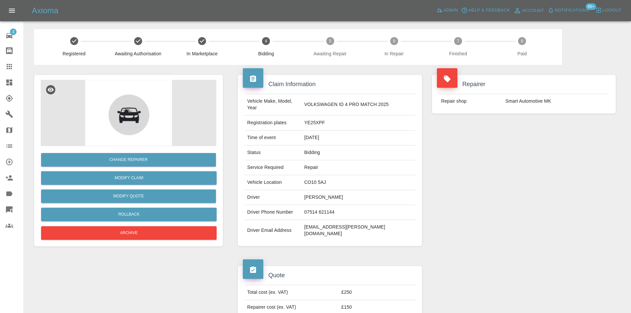
scroll to position [235, 0]
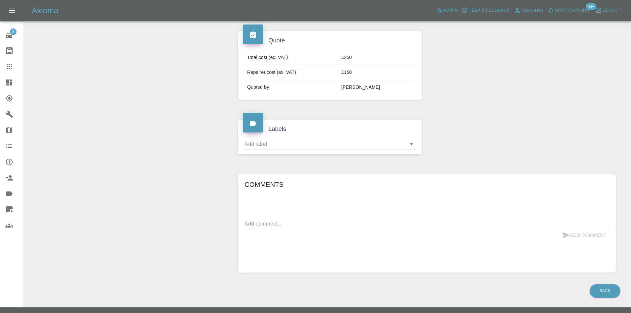
click at [283, 219] on div "x" at bounding box center [427, 224] width 365 height 11
type textarea "S"
type textarea "V"
type textarea "Vurtu Leeds"
click at [564, 232] on icon "submit" at bounding box center [566, 235] width 7 height 6
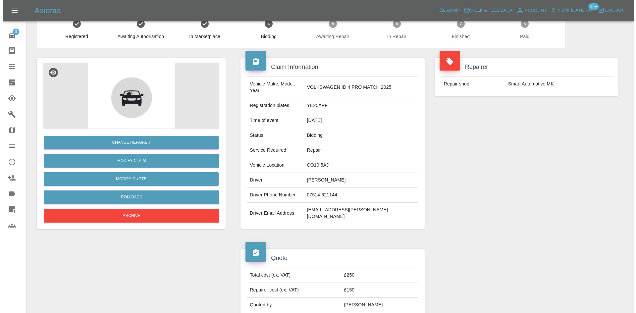
scroll to position [0, 0]
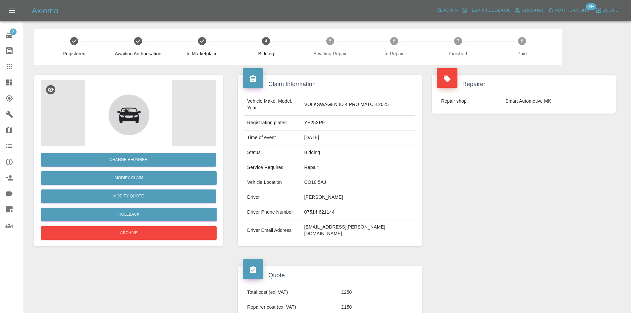
click at [9, 83] on icon at bounding box center [9, 83] width 6 height 6
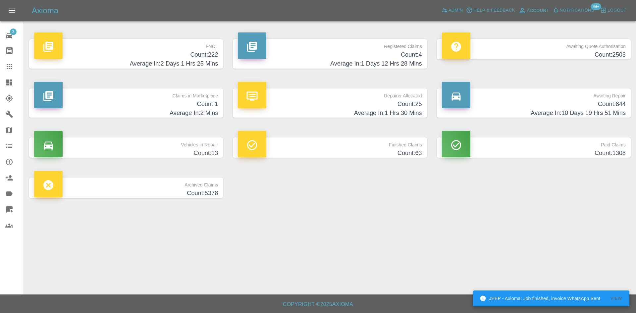
click at [342, 52] on h4 "Count: 4" at bounding box center [330, 54] width 184 height 9
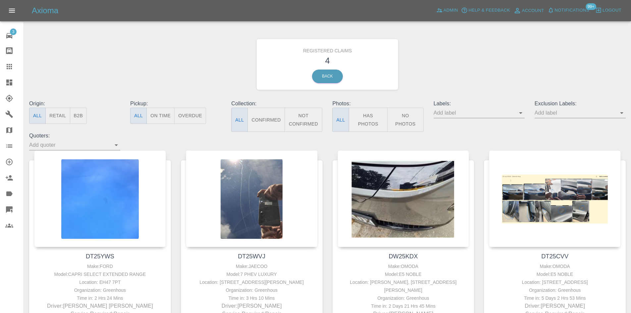
click at [3, 85] on link "Dashboard" at bounding box center [12, 83] width 24 height 16
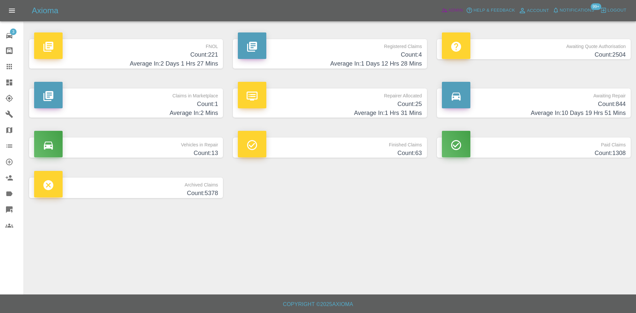
click at [454, 15] on link "Admin" at bounding box center [452, 10] width 25 height 10
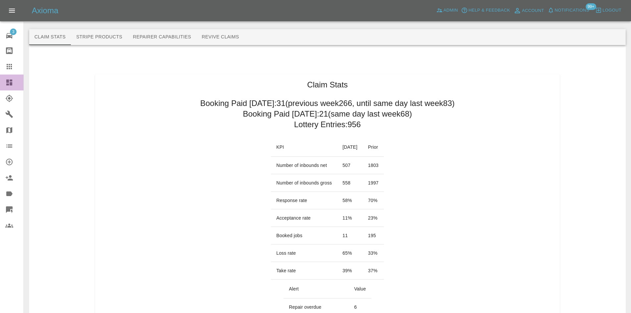
click at [3, 86] on link "Dashboard" at bounding box center [12, 83] width 24 height 16
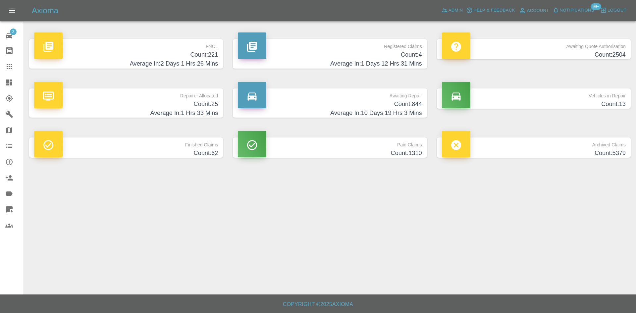
click at [170, 52] on h4 "Count: 221" at bounding box center [126, 54] width 184 height 9
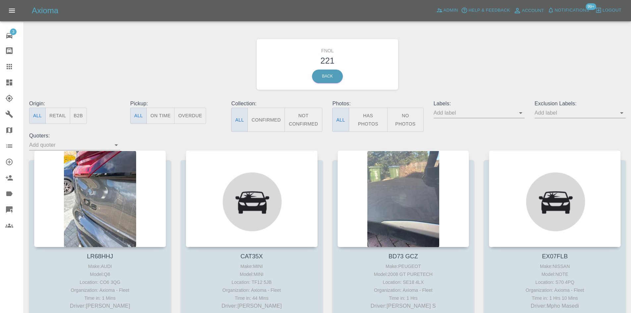
click at [615, 4] on div "Axioma Admin Help & Feedback Account Notifications 99+ Logout" at bounding box center [315, 10] width 631 height 21
click at [614, 8] on span "Logout" at bounding box center [612, 11] width 19 height 8
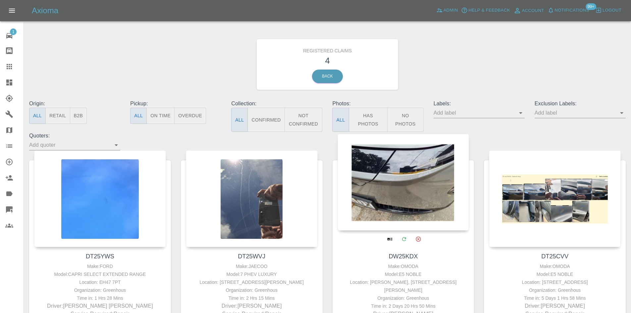
click at [400, 190] on div at bounding box center [404, 182] width 132 height 97
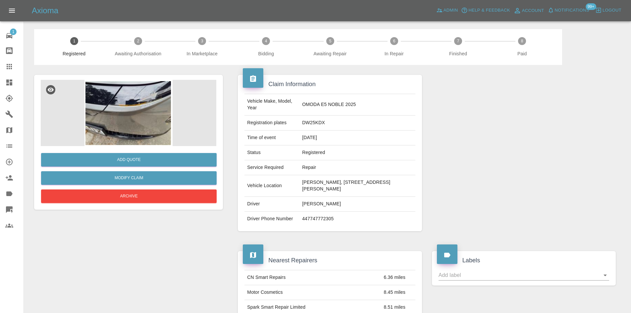
click at [200, 117] on img at bounding box center [129, 113] width 176 height 66
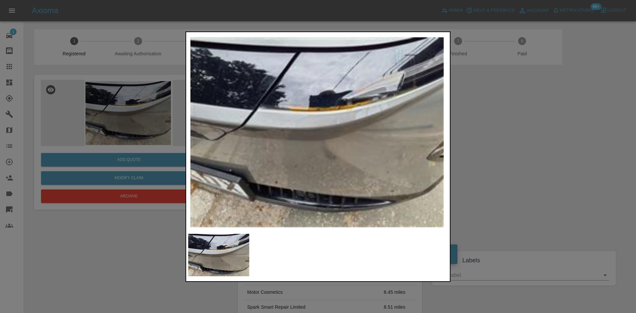
click at [522, 108] on div at bounding box center [318, 156] width 636 height 313
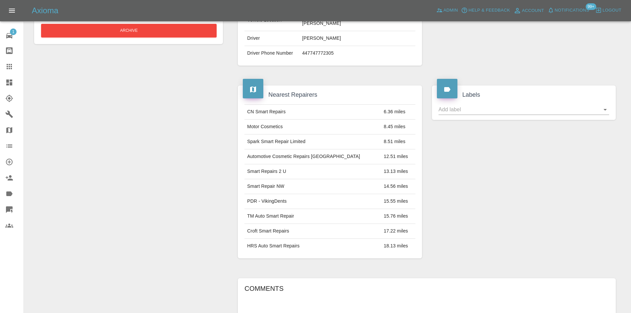
scroll to position [339, 0]
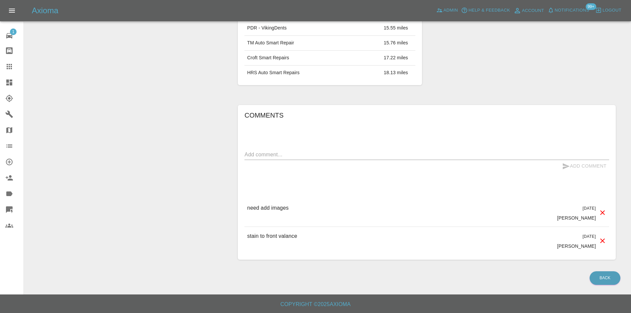
drag, startPoint x: 322, startPoint y: 235, endPoint x: 253, endPoint y: 204, distance: 75.8
click at [253, 204] on div "need add images 3 days ago Ankur Mehta need add images 3 days ago Ankur Mehta s…" at bounding box center [427, 227] width 365 height 56
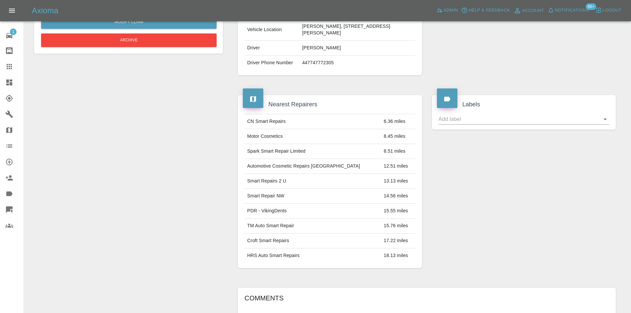
scroll to position [8, 0]
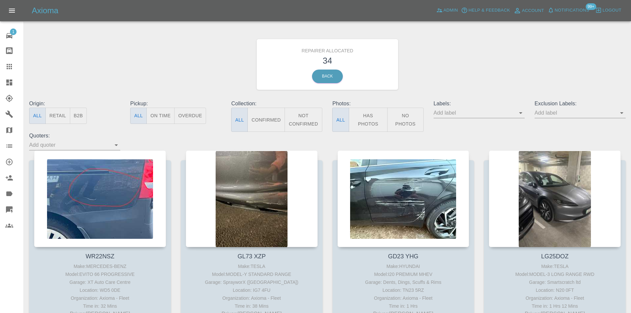
click at [80, 117] on button "B2B" at bounding box center [78, 116] width 17 height 16
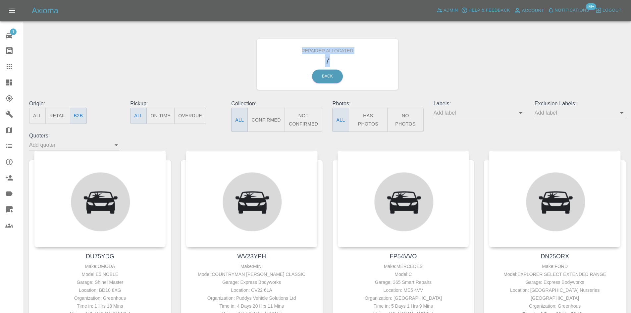
drag, startPoint x: 336, startPoint y: 59, endPoint x: 298, endPoint y: 52, distance: 39.1
click at [298, 52] on div "Repairer Allocated 7 Back" at bounding box center [328, 64] width 142 height 51
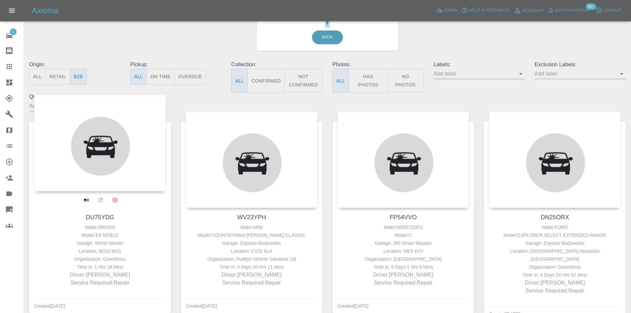
scroll to position [99, 0]
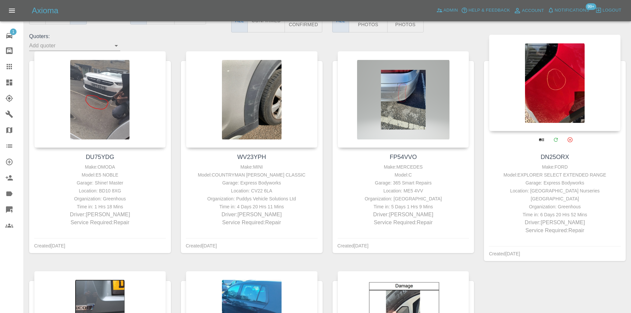
drag, startPoint x: 542, startPoint y: 94, endPoint x: 533, endPoint y: 96, distance: 8.5
click at [542, 94] on div at bounding box center [555, 82] width 132 height 97
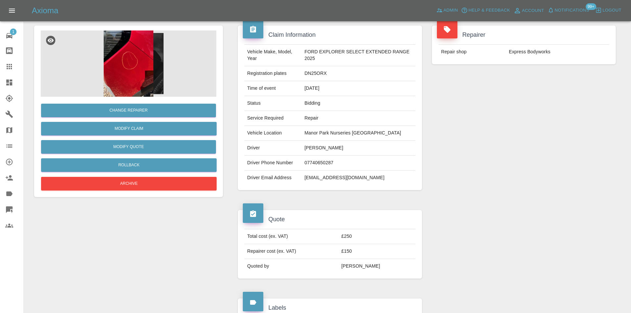
scroll to position [99, 0]
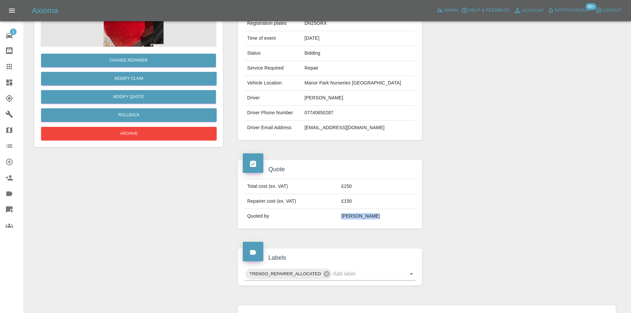
drag, startPoint x: 390, startPoint y: 219, endPoint x: 351, endPoint y: 211, distance: 39.7
click at [351, 211] on tr "Quoted by [PERSON_NAME]" at bounding box center [330, 216] width 171 height 15
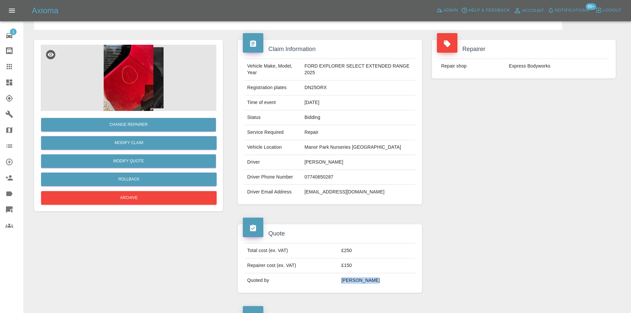
scroll to position [0, 0]
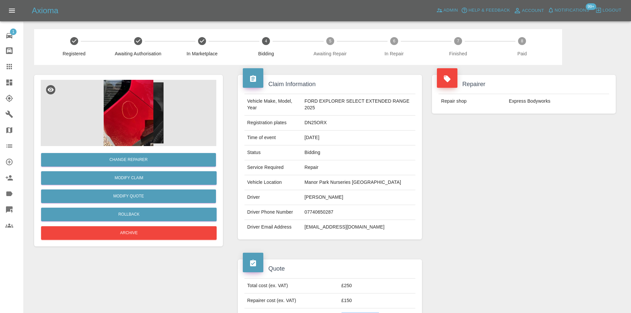
click at [149, 121] on img at bounding box center [129, 113] width 176 height 66
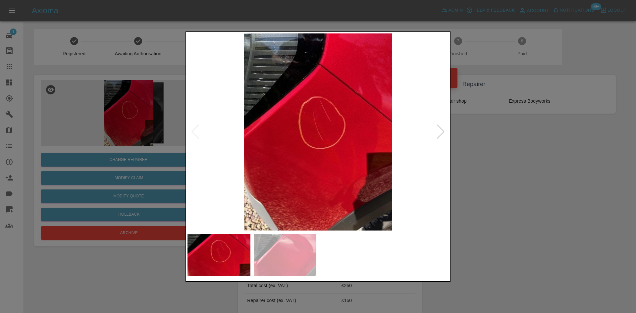
click at [522, 164] on div at bounding box center [318, 156] width 636 height 313
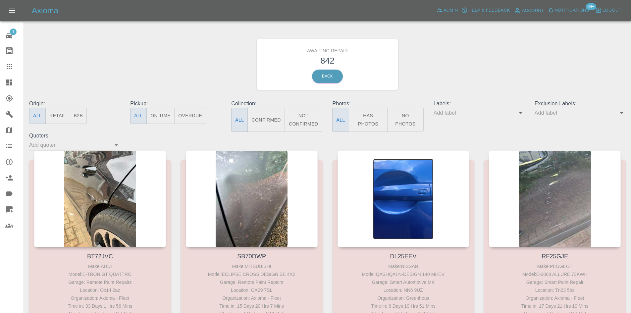
click at [81, 119] on button "B2B" at bounding box center [78, 116] width 17 height 16
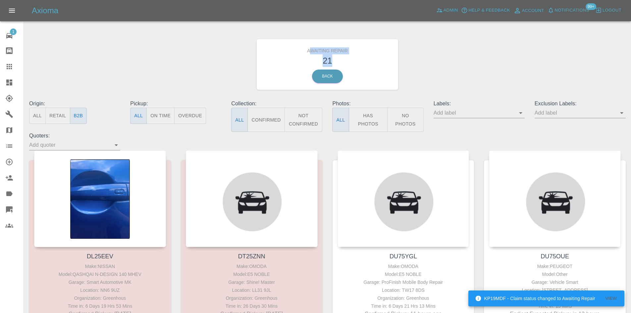
drag, startPoint x: 335, startPoint y: 64, endPoint x: 314, endPoint y: 53, distance: 24.8
click at [313, 53] on div "Awaiting Repair 21 Back" at bounding box center [328, 64] width 142 height 51
click at [314, 53] on h6 "Awaiting Repair" at bounding box center [328, 49] width 132 height 10
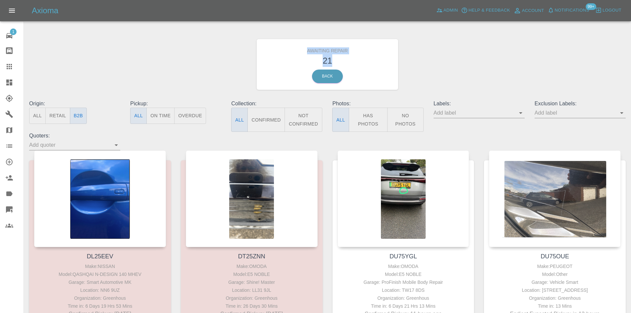
drag, startPoint x: 345, startPoint y: 62, endPoint x: 305, endPoint y: 45, distance: 43.2
click at [305, 44] on div "Awaiting Repair 21 Back" at bounding box center [328, 64] width 142 height 51
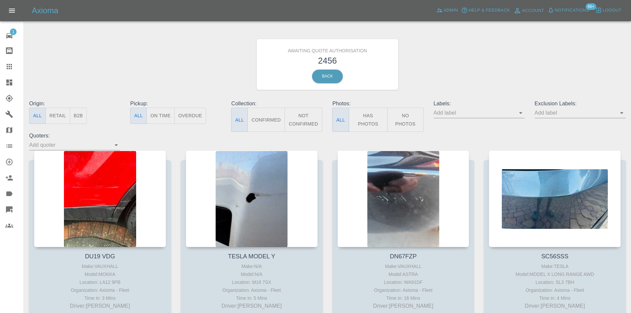
click at [86, 114] on button "B2B" at bounding box center [78, 116] width 17 height 16
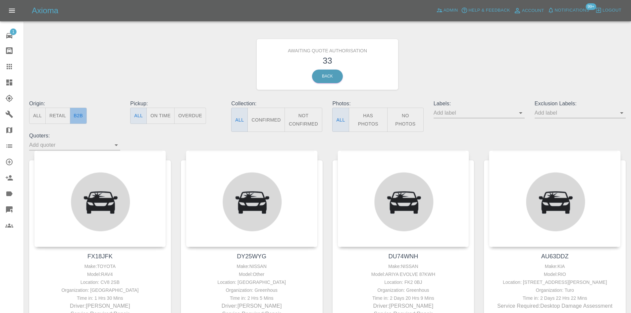
click at [79, 114] on button "B2B" at bounding box center [78, 116] width 17 height 16
drag, startPoint x: 339, startPoint y: 65, endPoint x: 297, endPoint y: 46, distance: 45.8
click at [297, 46] on div "Awaiting Quote Authorisation 33 Back" at bounding box center [328, 64] width 142 height 51
click at [295, 48] on h6 "Awaiting Quote Authorisation" at bounding box center [328, 49] width 132 height 10
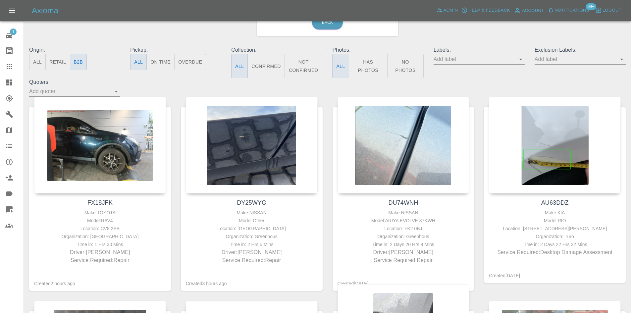
scroll to position [232, 0]
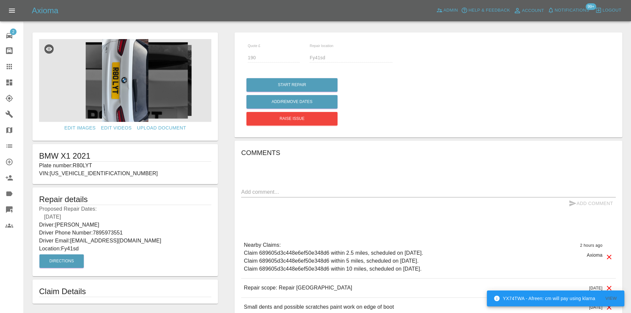
click at [290, 57] on div "Quote £ 190 Repair location Fy41sd" at bounding box center [429, 56] width 372 height 24
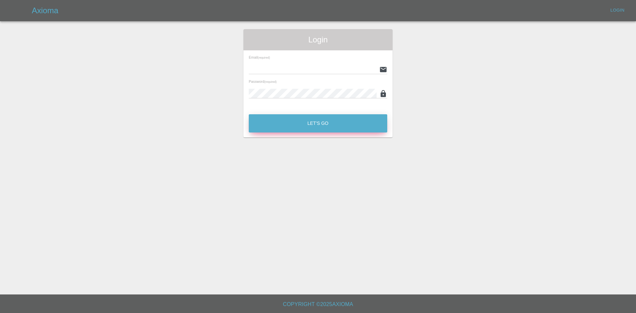
type input "[PERSON_NAME][EMAIL_ADDRESS][PERSON_NAME][DOMAIN_NAME]"
click at [315, 127] on button "Let's Go" at bounding box center [318, 123] width 139 height 18
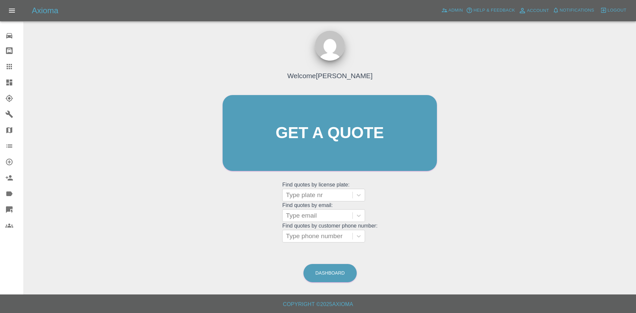
click at [6, 80] on icon at bounding box center [9, 83] width 8 height 8
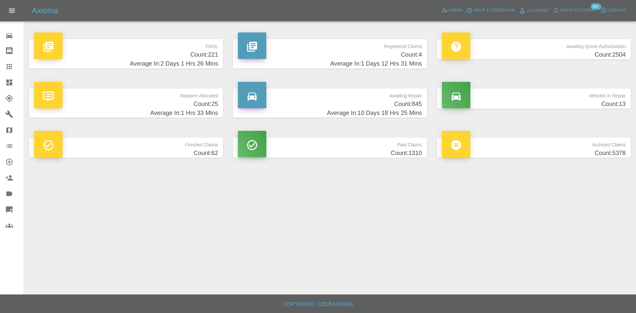
click at [167, 101] on h4 "Count: 25" at bounding box center [126, 104] width 184 height 9
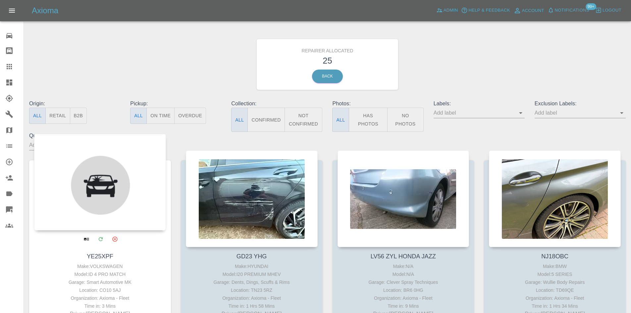
click at [136, 167] on div at bounding box center [100, 182] width 132 height 97
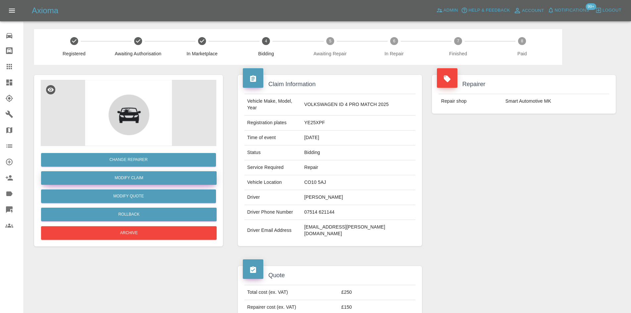
click at [139, 178] on link "Modify Claim" at bounding box center [129, 178] width 176 height 14
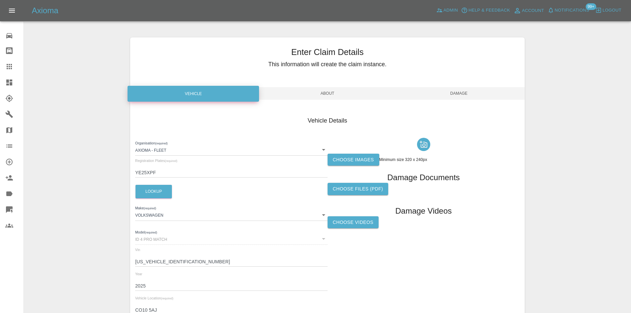
click at [331, 151] on div at bounding box center [424, 144] width 192 height 19
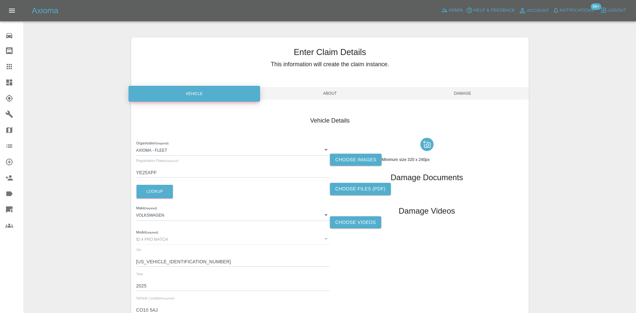
click at [321, 150] on body "Axioma Admin Help & Feedback Account Notifications 99+ Logout 0 Repair home Bod…" at bounding box center [318, 189] width 636 height 379
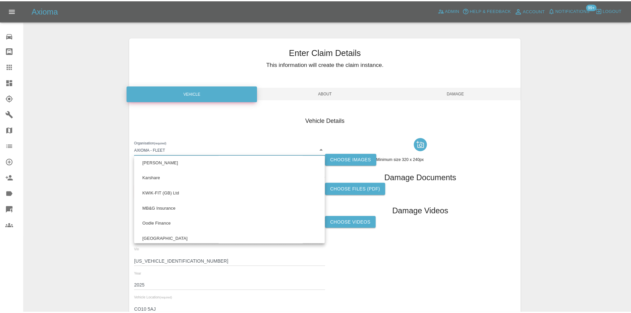
scroll to position [586, 0]
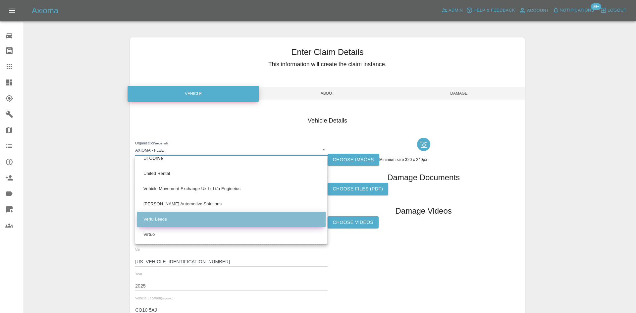
click at [240, 223] on li "Vertu Leeds" at bounding box center [231, 219] width 189 height 15
type input "68d136b25ce9f4119d90784f"
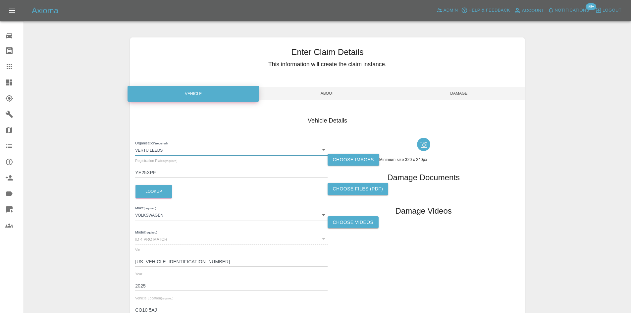
click at [458, 91] on span "Damage" at bounding box center [459, 93] width 132 height 13
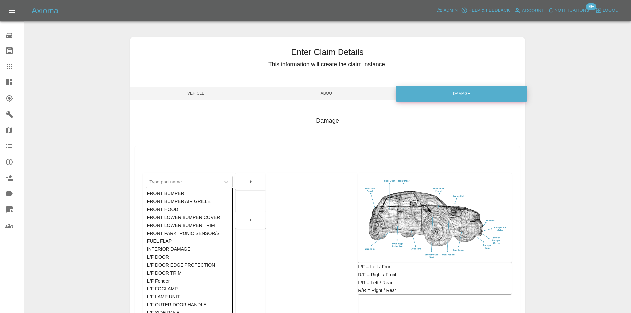
scroll to position [97, 0]
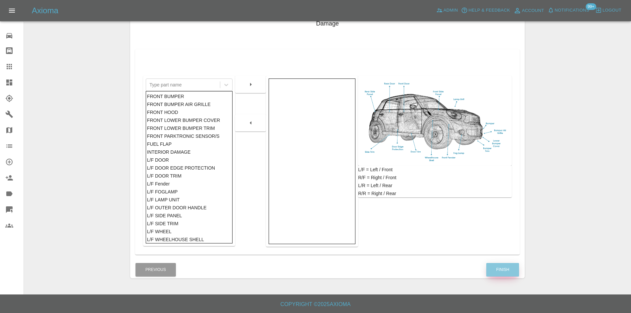
click at [498, 270] on button "Finish" at bounding box center [503, 270] width 33 height 14
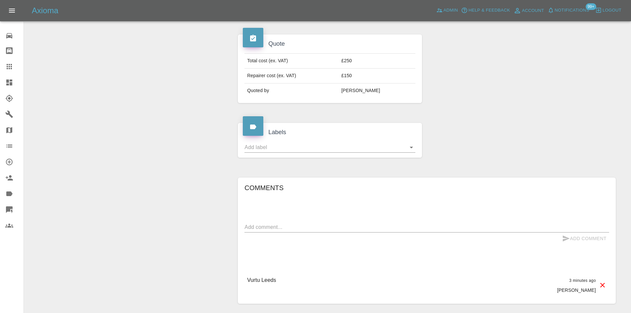
scroll to position [33, 0]
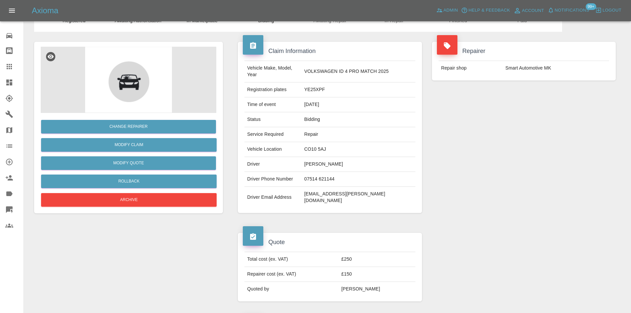
click at [12, 84] on icon at bounding box center [9, 83] width 6 height 6
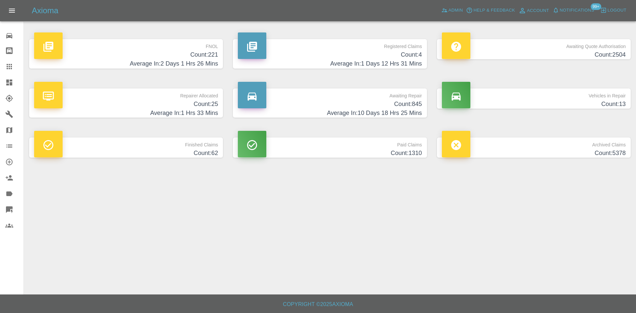
click at [189, 99] on p "Repairer Allocated" at bounding box center [126, 93] width 184 height 11
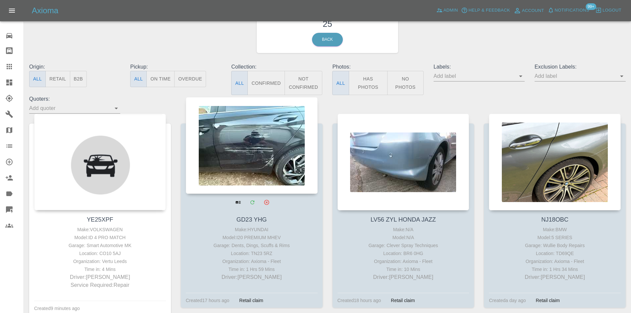
scroll to position [99, 0]
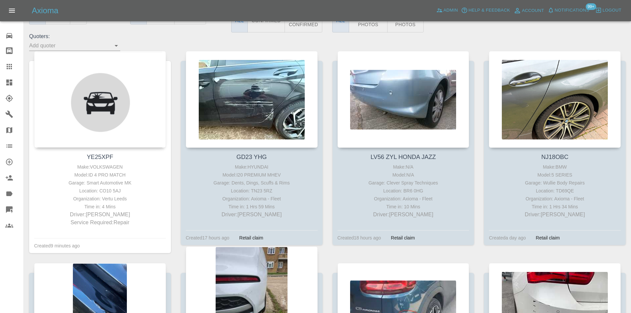
click at [244, 312] on div at bounding box center [252, 295] width 132 height 97
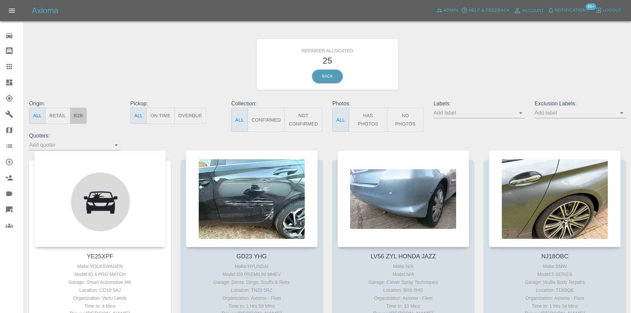
click at [78, 116] on button "B2B" at bounding box center [78, 116] width 17 height 16
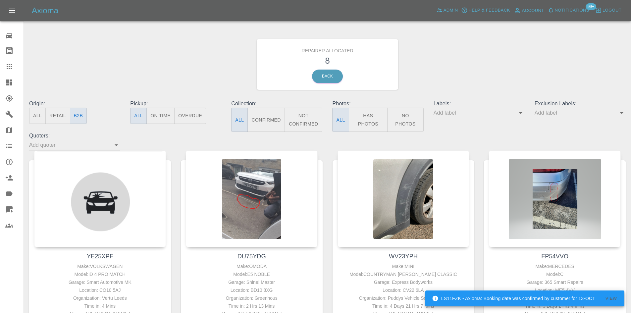
click at [10, 87] on link "Dashboard" at bounding box center [12, 83] width 24 height 16
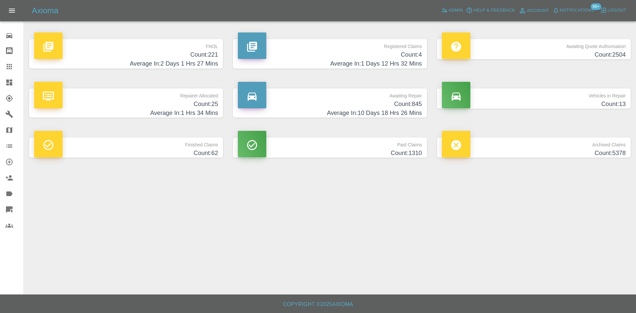
click at [330, 95] on p "Awaiting Repair" at bounding box center [330, 93] width 184 height 11
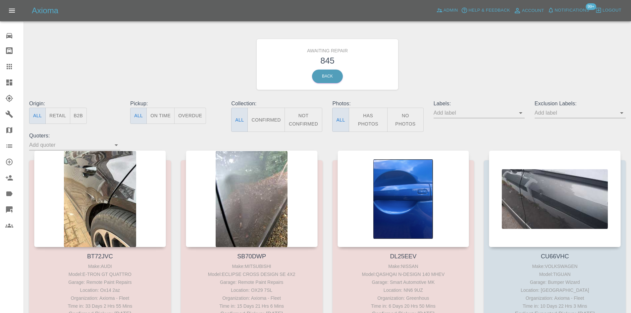
click at [81, 116] on button "B2B" at bounding box center [78, 116] width 17 height 16
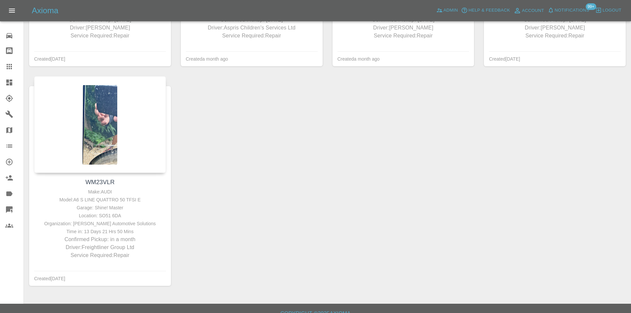
scroll to position [1183, 0]
